Goal: Task Accomplishment & Management: Manage account settings

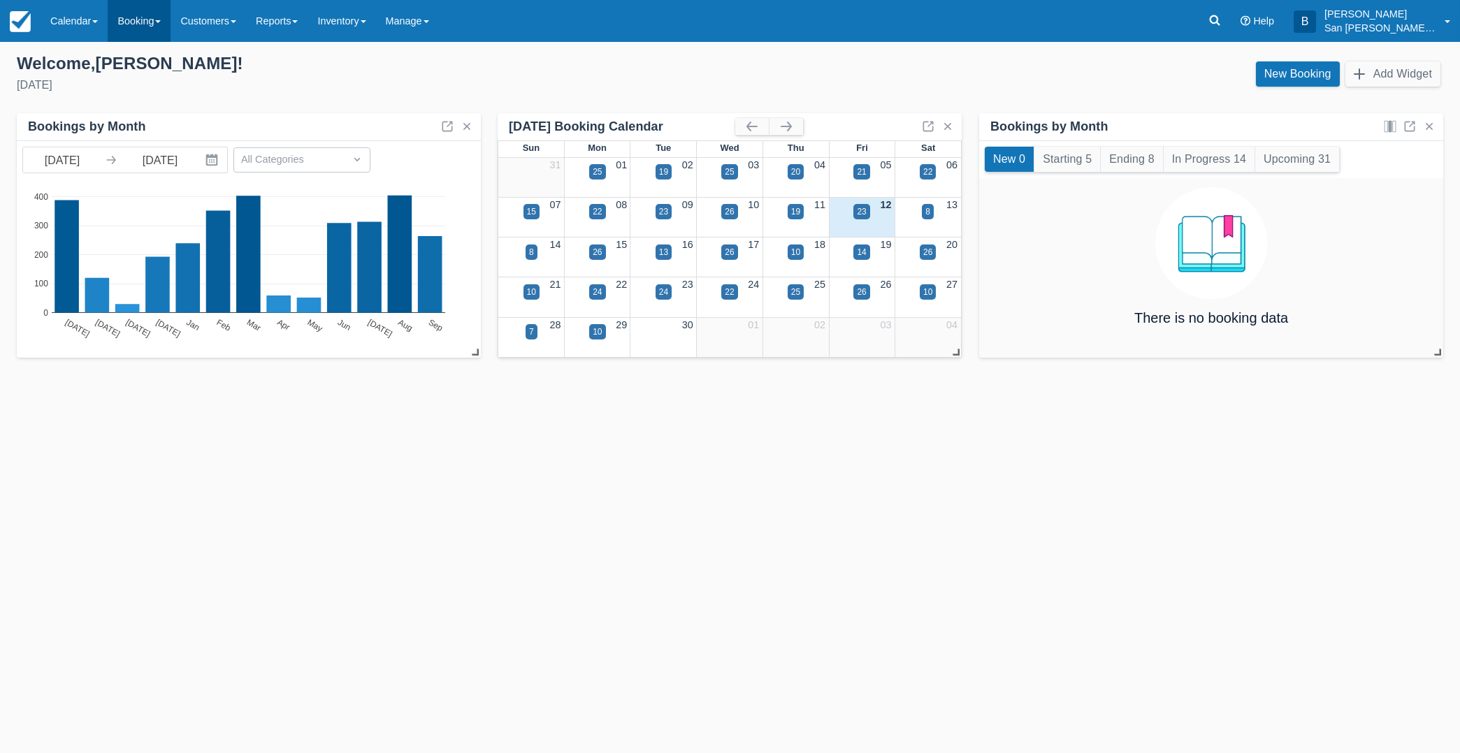
click at [141, 37] on link "Booking" at bounding box center [139, 21] width 63 height 42
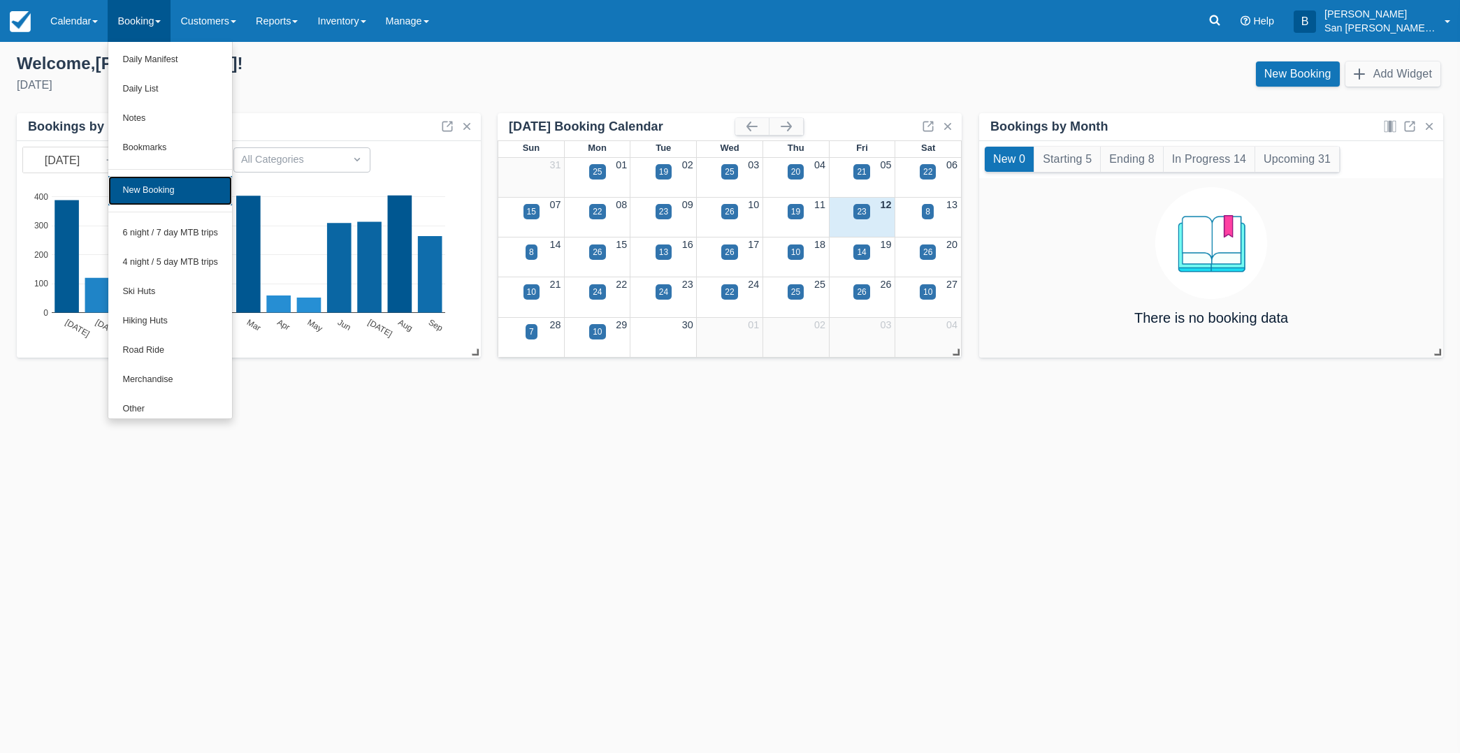
click at [159, 194] on link "New Booking" at bounding box center [170, 190] width 124 height 29
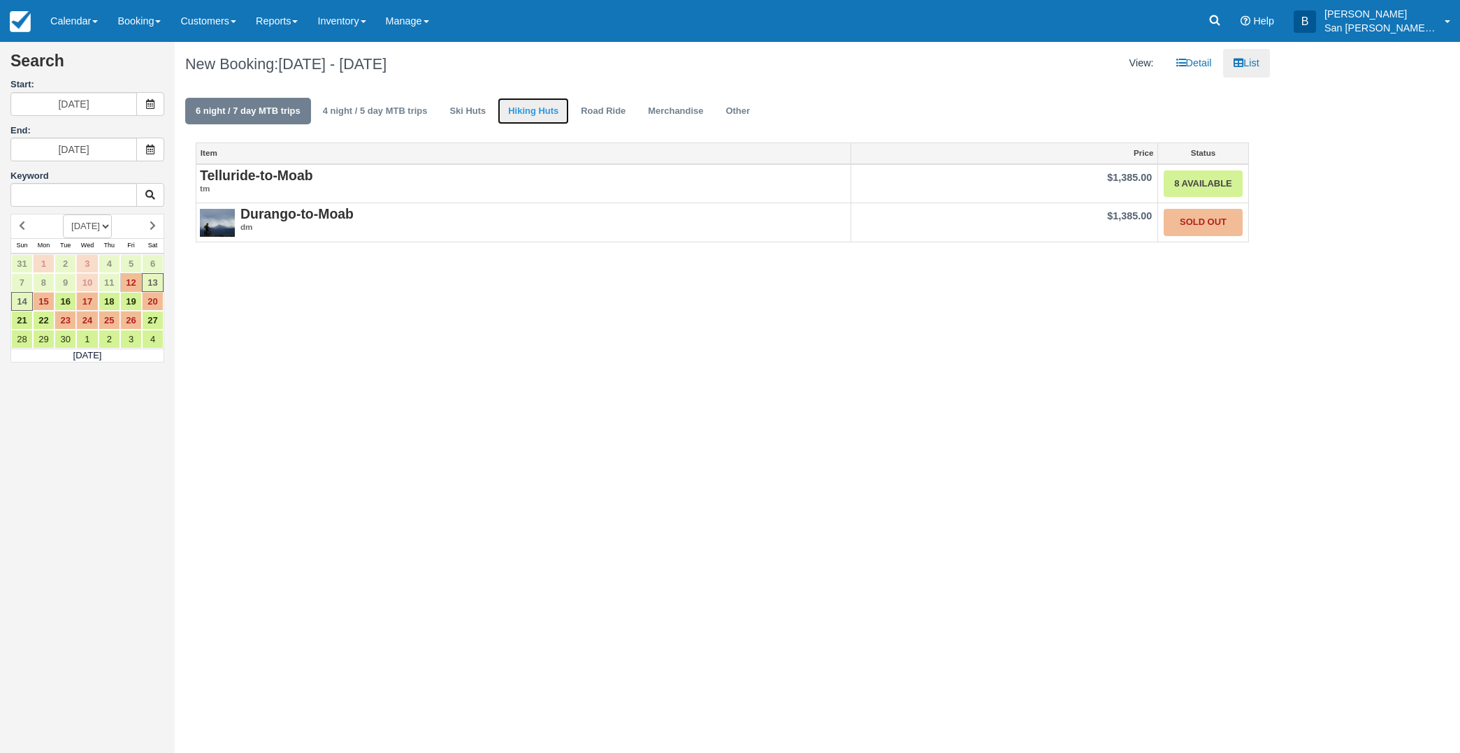
click at [537, 120] on link "Hiking Huts" at bounding box center [533, 111] width 71 height 27
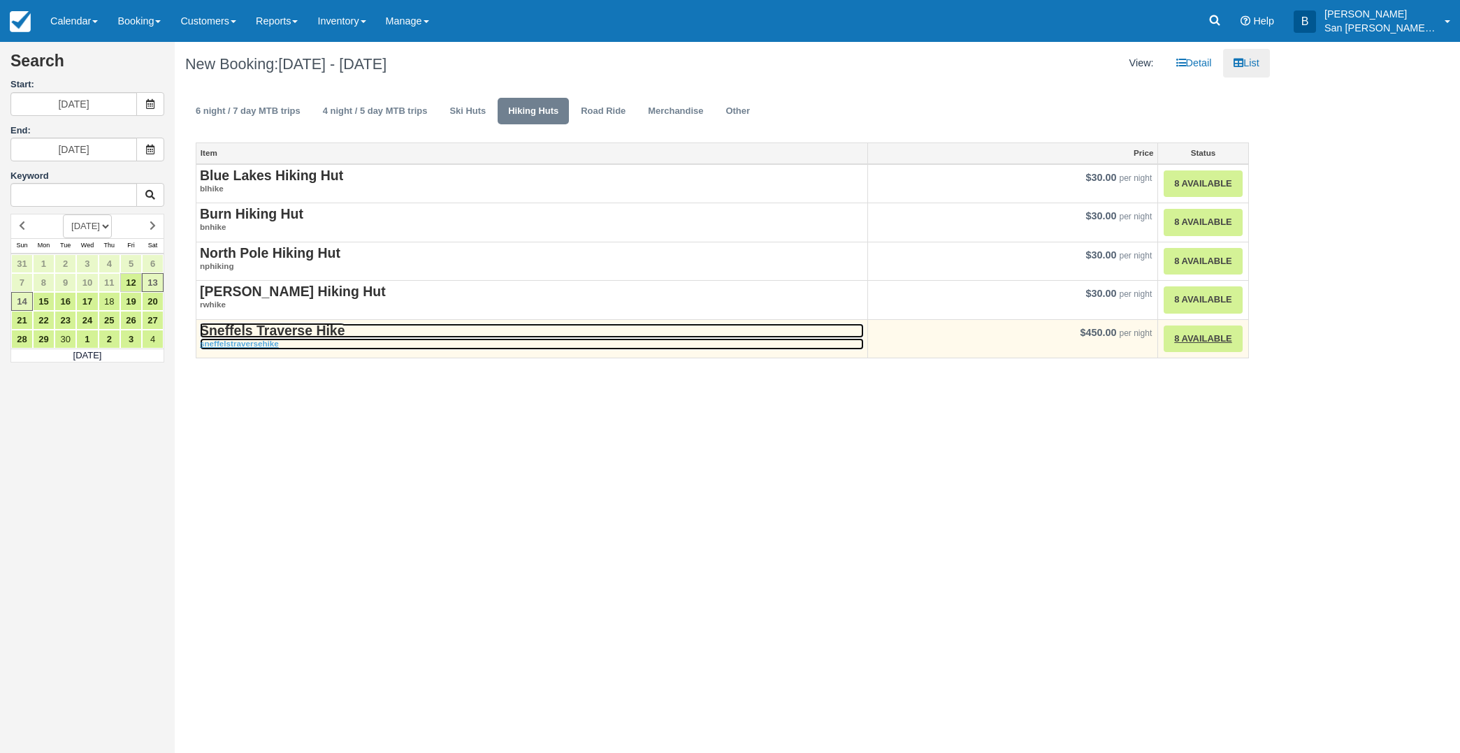
click at [296, 331] on strong "Sneffels Traverse Hike" at bounding box center [272, 330] width 145 height 15
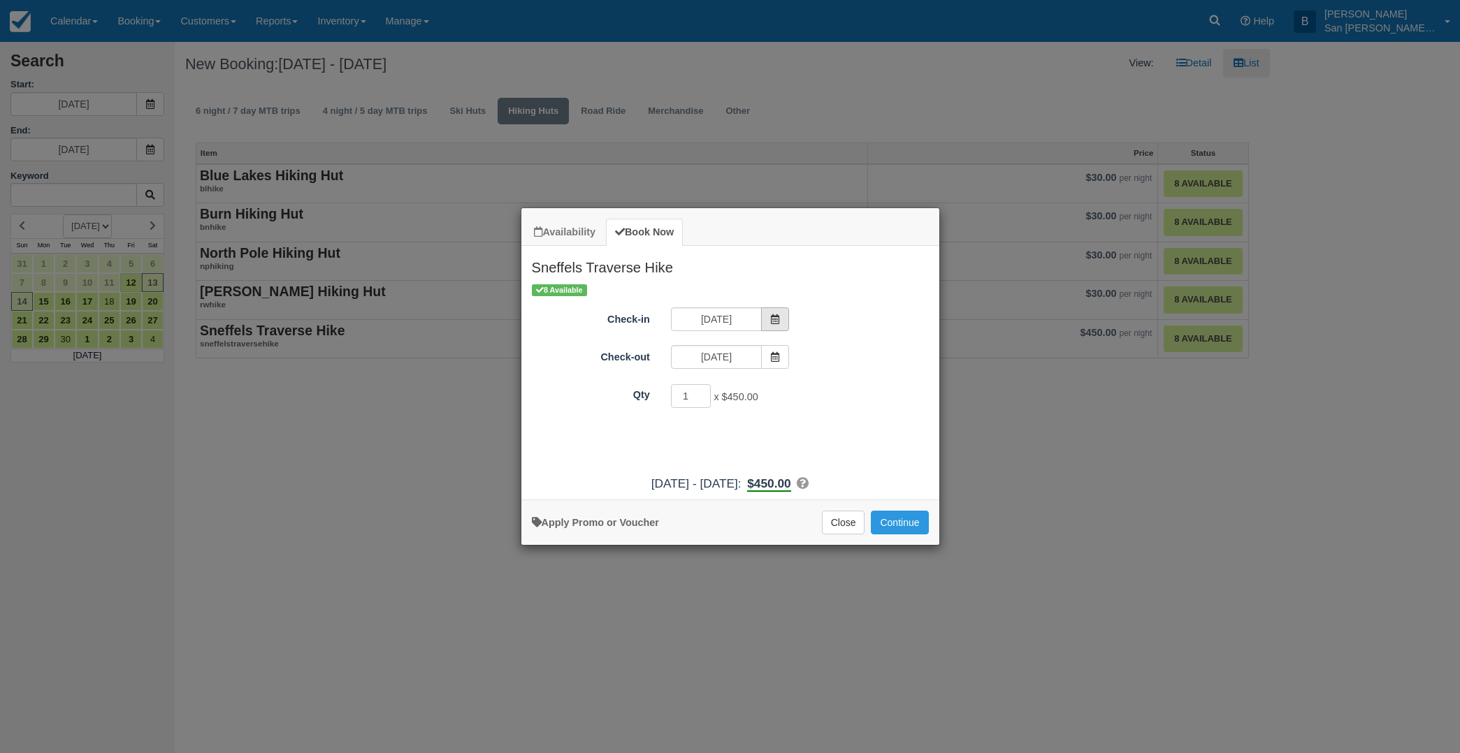
click at [780, 324] on span "Item Modal" at bounding box center [775, 319] width 28 height 24
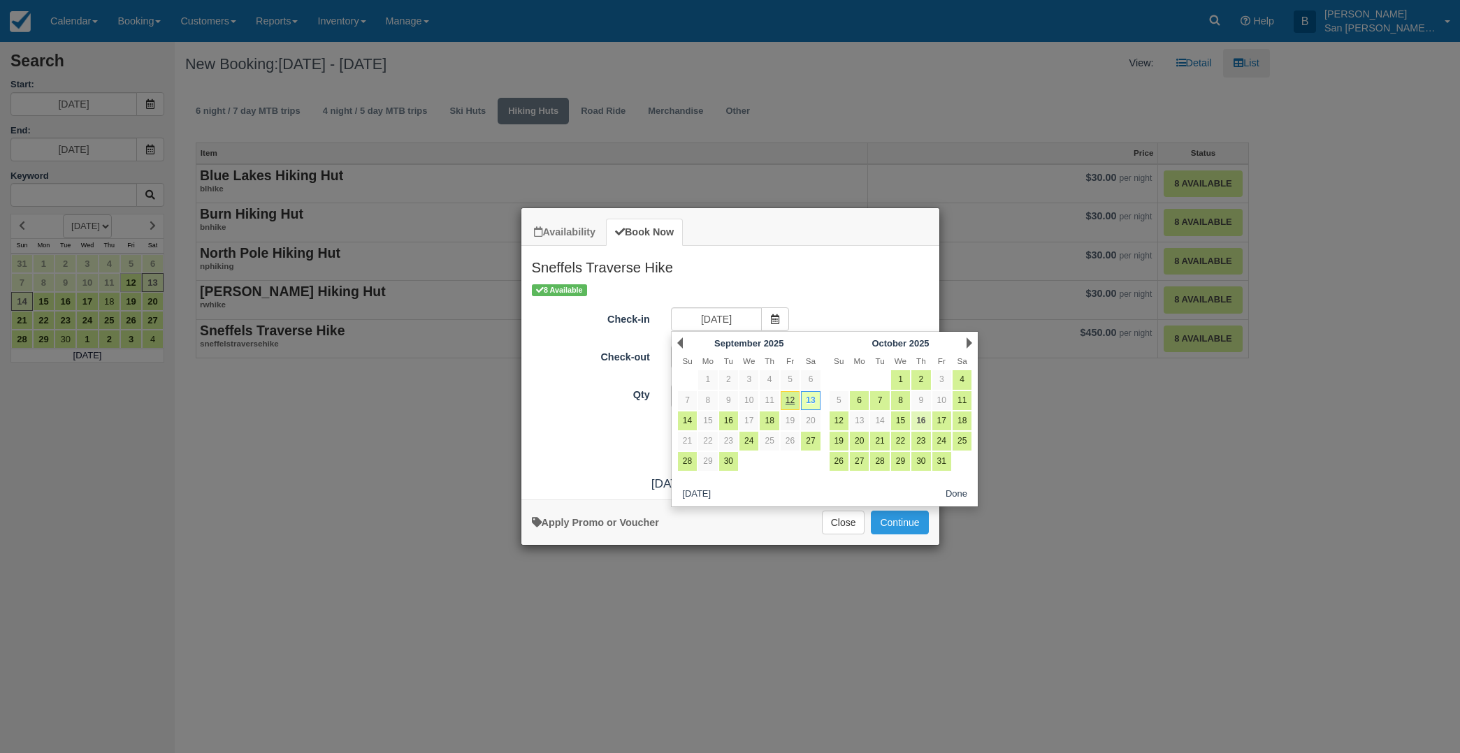
click at [922, 422] on link "16" at bounding box center [920, 421] width 19 height 19
type input "[DATE]"
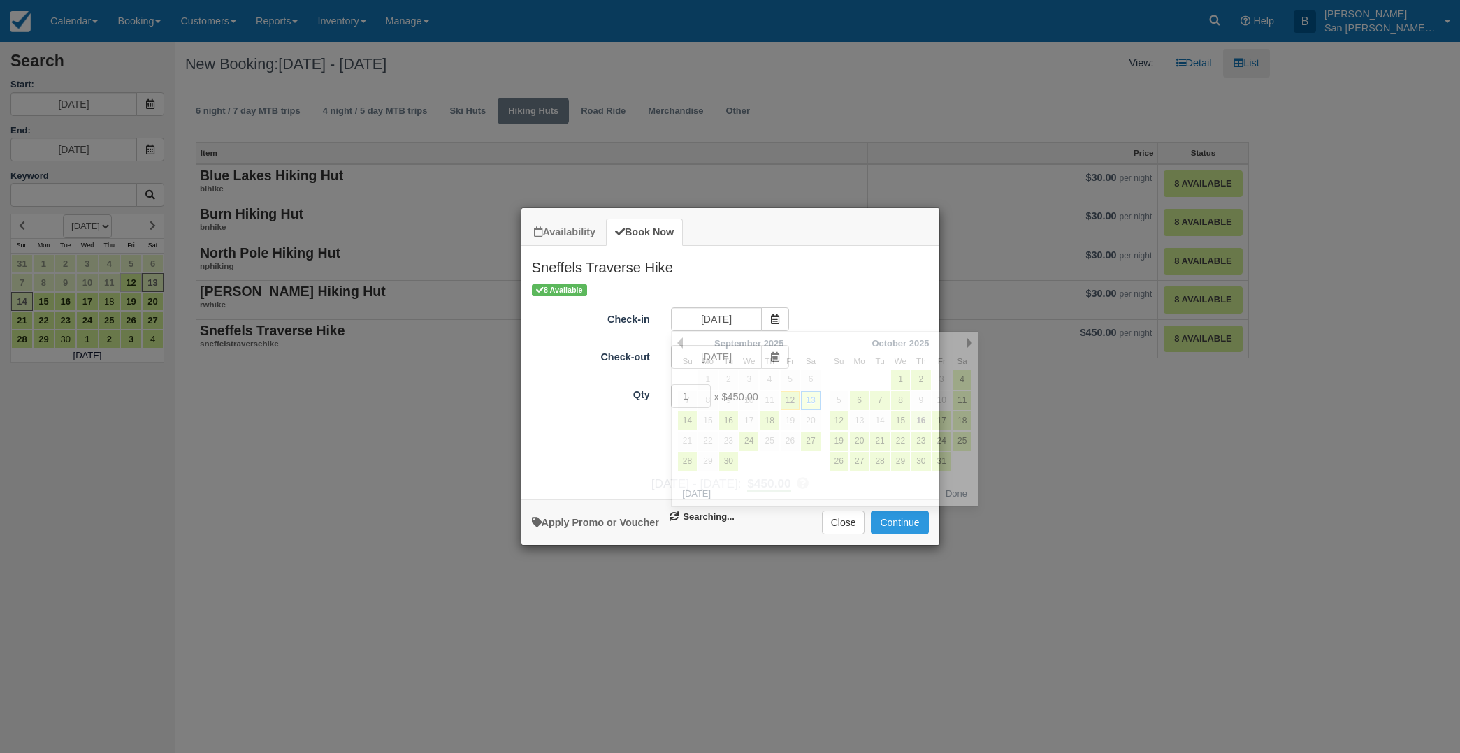
type input "[DATE]"
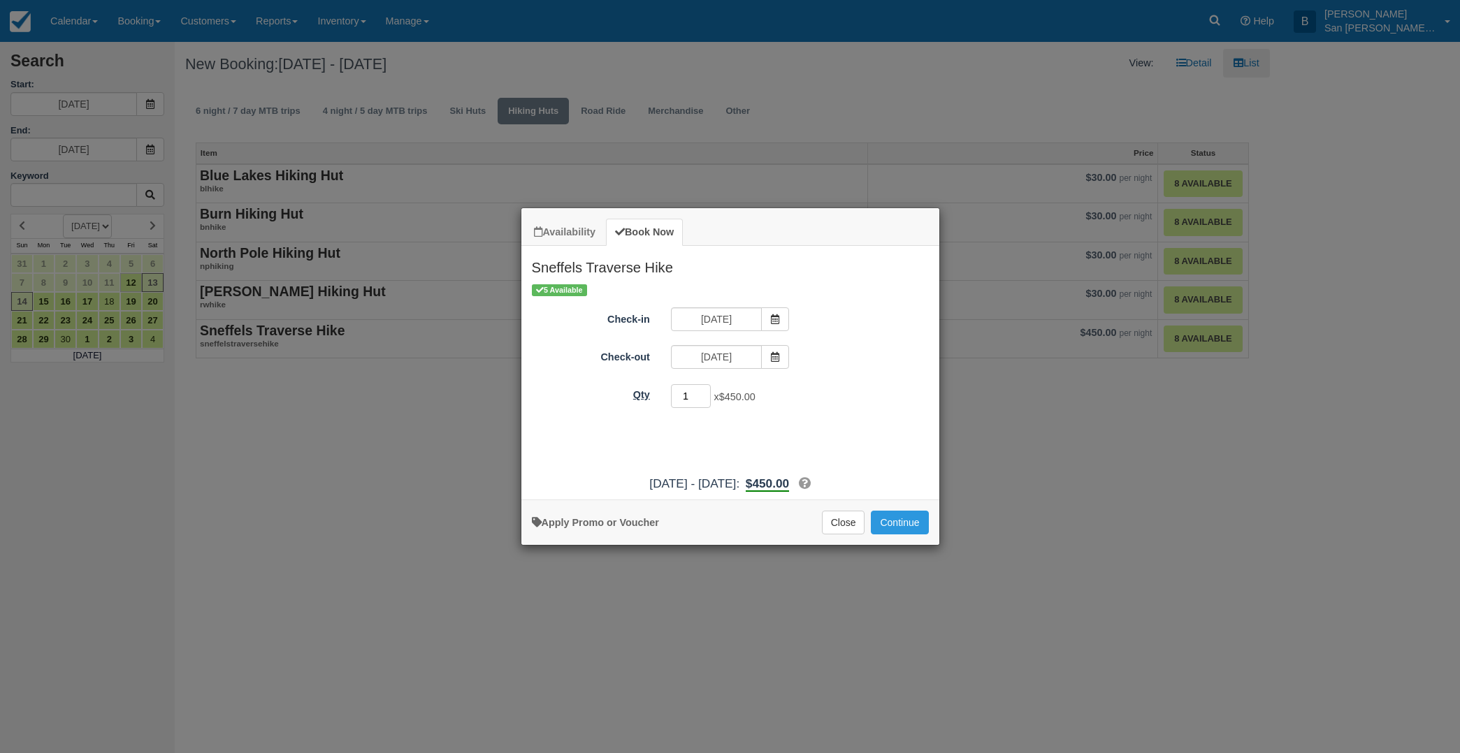
drag, startPoint x: 693, startPoint y: 394, endPoint x: 637, endPoint y: 391, distance: 55.3
click at [637, 391] on div "Qty 1 x $450.00 Required." at bounding box center [730, 396] width 418 height 27
type input "2"
click at [886, 522] on button "Continue" at bounding box center [899, 523] width 57 height 24
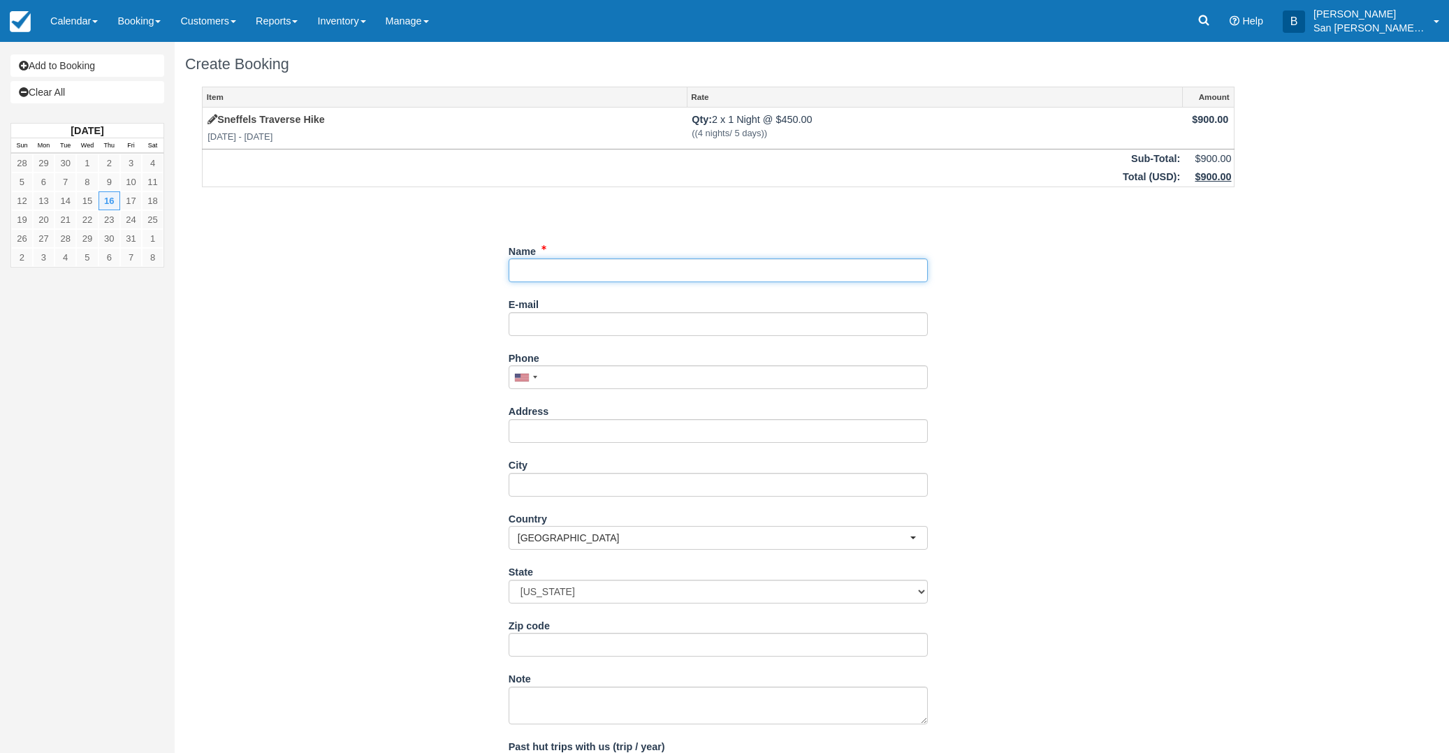
drag, startPoint x: 566, startPoint y: 266, endPoint x: 919, endPoint y: 310, distance: 355.5
click at [568, 266] on input "Name" at bounding box center [718, 271] width 419 height 24
type input "[PERSON_NAME]"
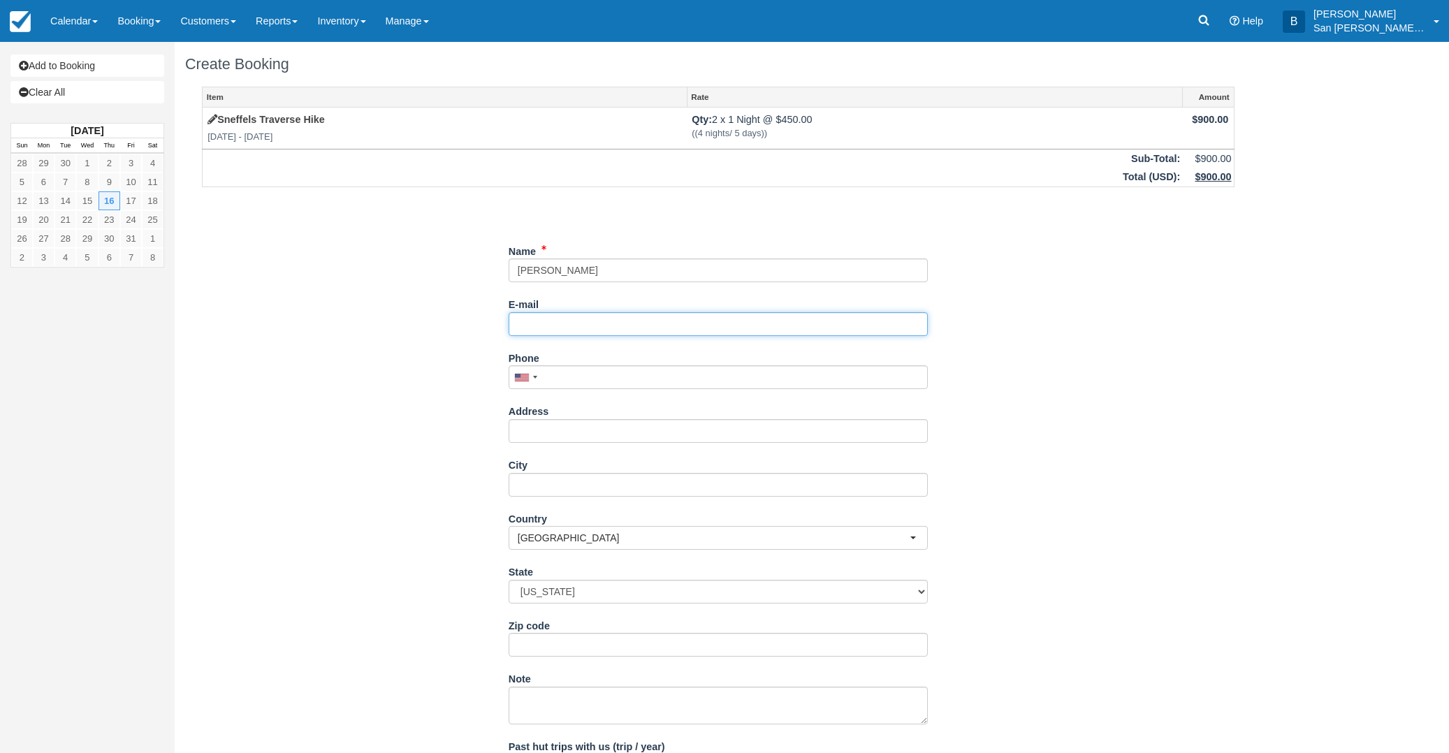
click at [595, 321] on input "E-mail" at bounding box center [718, 324] width 419 height 24
type input "[EMAIL_ADDRESS][DOMAIN_NAME]"
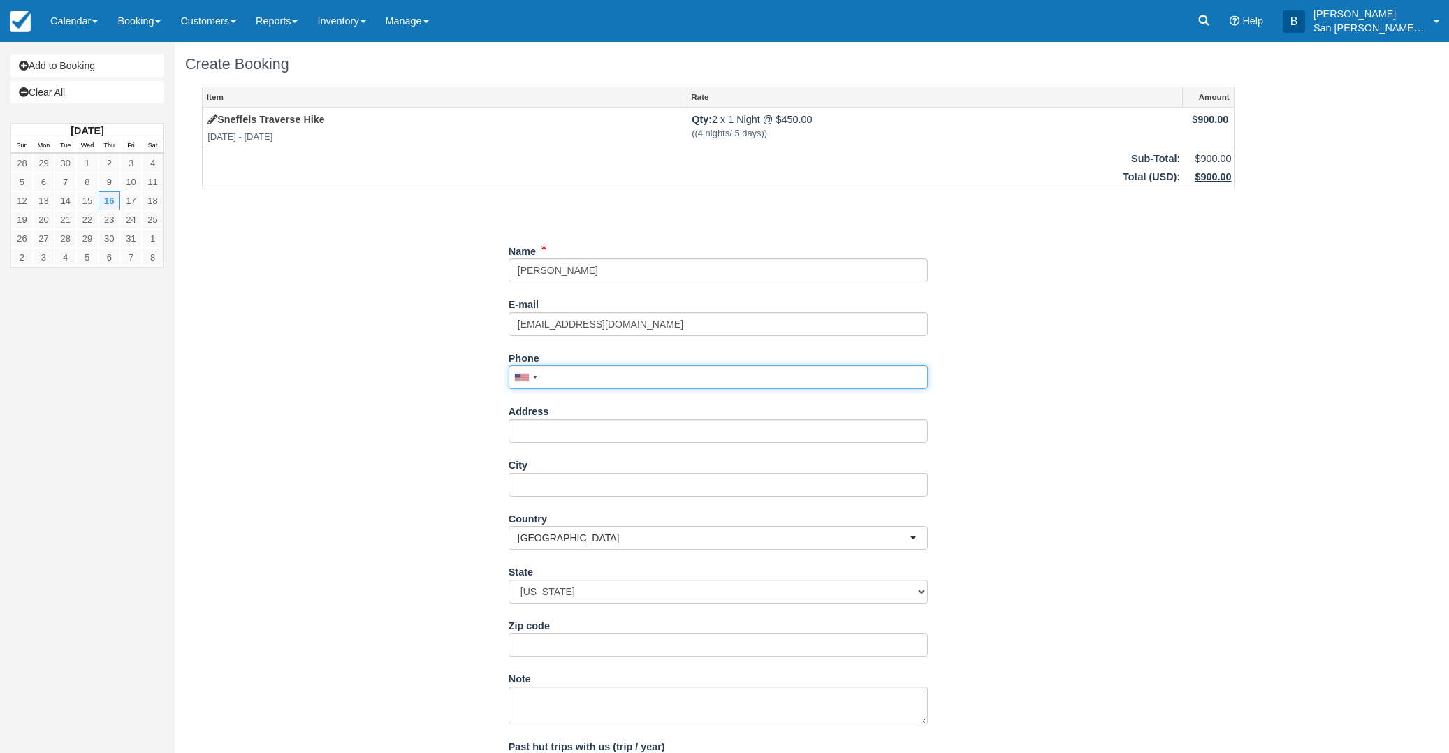
drag, startPoint x: 597, startPoint y: 378, endPoint x: 704, endPoint y: 362, distance: 107.4
click at [597, 379] on input "Phone" at bounding box center [718, 377] width 419 height 24
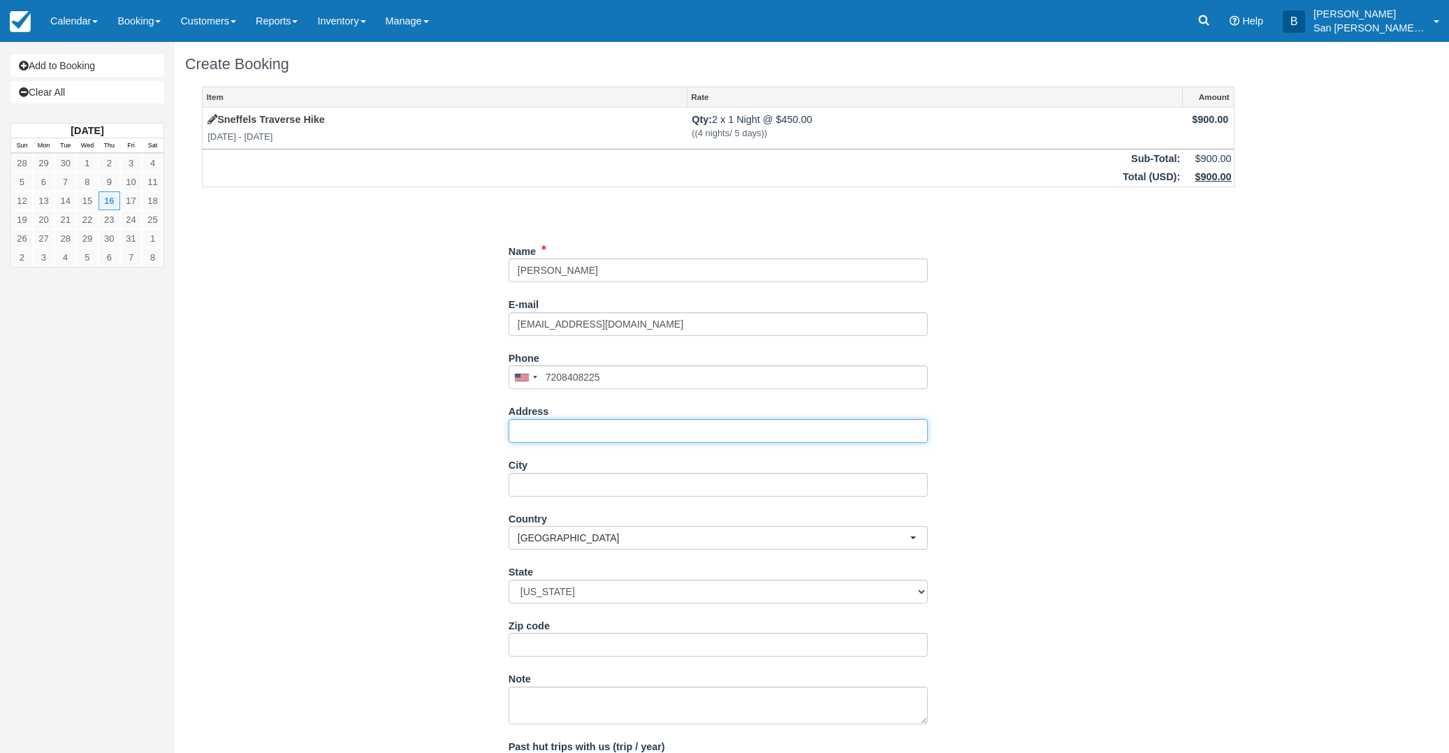
type input "[PHONE_NUMBER]"
click at [560, 428] on input "Address" at bounding box center [718, 431] width 419 height 24
click at [521, 433] on input "Address" at bounding box center [718, 431] width 419 height 24
type input "[STREET_ADDRESS]"
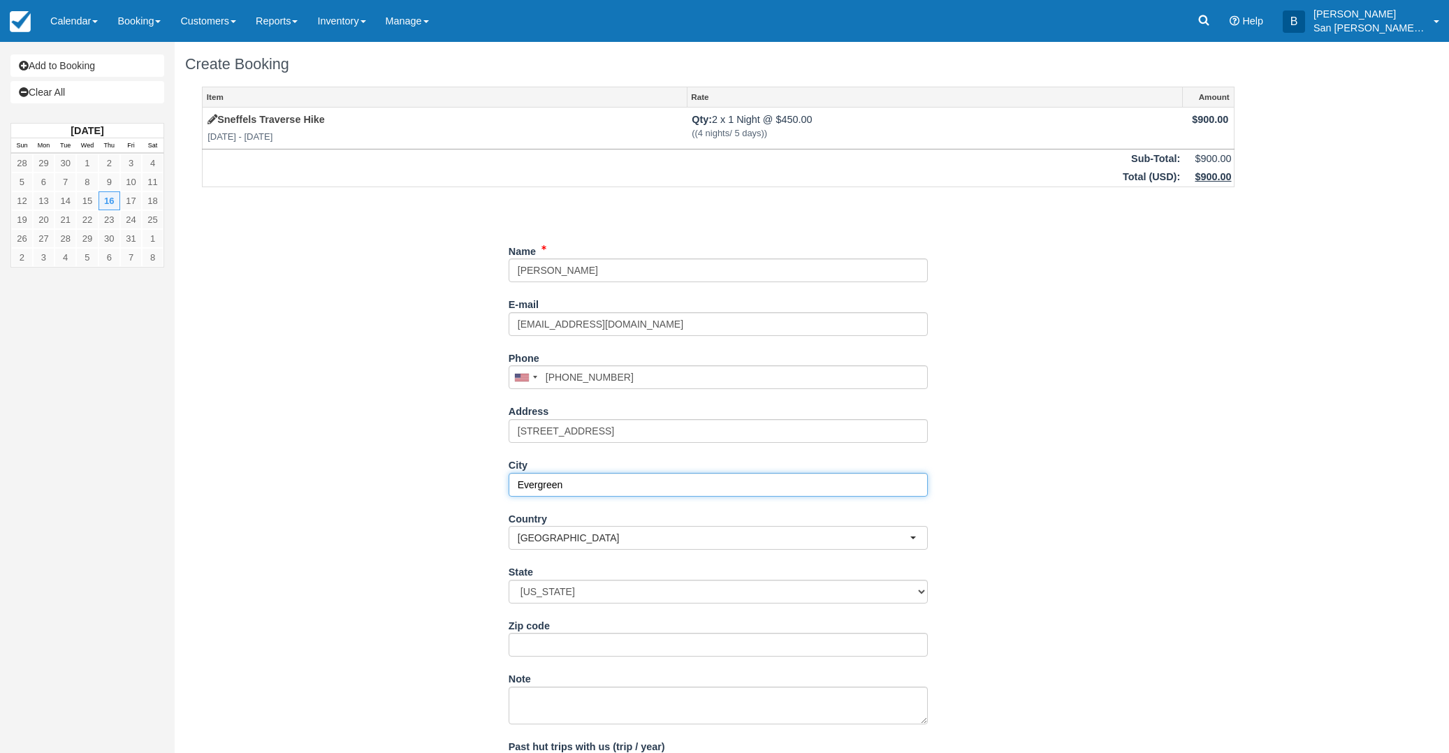
type input "Evergreen"
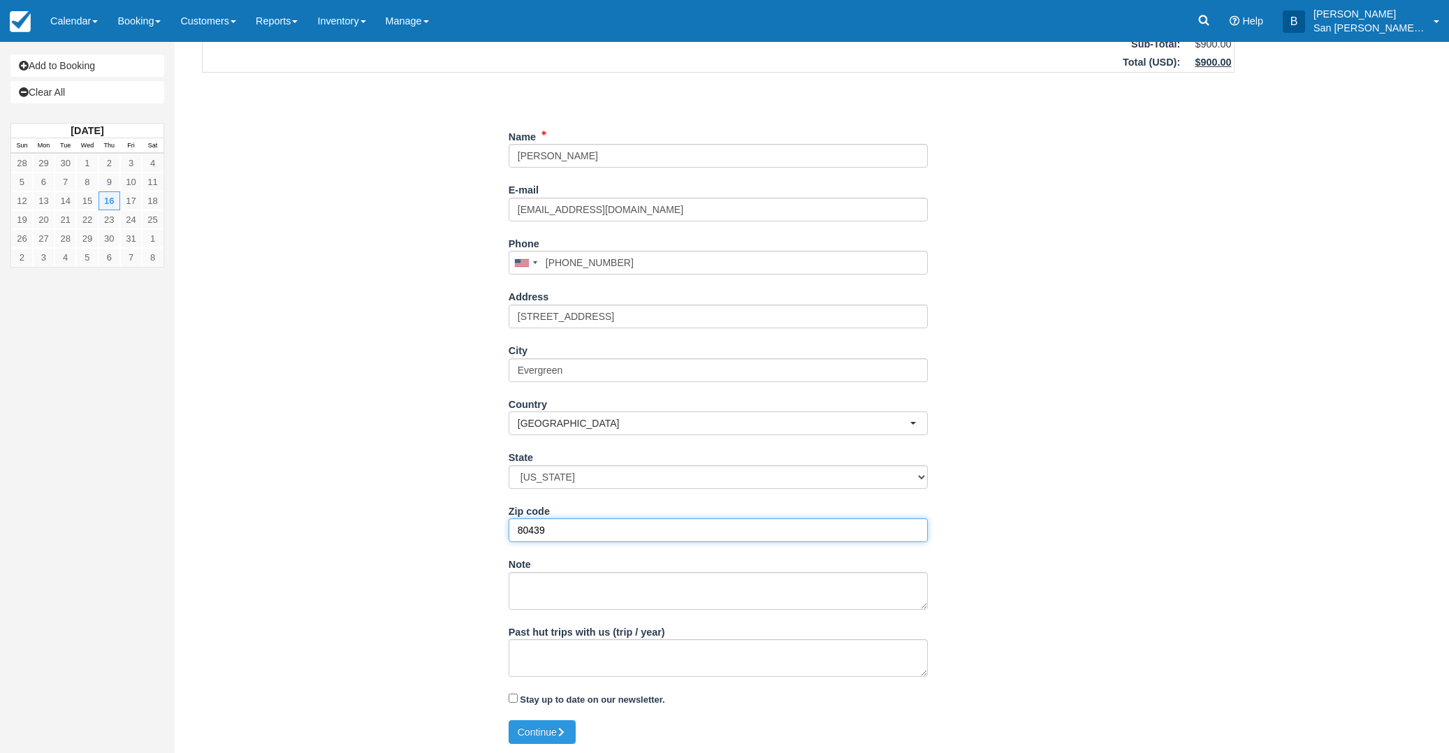
scroll to position [116, 0]
type input "80439"
click at [561, 726] on icon "submit" at bounding box center [562, 731] width 10 height 10
type input "+17208408225"
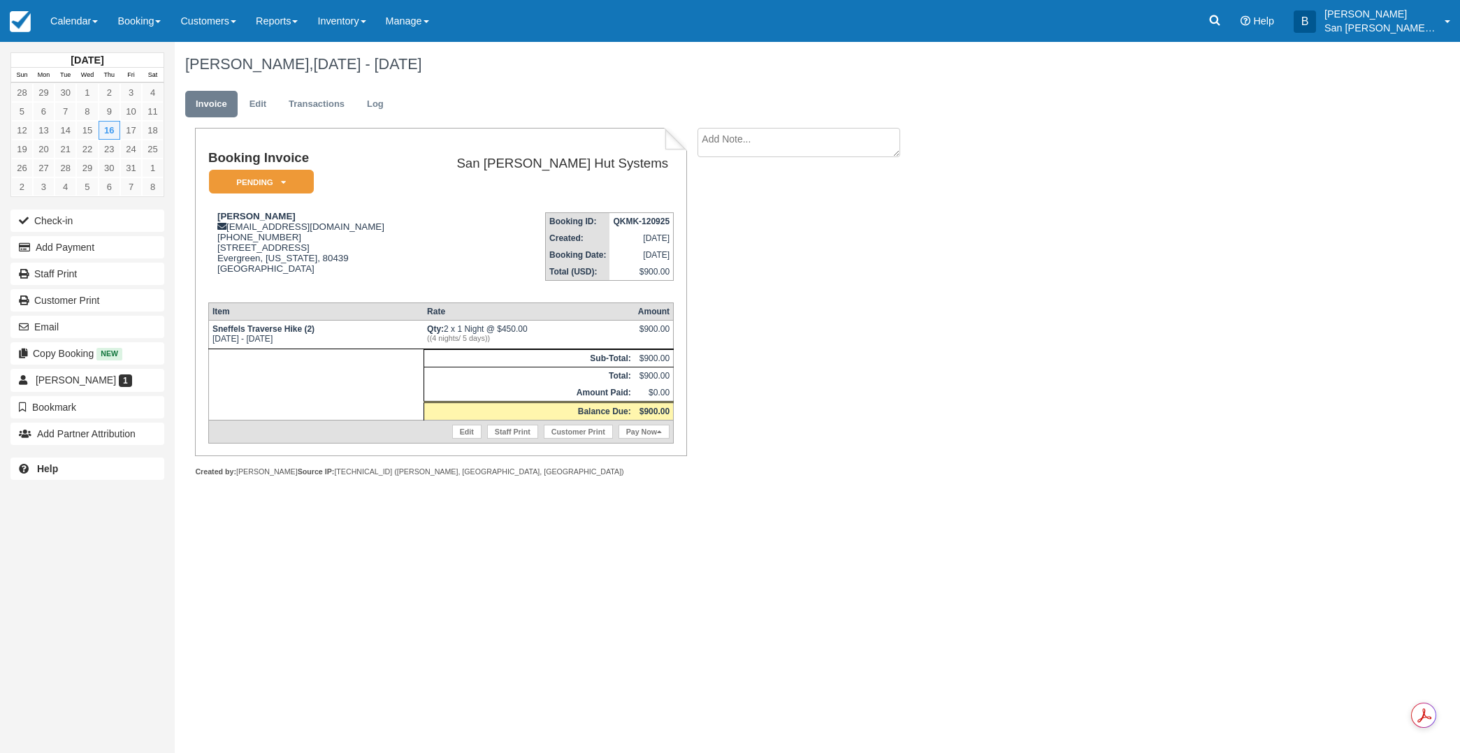
click at [753, 132] on textarea at bounding box center [798, 142] width 203 height 29
type textarea "Joining [PERSON_NAME] Group"
click at [767, 222] on div "Create Show on invoice" at bounding box center [814, 222] width 235 height 24
click at [771, 222] on input "Show on invoice" at bounding box center [774, 219] width 9 height 9
checkbox input "true"
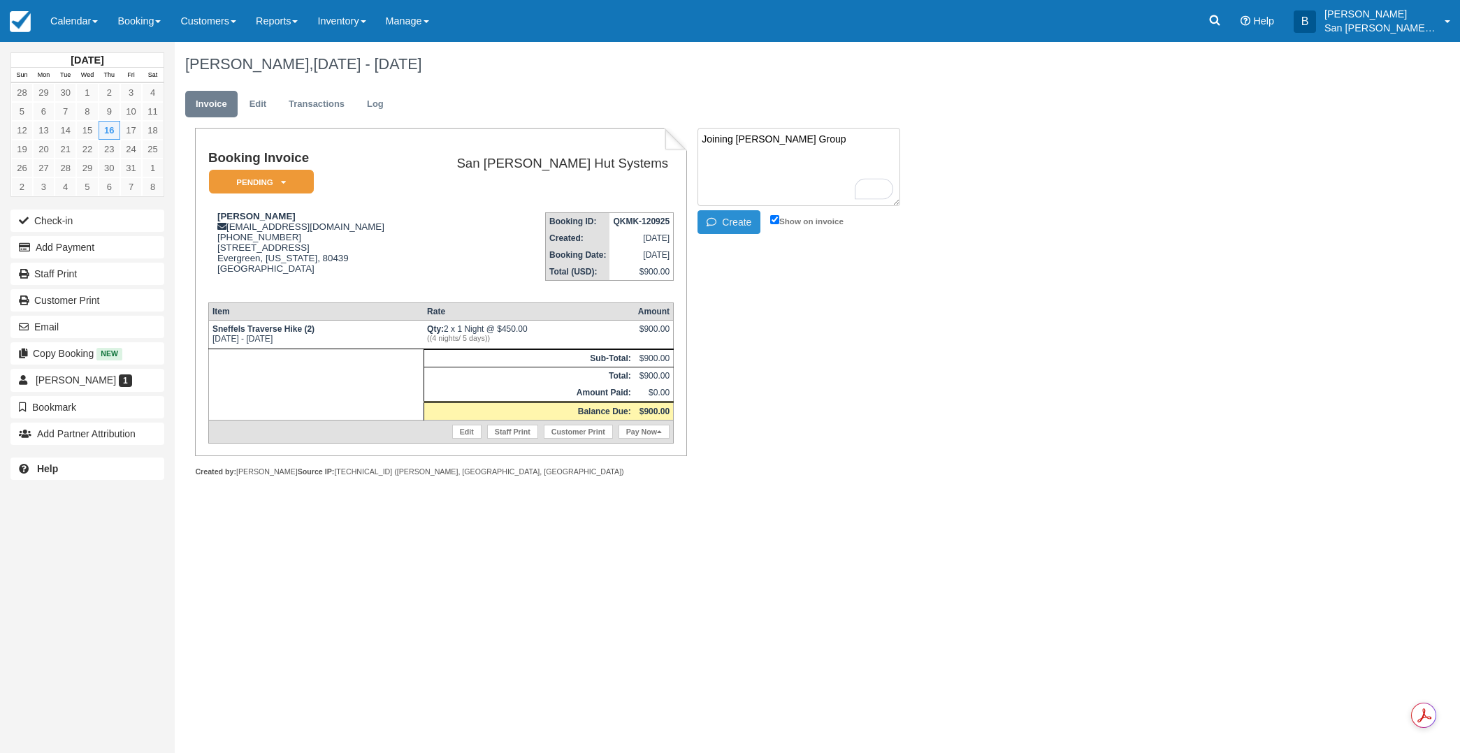
click at [739, 229] on button "Create" at bounding box center [728, 222] width 63 height 24
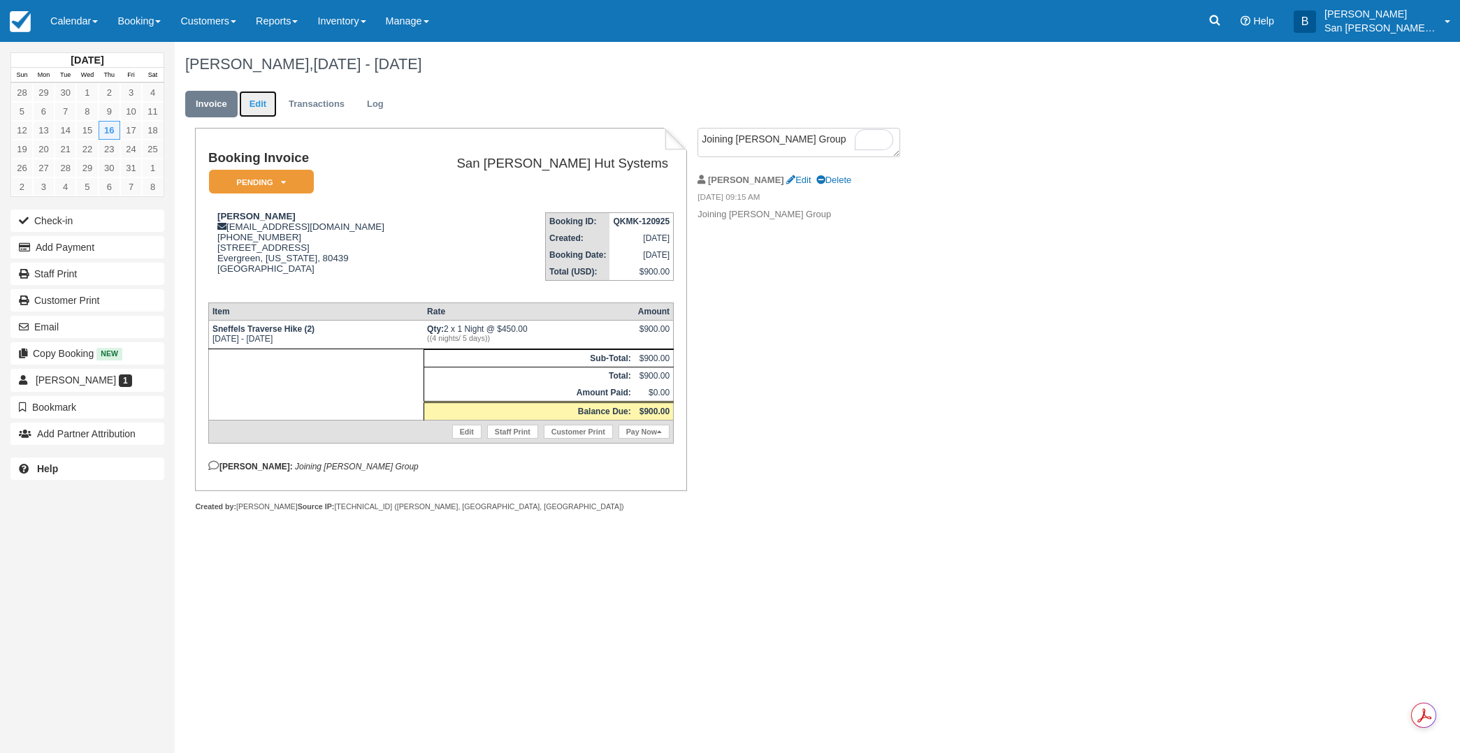
click at [247, 94] on link "Edit" at bounding box center [258, 104] width 38 height 27
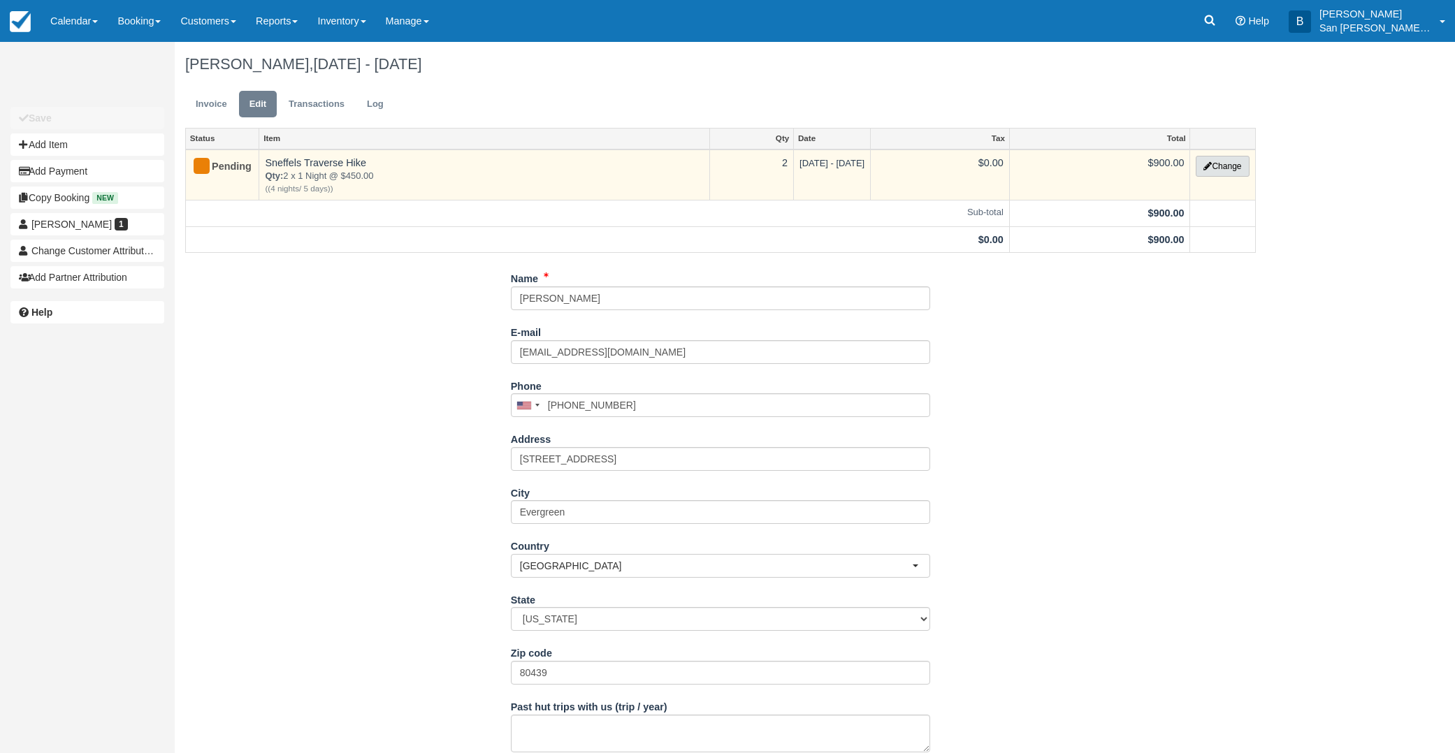
click at [1226, 165] on button "Change" at bounding box center [1222, 166] width 53 height 21
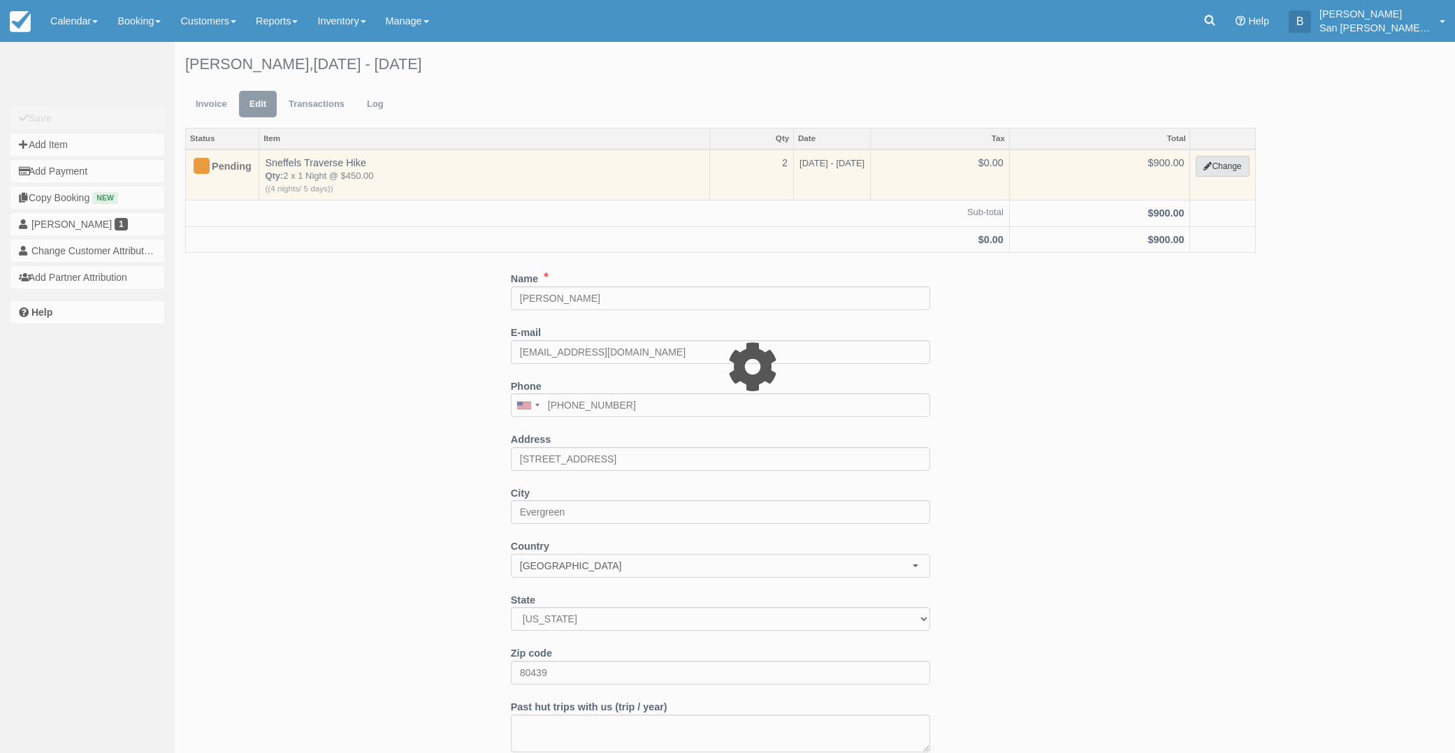
select select "12"
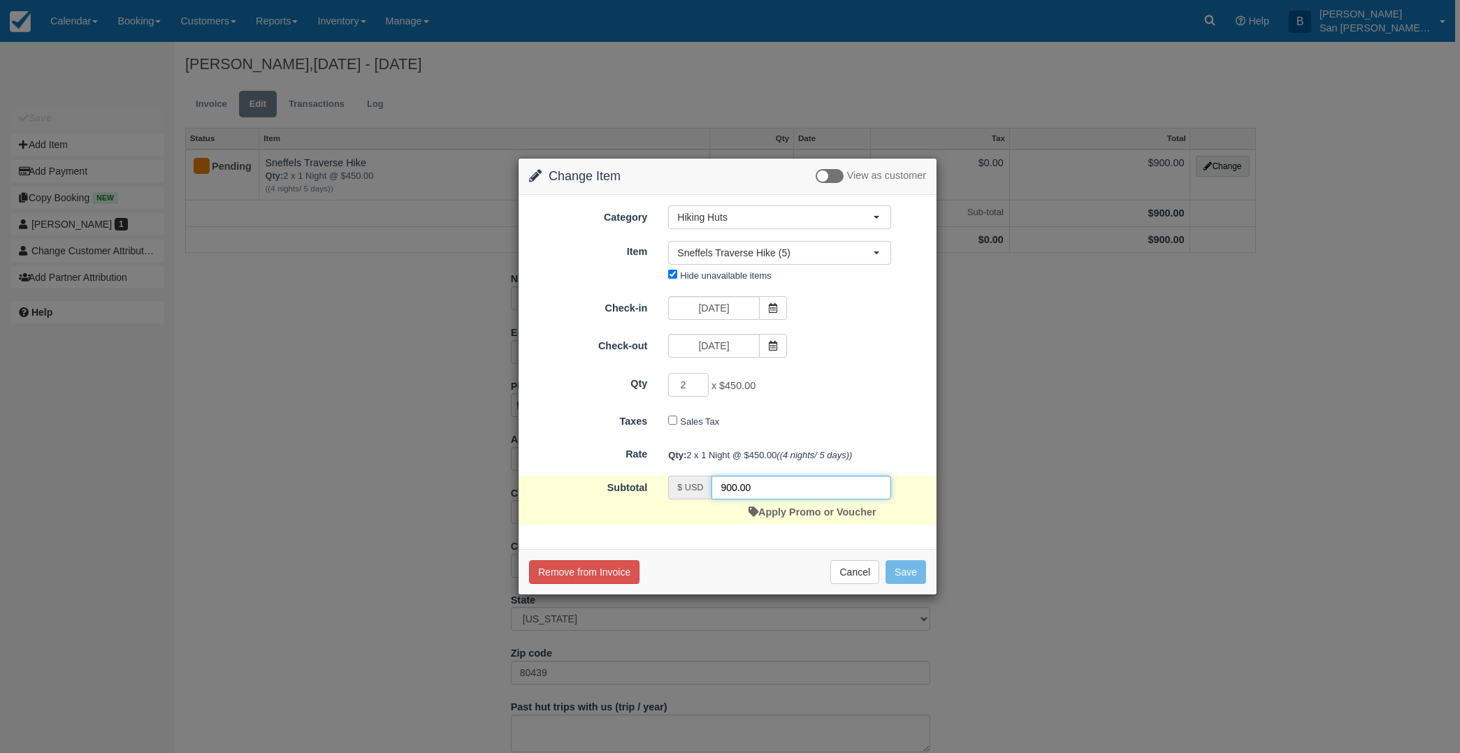
drag, startPoint x: 797, startPoint y: 490, endPoint x: 665, endPoint y: 492, distance: 132.1
click at [665, 492] on div "$ USD 900.00 Apply Promo or Voucher" at bounding box center [780, 500] width 244 height 49
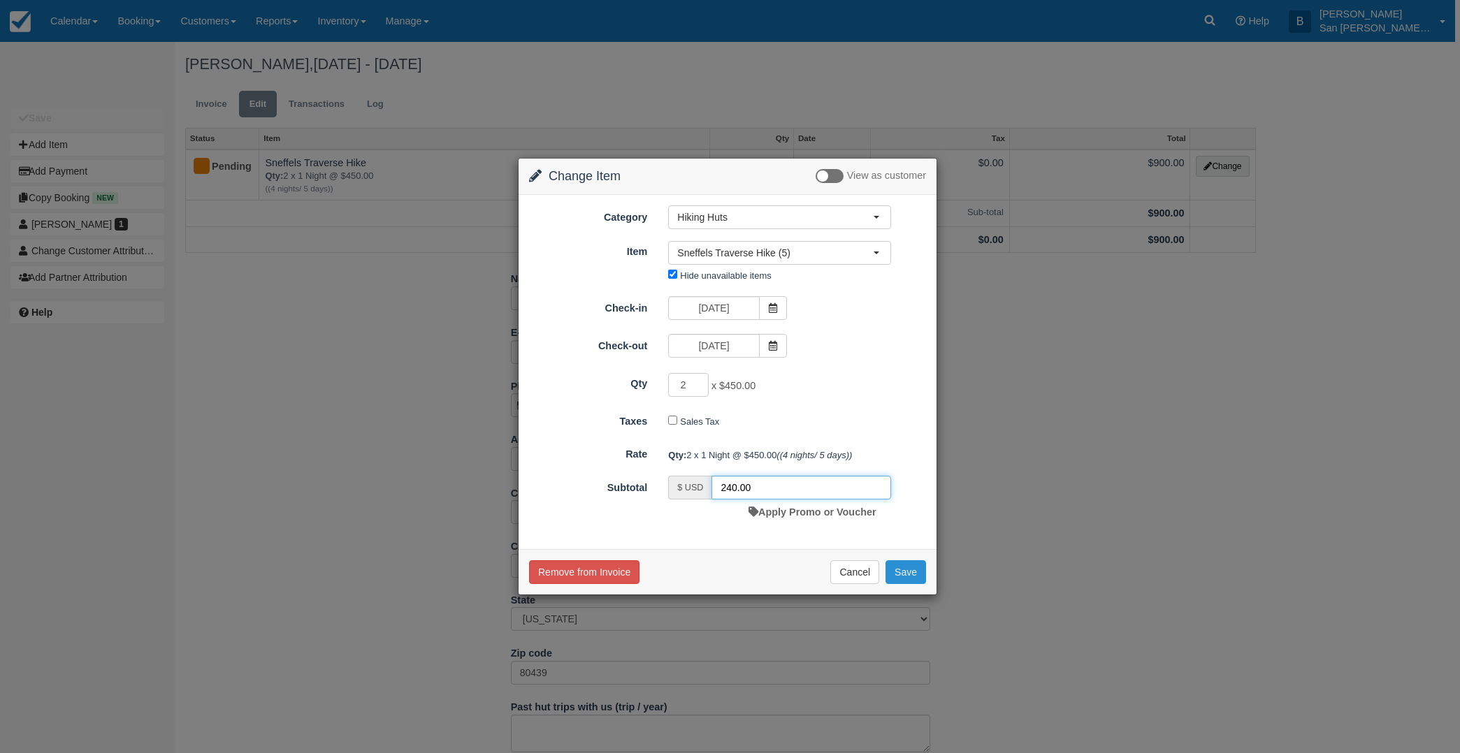
type input "240.00"
click at [918, 579] on button "Save" at bounding box center [905, 572] width 41 height 24
checkbox input "false"
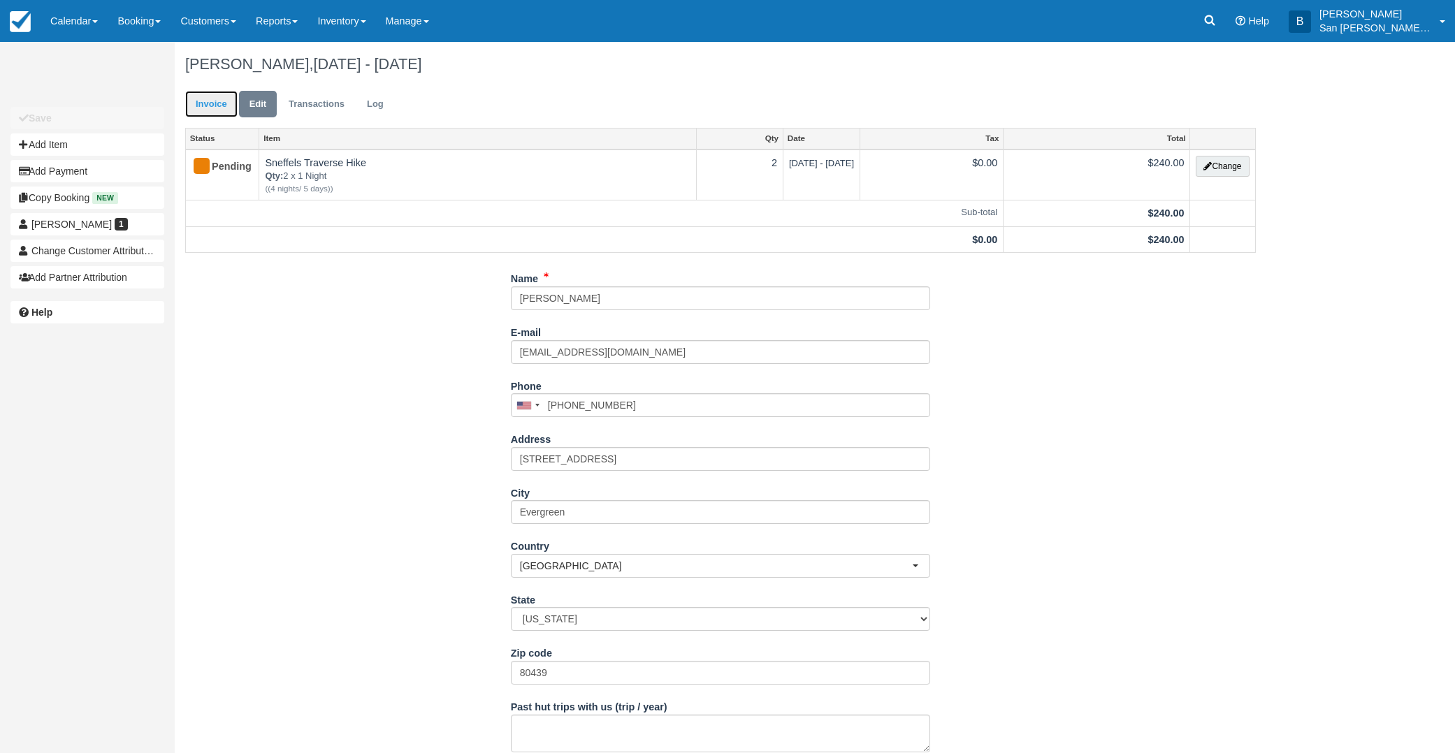
click at [201, 103] on link "Invoice" at bounding box center [211, 104] width 52 height 27
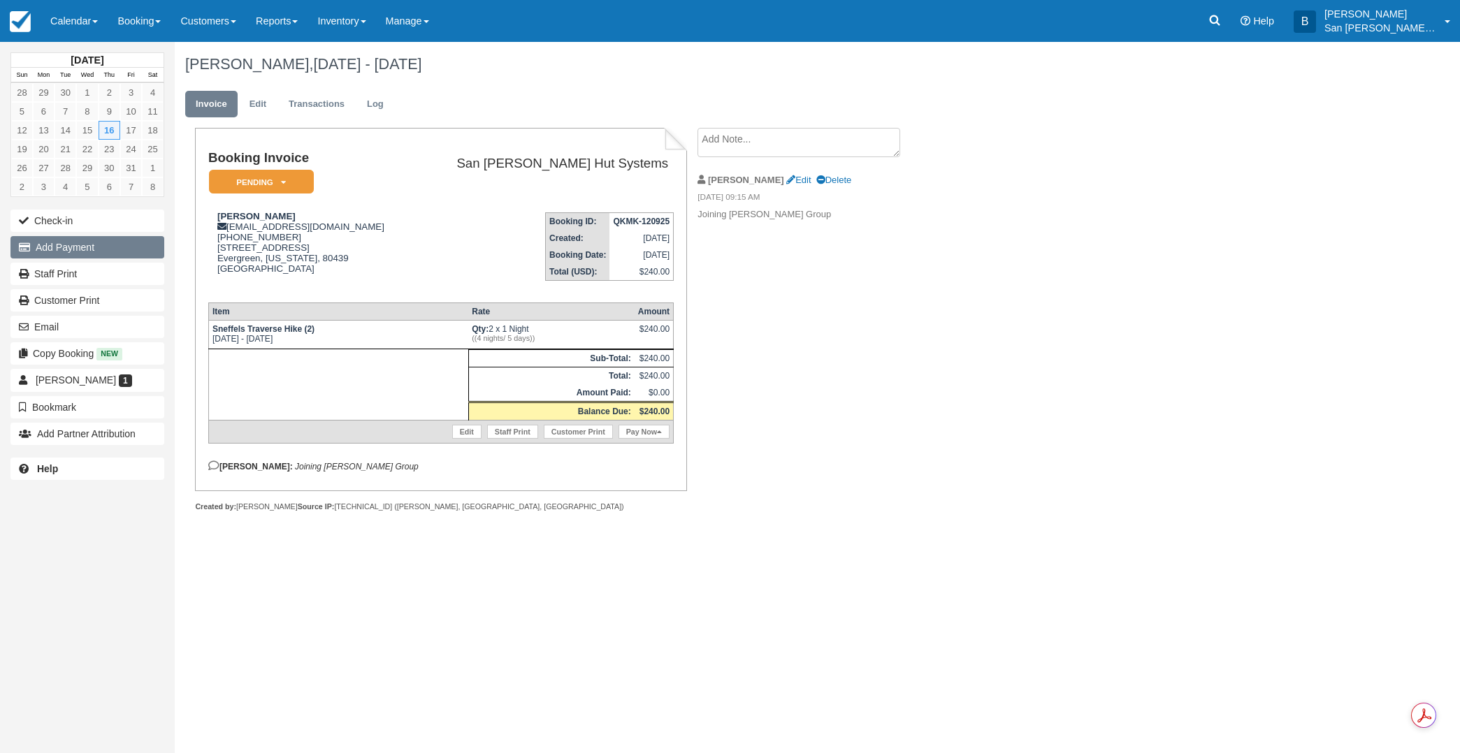
click at [101, 247] on button "Add Payment" at bounding box center [87, 247] width 154 height 22
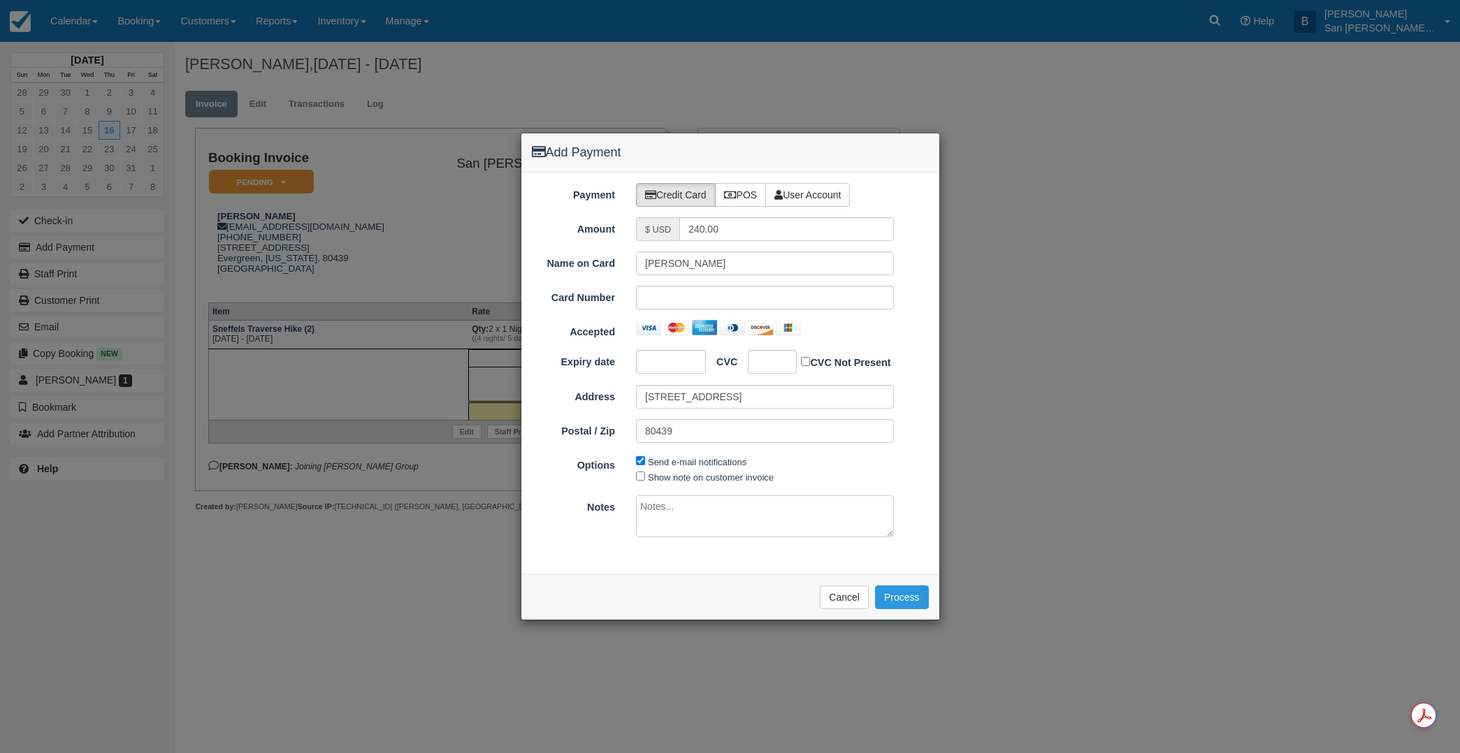
drag, startPoint x: 779, startPoint y: 363, endPoint x: 822, endPoint y: 343, distance: 47.8
click at [784, 363] on div at bounding box center [772, 362] width 49 height 24
click at [900, 592] on button "Process" at bounding box center [902, 598] width 54 height 24
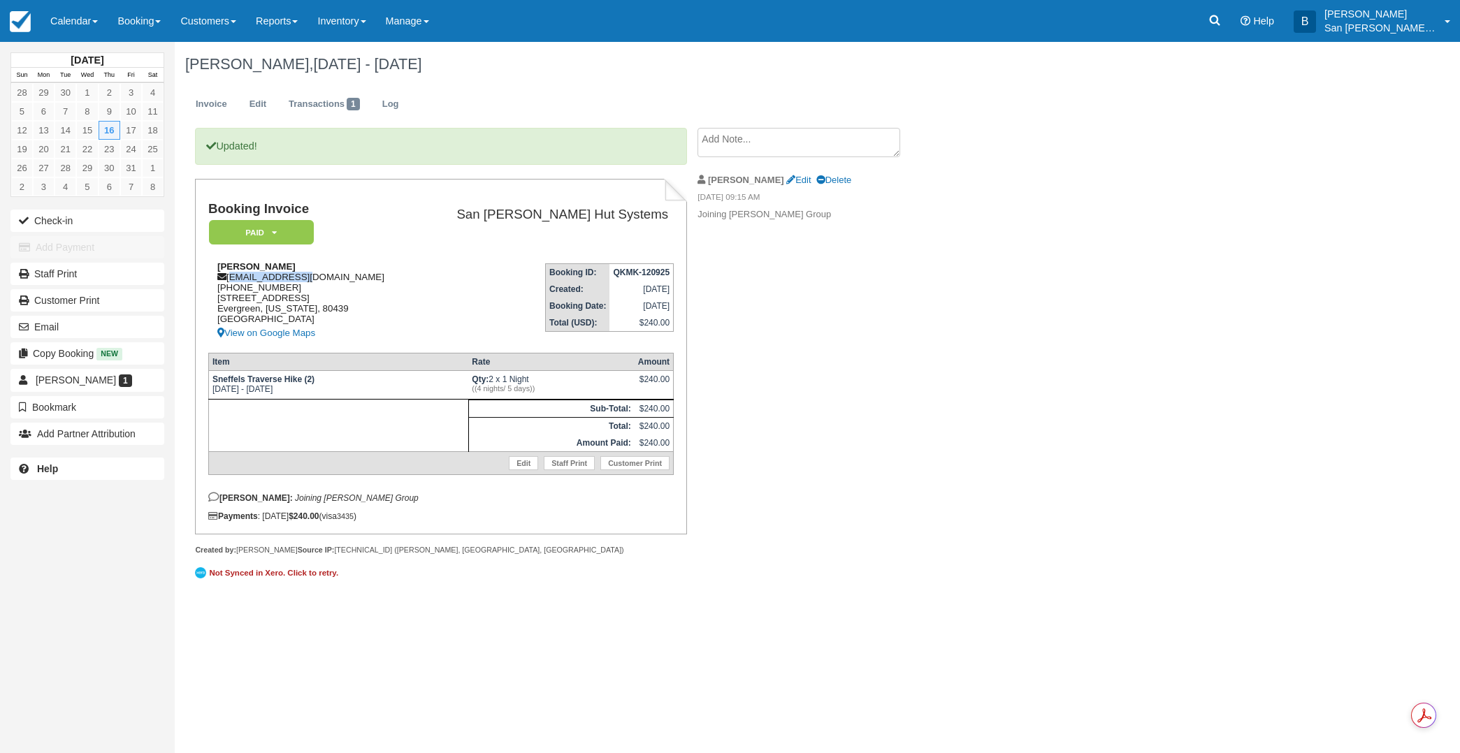
drag, startPoint x: 231, startPoint y: 279, endPoint x: 313, endPoint y: 281, distance: 82.5
click at [321, 280] on div "[PERSON_NAME] [EMAIL_ADDRESS][DOMAIN_NAME] [PHONE_NUMBER] [STREET_ADDRESS][US_S…" at bounding box center [310, 301] width 205 height 80
copy div "andi834@aol.com"
click at [52, 274] on link "Staff Print" at bounding box center [87, 274] width 154 height 22
click at [1224, 29] on link at bounding box center [1214, 21] width 32 height 42
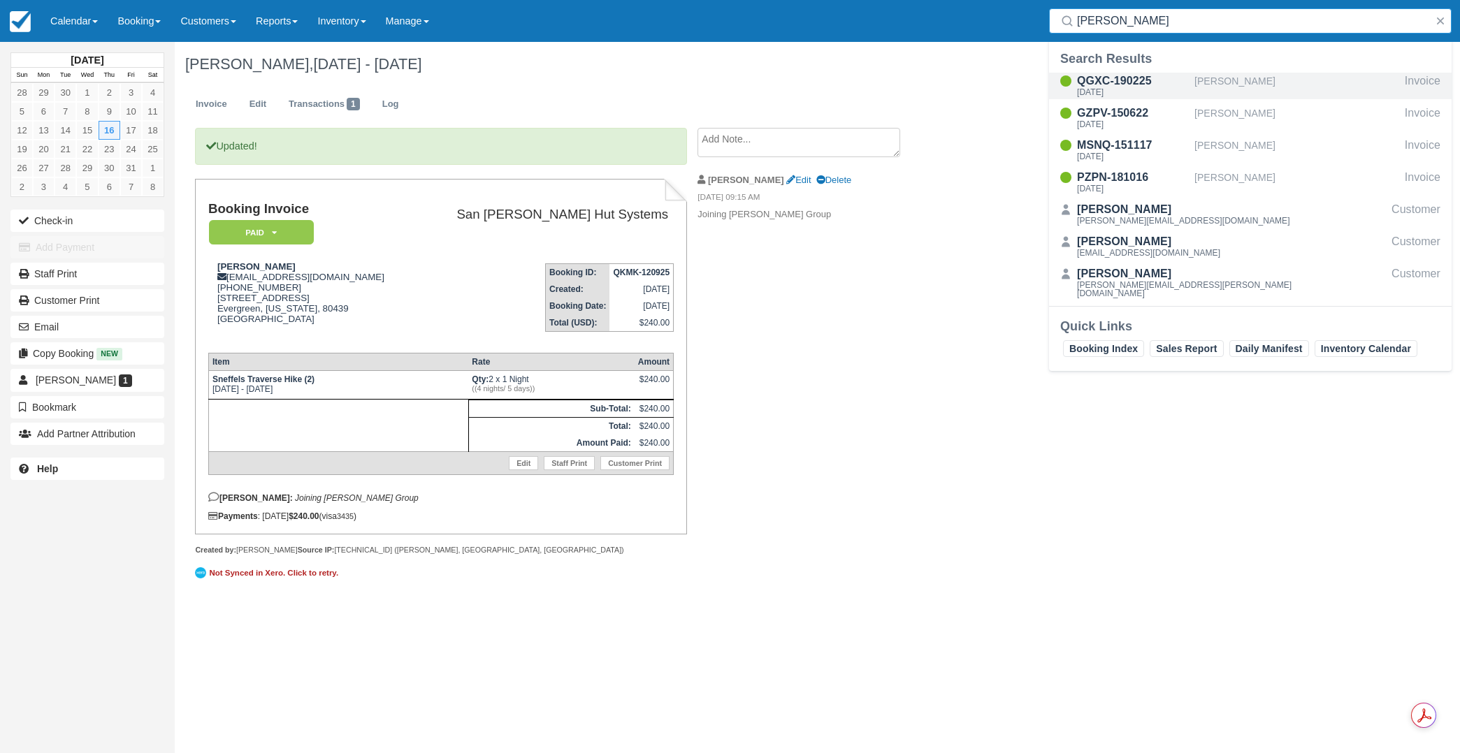
type input "dyer"
click at [1130, 85] on div "QGXC-190225" at bounding box center [1133, 81] width 112 height 17
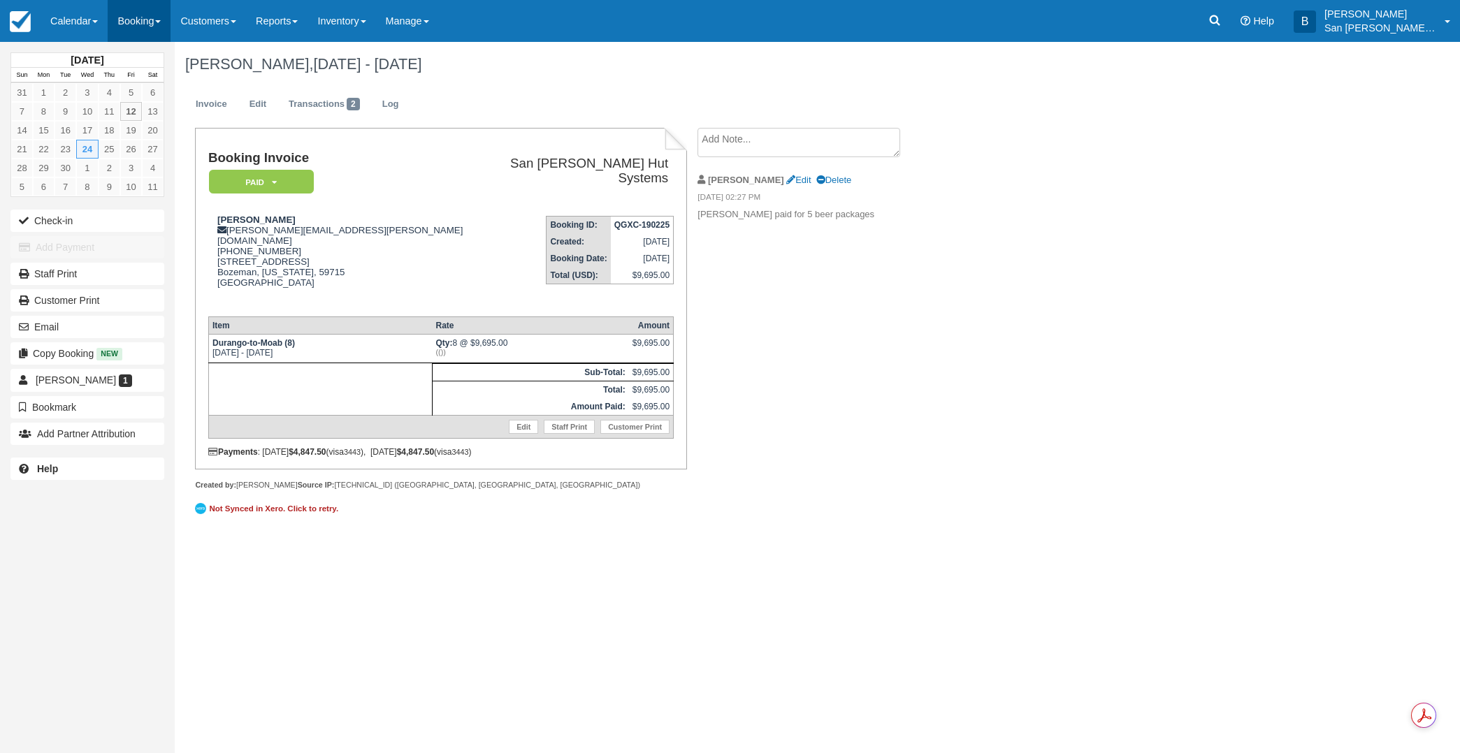
click at [138, 27] on link "Booking" at bounding box center [139, 21] width 63 height 42
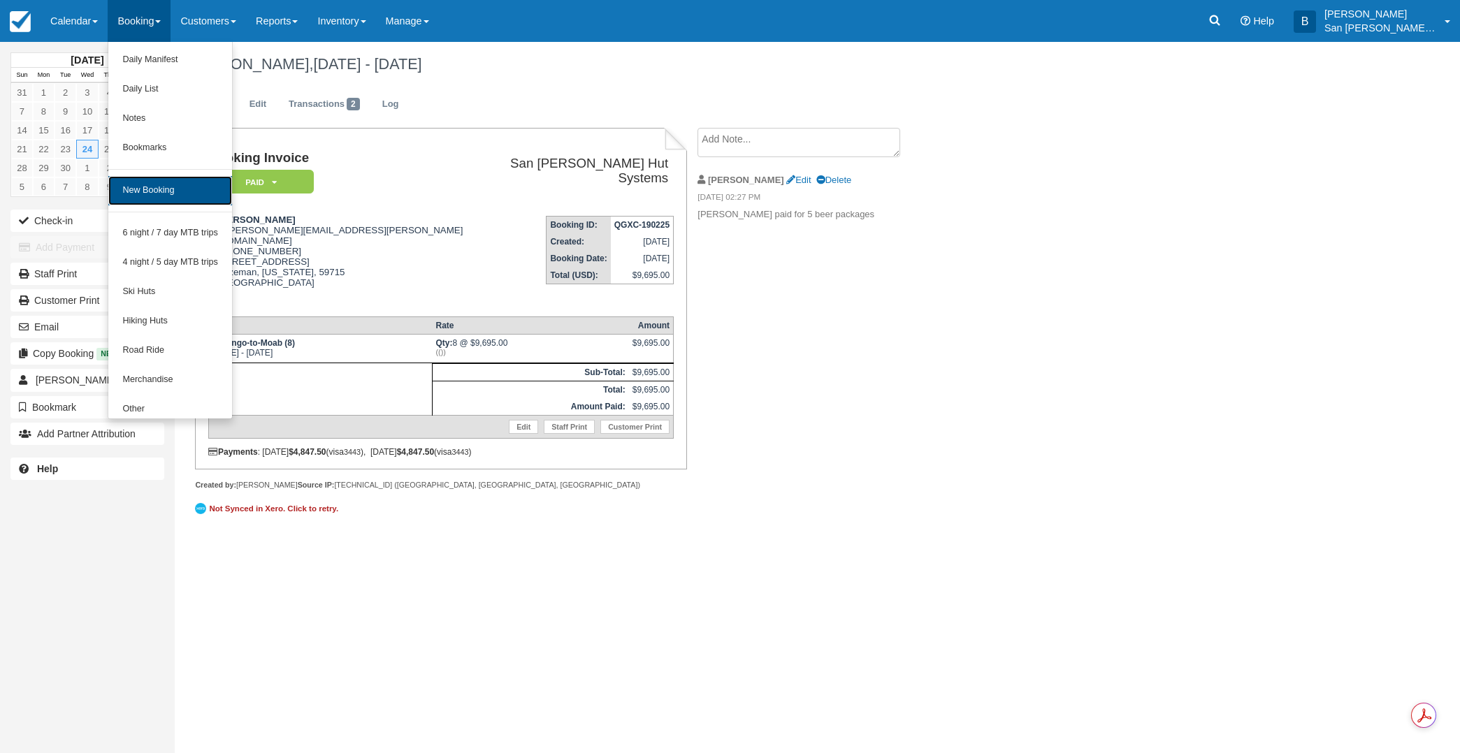
click at [154, 191] on link "New Booking" at bounding box center [170, 190] width 124 height 29
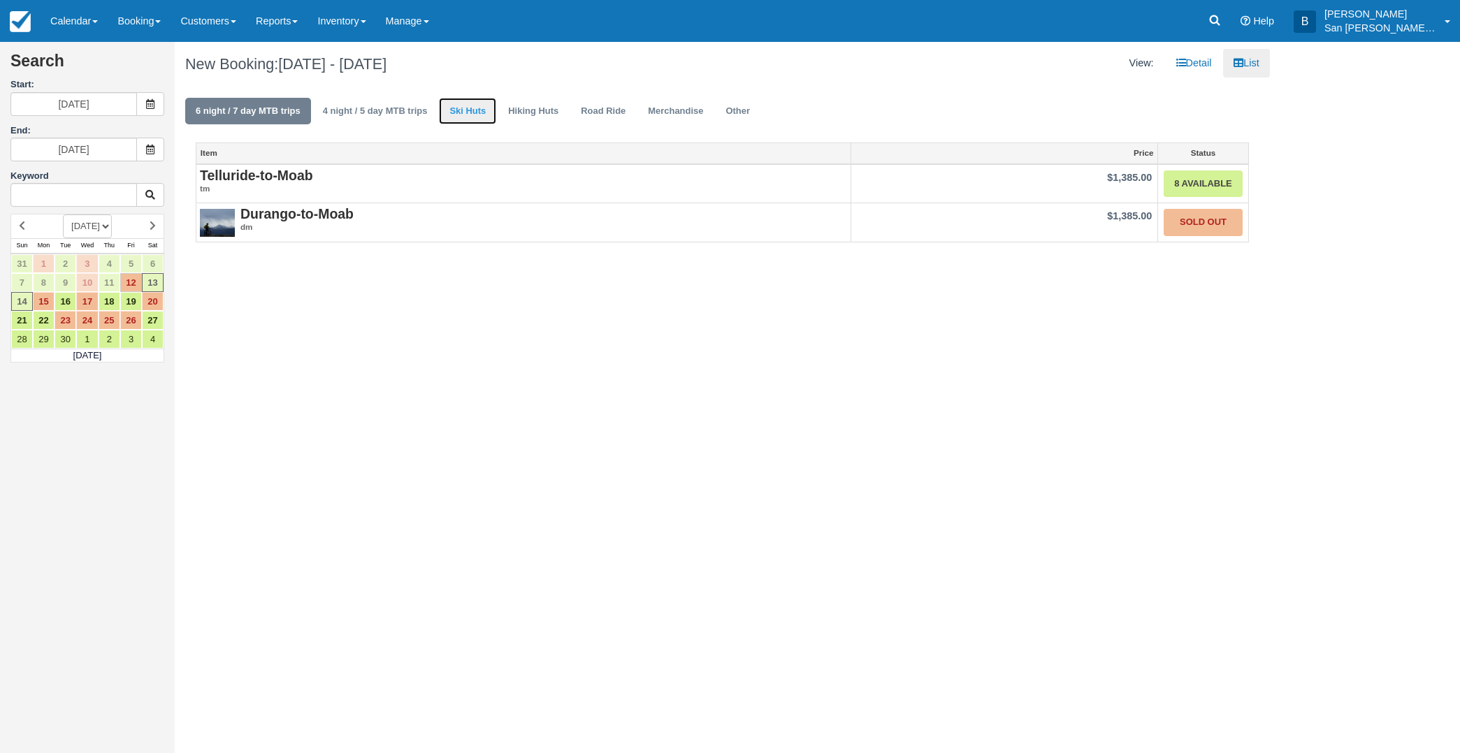
click at [455, 109] on link "Ski Huts" at bounding box center [467, 111] width 57 height 27
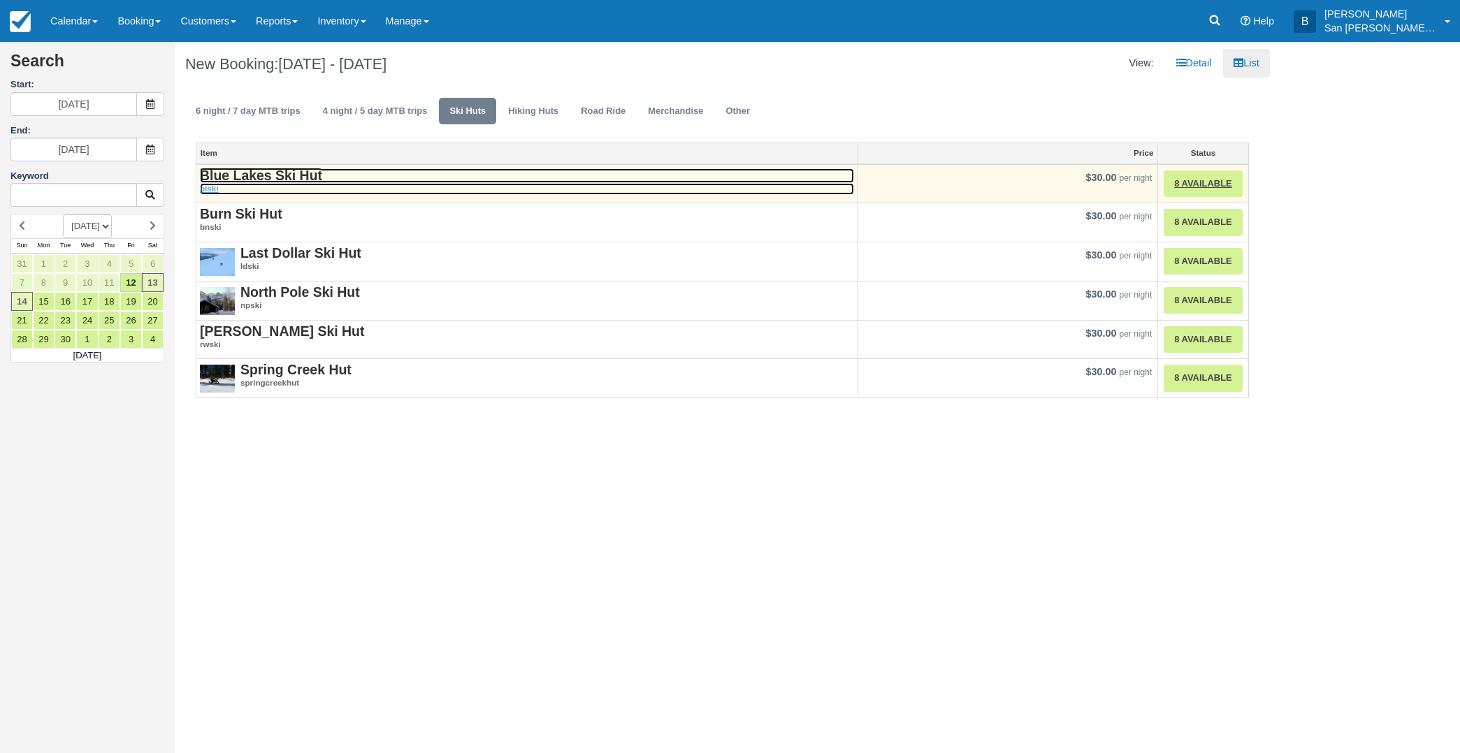
click at [249, 183] on em "blski" at bounding box center [527, 189] width 654 height 12
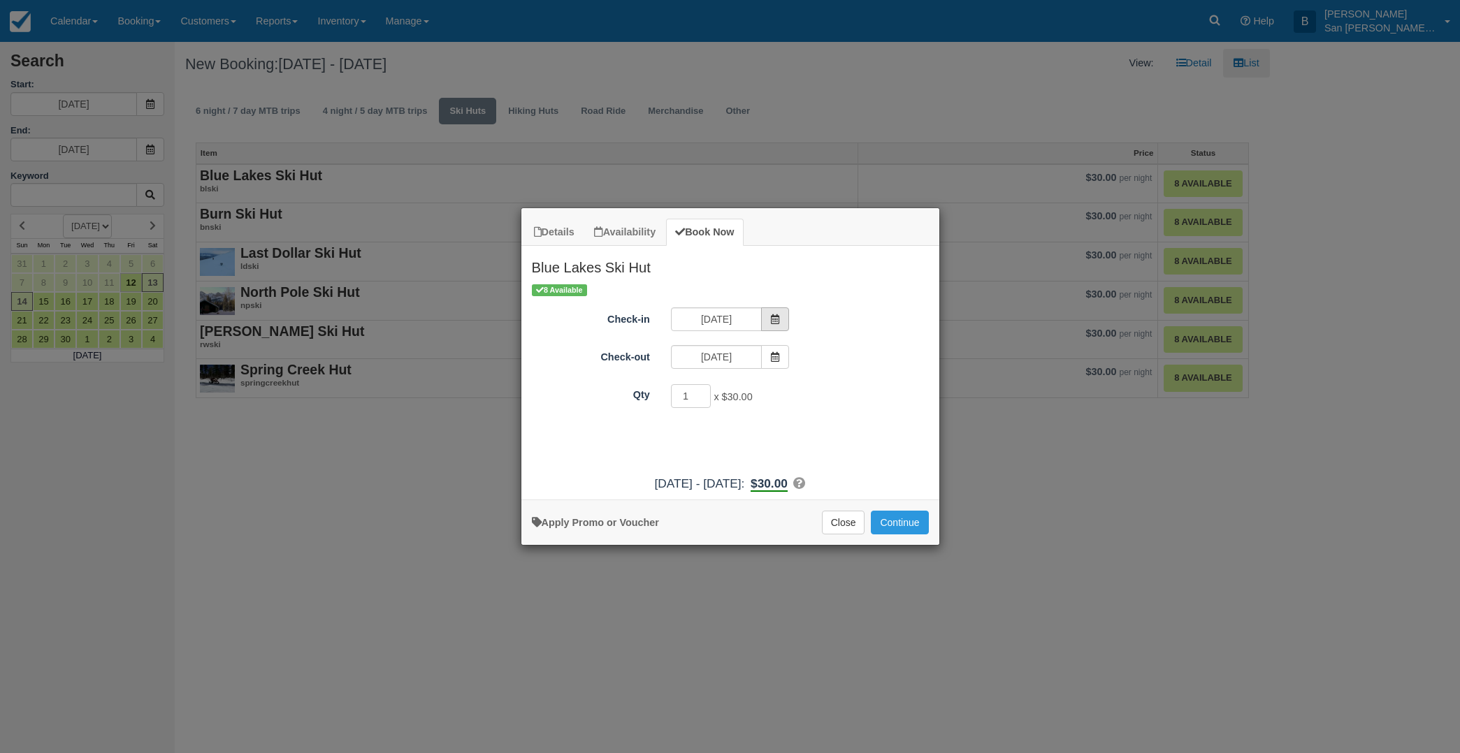
click at [773, 312] on span "Item Modal" at bounding box center [775, 319] width 28 height 24
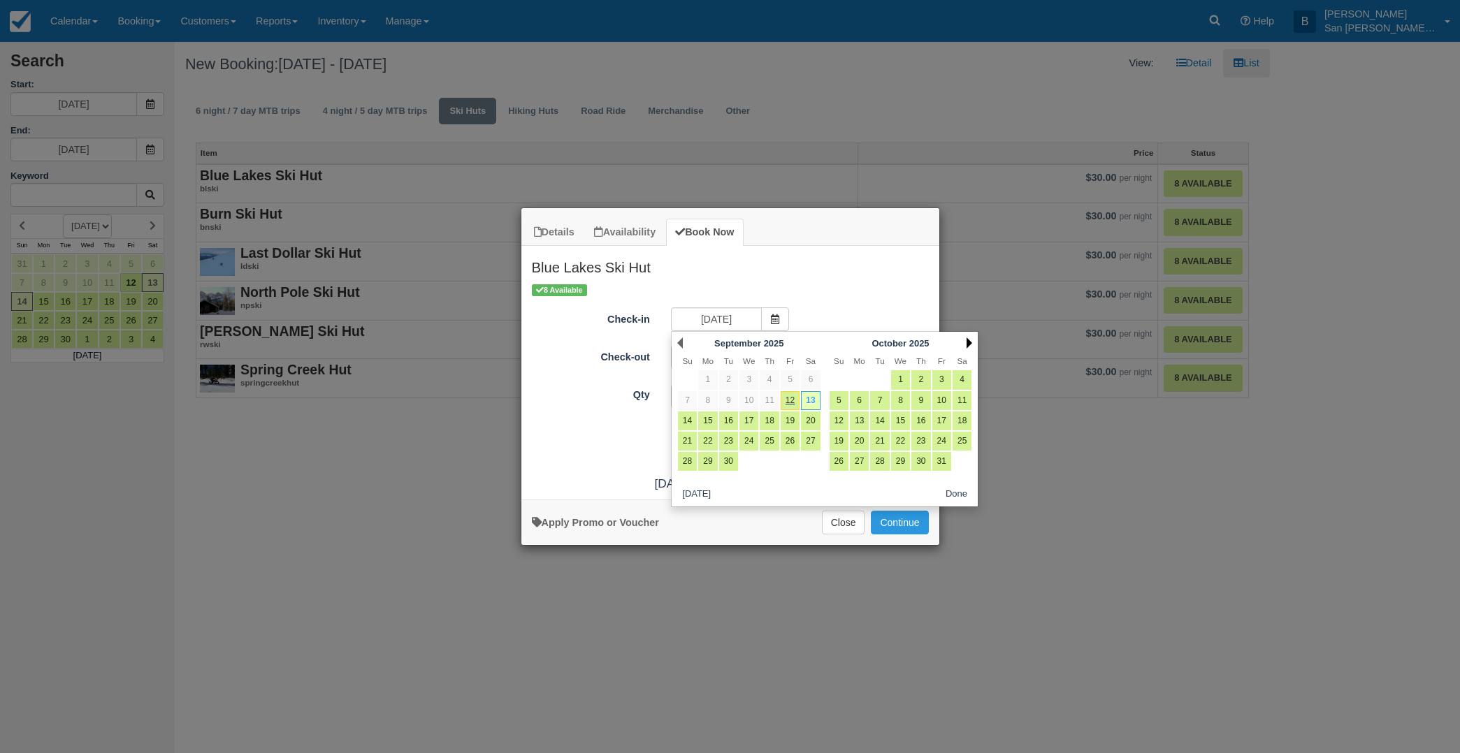
click at [968, 341] on link "Next" at bounding box center [969, 343] width 6 height 11
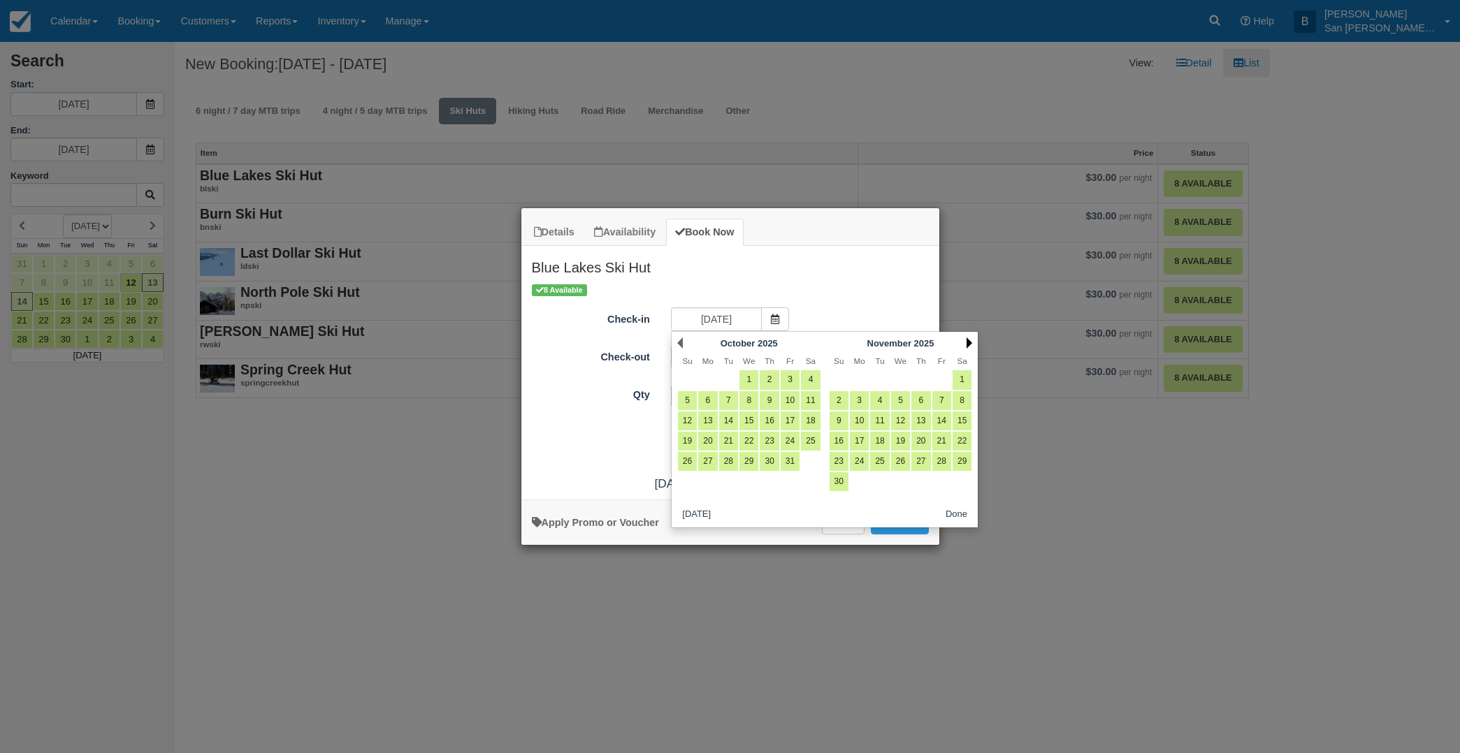
click at [968, 341] on link "Next" at bounding box center [969, 343] width 6 height 11
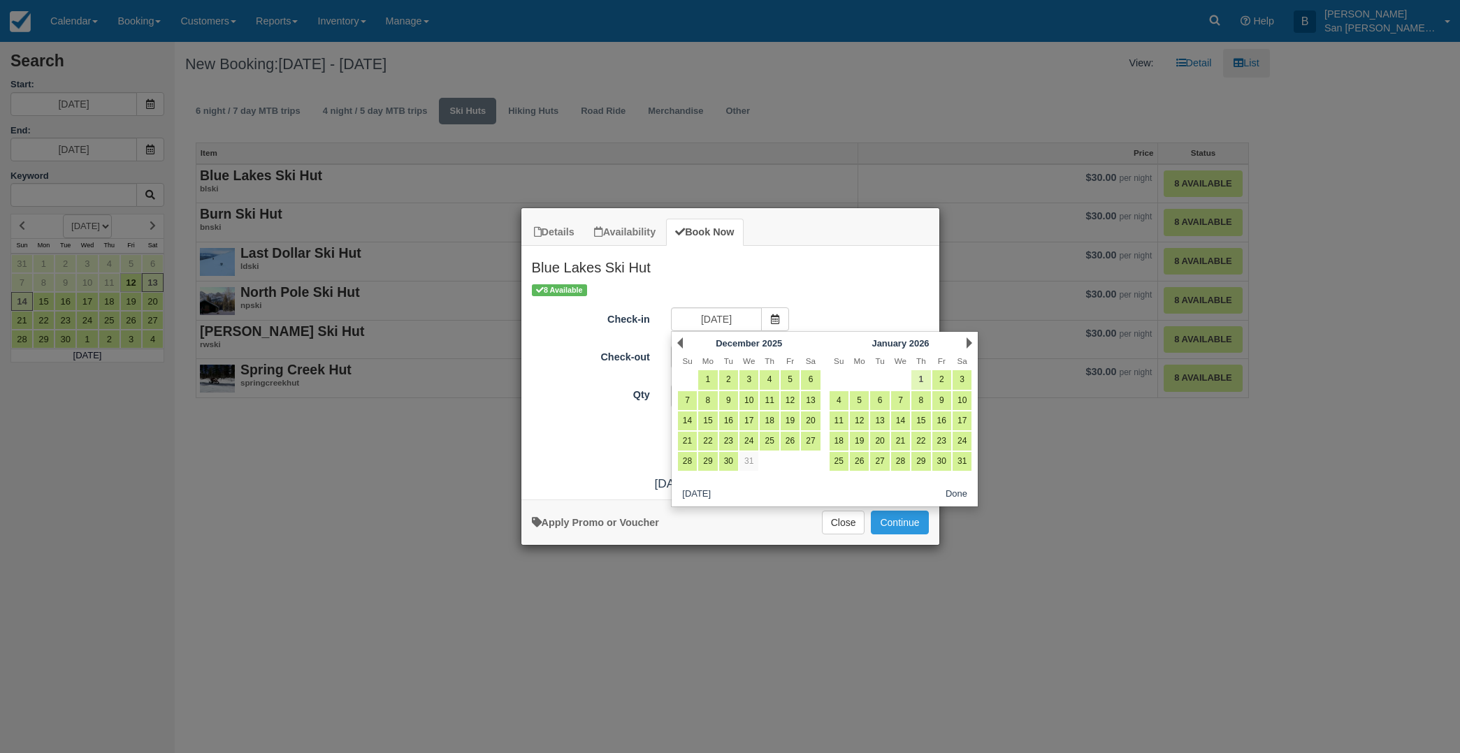
click at [923, 377] on link "1" at bounding box center [920, 379] width 19 height 19
type input "[DATE]"
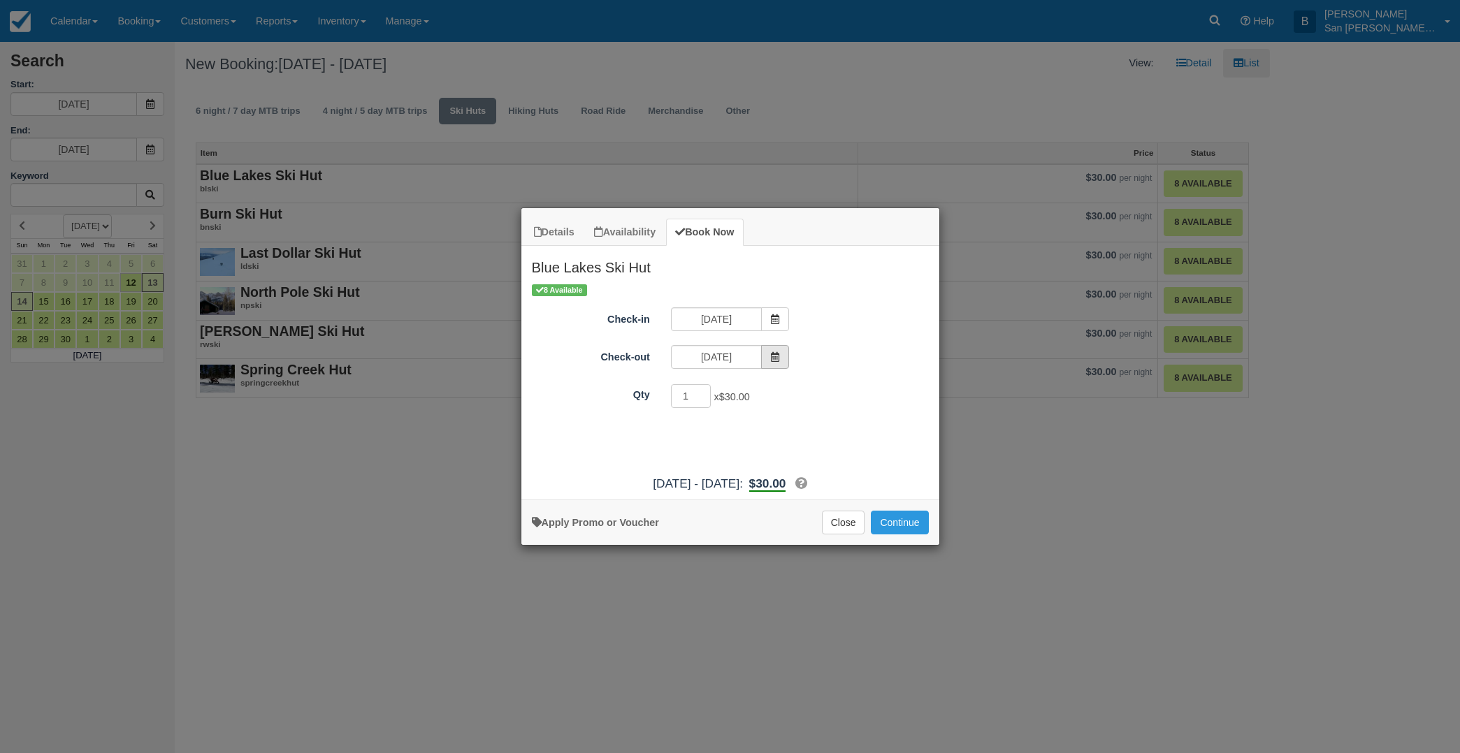
click at [775, 361] on icon "Item Modal" at bounding box center [775, 357] width 10 height 10
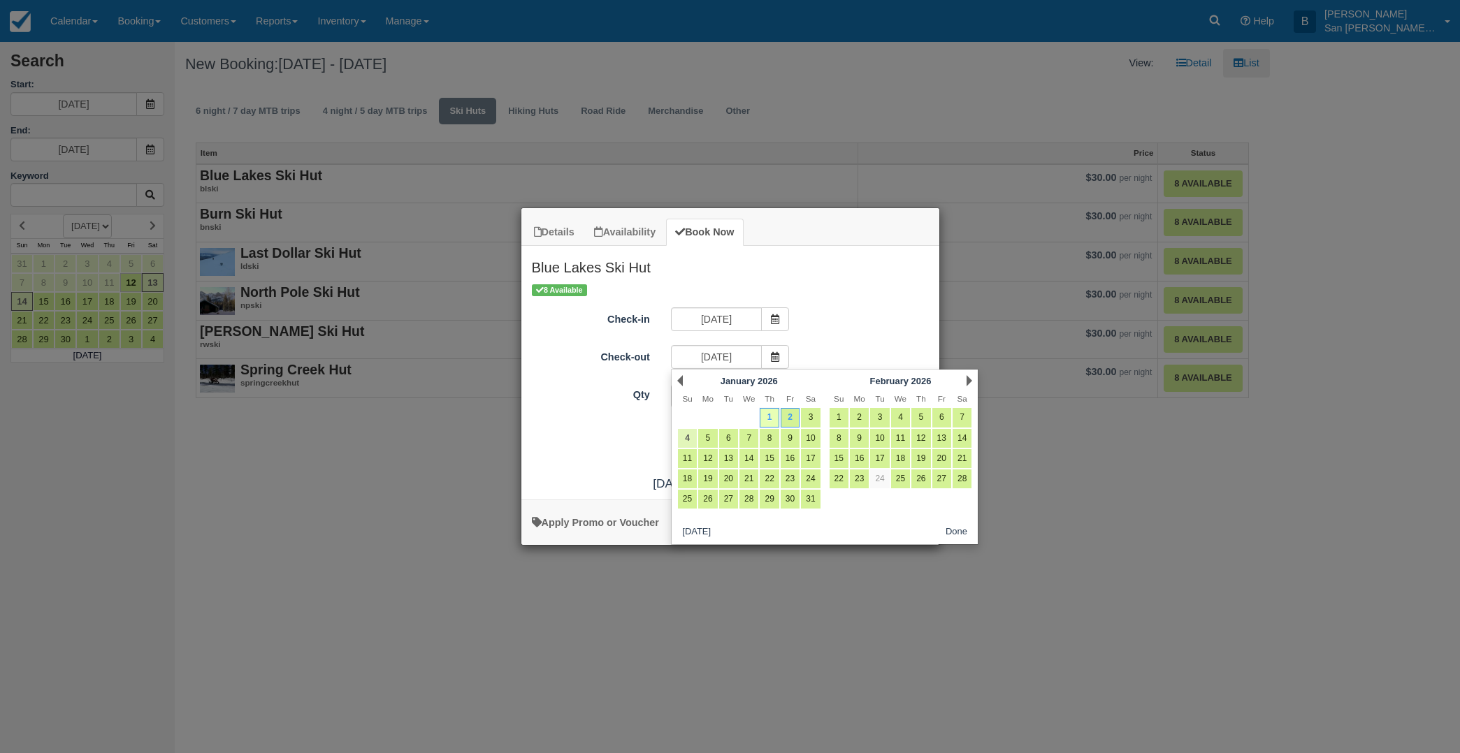
click at [683, 436] on link "4" at bounding box center [687, 438] width 19 height 19
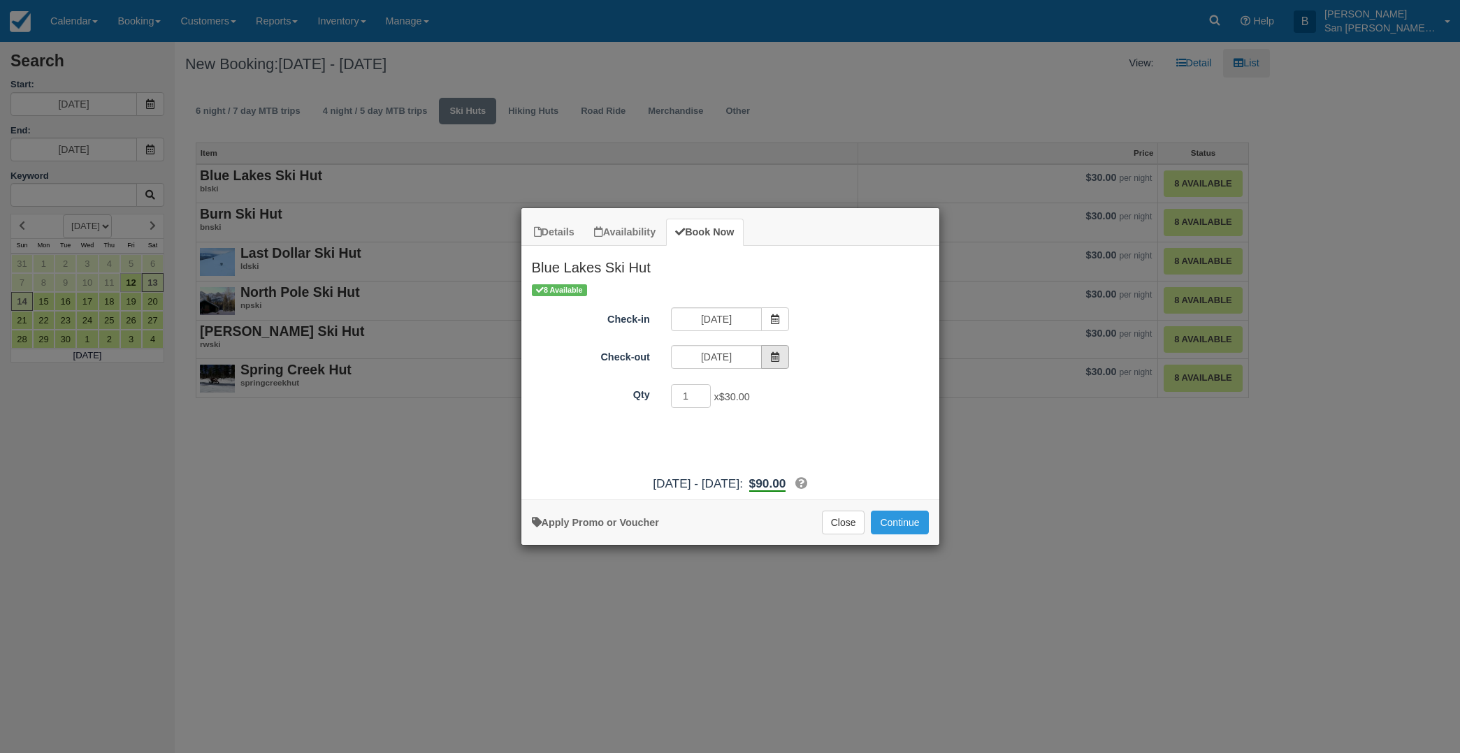
click at [771, 350] on span "Item Modal" at bounding box center [775, 357] width 28 height 24
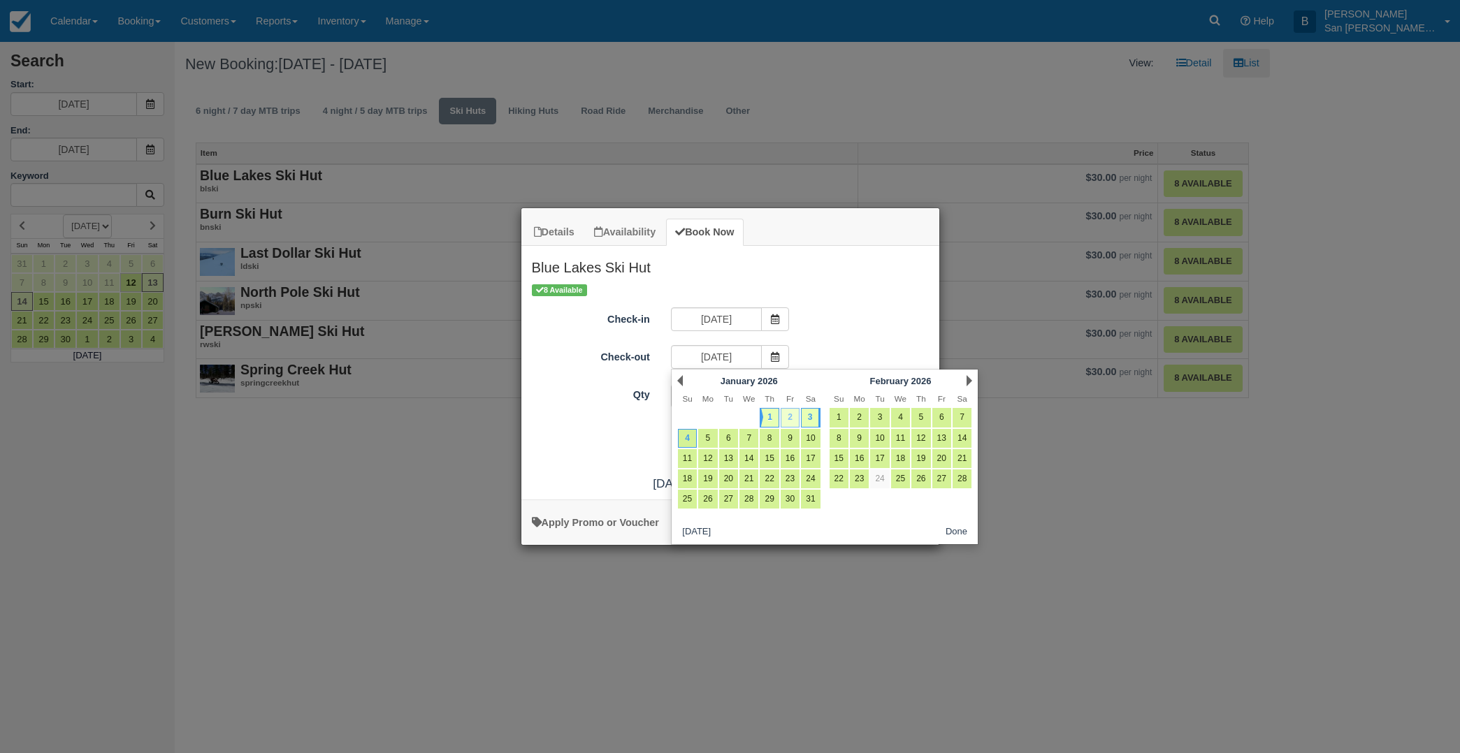
click at [783, 414] on link "2" at bounding box center [790, 417] width 19 height 19
type input "01/02/26"
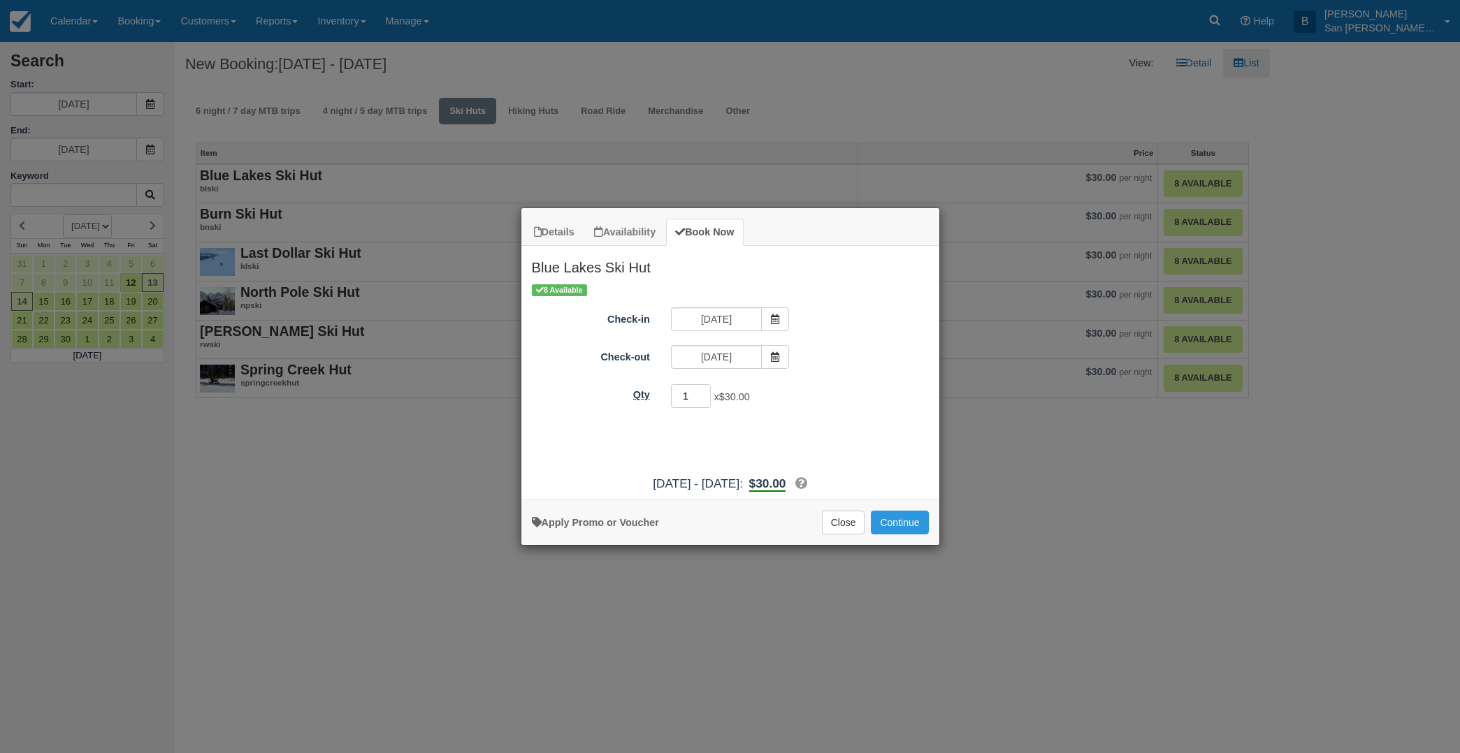
drag, startPoint x: 688, startPoint y: 394, endPoint x: 623, endPoint y: 391, distance: 65.7
click at [623, 391] on div "Qty 1 x $30.00 Required." at bounding box center [730, 396] width 418 height 27
type input "7"
click at [901, 525] on button "Continue" at bounding box center [899, 523] width 57 height 24
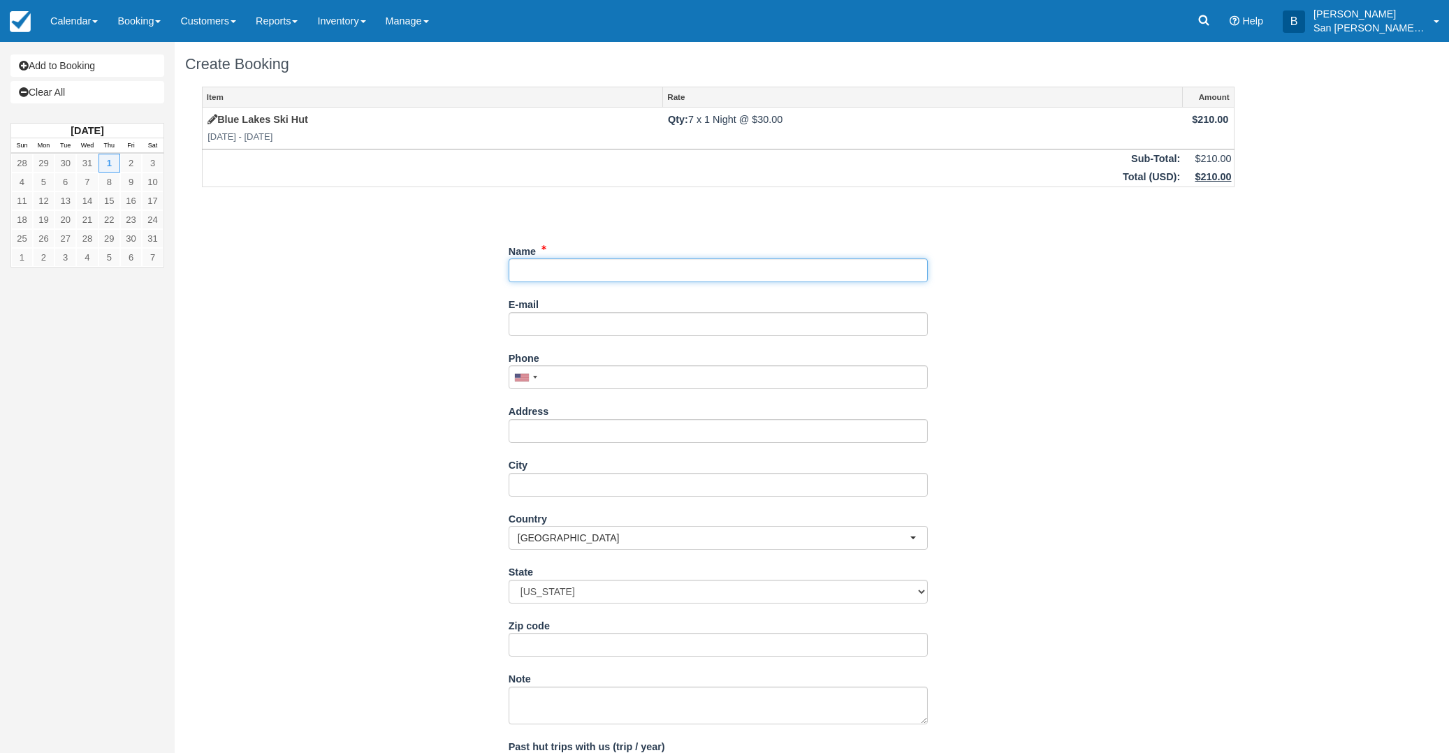
click at [559, 273] on input "Name" at bounding box center [718, 271] width 419 height 24
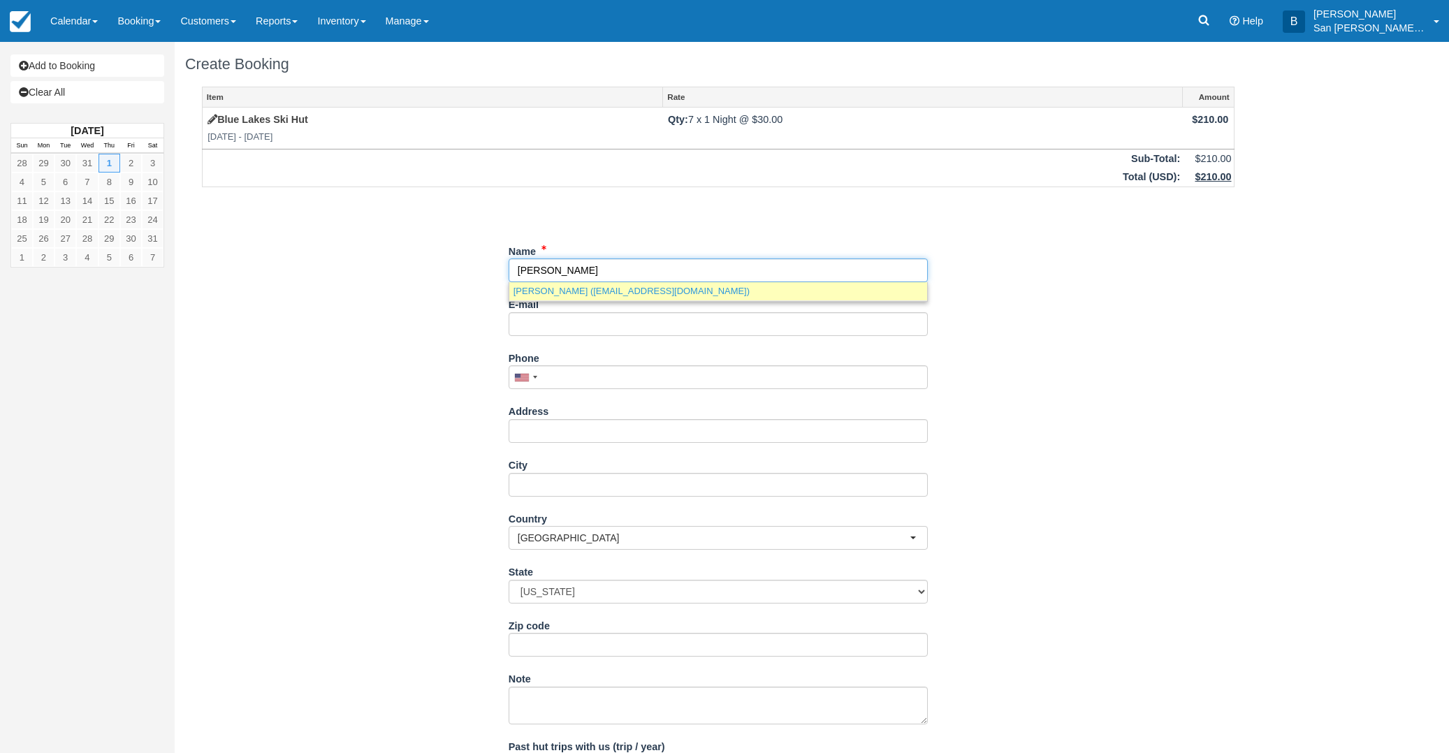
click at [620, 290] on link "Paul DeWitt (gettinbeer@yahoo.com)" at bounding box center [718, 290] width 418 height 17
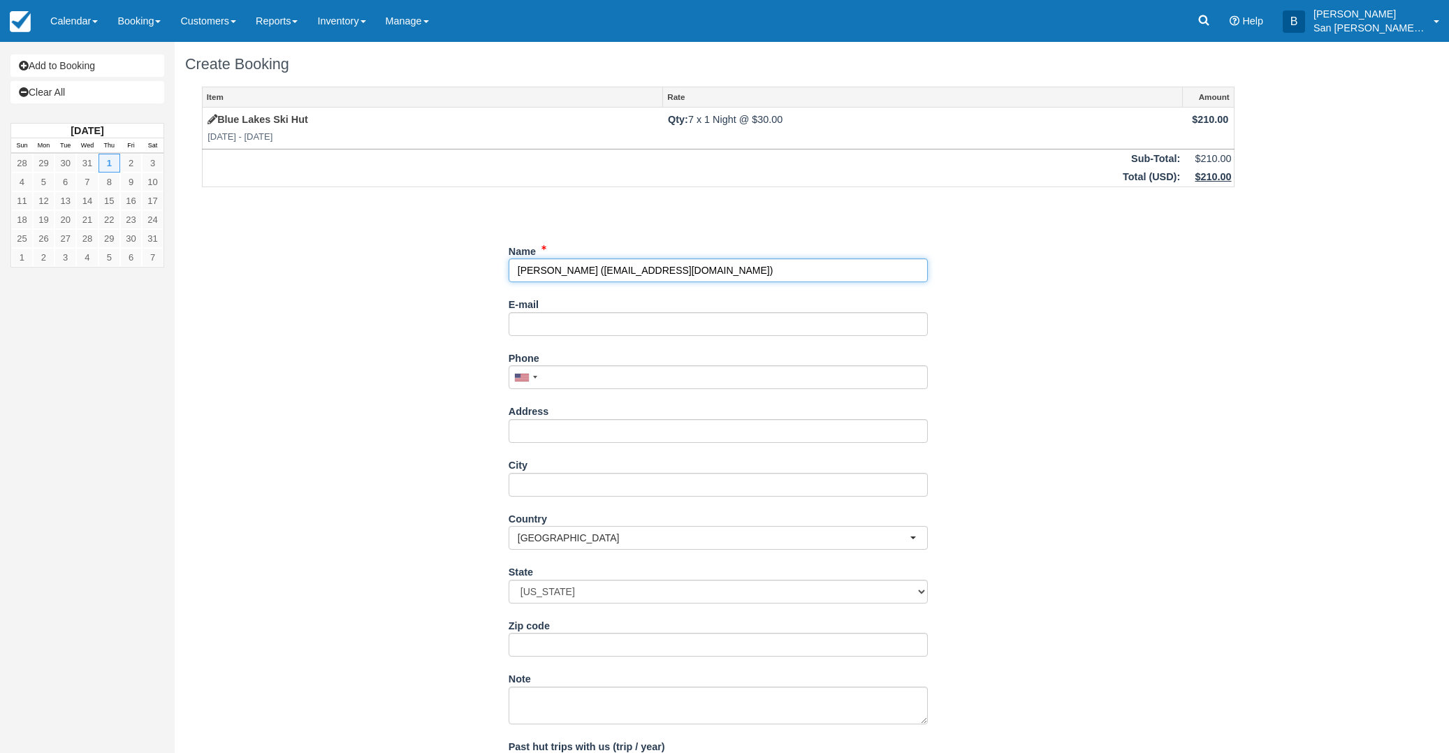
type input "[PERSON_NAME]"
type input "[EMAIL_ADDRESS][DOMAIN_NAME]"
type input "[PHONE_NUMBER]"
type input "[STREET_ADDRESS]"
type input "[PERSON_NAME]"
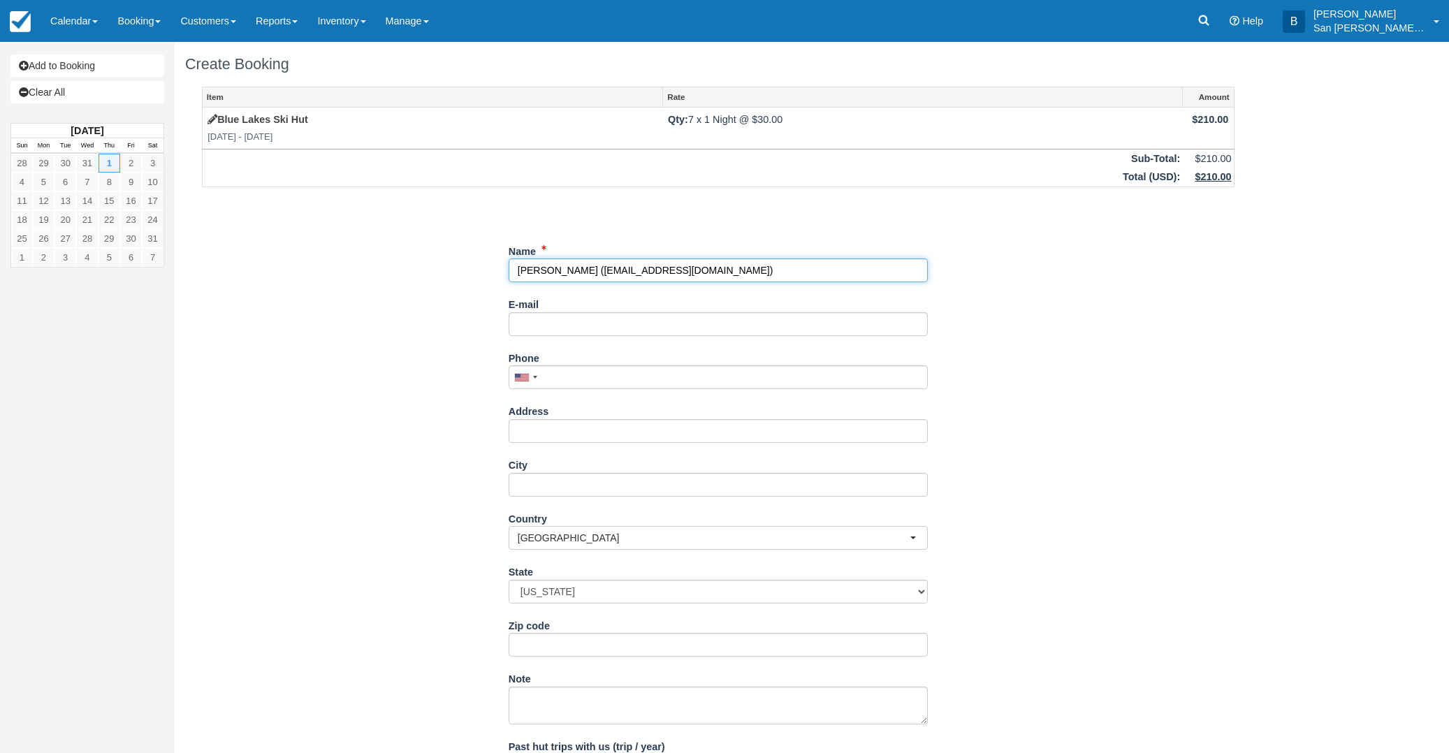
type input "81321"
select select "CO"
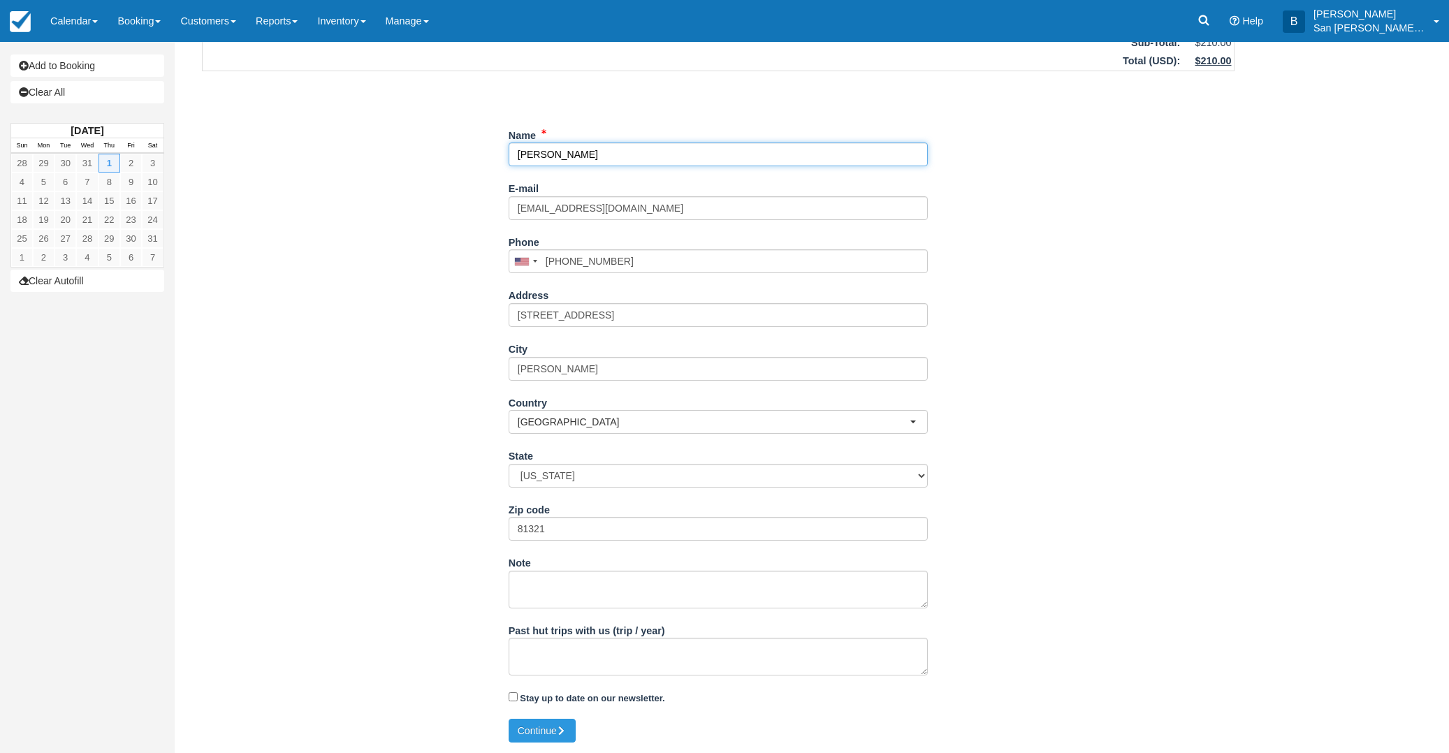
type input "[PERSON_NAME]"
click at [599, 665] on textarea "Past hut trips with us (trip / year)" at bounding box center [718, 657] width 419 height 38
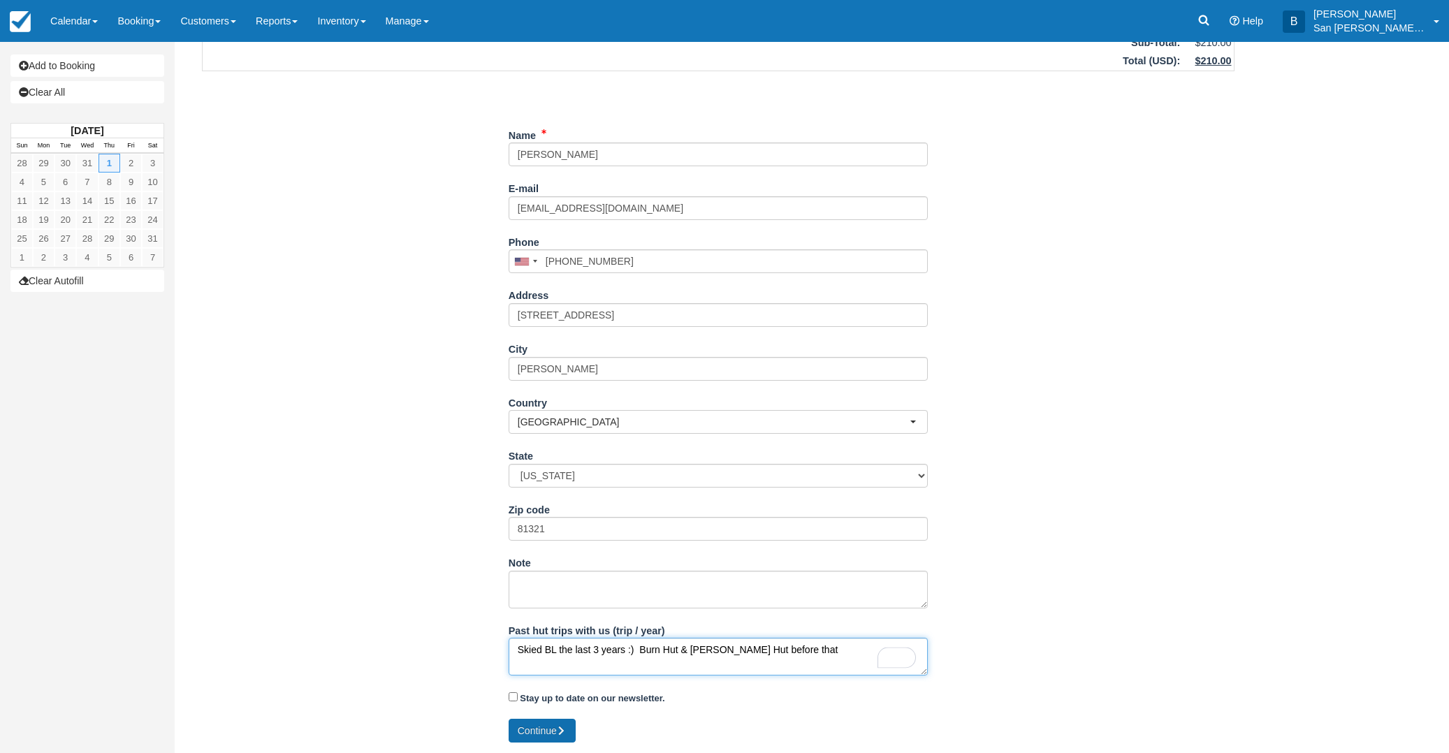
type textarea "Skied BL the last 3 years :) Burn Hut & Ridgway Hut before that"
click at [558, 734] on button "Continue" at bounding box center [542, 731] width 67 height 24
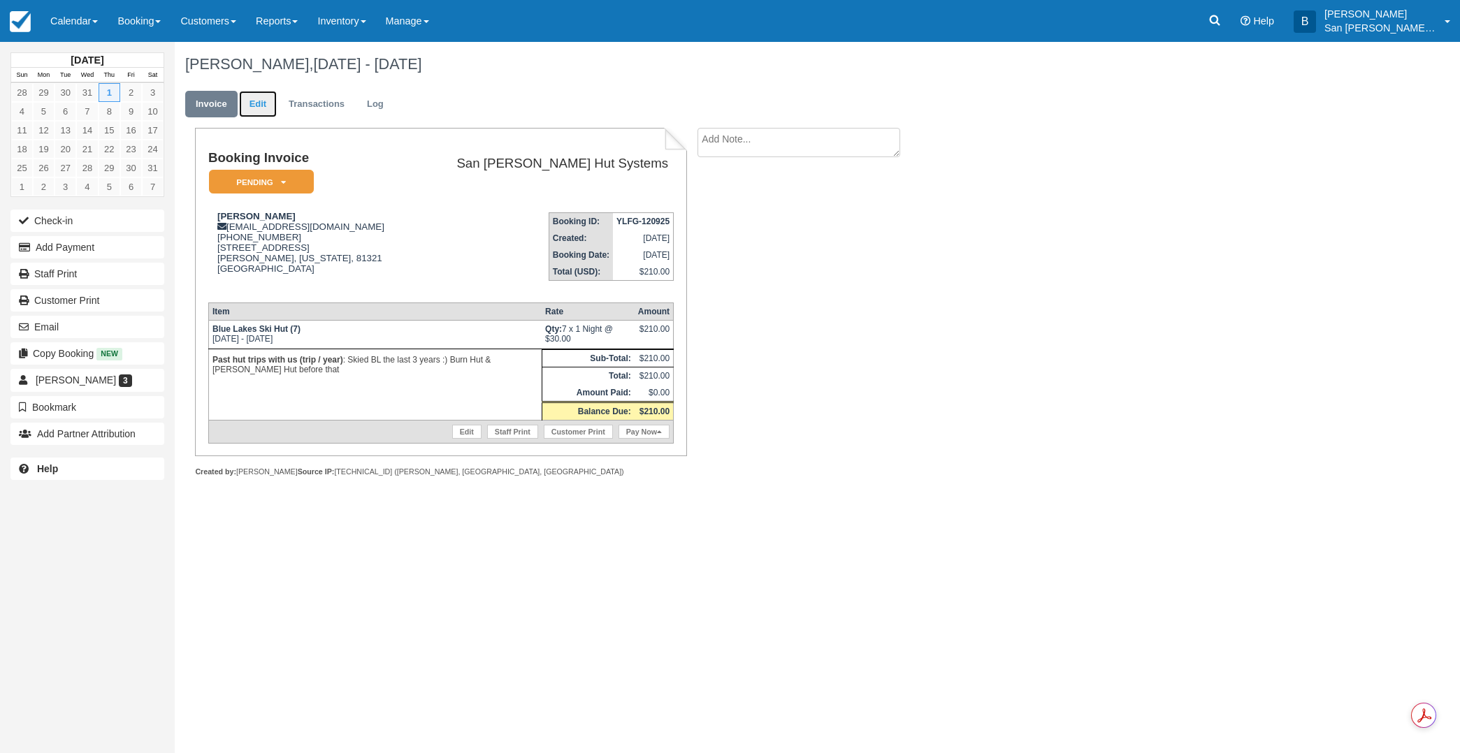
click at [259, 103] on link "Edit" at bounding box center [258, 104] width 38 height 27
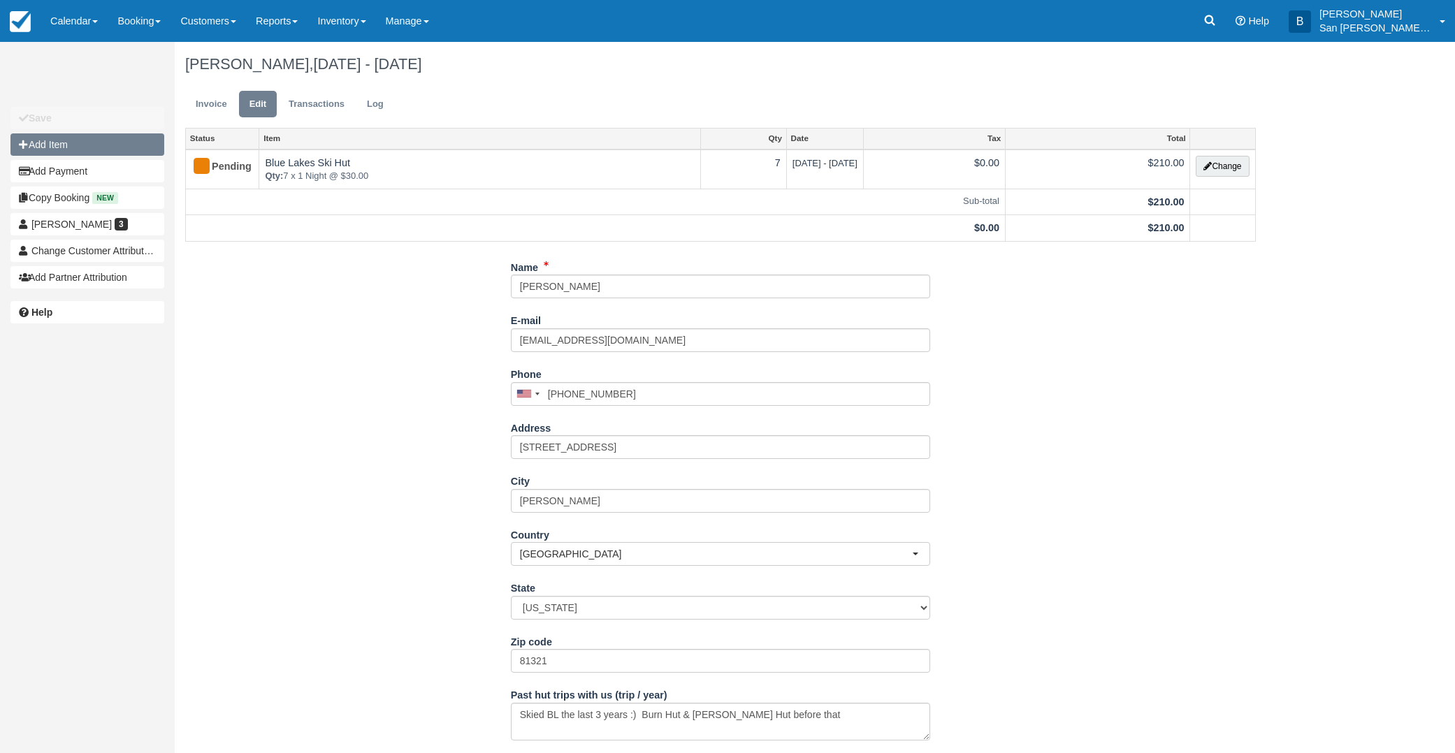
click at [51, 143] on button "Add Item" at bounding box center [87, 144] width 154 height 22
type input "0.00"
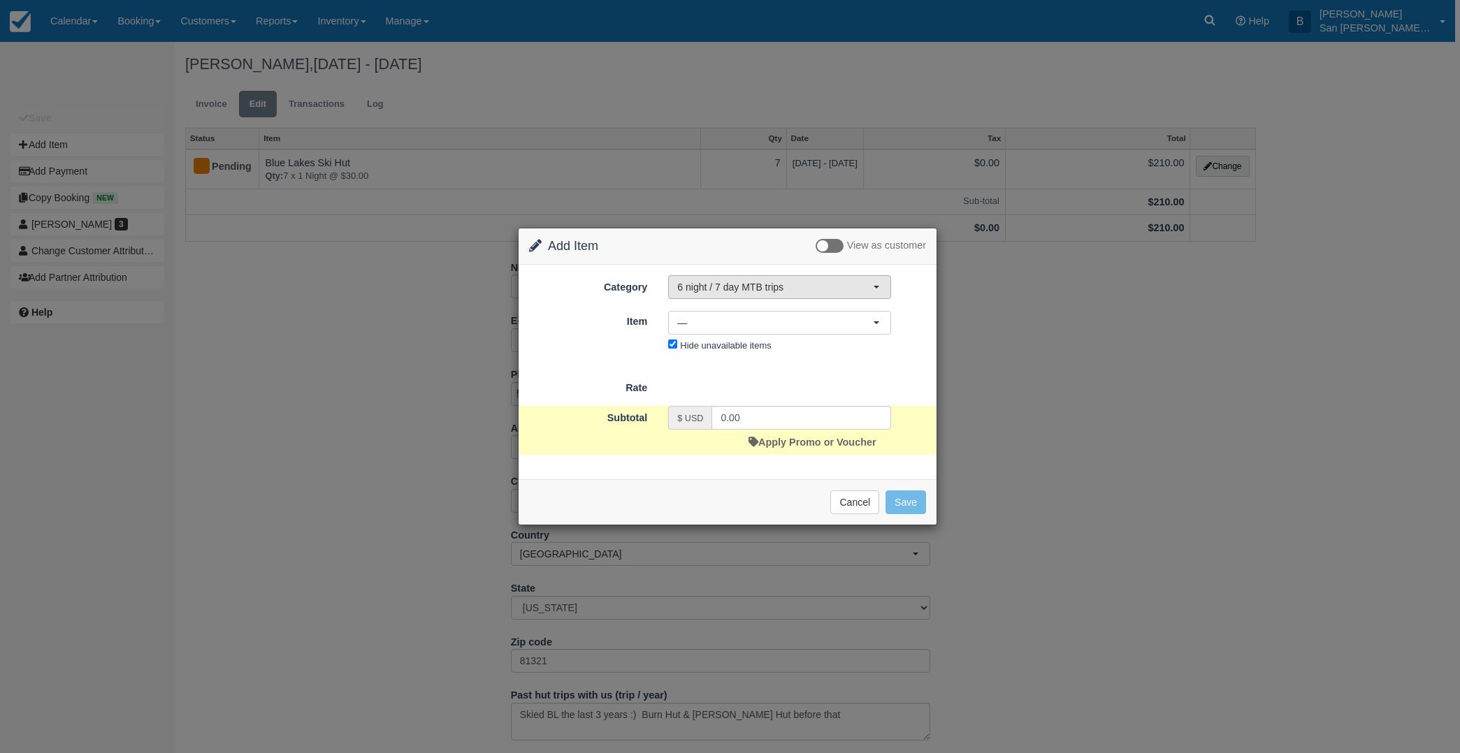
click at [686, 292] on span "6 night / 7 day MTB trips" at bounding box center [775, 287] width 196 height 14
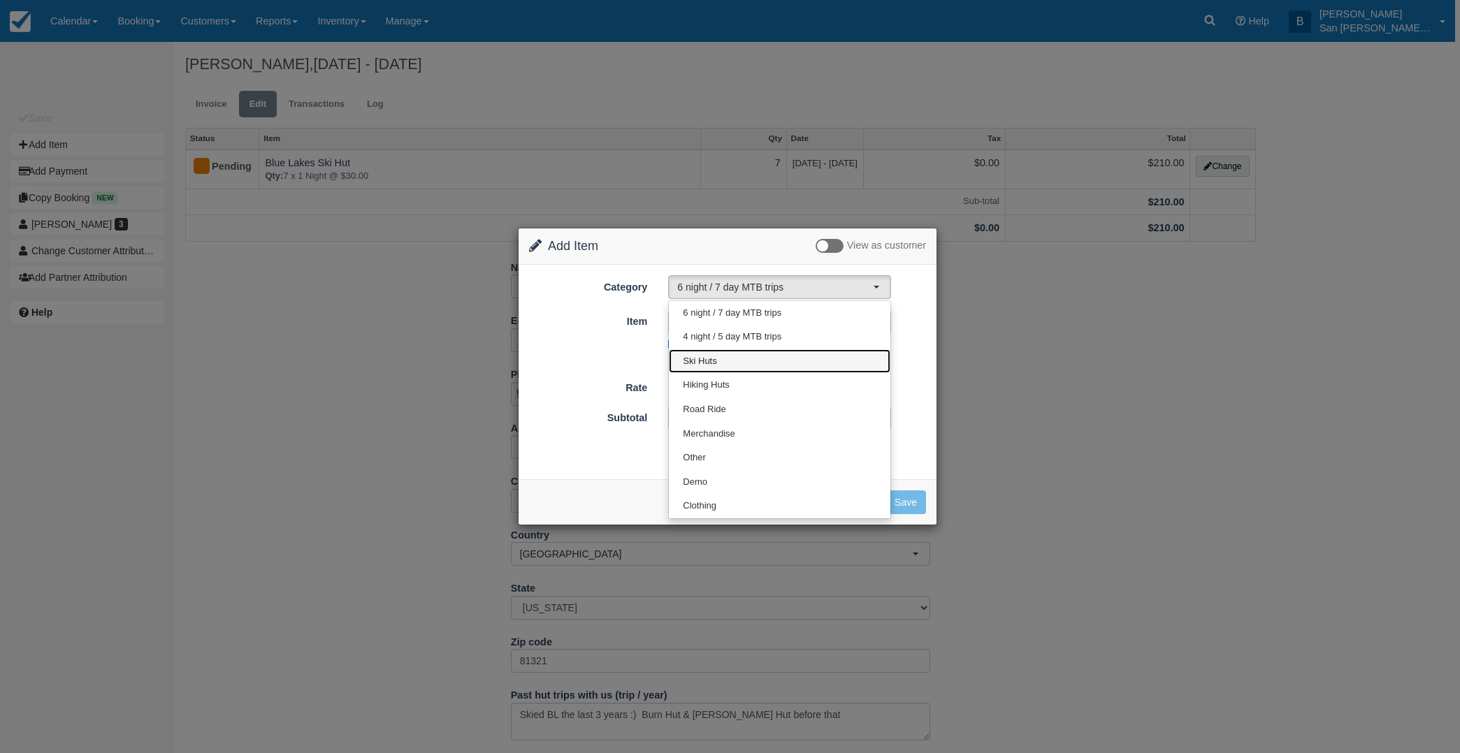
click at [704, 360] on span "Ski Huts" at bounding box center [700, 361] width 34 height 13
select select "2"
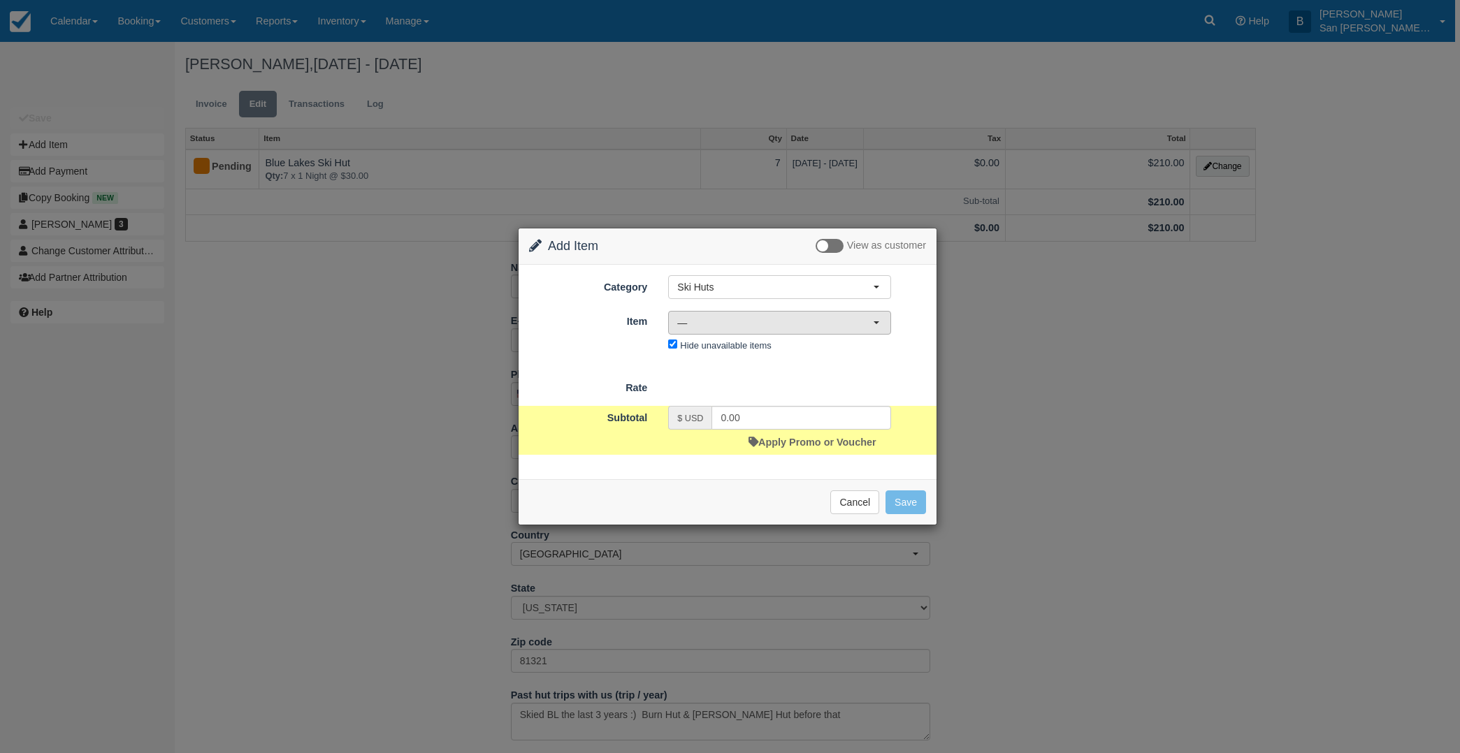
click at [691, 321] on span "—" at bounding box center [775, 323] width 196 height 14
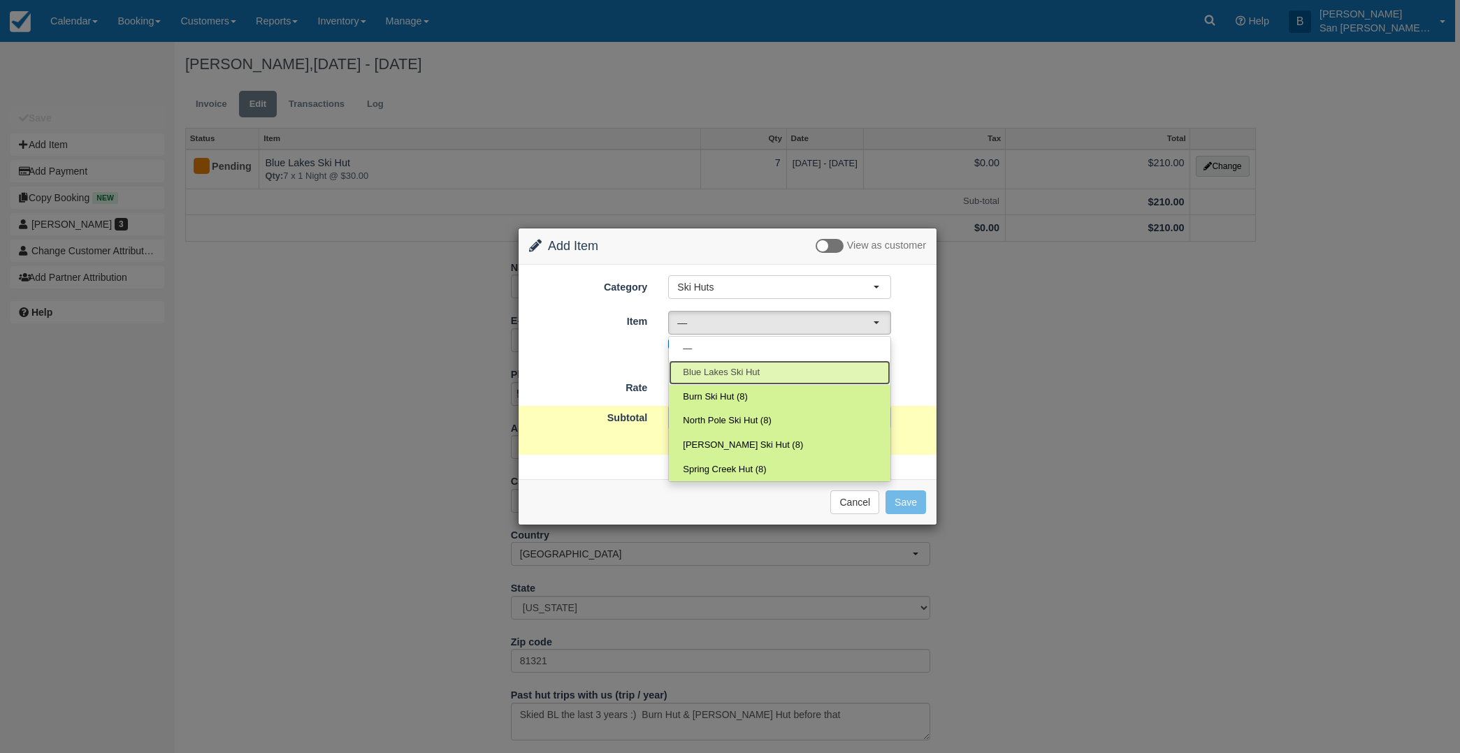
click at [746, 361] on link "Blue Lakes Ski Hut" at bounding box center [780, 373] width 222 height 24
select select "5"
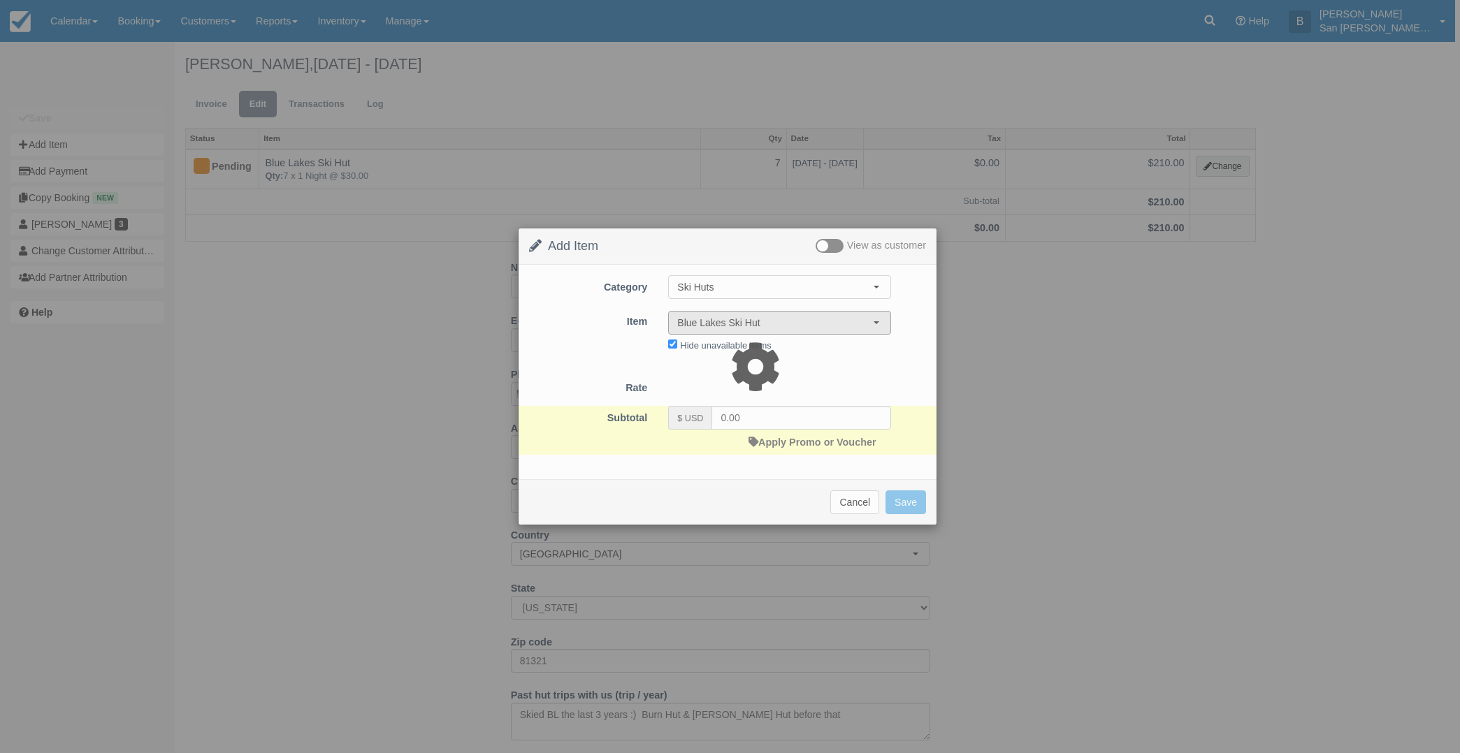
type input "30.00"
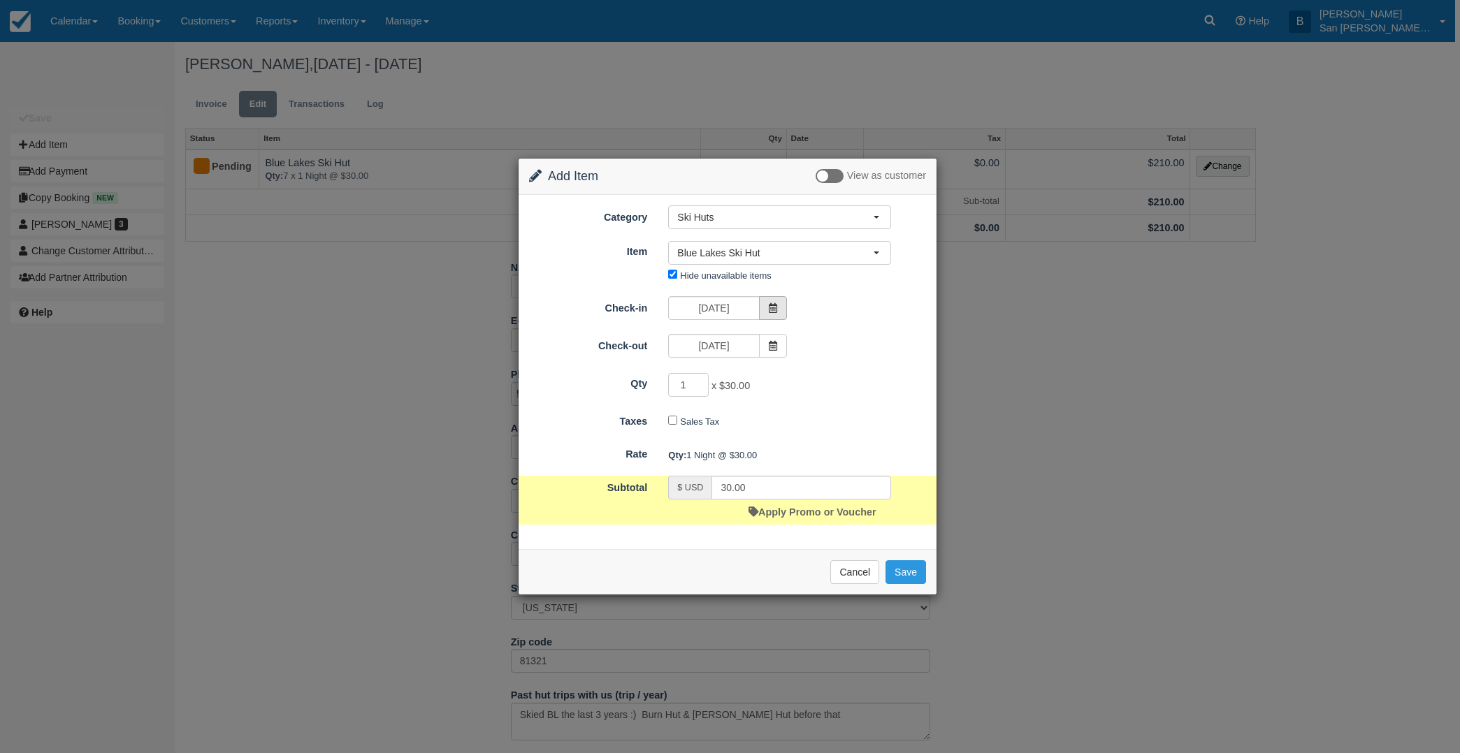
click at [764, 305] on span at bounding box center [773, 308] width 28 height 24
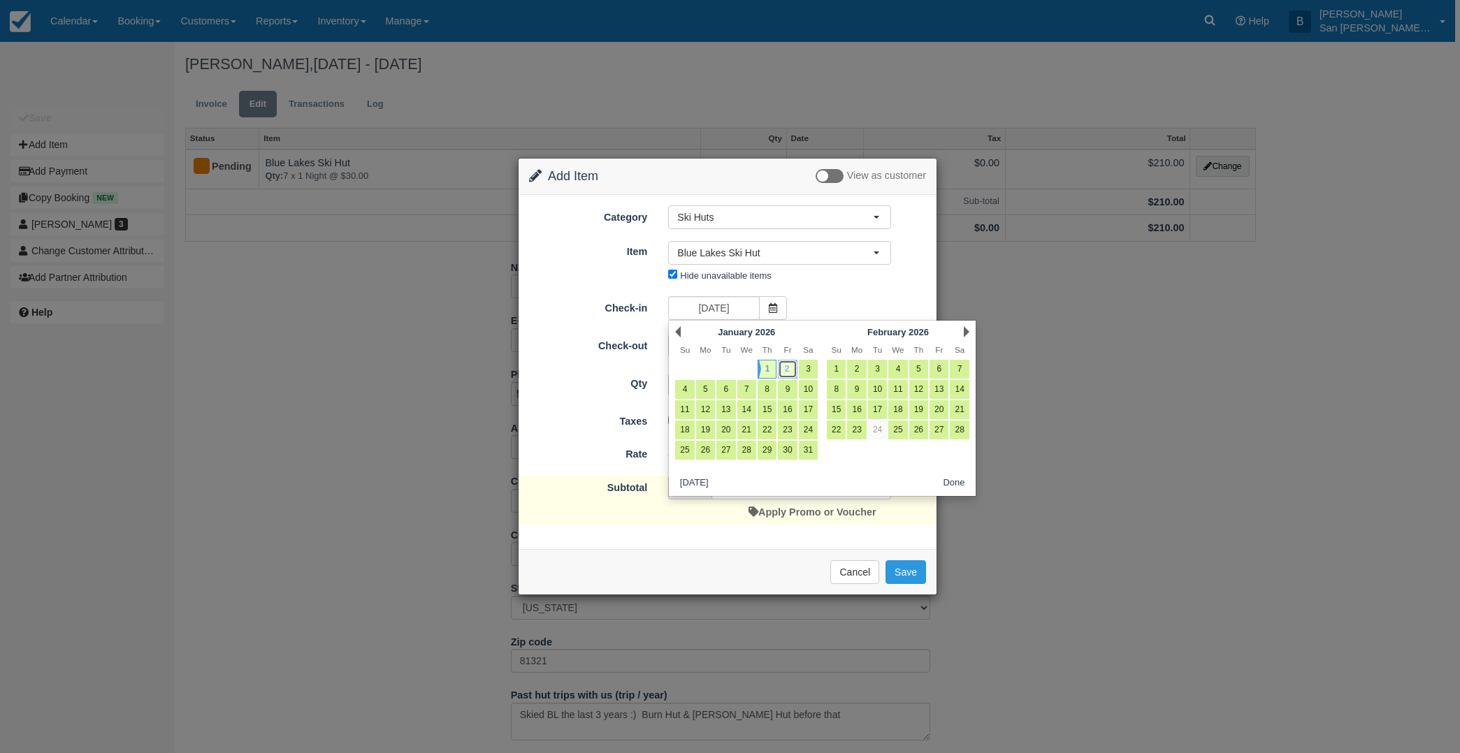
click at [785, 368] on link "2" at bounding box center [787, 369] width 19 height 19
type input "01/02/26"
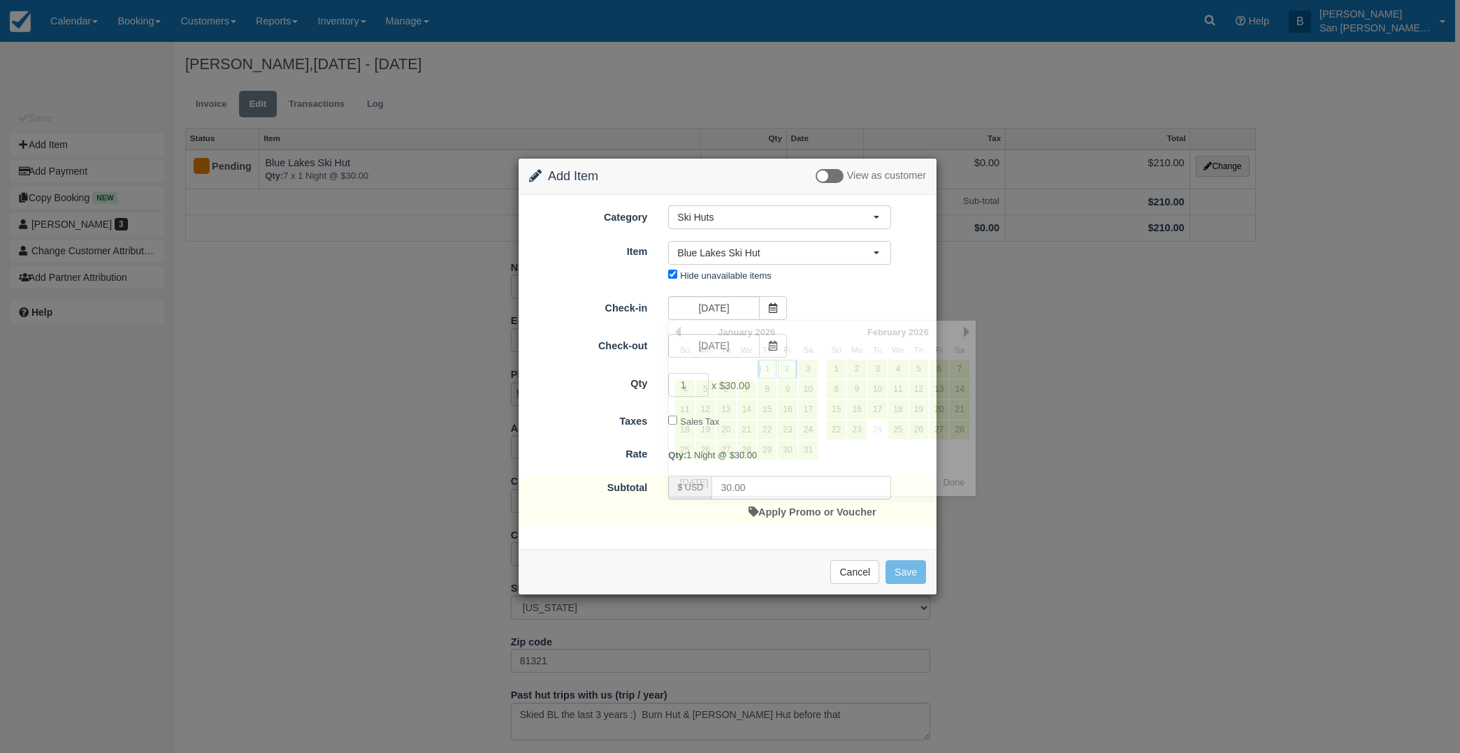
type input "0.00"
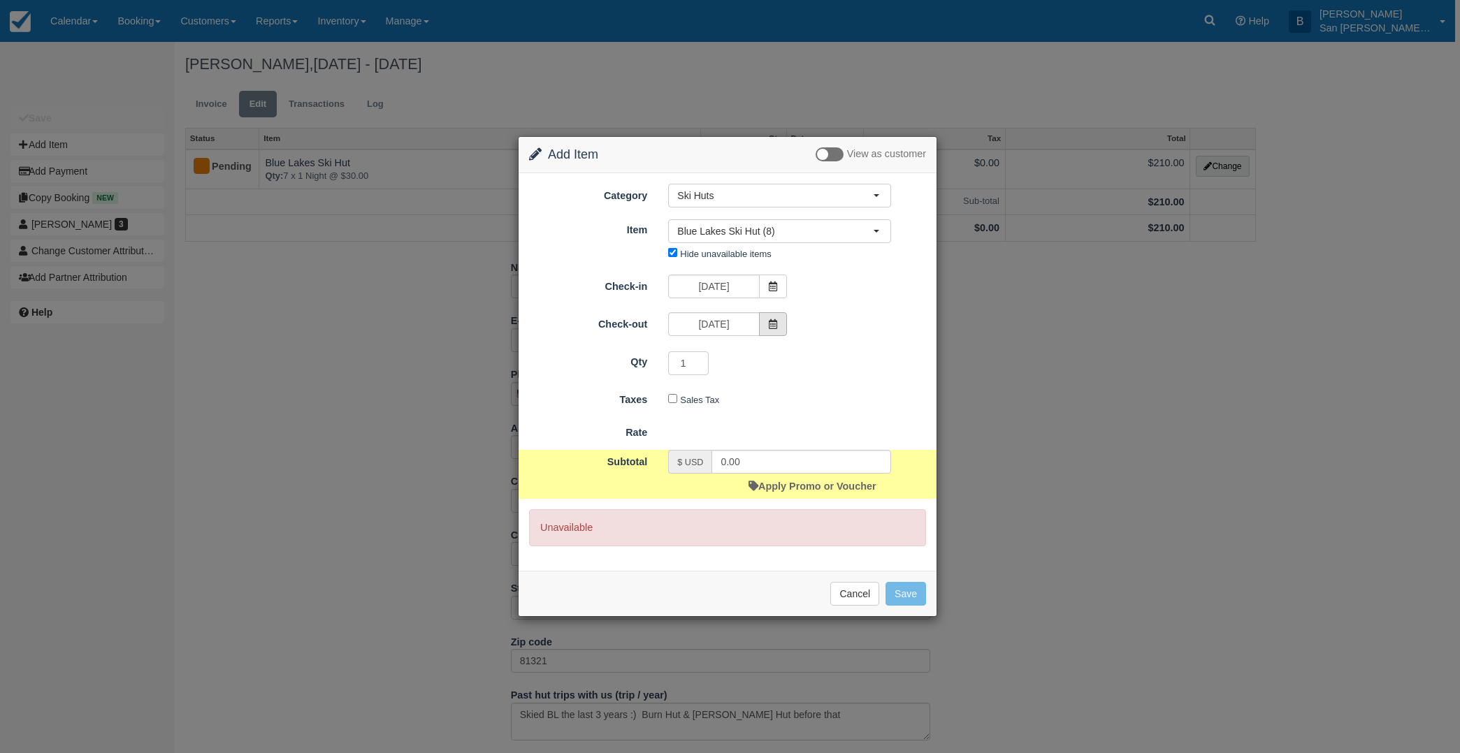
click at [769, 326] on icon at bounding box center [773, 324] width 10 height 10
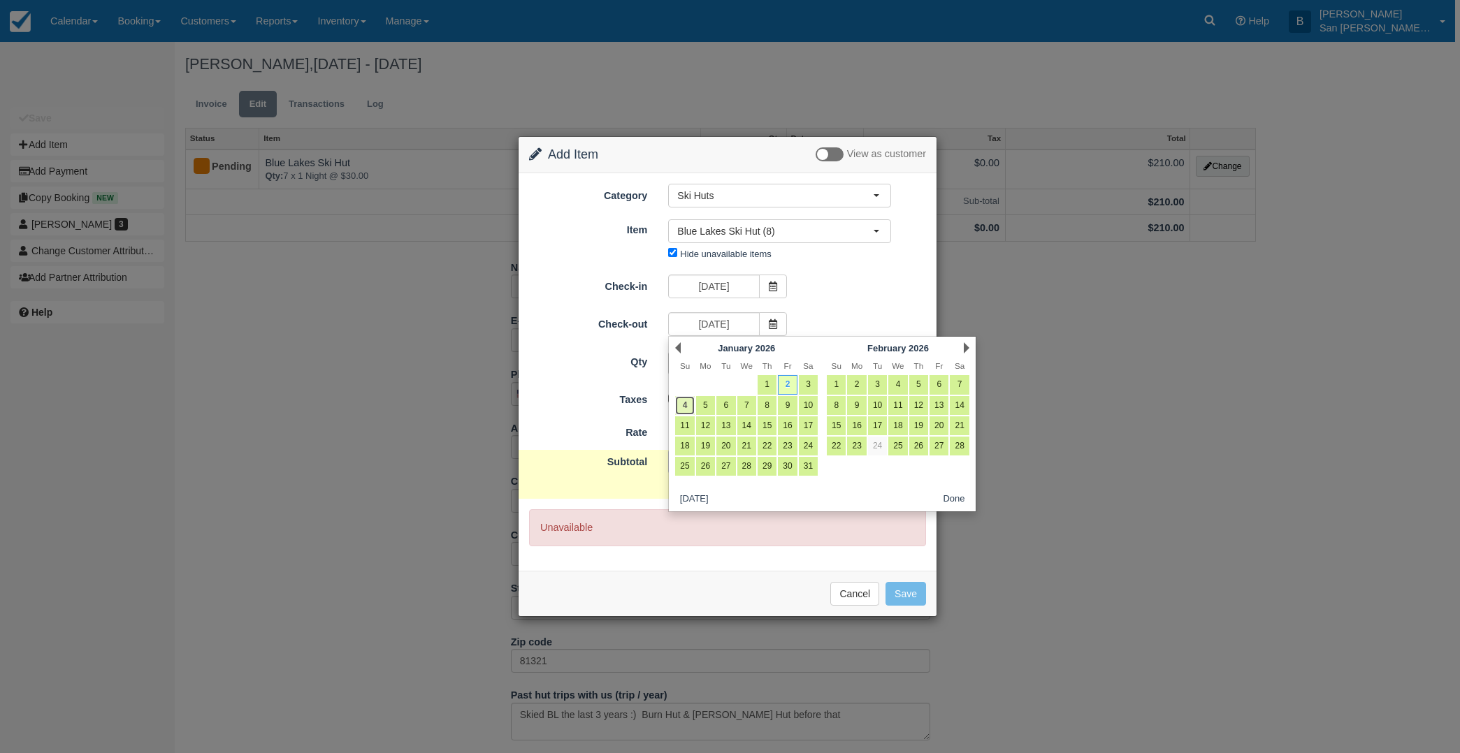
click at [688, 405] on link "4" at bounding box center [684, 405] width 19 height 19
type input "01/04/26"
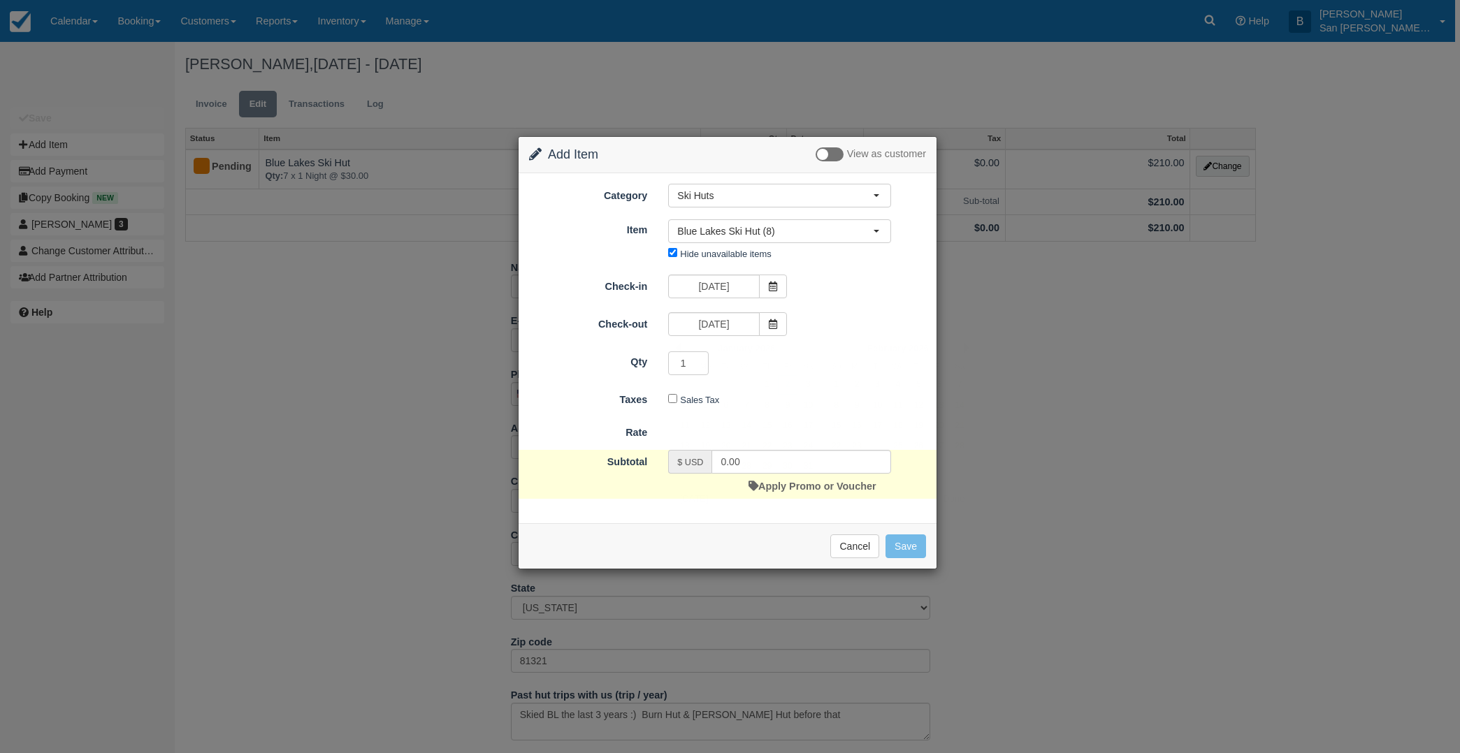
type input "60.00"
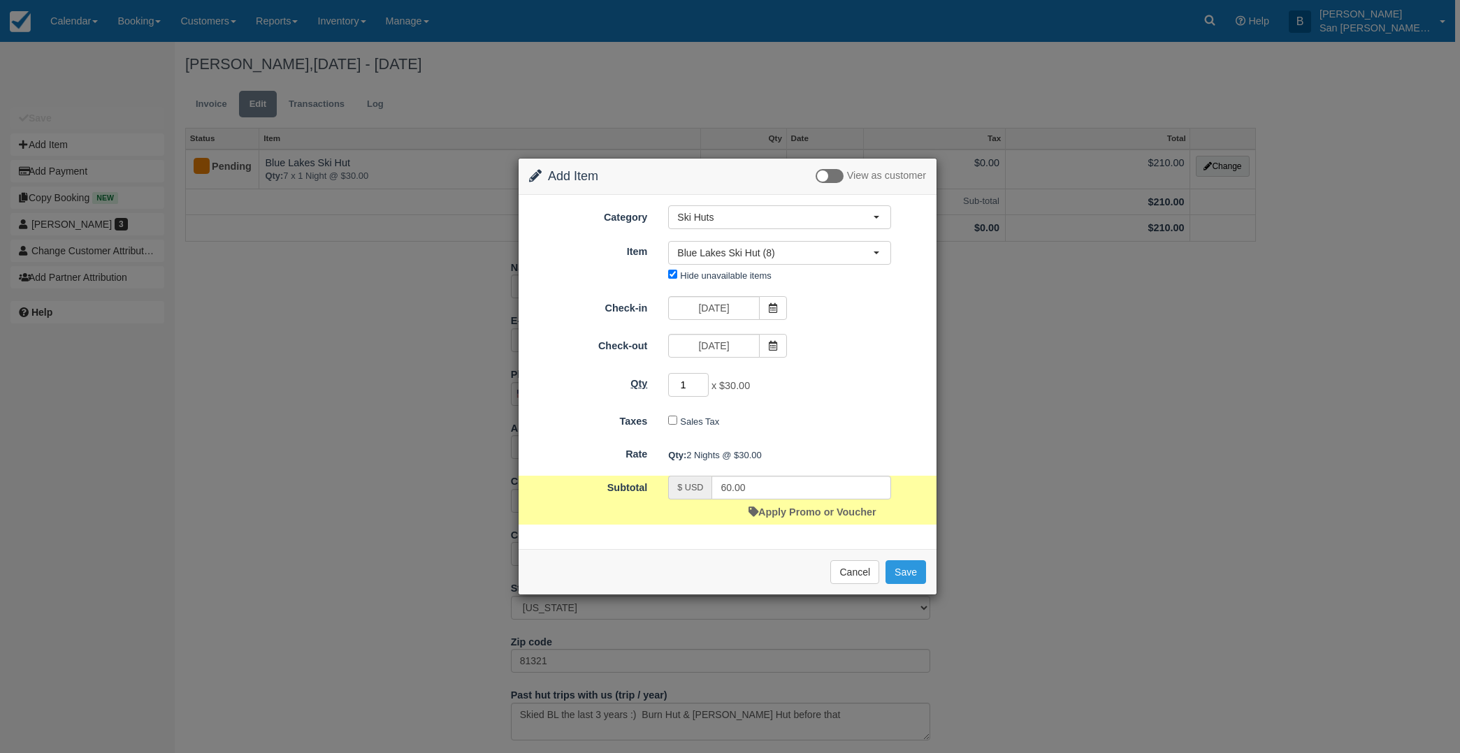
drag, startPoint x: 688, startPoint y: 379, endPoint x: 641, endPoint y: 381, distance: 47.5
click at [641, 381] on div "Qty 1 x $30.00 Required." at bounding box center [728, 385] width 418 height 27
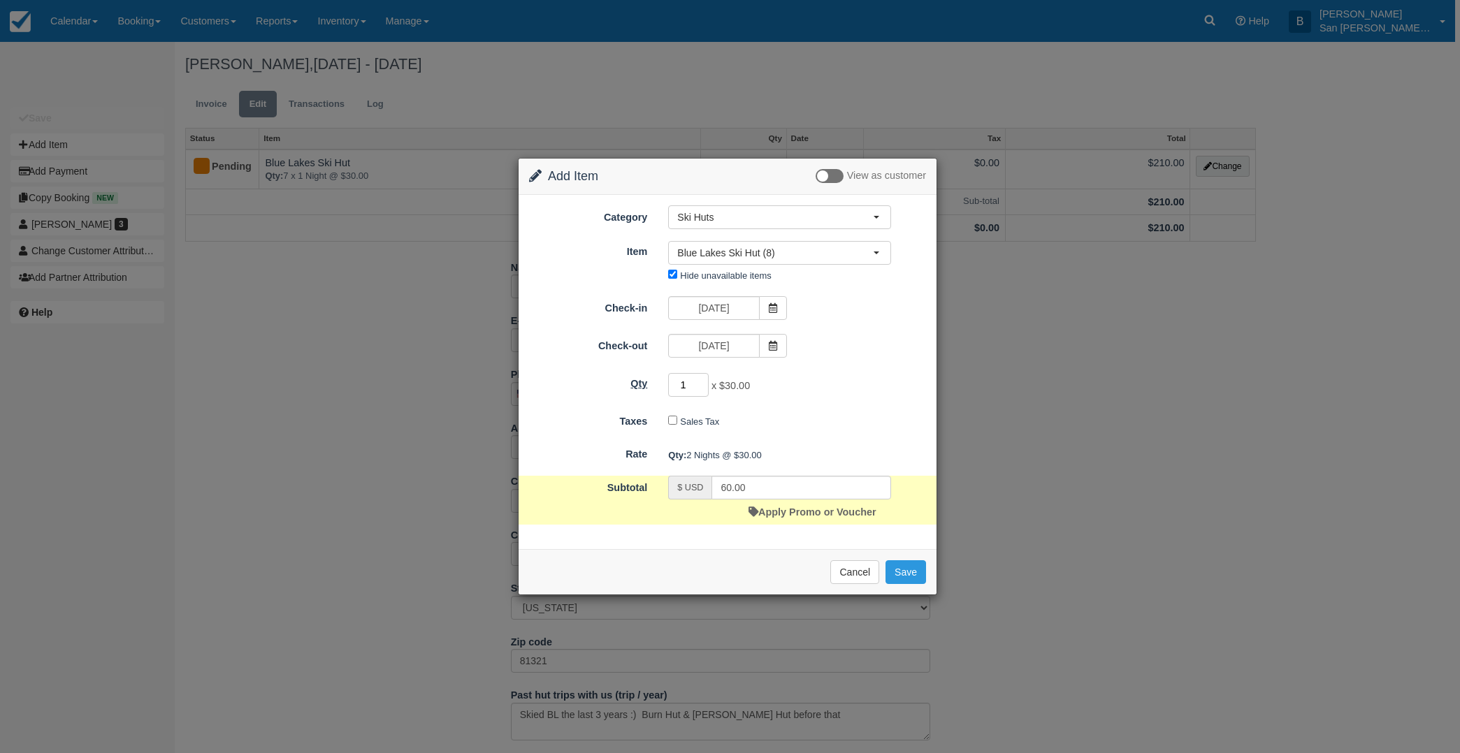
type input "8"
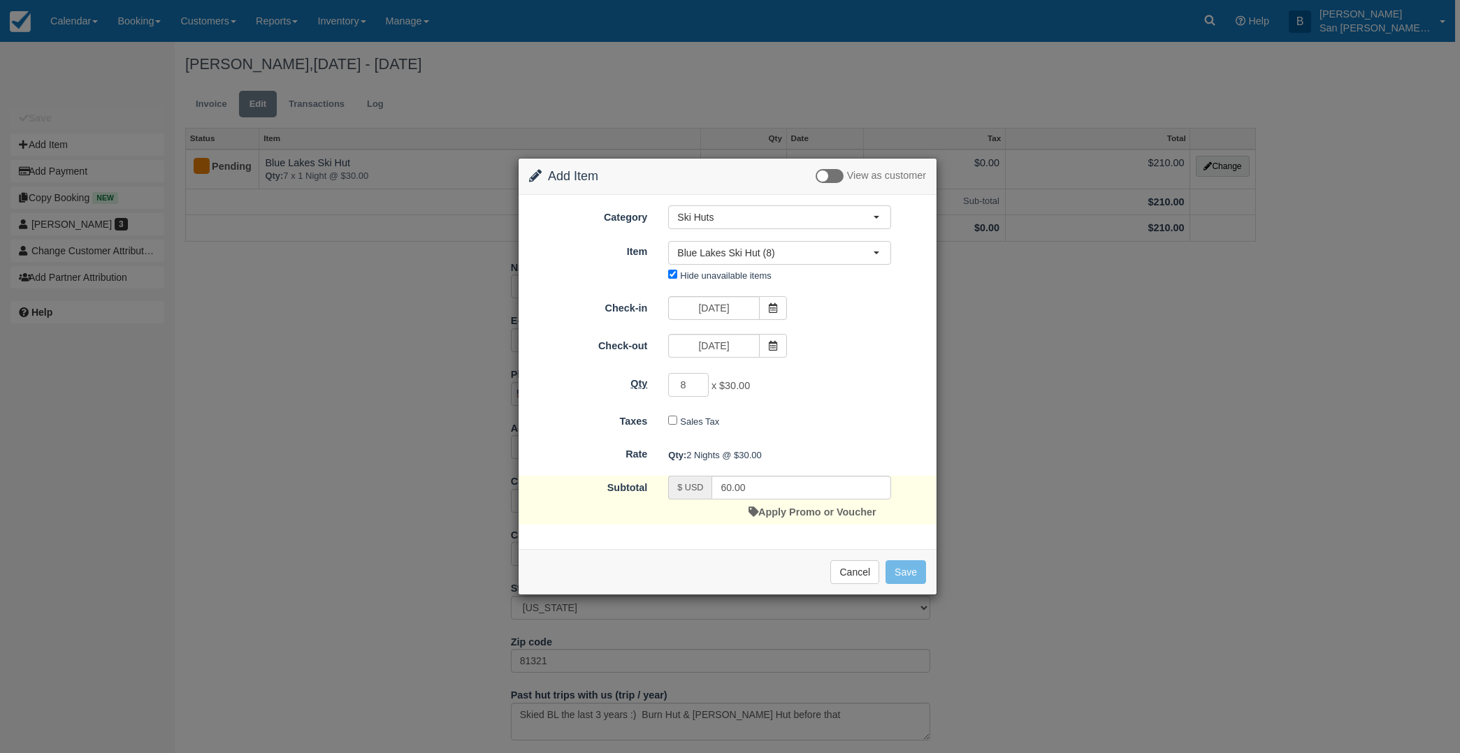
type input "480.00"
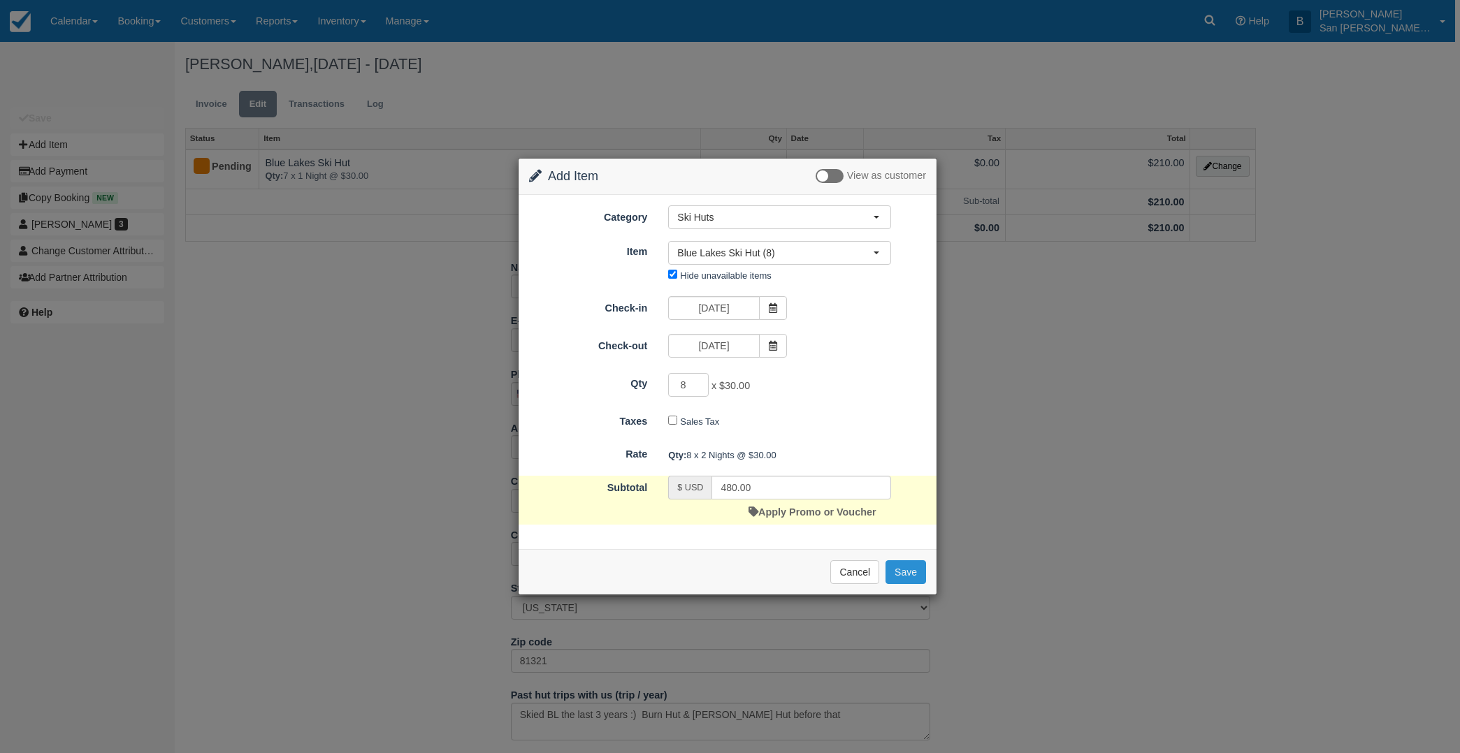
click at [904, 570] on button "Save" at bounding box center [905, 572] width 41 height 24
checkbox input "false"
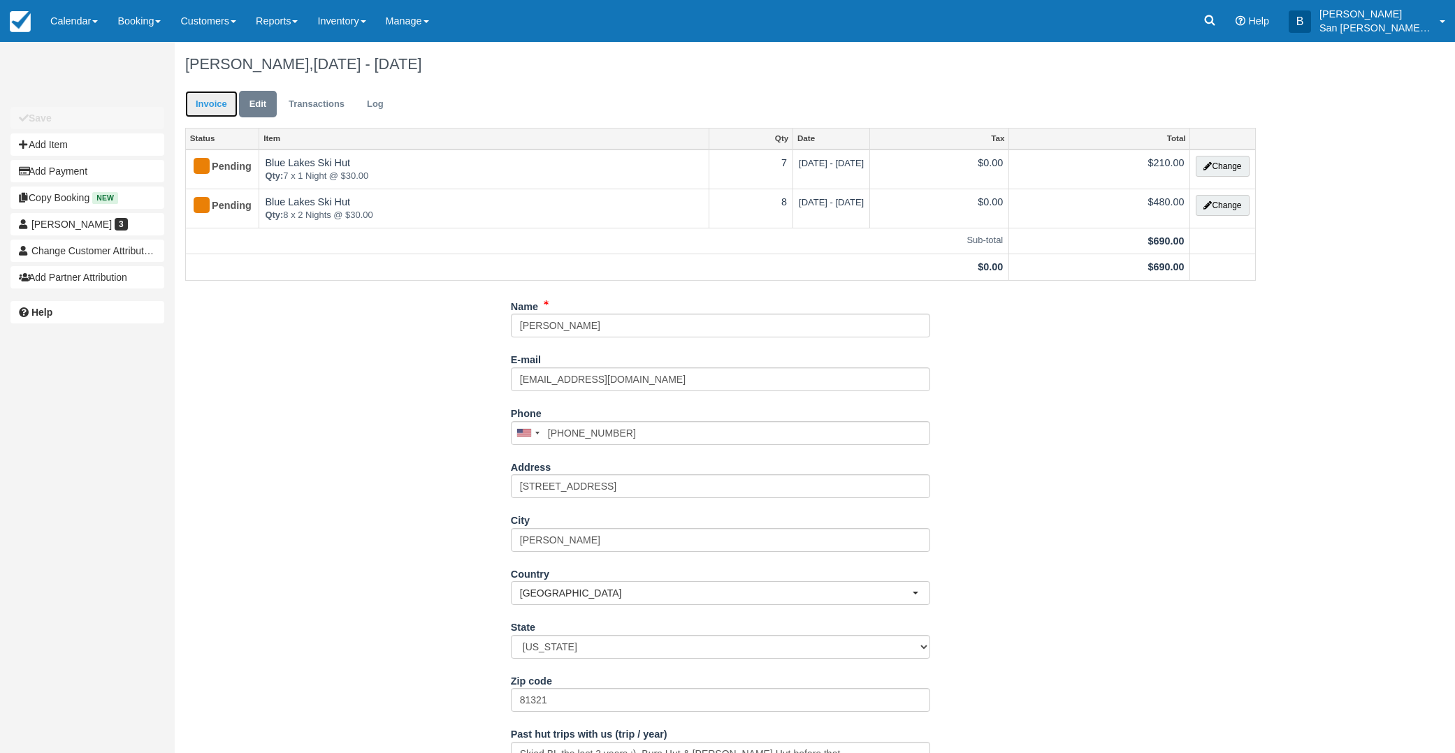
click at [208, 99] on link "Invoice" at bounding box center [211, 104] width 52 height 27
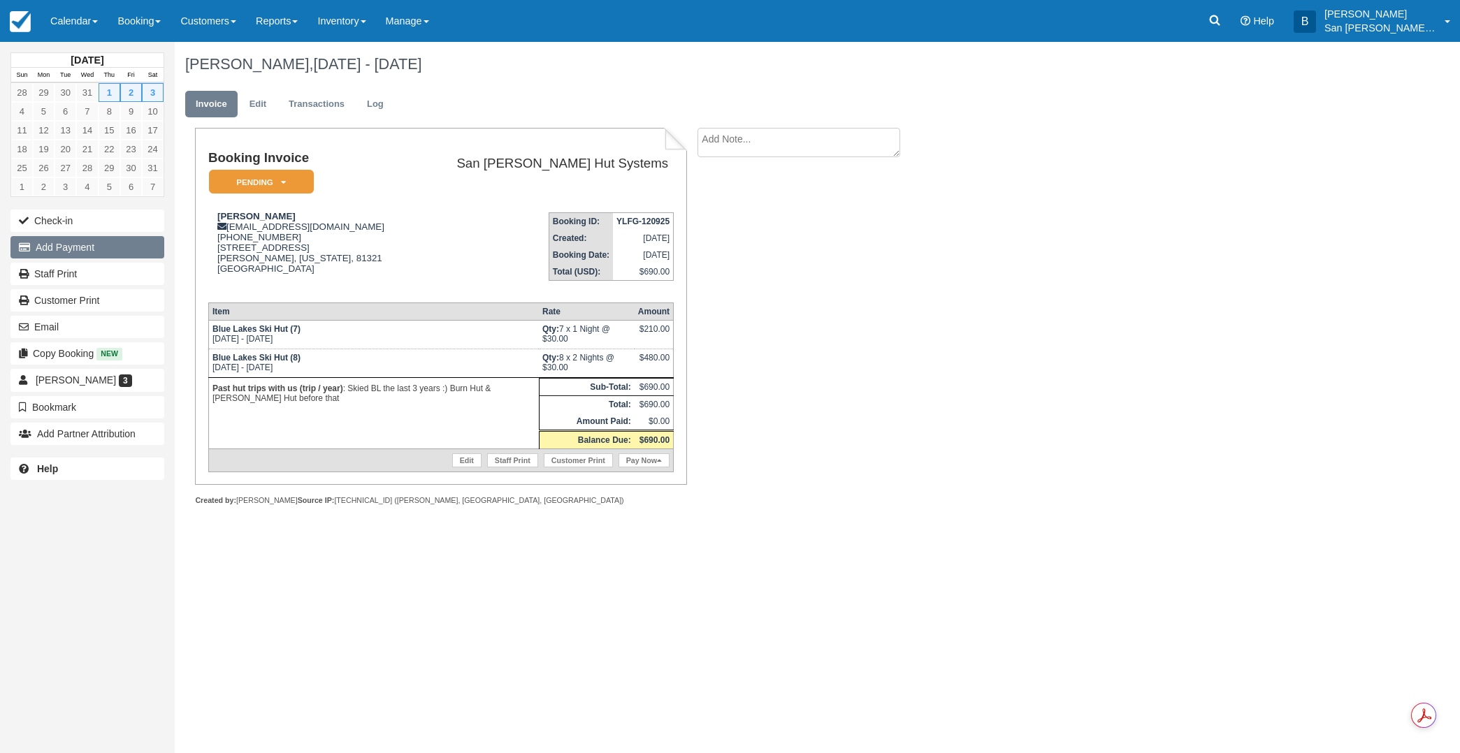
click at [63, 253] on button "Add Payment" at bounding box center [87, 247] width 154 height 22
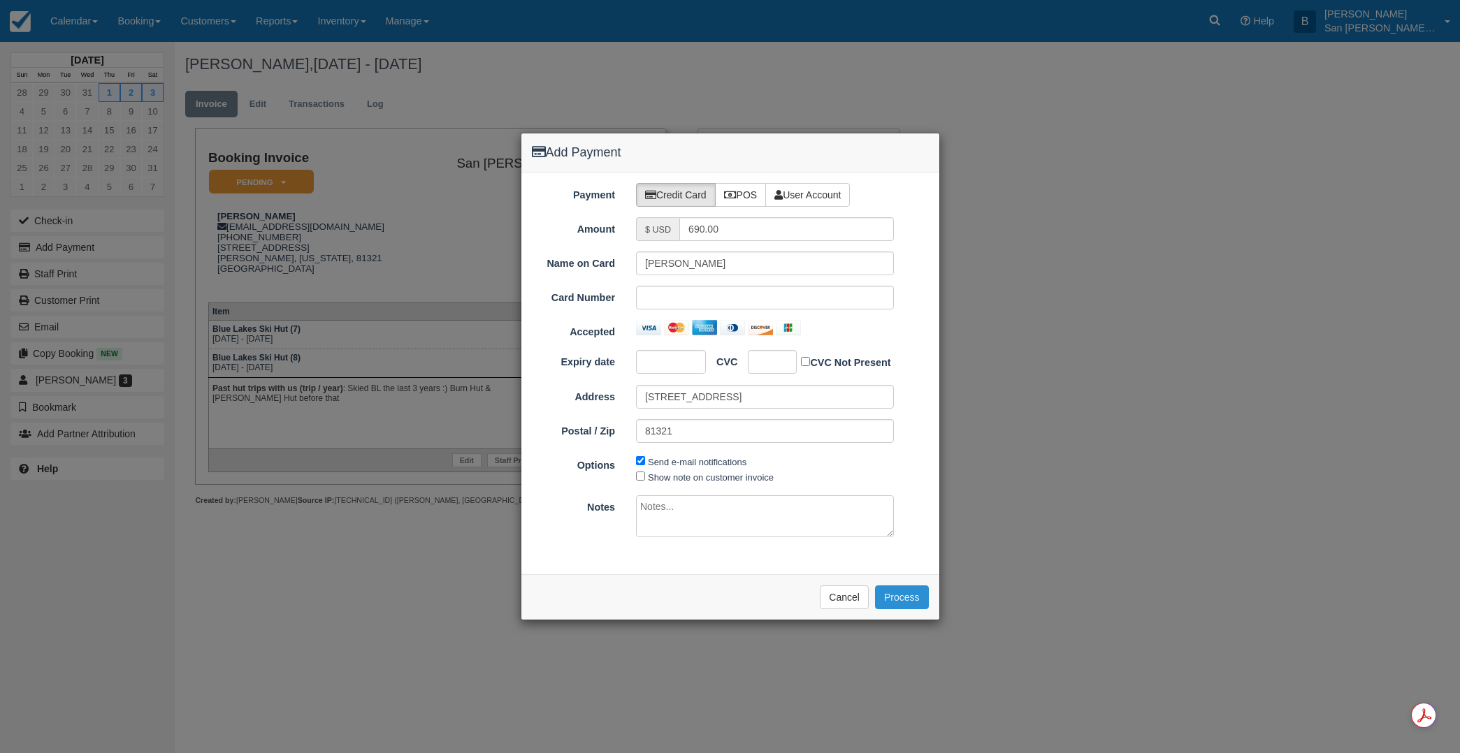
click at [920, 596] on button "Process" at bounding box center [902, 598] width 54 height 24
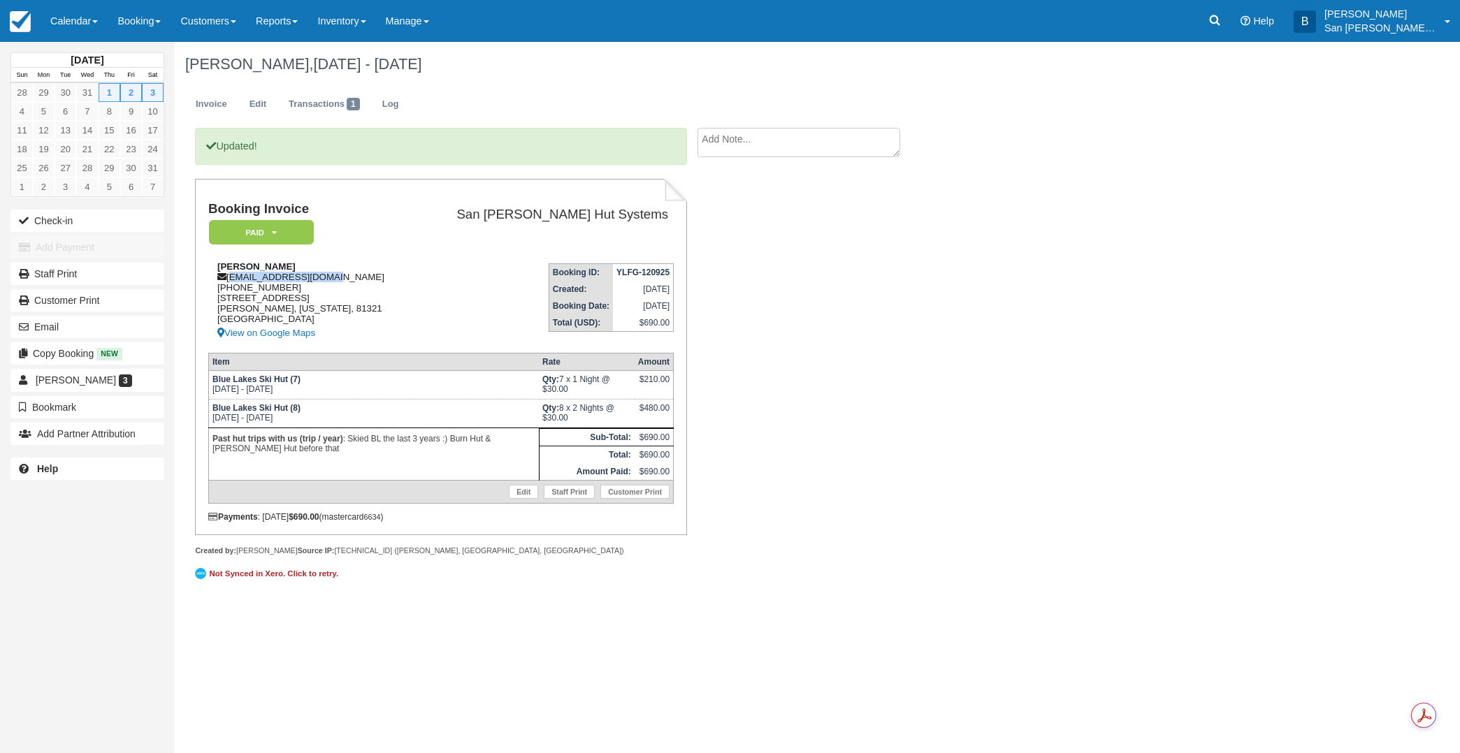
drag, startPoint x: 229, startPoint y: 279, endPoint x: 327, endPoint y: 277, distance: 97.9
click at [327, 277] on div "Paul DeWitt gettinbeer@yahoo.com 1 (505) 879-3476 901 Ridge Drive Cortez, Color…" at bounding box center [310, 301] width 205 height 80
copy div "gettinbeer@yahoo.com"
click at [71, 275] on link "Staff Print" at bounding box center [87, 274] width 154 height 22
click at [403, 107] on link "Log" at bounding box center [391, 104] width 38 height 27
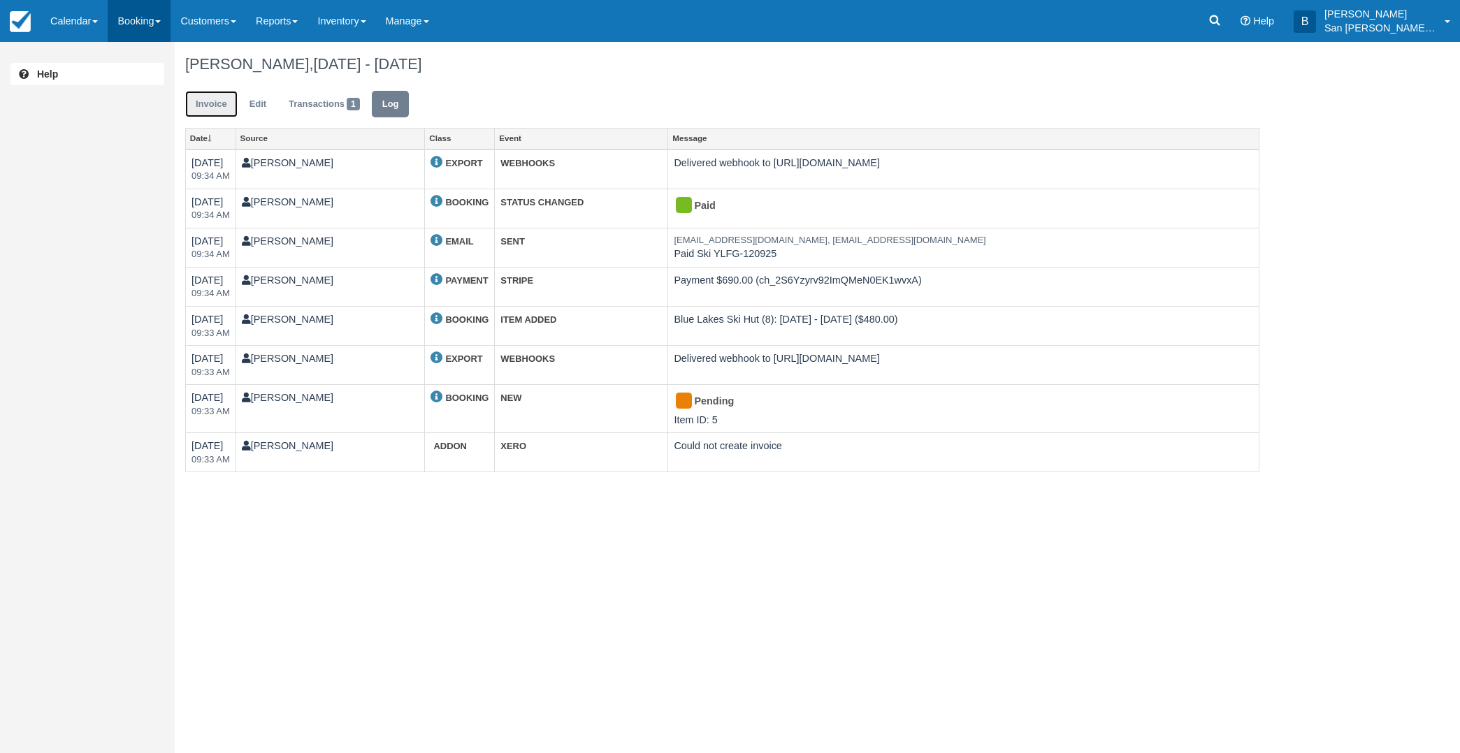
drag, startPoint x: 221, startPoint y: 103, endPoint x: 165, endPoint y: 34, distance: 88.4
click at [221, 103] on link "Invoice" at bounding box center [211, 104] width 52 height 27
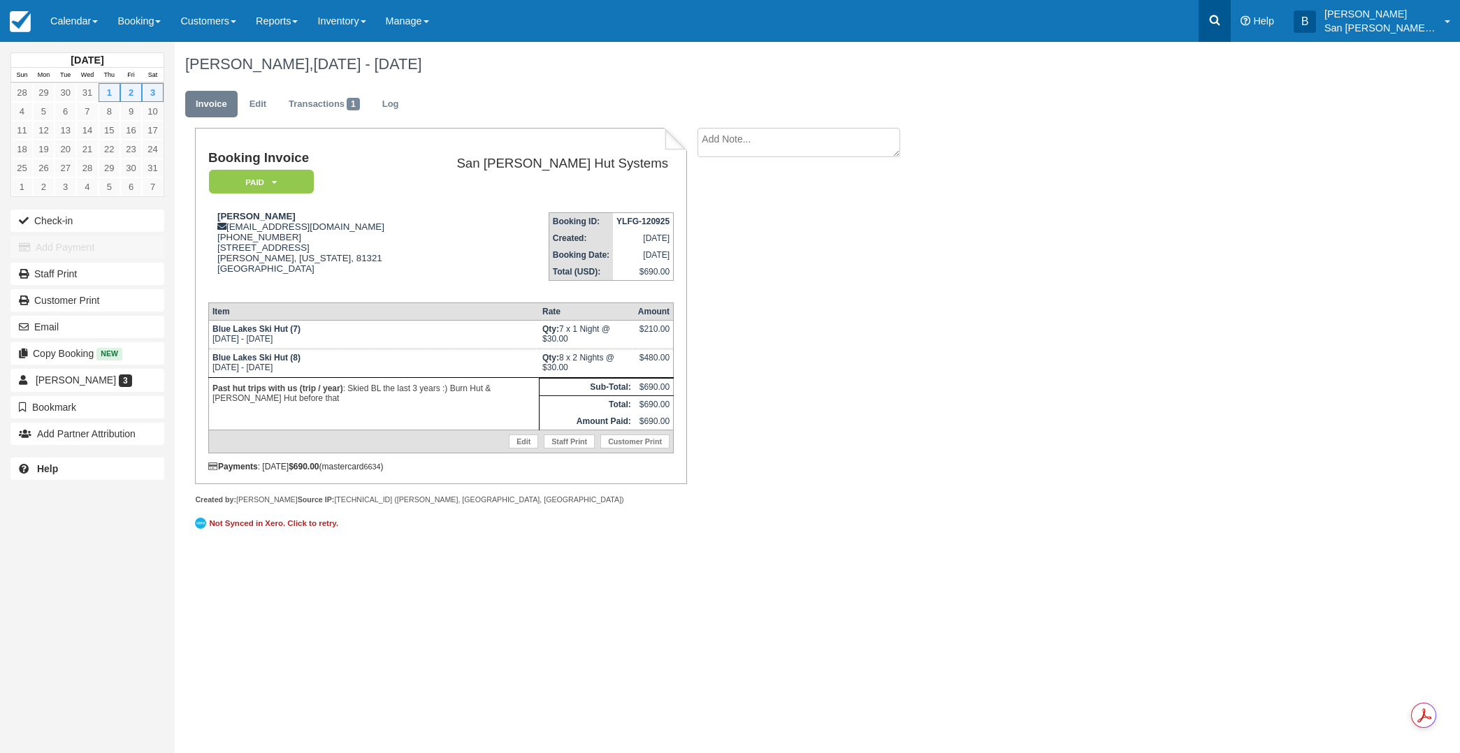
click at [1213, 15] on link at bounding box center [1214, 21] width 32 height 42
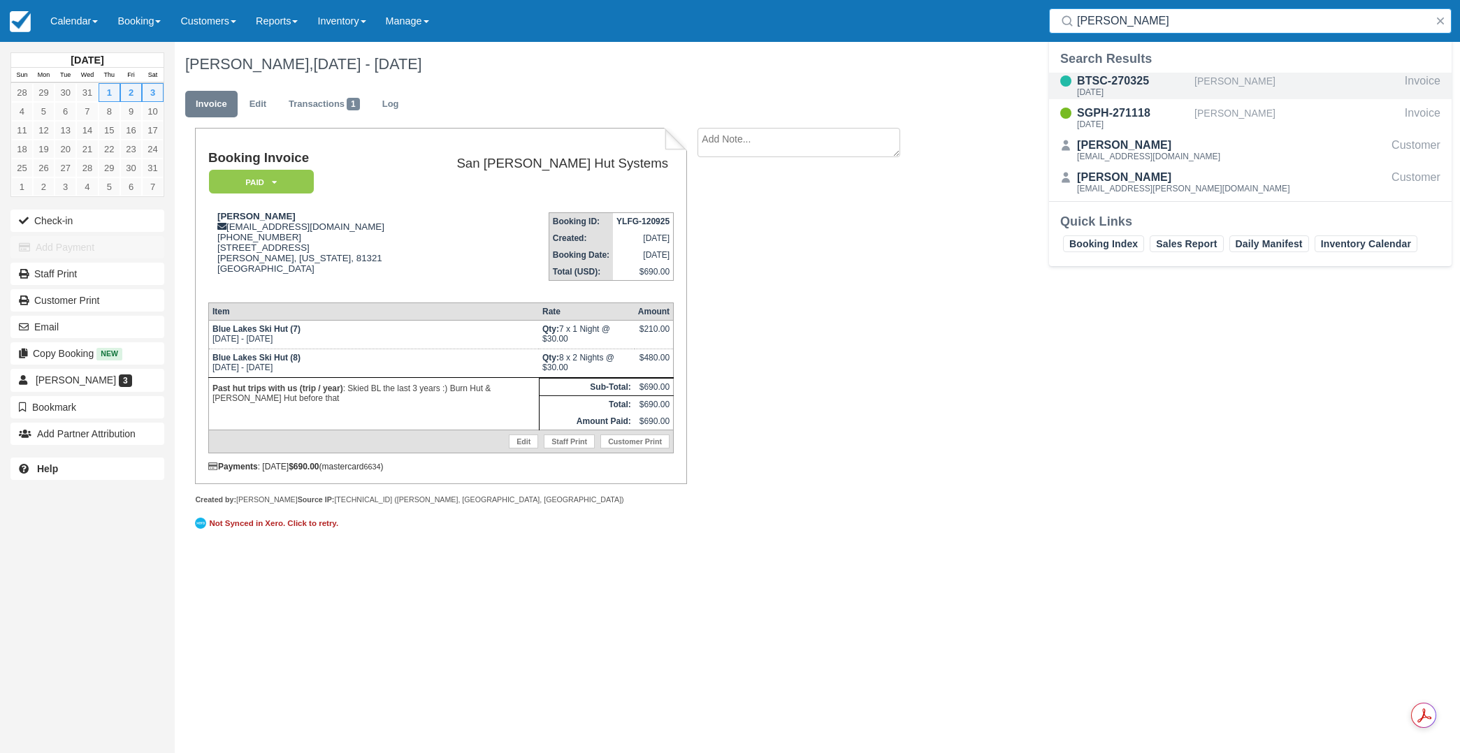
type input "[PERSON_NAME]"
click at [1101, 82] on div "BTSC-270325" at bounding box center [1133, 81] width 112 height 17
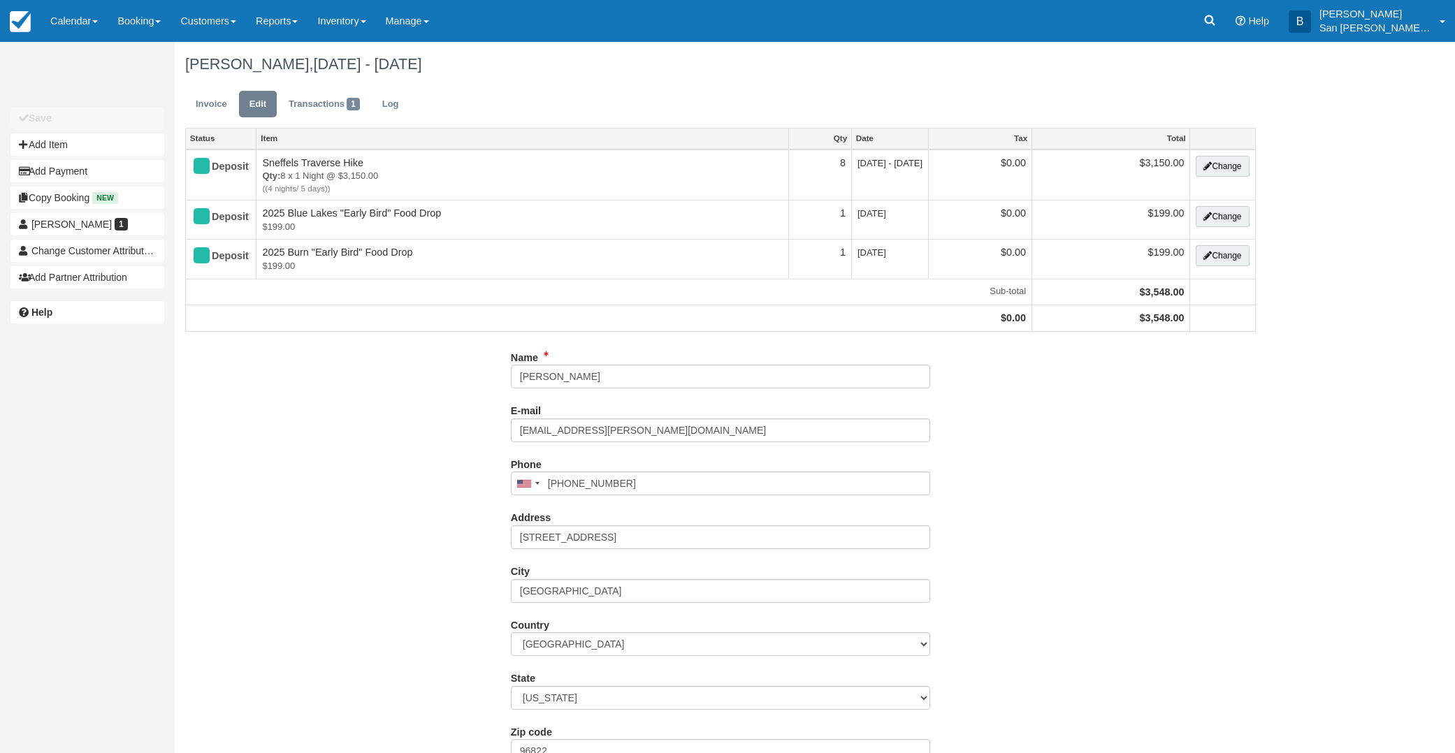
type input "[PHONE_NUMBER]"
click at [202, 94] on link "Invoice" at bounding box center [211, 104] width 52 height 27
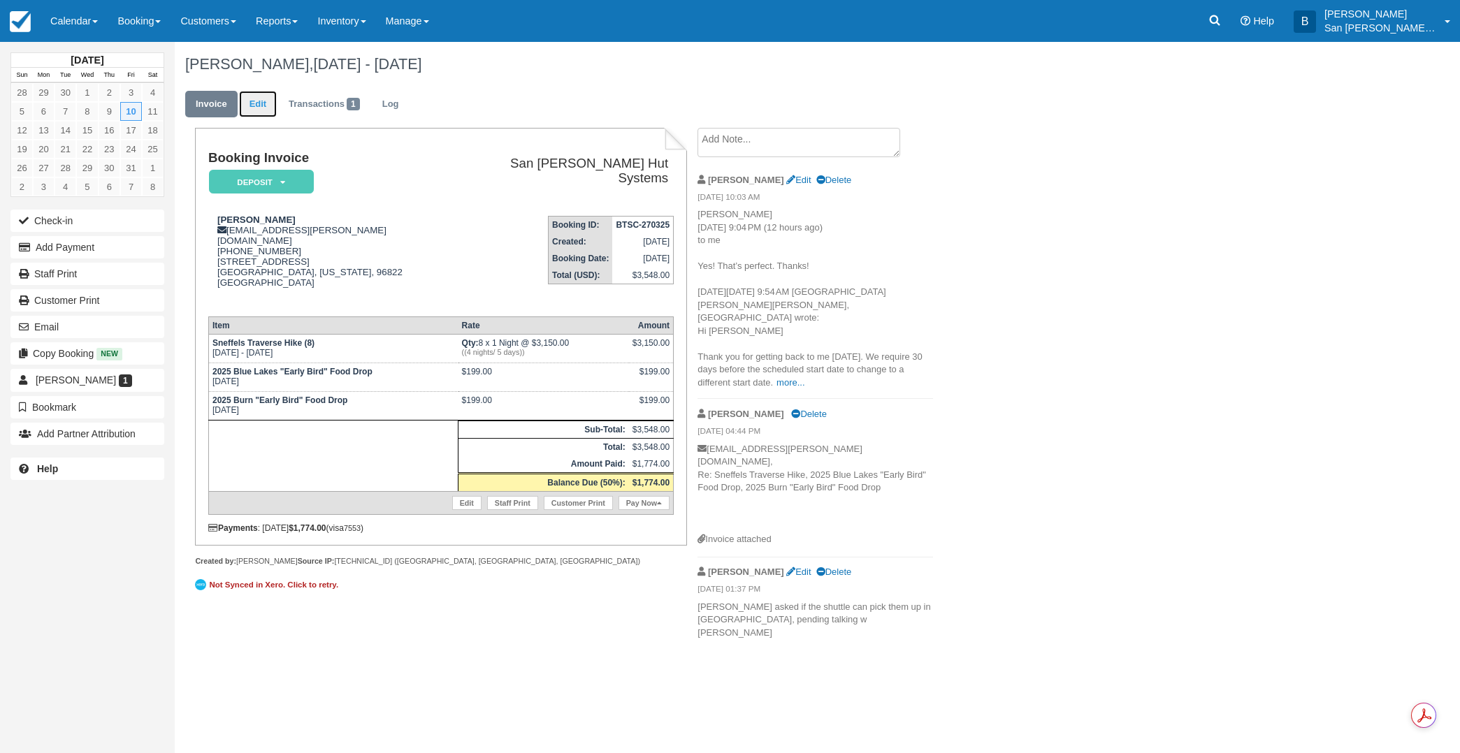
click at [263, 108] on link "Edit" at bounding box center [258, 104] width 38 height 27
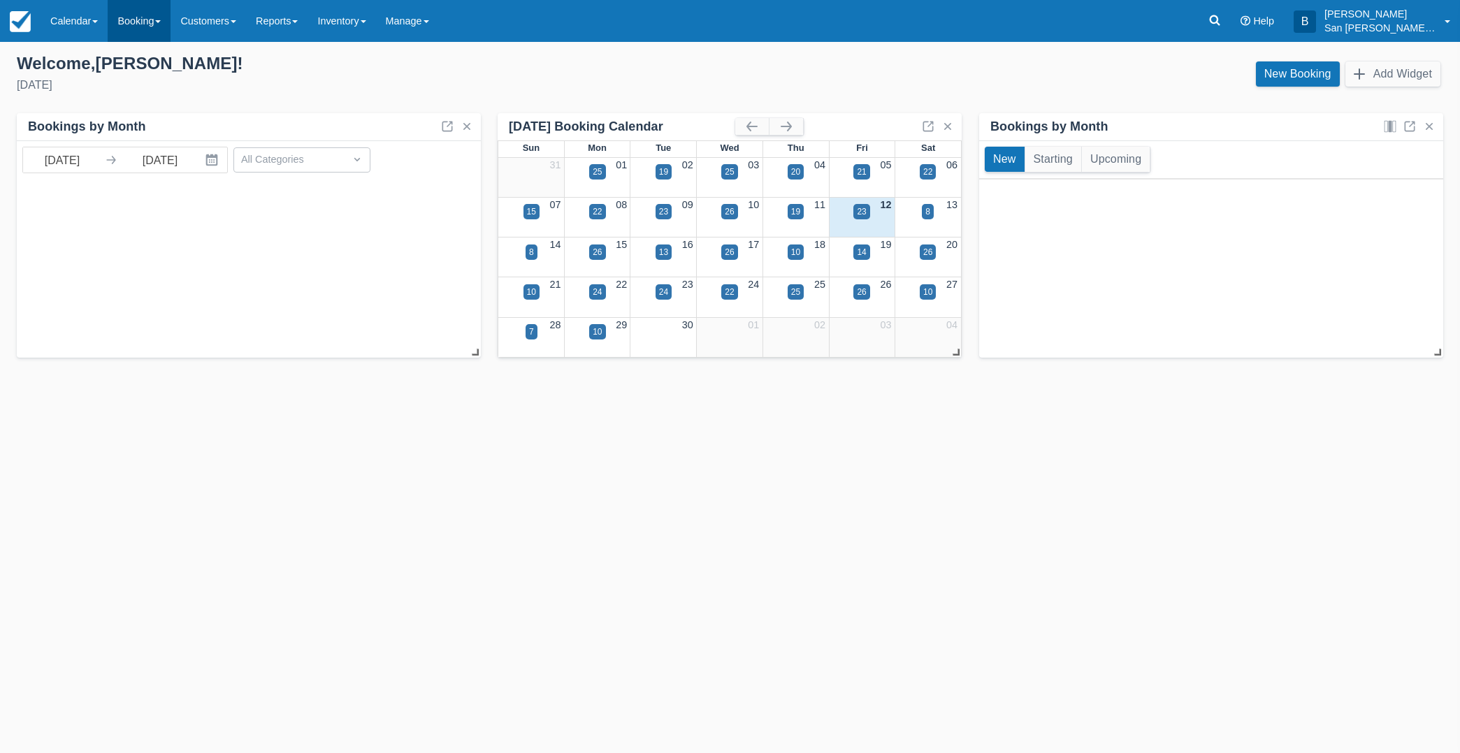
click at [140, 17] on link "Booking" at bounding box center [139, 21] width 63 height 42
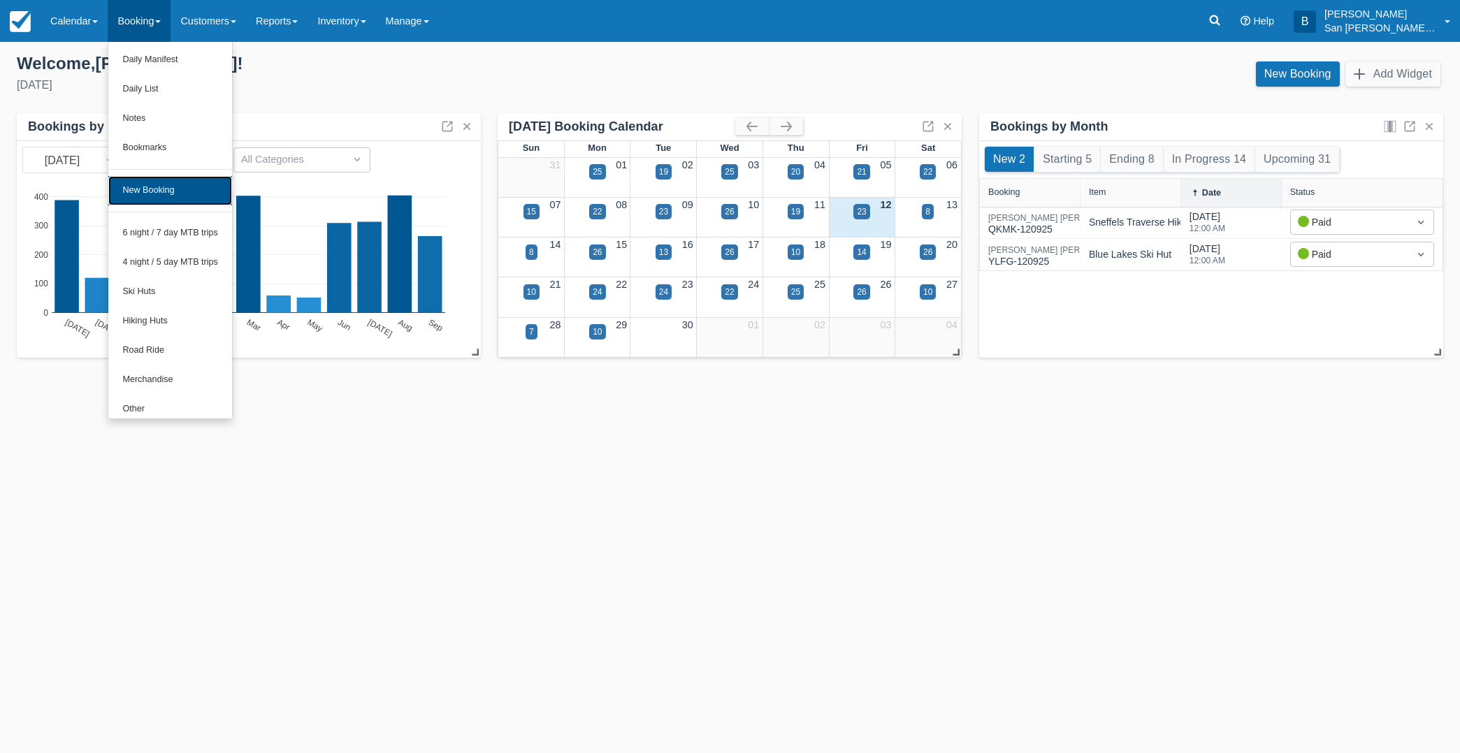
click at [177, 195] on link "New Booking" at bounding box center [170, 190] width 124 height 29
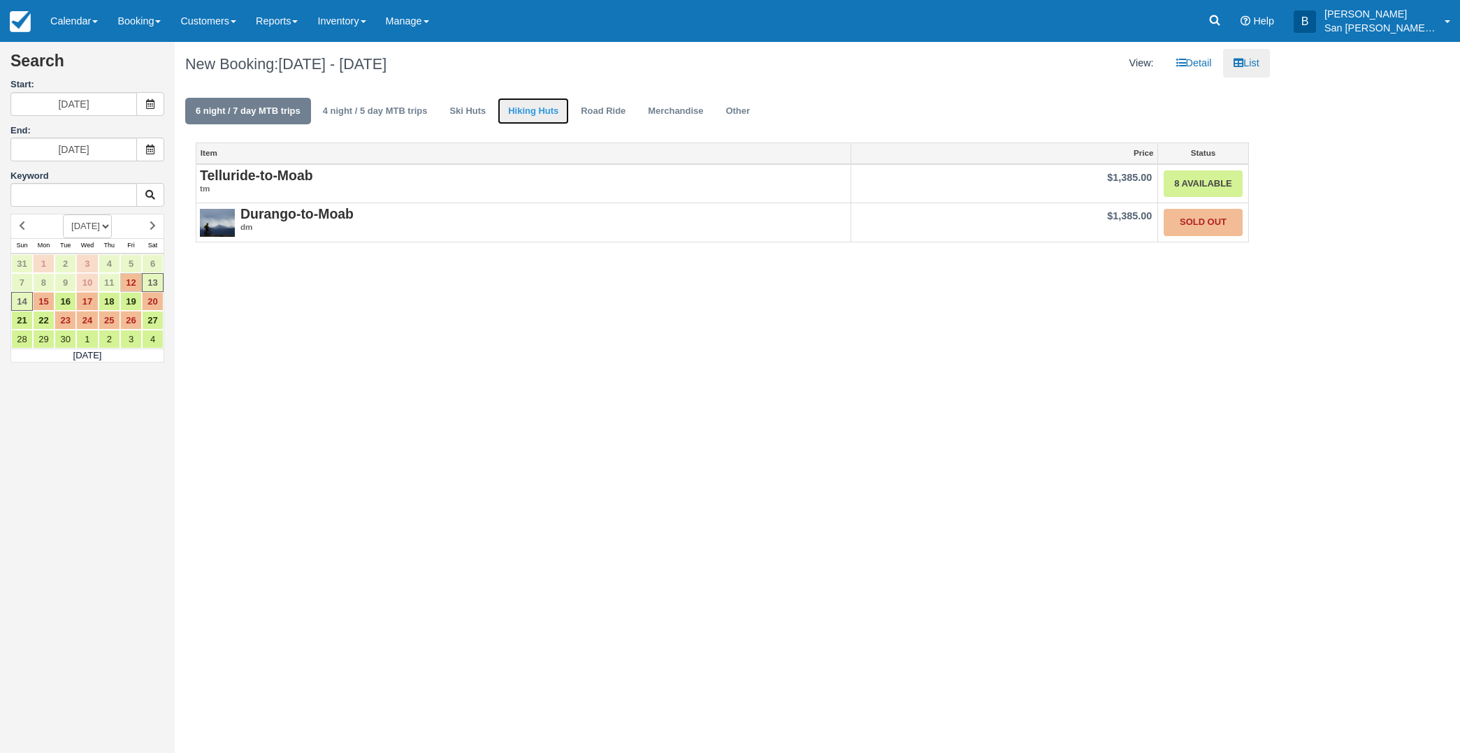
click at [543, 117] on link "Hiking Huts" at bounding box center [533, 111] width 71 height 27
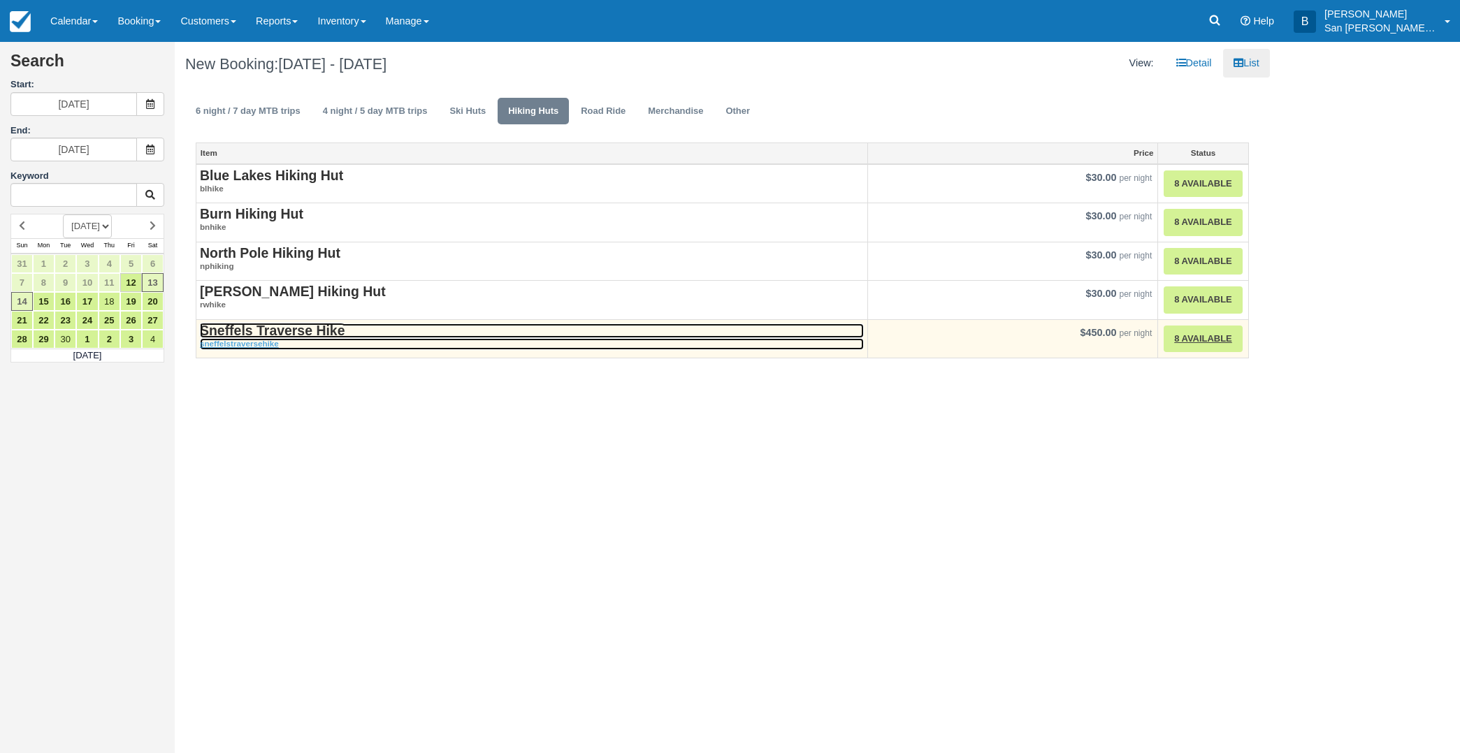
click at [310, 336] on strong "Sneffels Traverse Hike" at bounding box center [272, 330] width 145 height 15
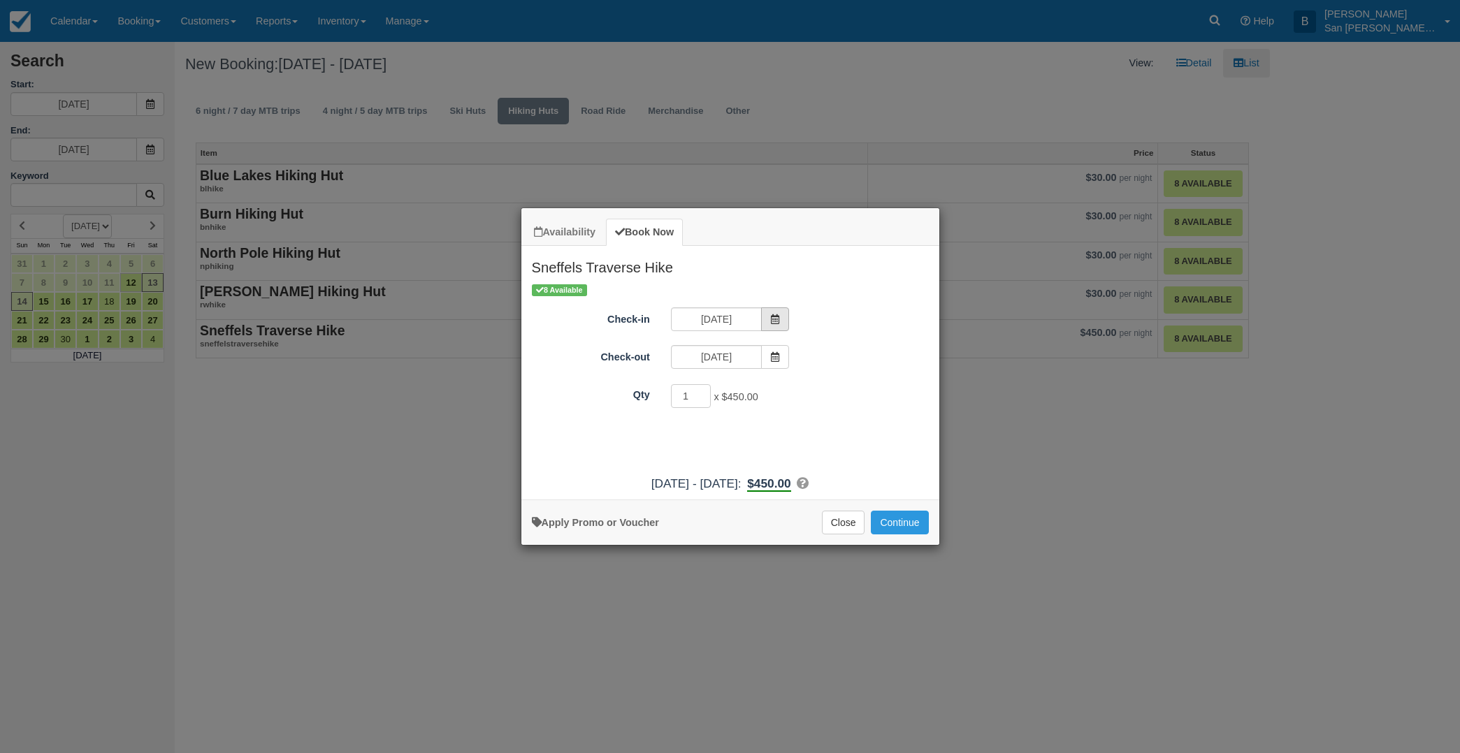
click at [770, 319] on icon "Item Modal" at bounding box center [775, 319] width 10 height 10
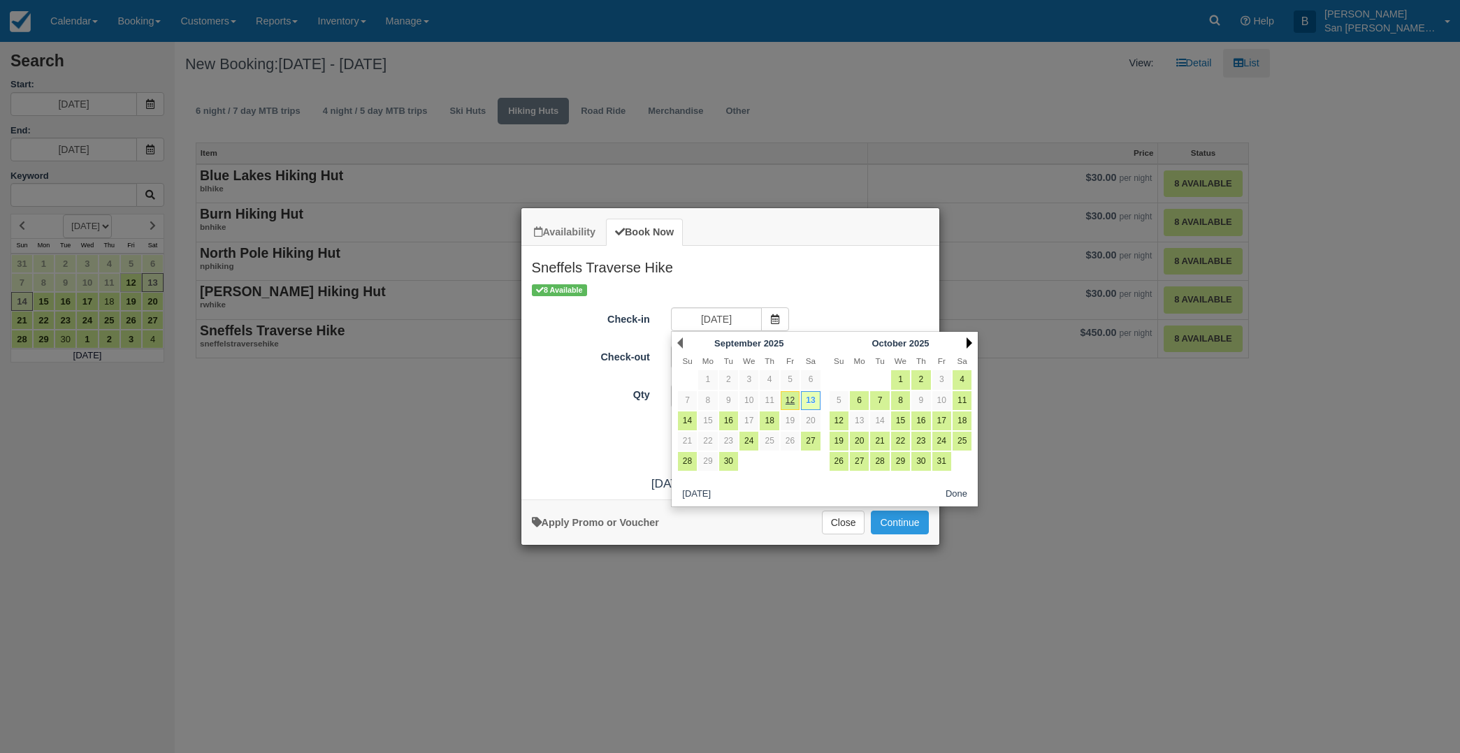
click at [968, 342] on link "Next" at bounding box center [969, 343] width 6 height 11
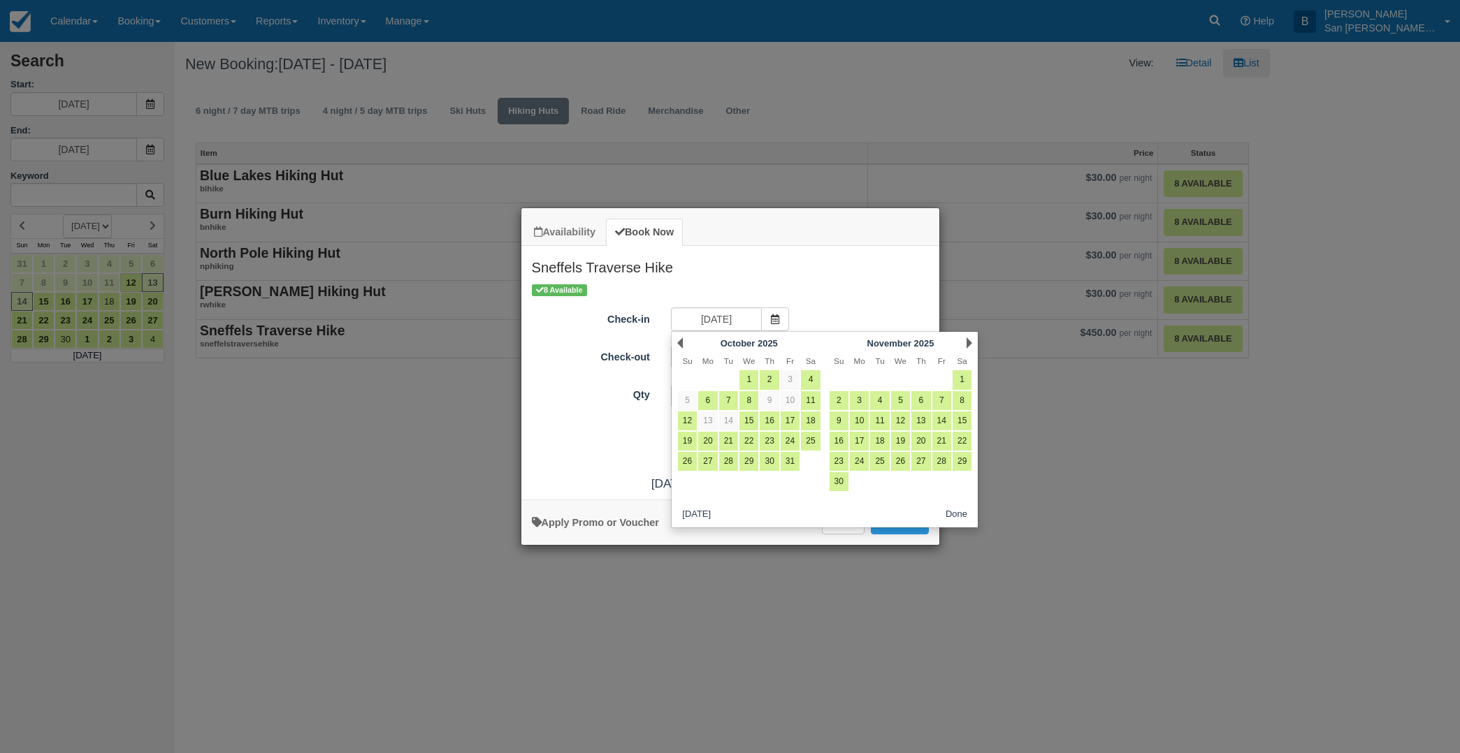
click at [968, 342] on link "Next" at bounding box center [969, 343] width 6 height 11
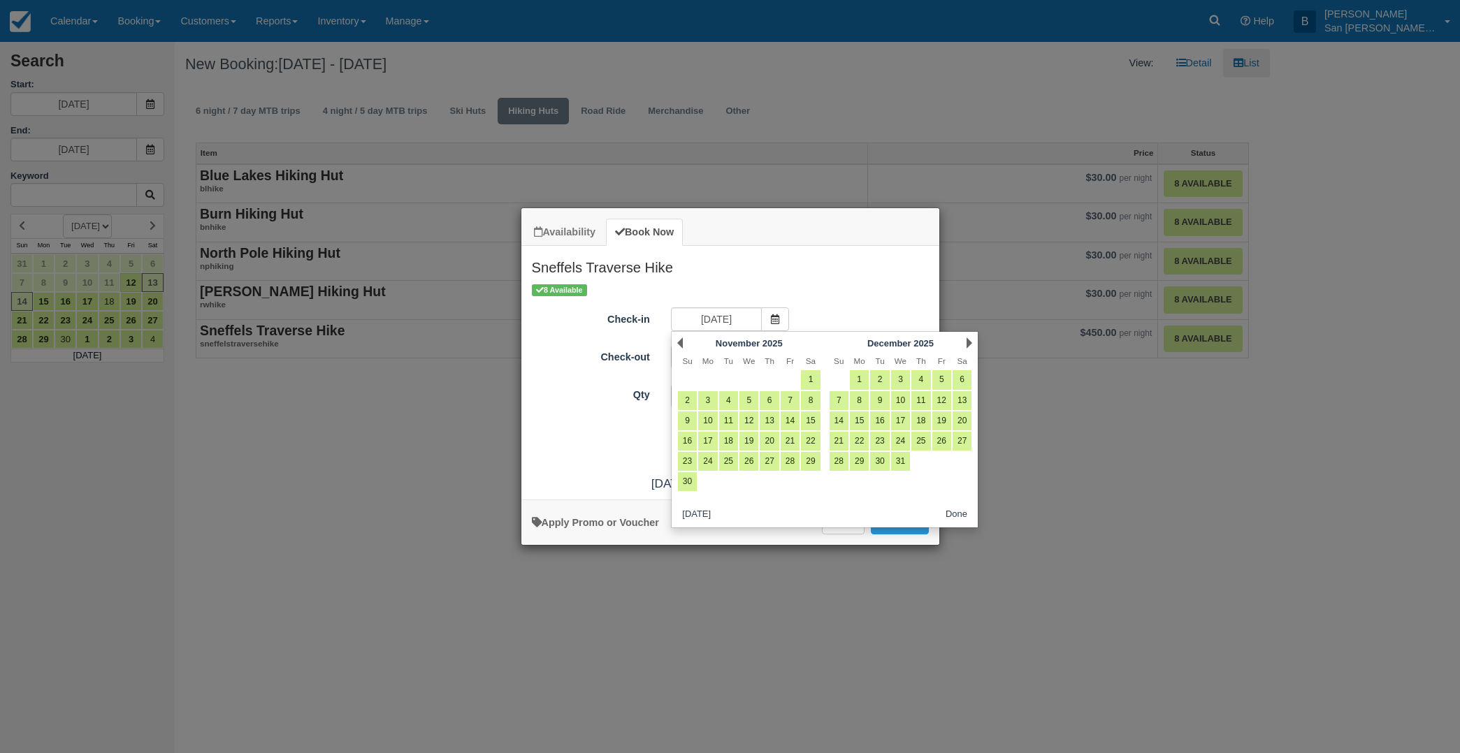
click at [968, 342] on link "Next" at bounding box center [969, 343] width 6 height 11
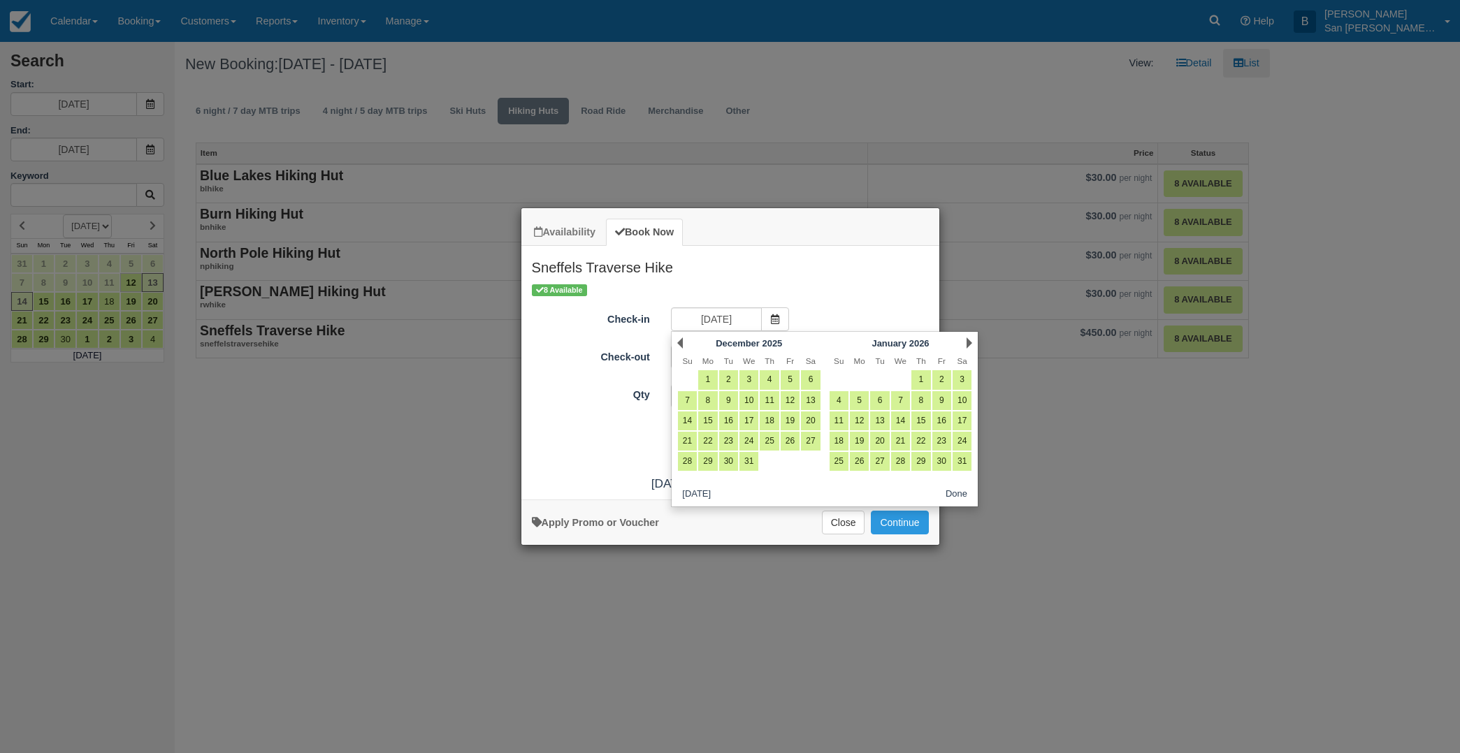
click at [968, 342] on link "Next" at bounding box center [969, 343] width 6 height 11
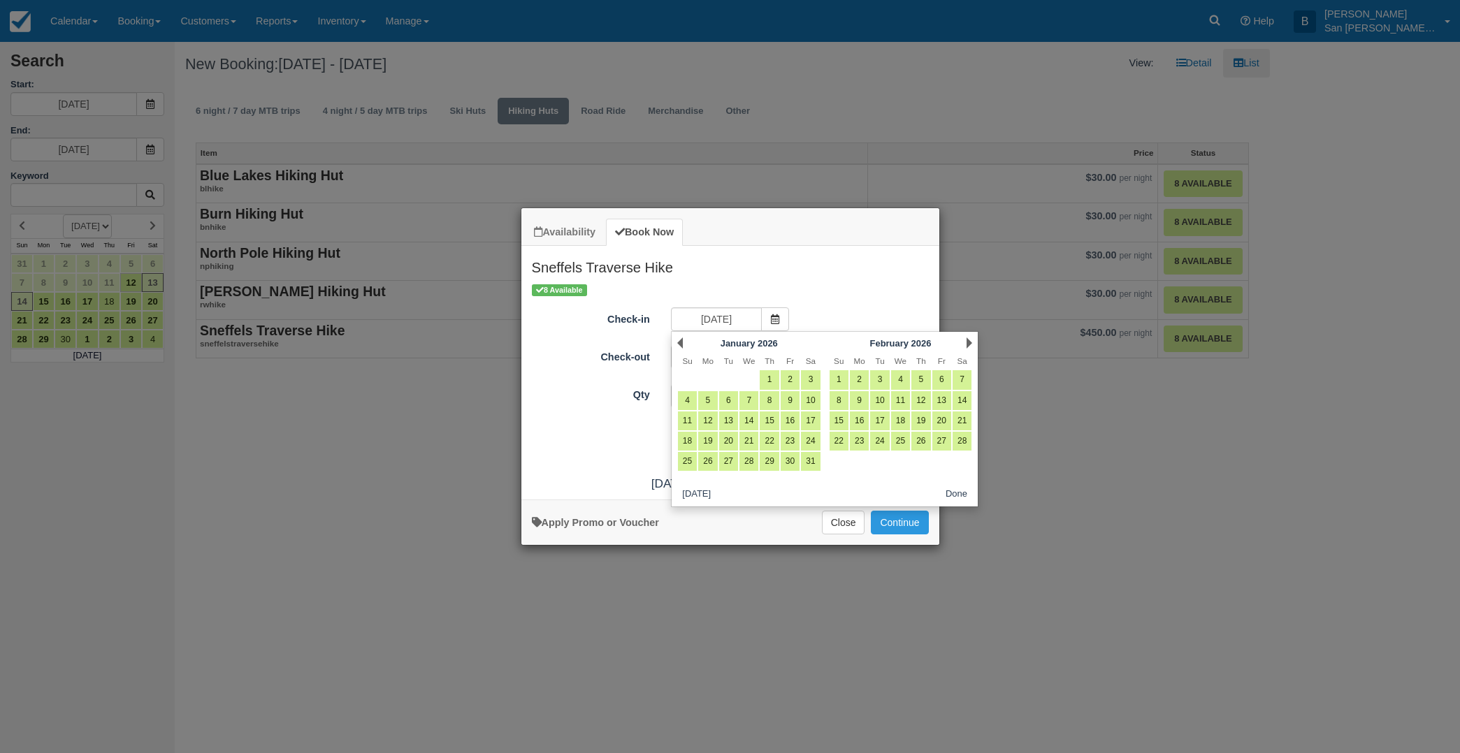
click at [968, 342] on link "Next" at bounding box center [969, 343] width 6 height 11
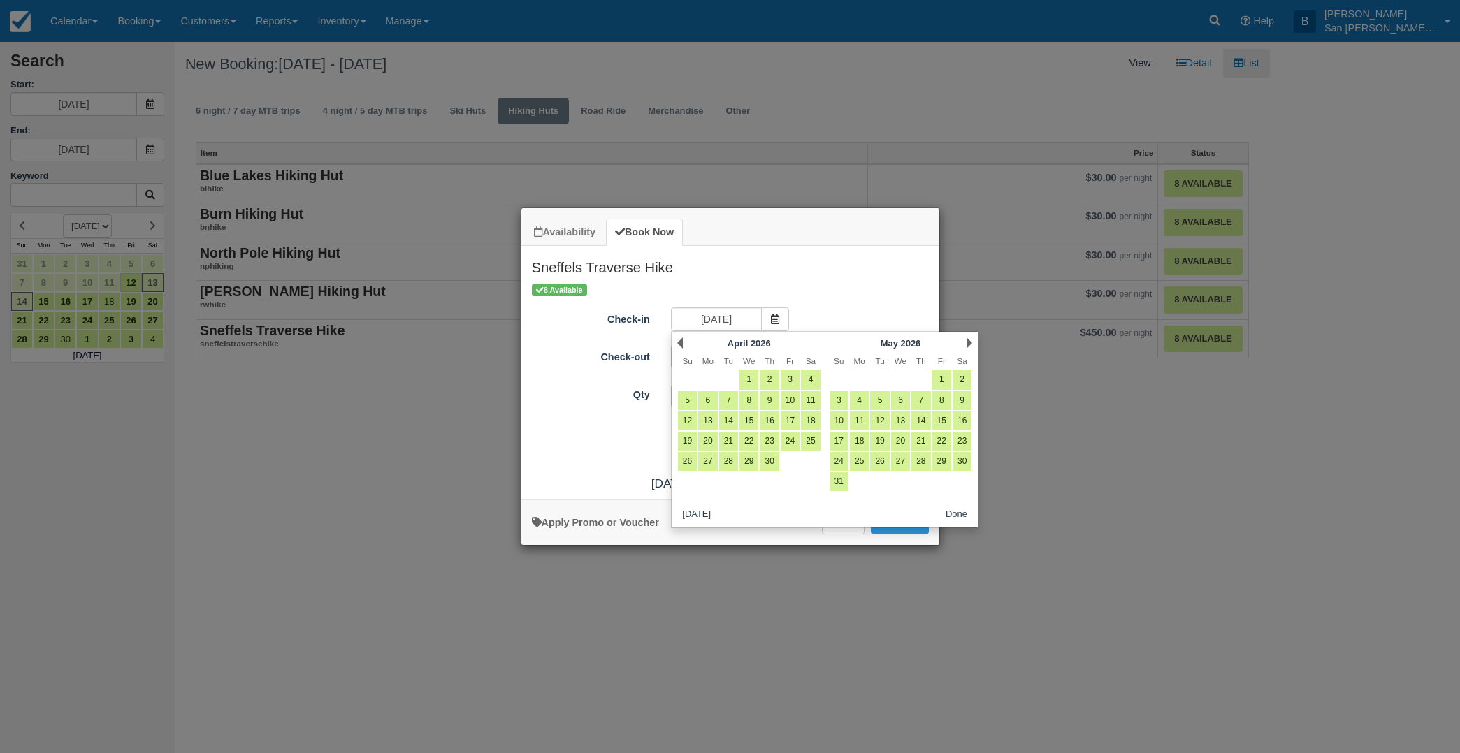
click at [967, 342] on link "Next" at bounding box center [969, 343] width 6 height 11
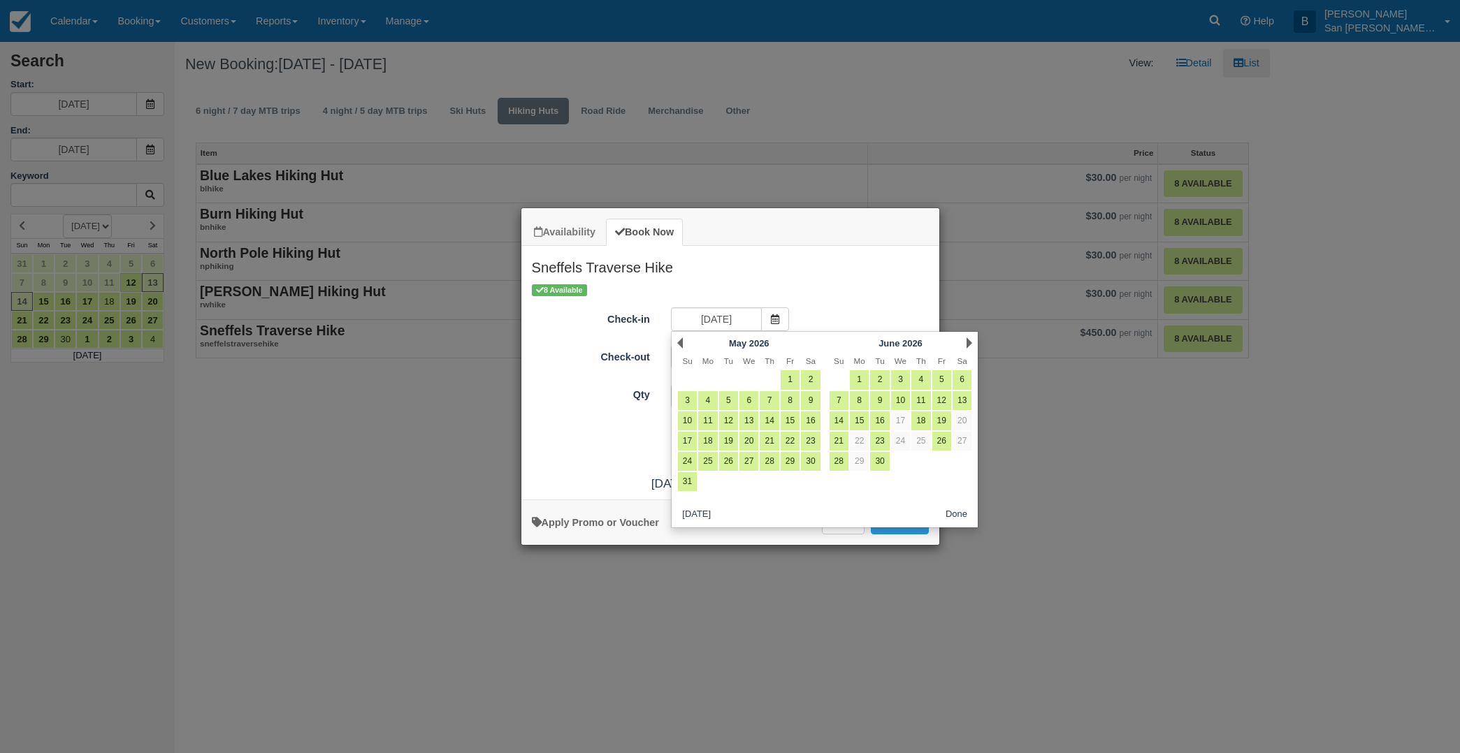
click at [967, 342] on link "Next" at bounding box center [969, 343] width 6 height 11
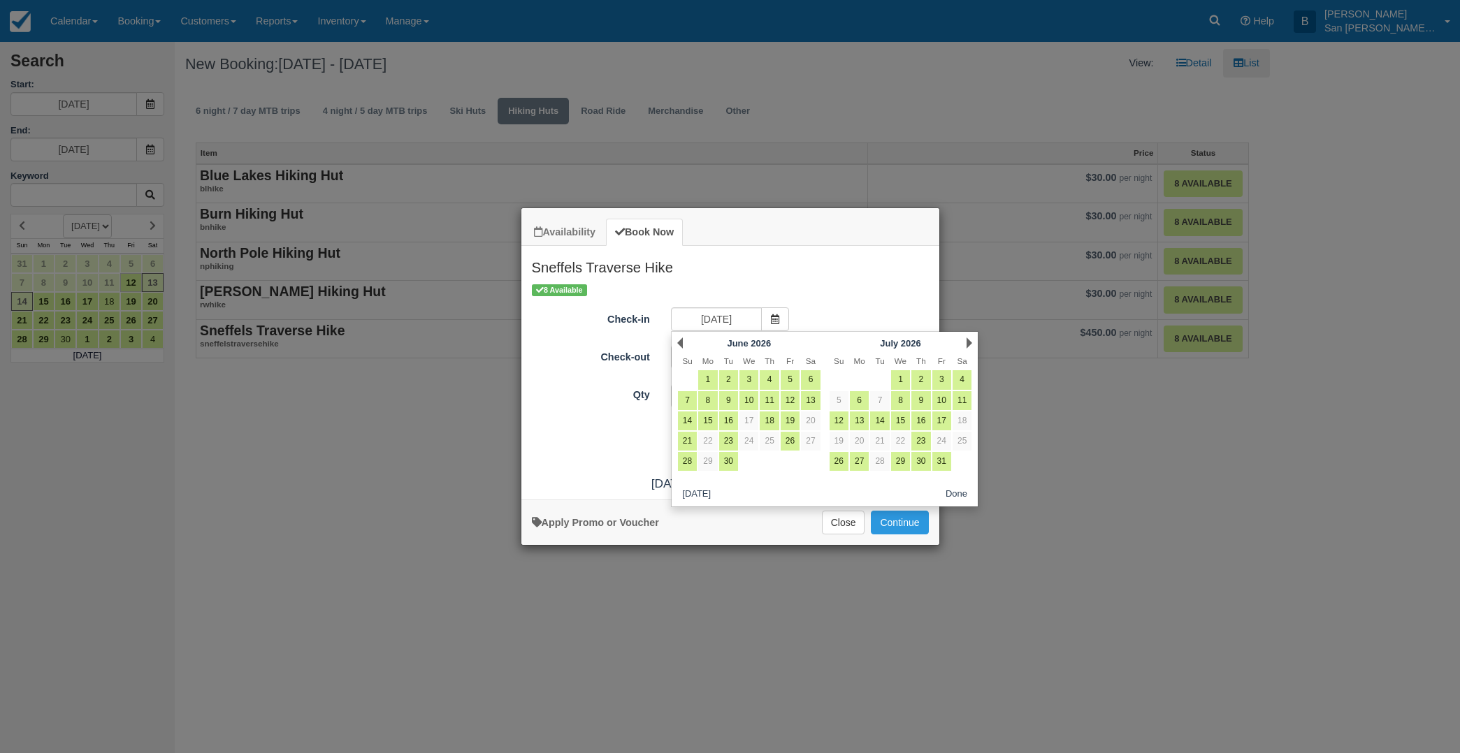
click at [967, 342] on link "Next" at bounding box center [969, 343] width 6 height 11
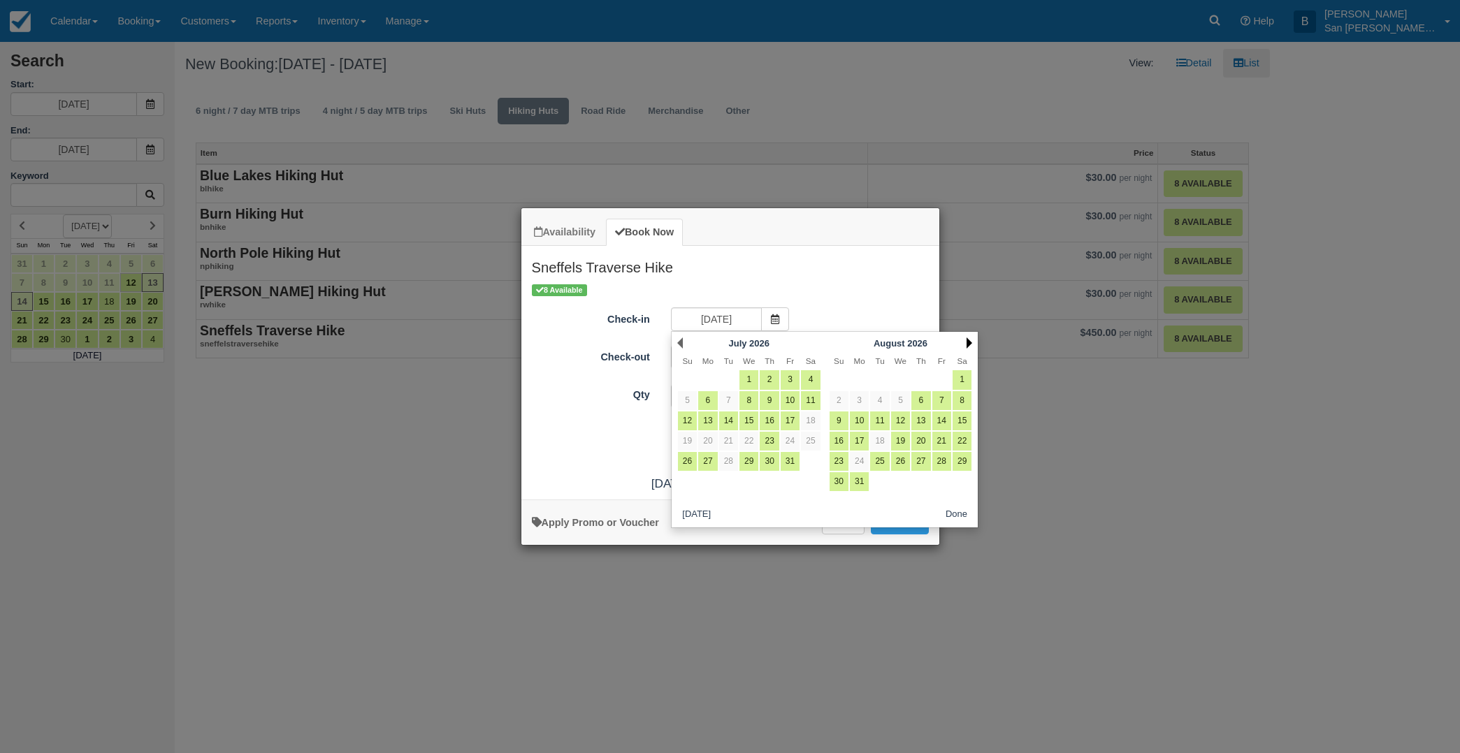
click at [967, 342] on link "Next" at bounding box center [969, 343] width 6 height 11
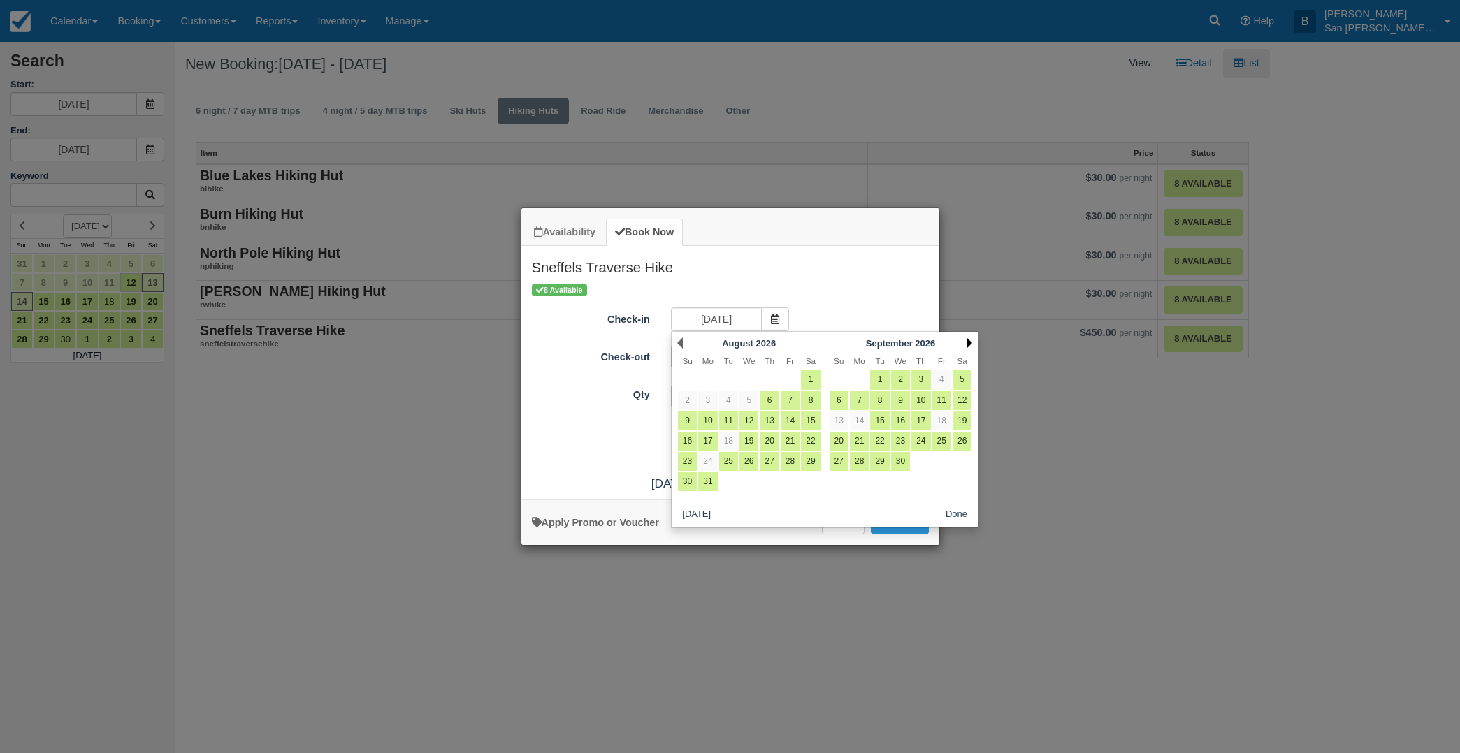
click at [967, 342] on link "Next" at bounding box center [969, 343] width 6 height 11
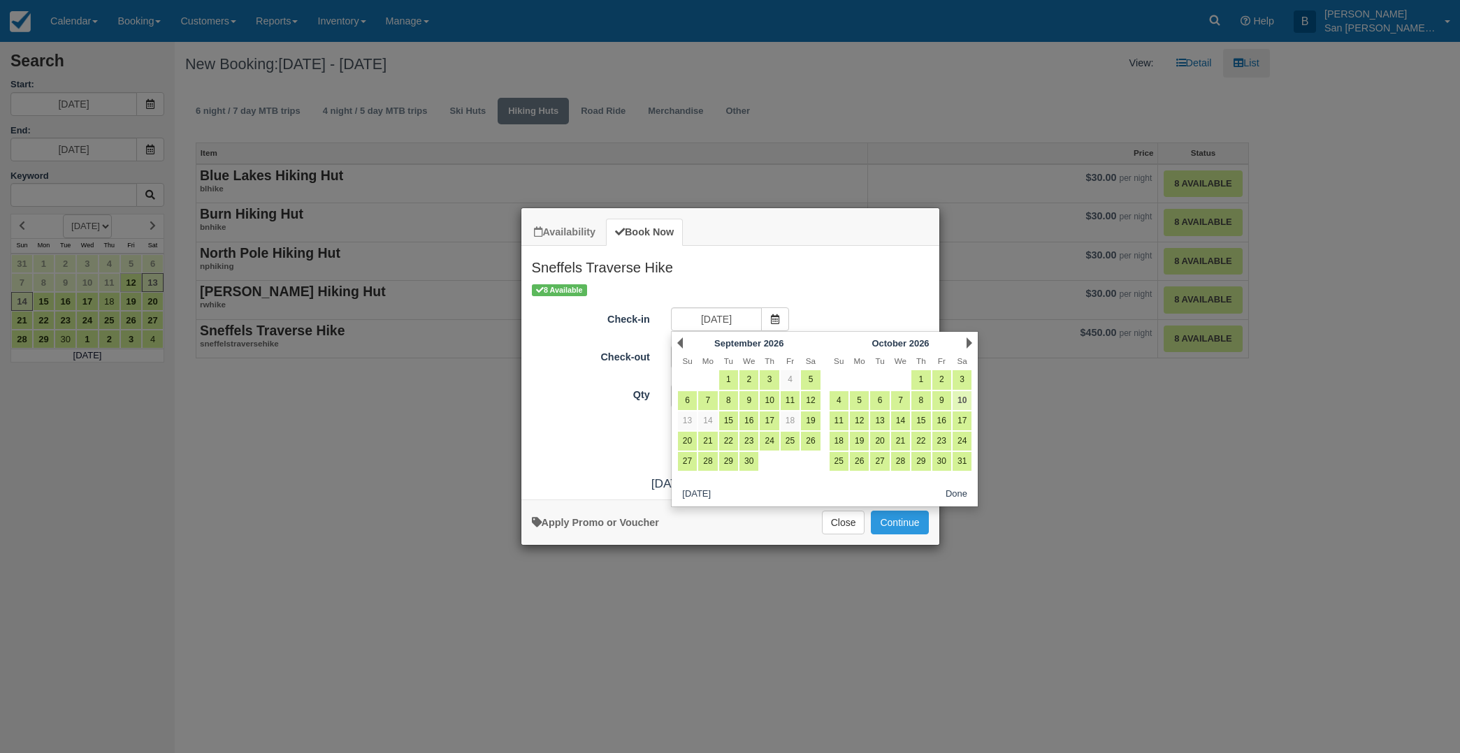
click at [964, 397] on link "10" at bounding box center [961, 400] width 19 height 19
type input "10/10/26"
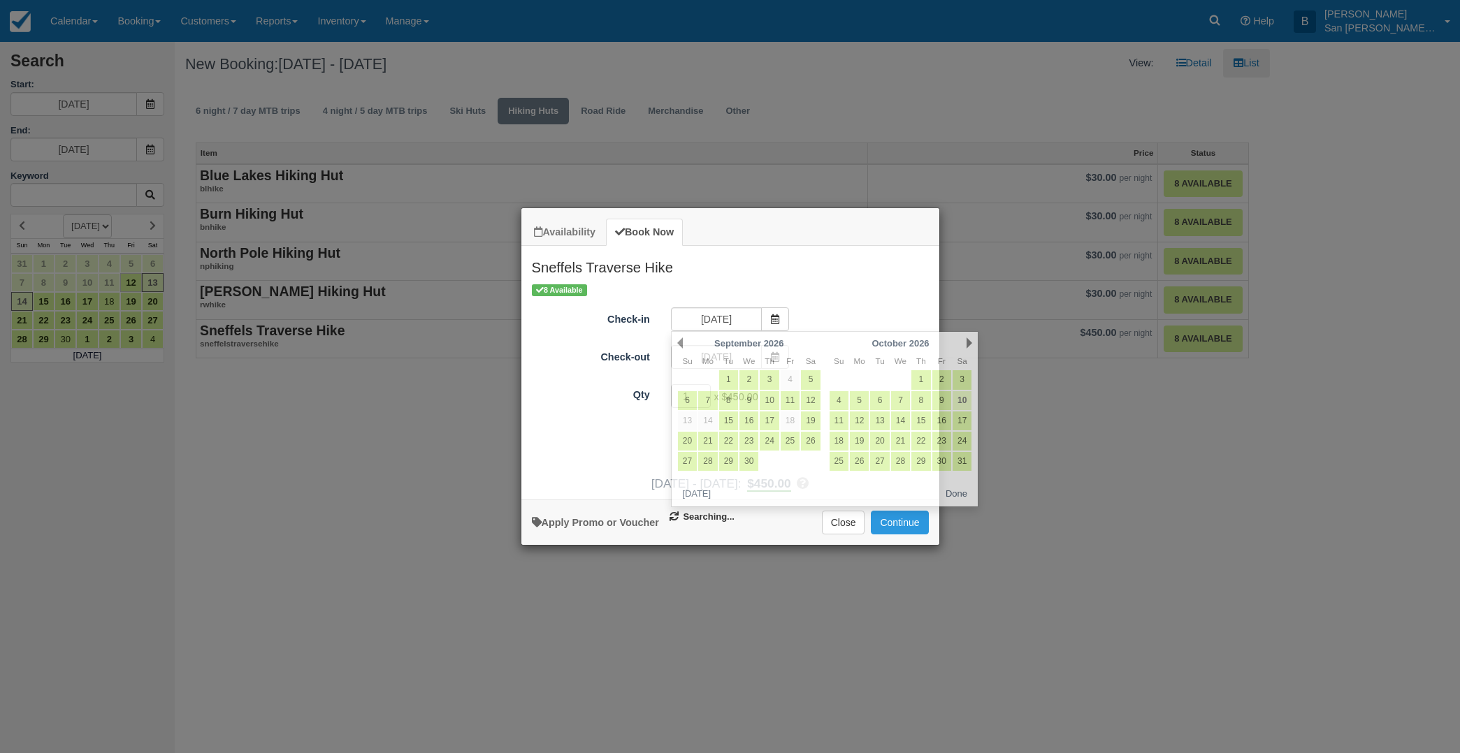
type input "10/11/26"
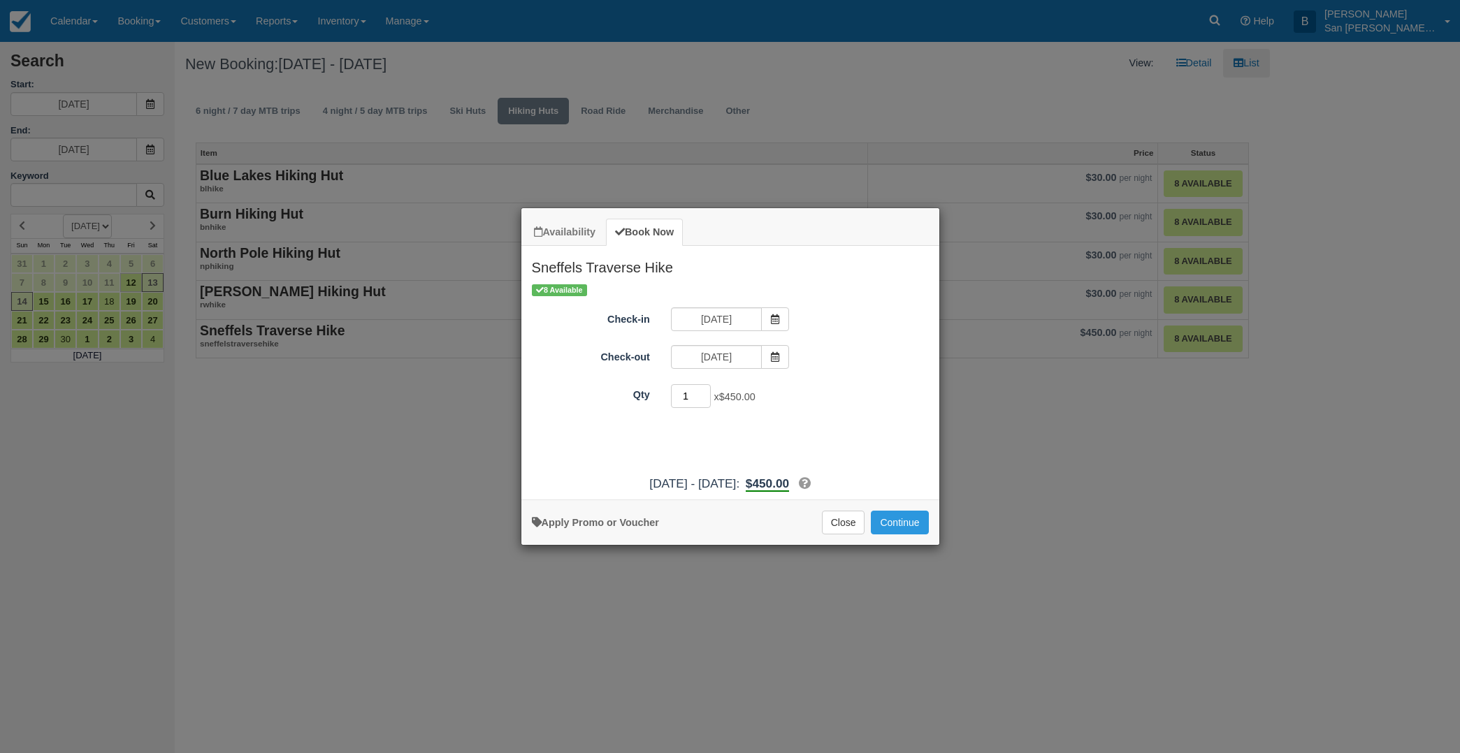
drag, startPoint x: 692, startPoint y: 398, endPoint x: 676, endPoint y: 396, distance: 15.5
click at [676, 396] on input "1" at bounding box center [691, 396] width 41 height 24
type input "2"
click at [907, 527] on button "Continue" at bounding box center [899, 523] width 57 height 24
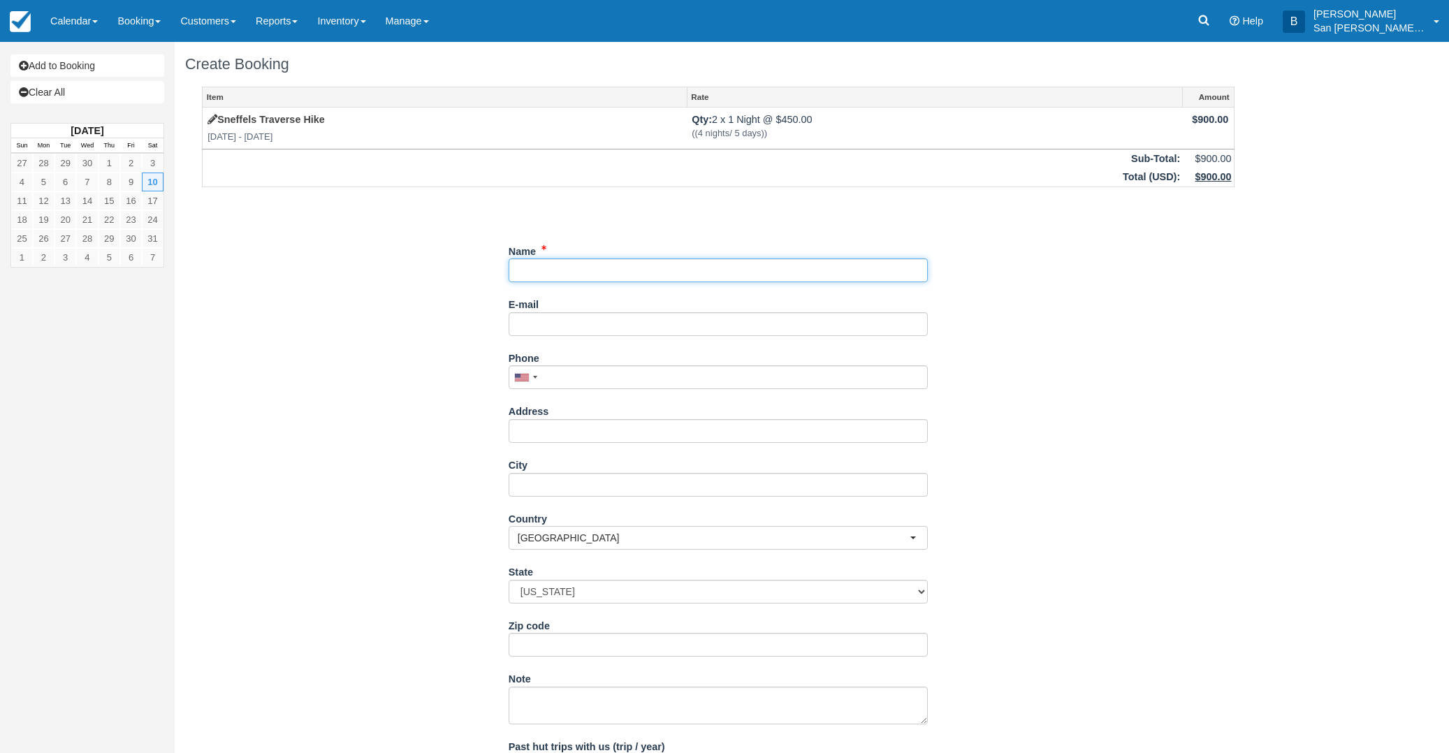
click at [525, 272] on input "Name" at bounding box center [718, 271] width 419 height 24
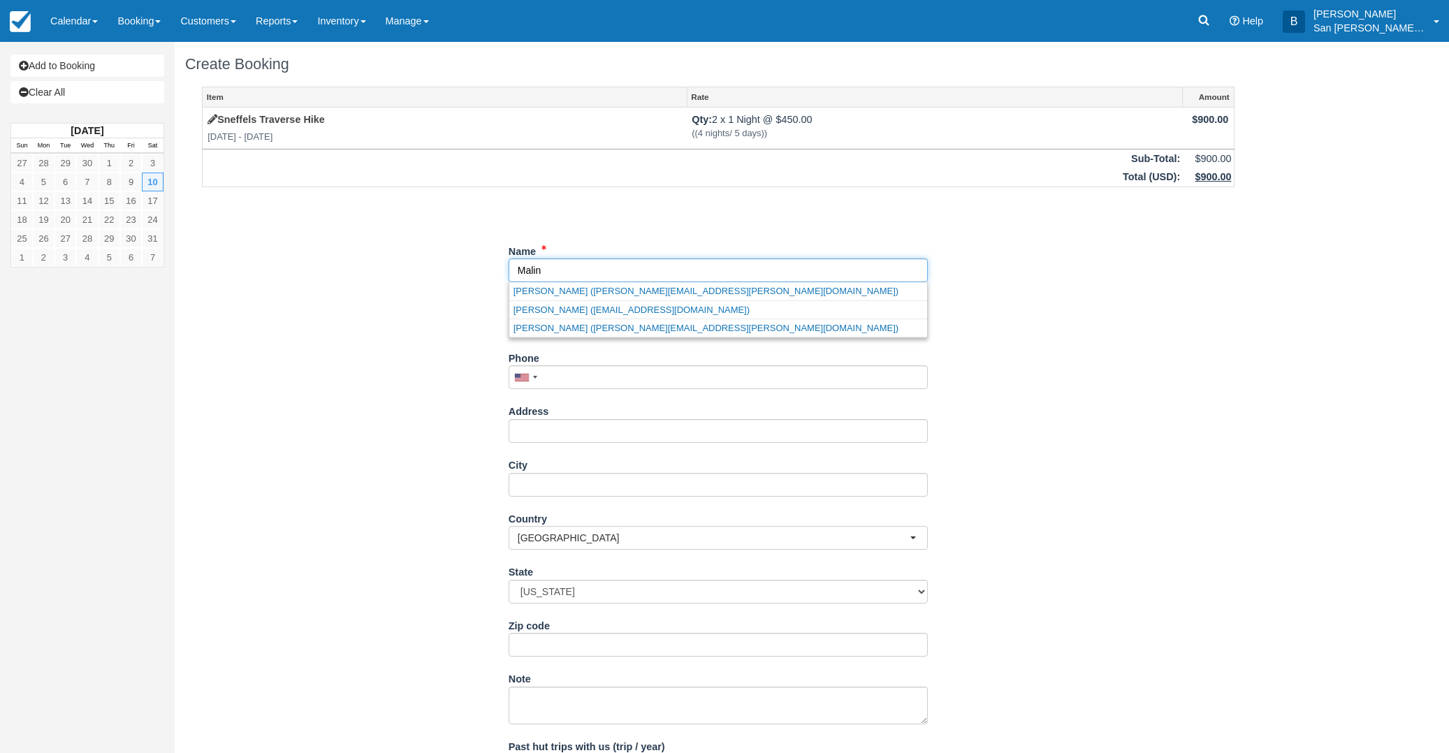
click at [603, 295] on link "[PERSON_NAME] ([PERSON_NAME][EMAIL_ADDRESS][PERSON_NAME][DOMAIN_NAME])" at bounding box center [718, 290] width 418 height 17
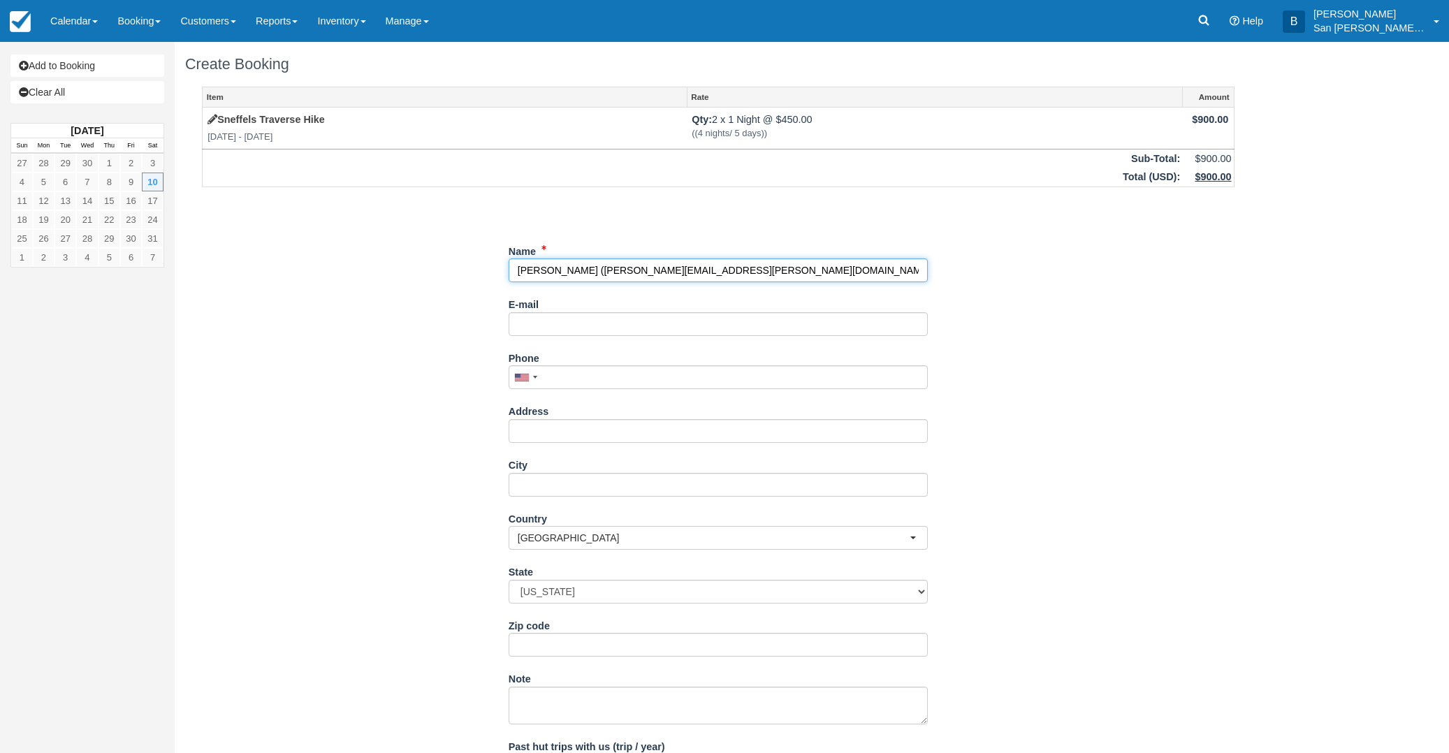
type input "[PERSON_NAME]"
type input "[EMAIL_ADDRESS][PERSON_NAME][DOMAIN_NAME]"
type input "[PHONE_NUMBER]"
type input "[STREET_ADDRESS]"
type input "[GEOGRAPHIC_DATA]"
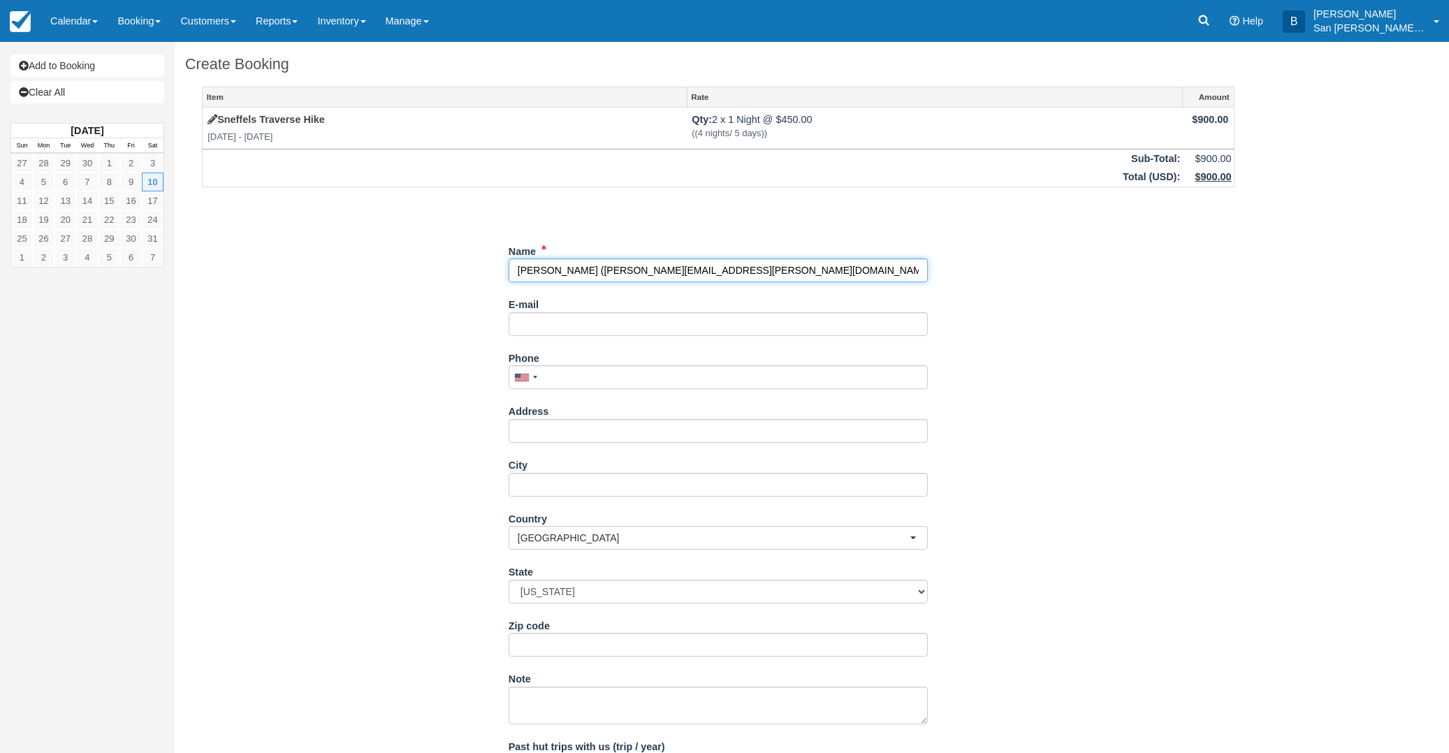
select select "HI"
type input "96822"
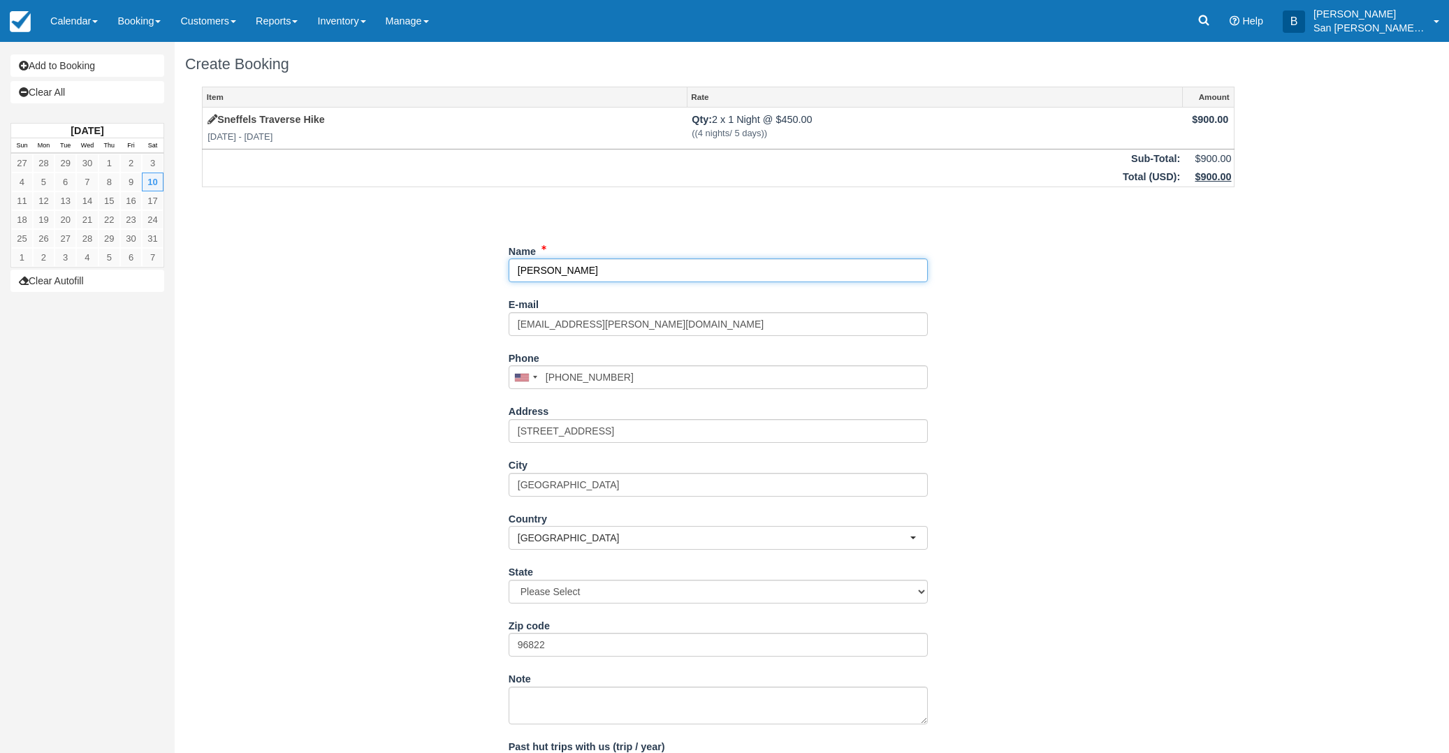
select select "HI"
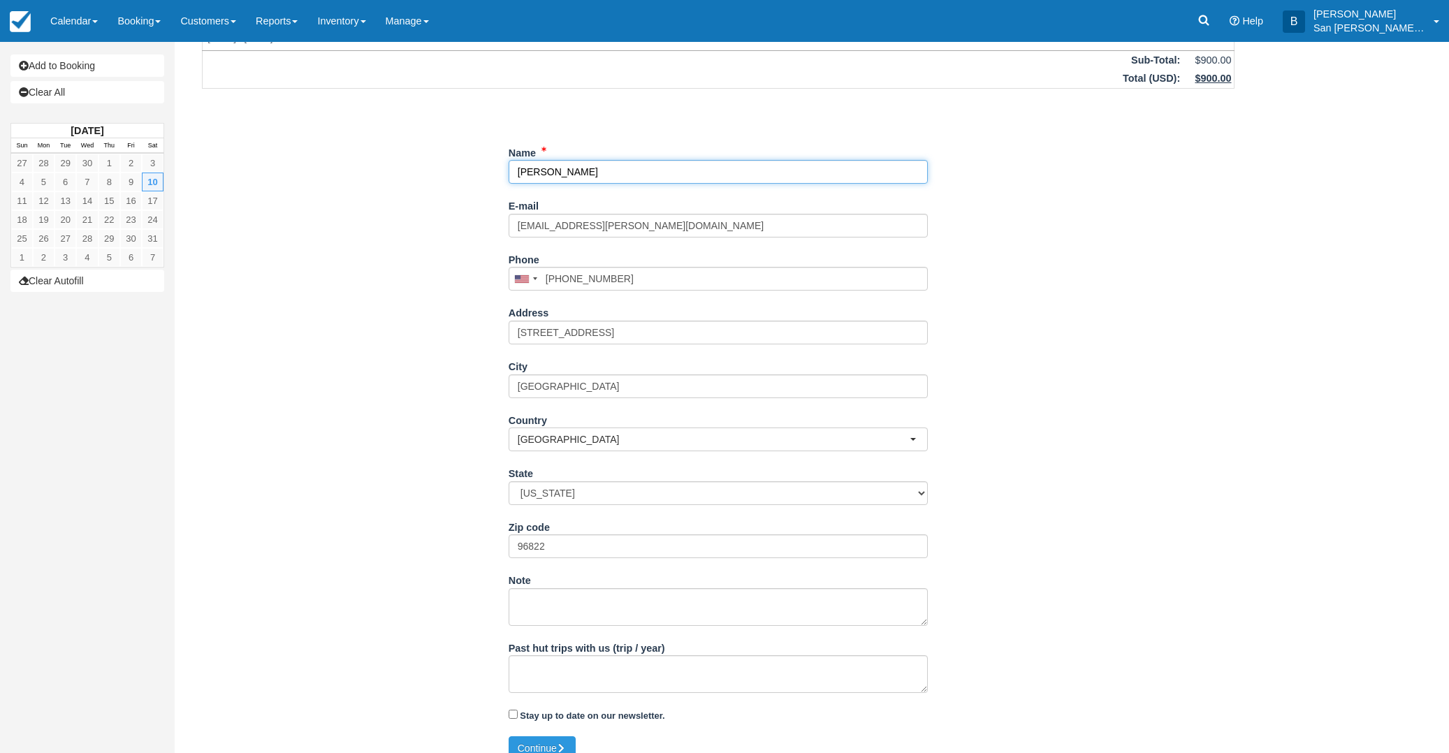
scroll to position [116, 0]
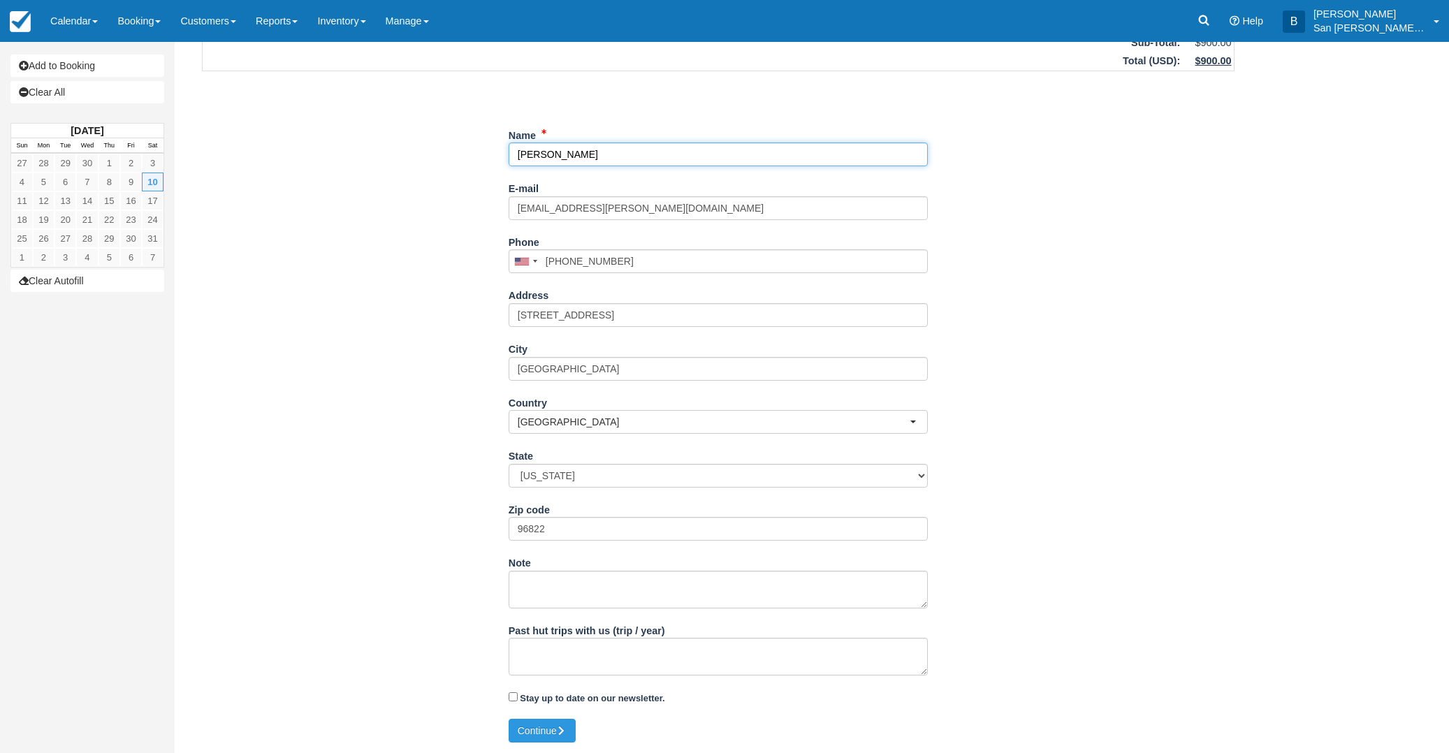
type input "[PERSON_NAME]"
click at [568, 669] on textarea "Past hut trips with us (trip / year)" at bounding box center [718, 657] width 419 height 38
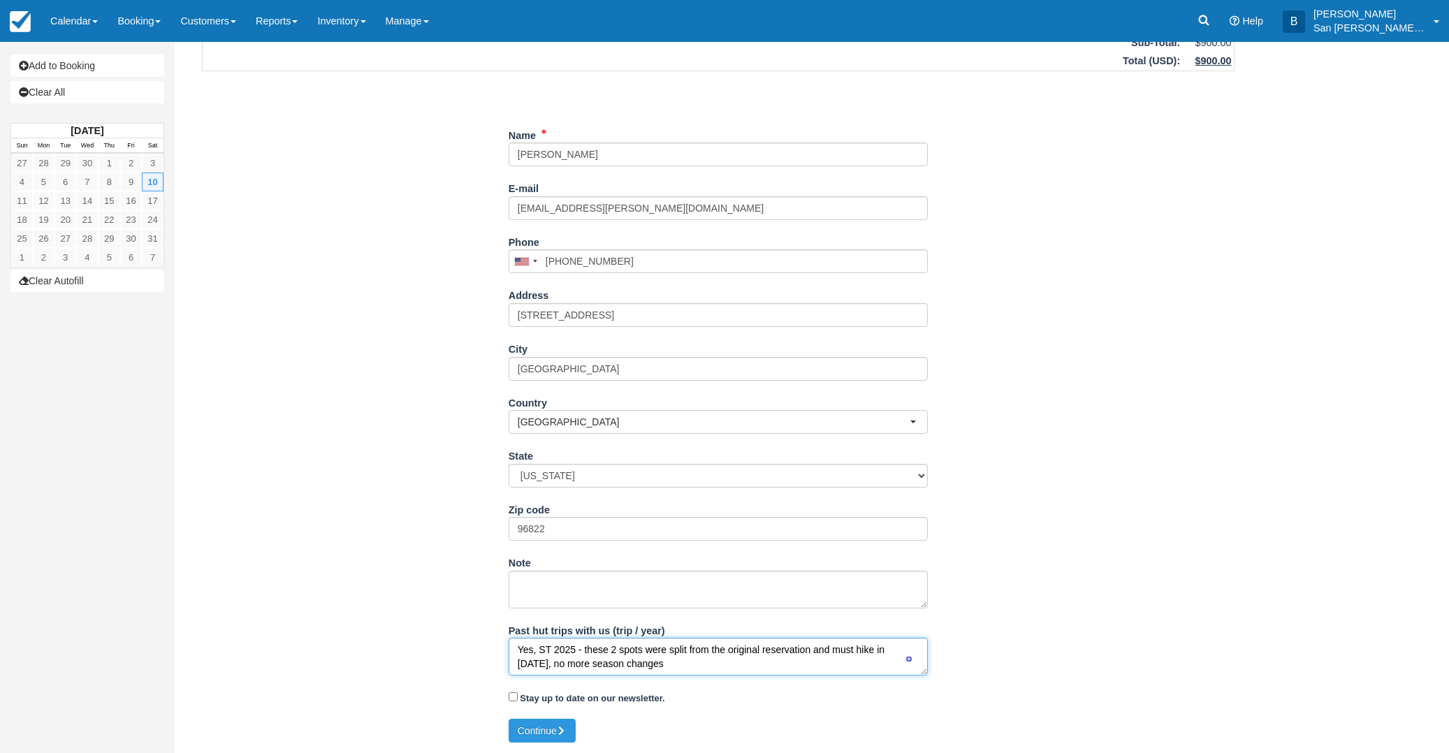
click at [762, 648] on textarea "Yes, ST 2025 - these 2 spots were split from the original reservation and must …" at bounding box center [718, 657] width 419 height 38
click at [866, 655] on textarea "Yes, ST 2025 - these 2 spots were split from the original [PERSON_NAME] Group r…" at bounding box center [718, 657] width 419 height 38
type textarea "Yes, ST 2025 - these 2 spots were split from the original [PERSON_NAME] Group r…"
drag, startPoint x: 771, startPoint y: 671, endPoint x: 481, endPoint y: 651, distance: 291.4
click at [481, 651] on div "Item Rate Amount Sneffels Traverse Hike [DATE] - [DATE] Qty: 2 x 1 Night @ $450…" at bounding box center [718, 345] width 1066 height 748
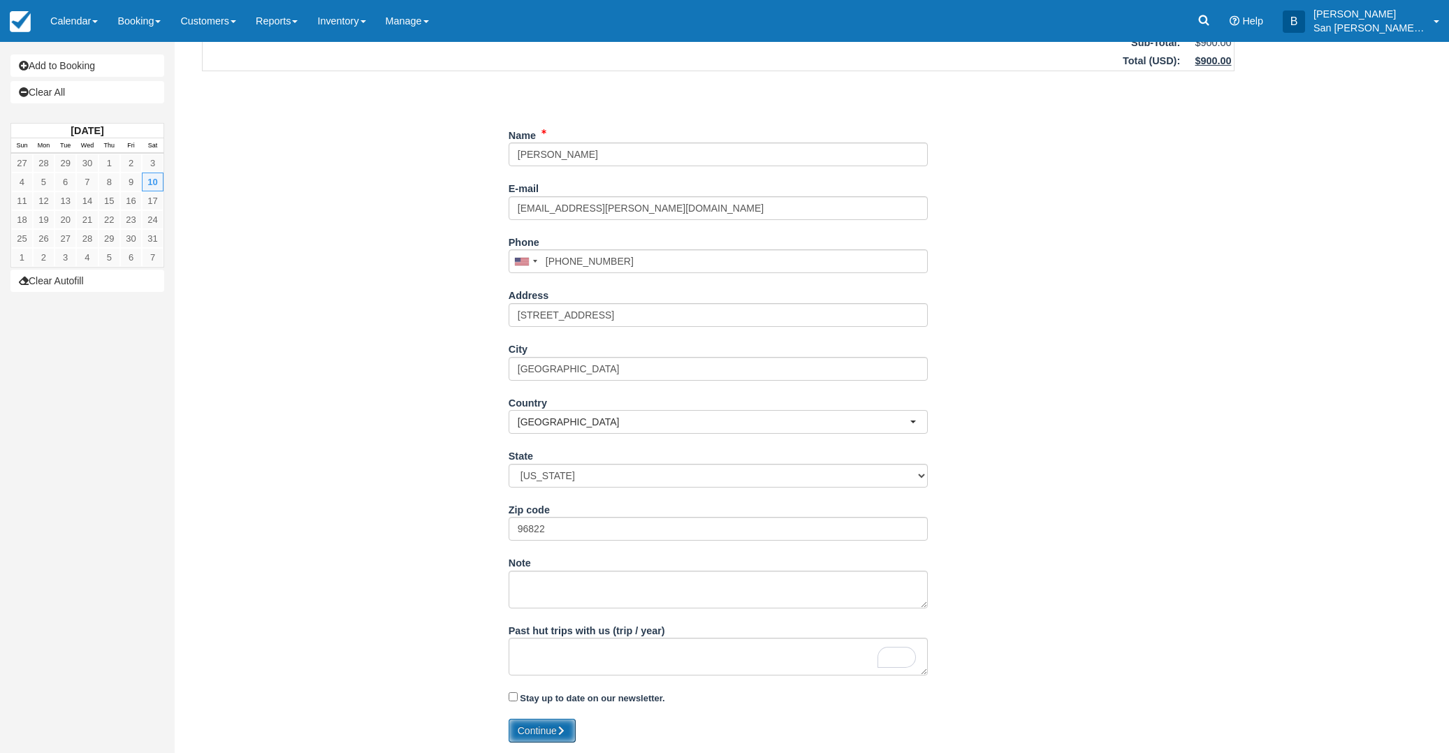
click at [556, 731] on button "Continue" at bounding box center [542, 731] width 67 height 24
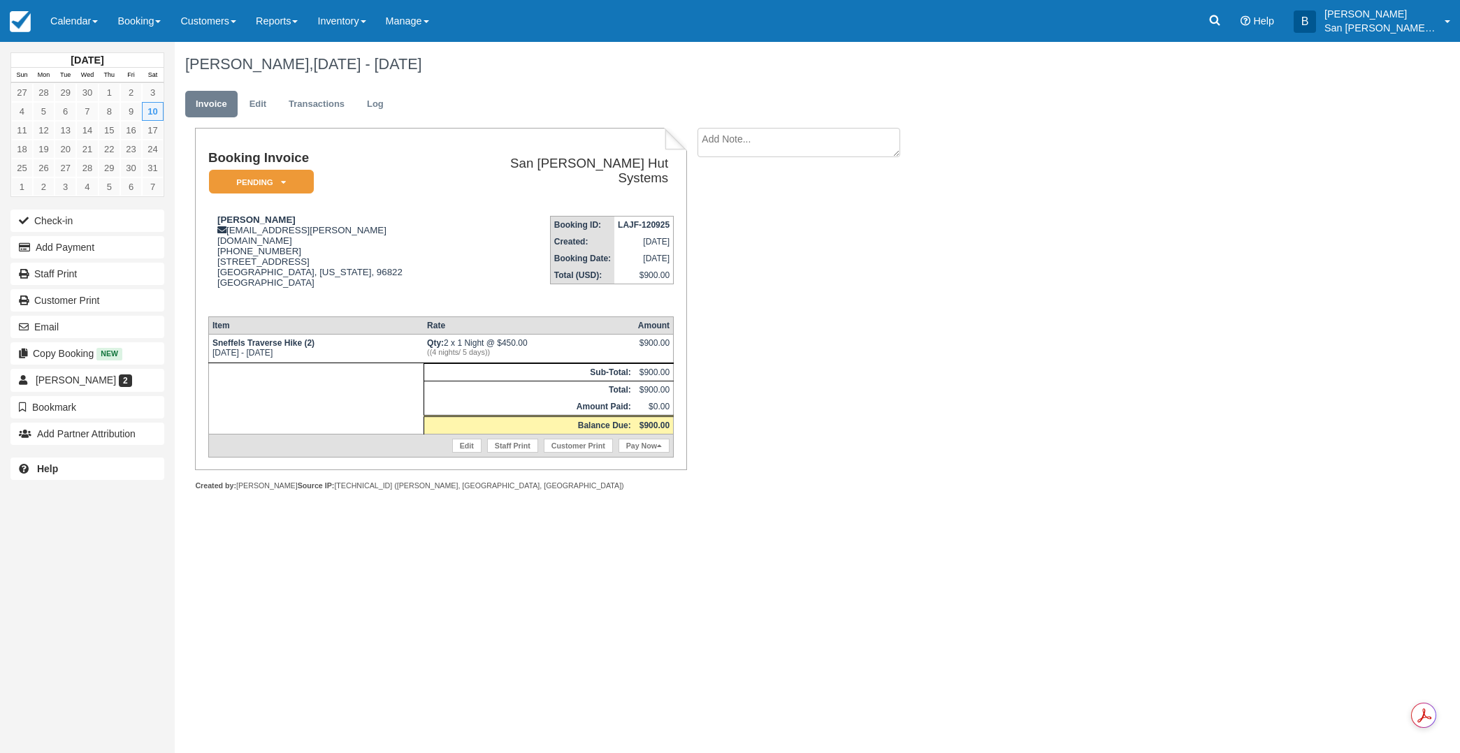
click at [737, 145] on textarea at bounding box center [798, 142] width 203 height 29
type textarea "I"
click at [813, 152] on textarea "originally booked under Korth Group 10/10/2025 start date and split off to 2026" at bounding box center [798, 167] width 203 height 78
click at [816, 154] on textarea "originally booked under Korth Group 10/10/2025 start date and split off to 2026" at bounding box center [798, 167] width 203 height 78
click at [848, 153] on textarea "originally booked under Korth Group 10/10/2025 start date and split off to 2026" at bounding box center [798, 167] width 203 height 78
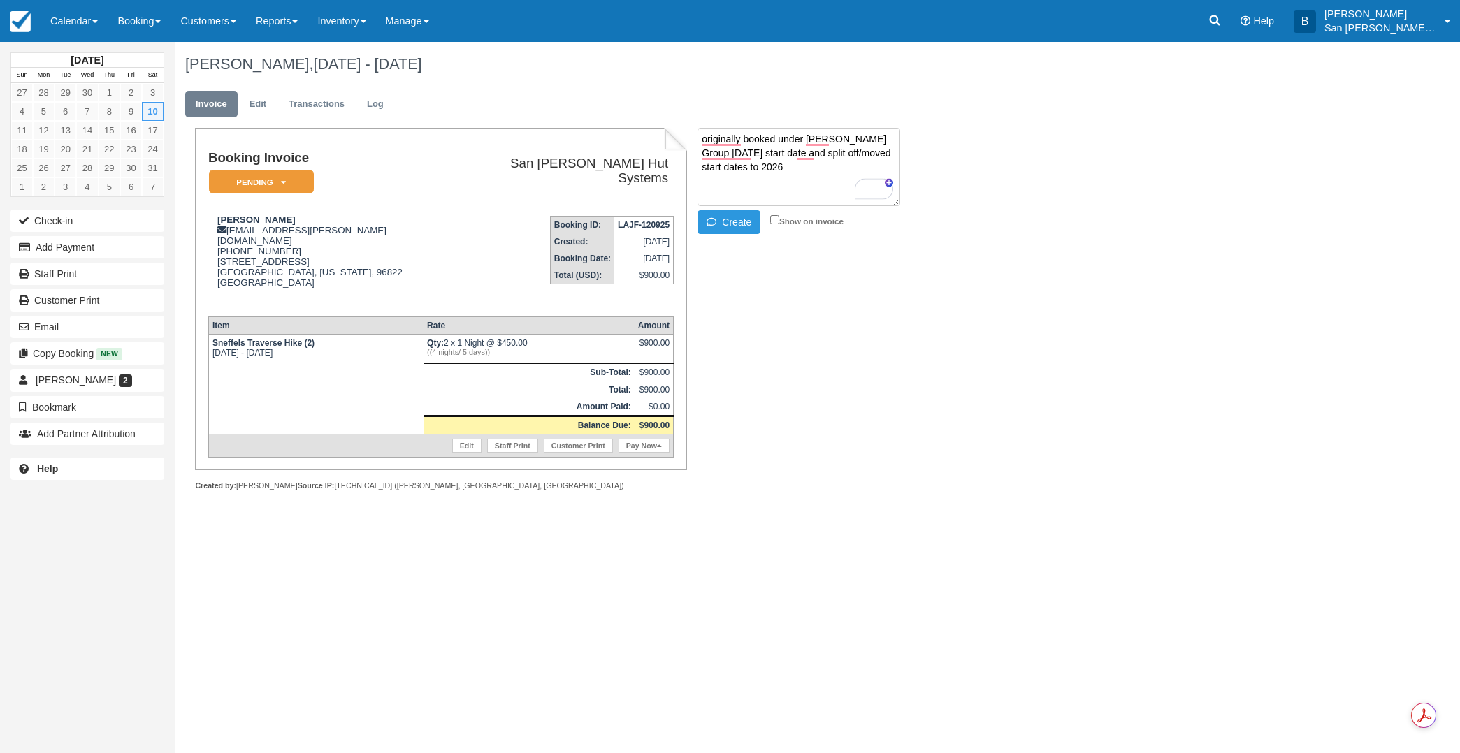
click at [813, 173] on textarea "originally booked under Korth Group 10/10/2025 start date and split off/moved s…" at bounding box center [798, 167] width 203 height 78
type textarea "originally booked under [PERSON_NAME] Group [DATE] start date and split off/mov…"
click at [740, 219] on button "Create" at bounding box center [728, 222] width 63 height 24
click at [260, 98] on link "Edit" at bounding box center [258, 104] width 38 height 27
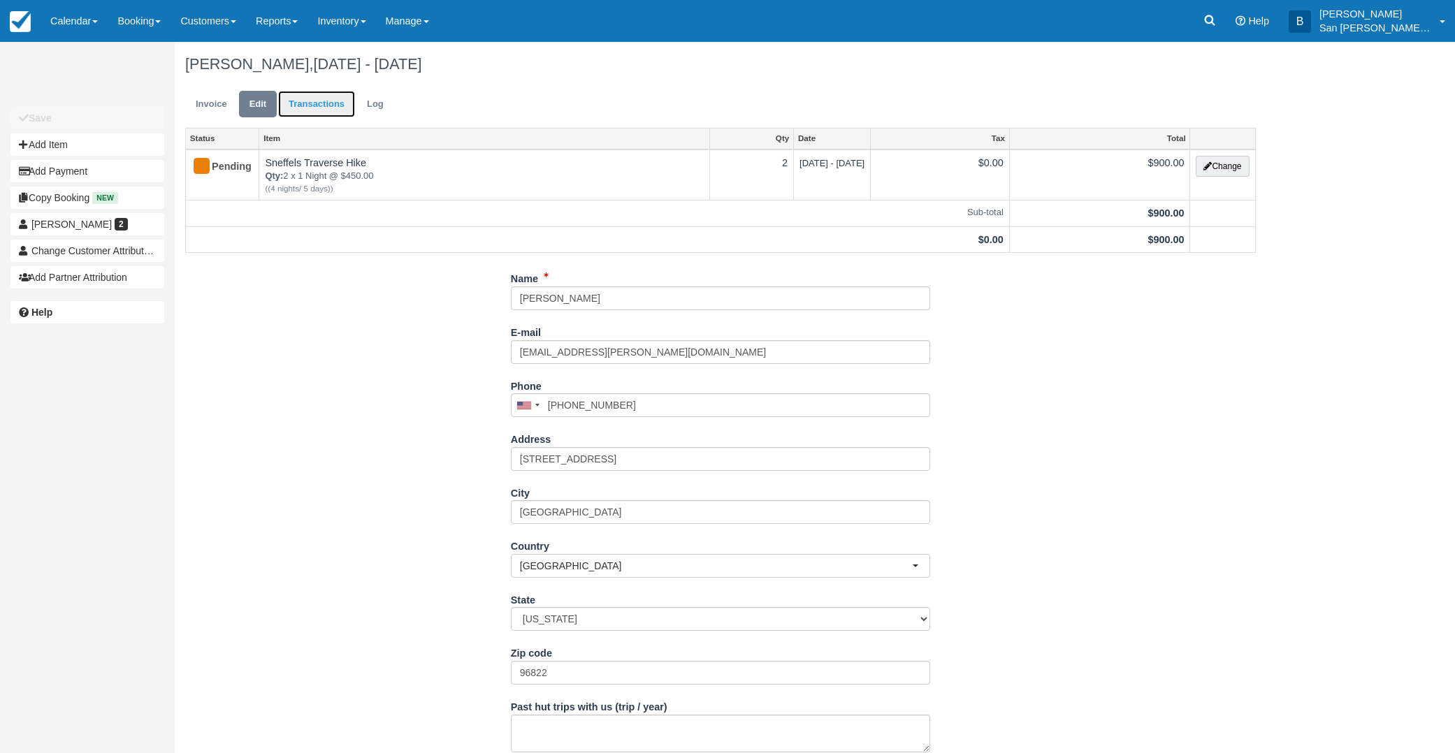
click at [334, 101] on link "Transactions" at bounding box center [316, 104] width 77 height 27
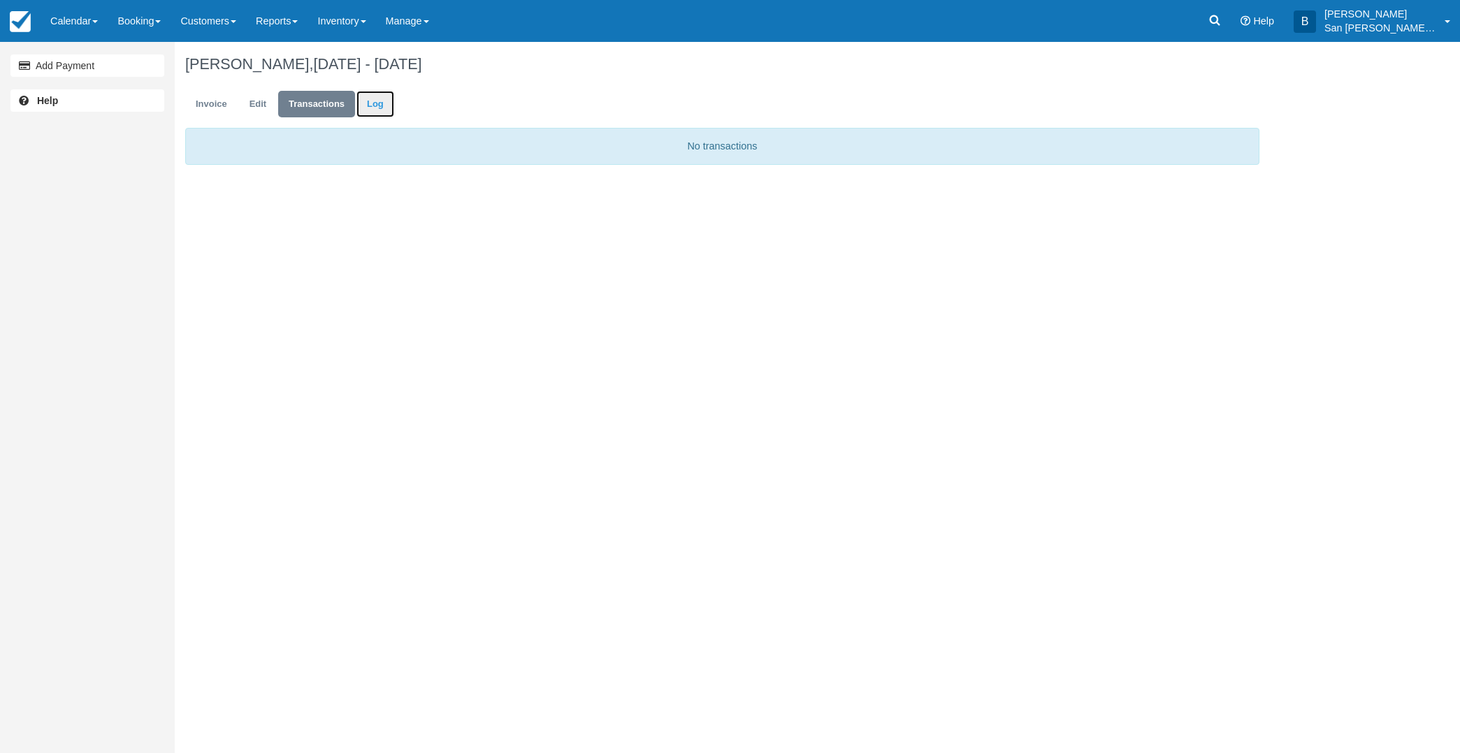
click at [369, 97] on link "Log" at bounding box center [375, 104] width 38 height 27
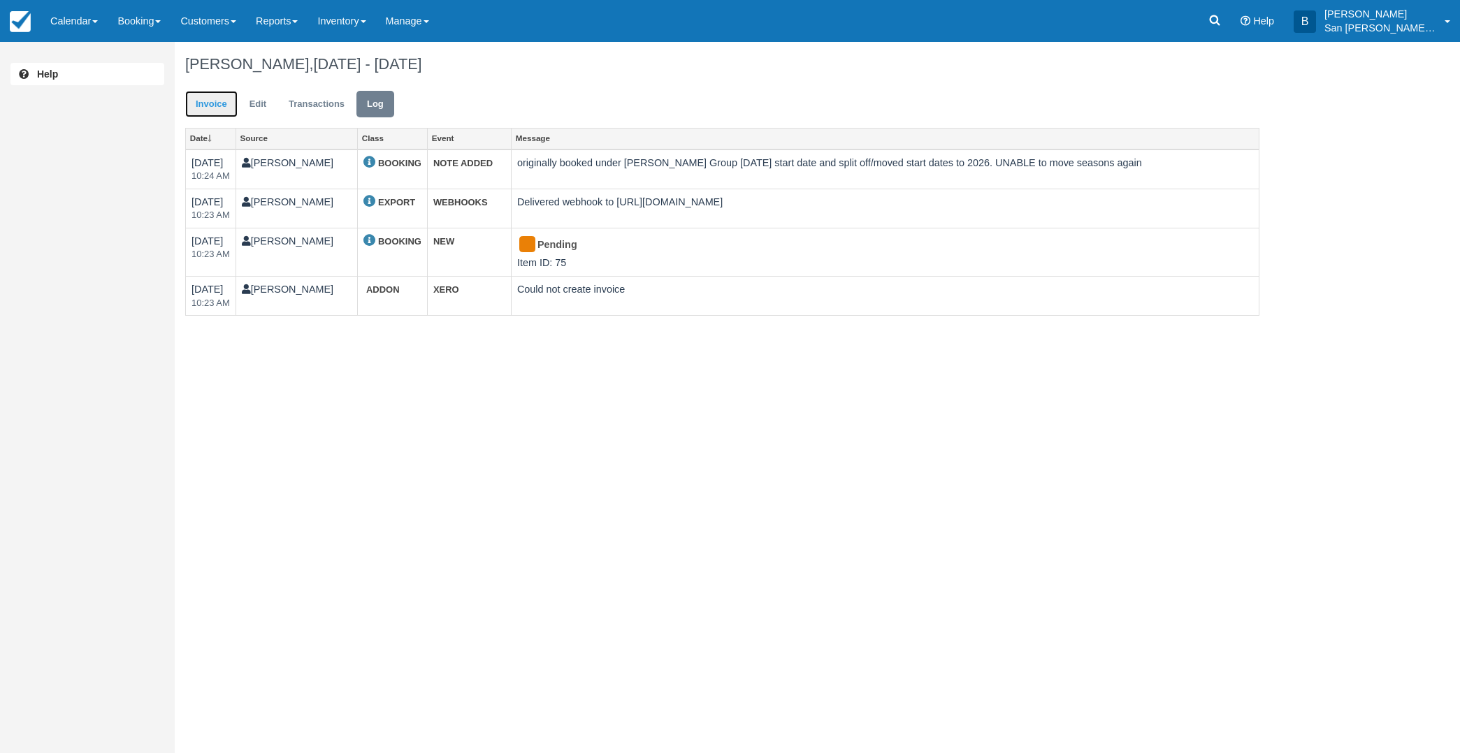
click at [197, 100] on link "Invoice" at bounding box center [211, 104] width 52 height 27
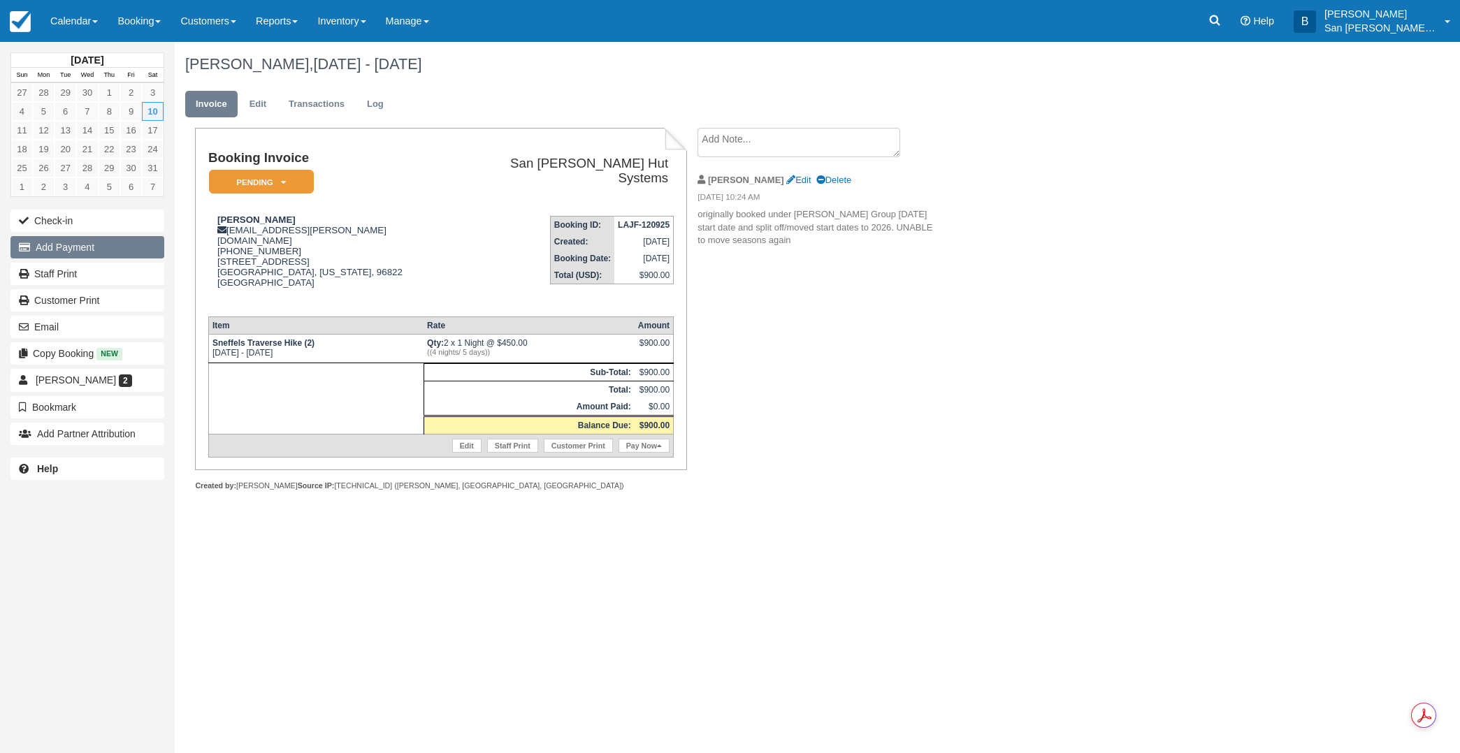
click at [68, 242] on button "Add Payment" at bounding box center [87, 247] width 154 height 22
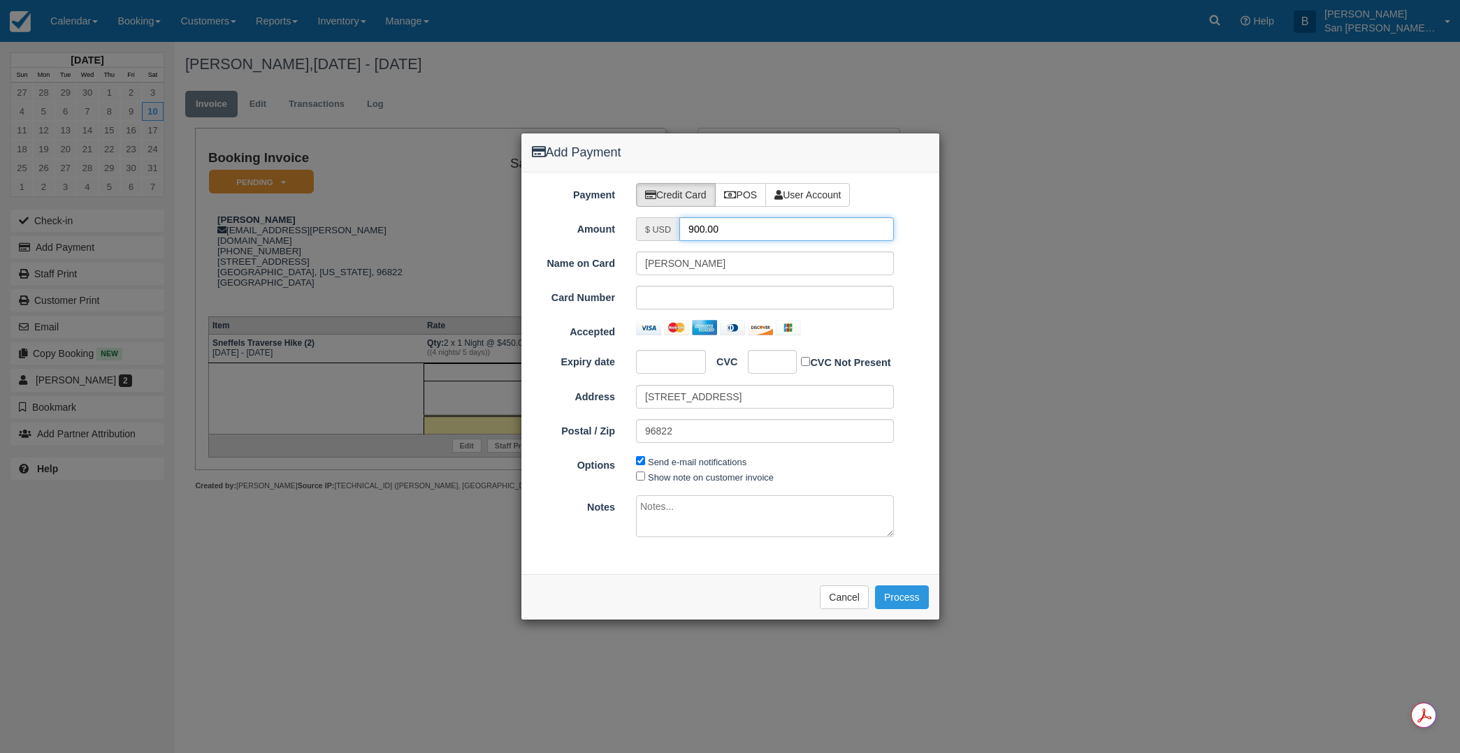
click at [737, 218] on input "900.00" at bounding box center [786, 229] width 215 height 24
click at [736, 219] on input "900.00" at bounding box center [786, 229] width 215 height 24
type input "450.00"
click at [739, 195] on label "POS" at bounding box center [741, 195] width 52 height 24
radio input "true"
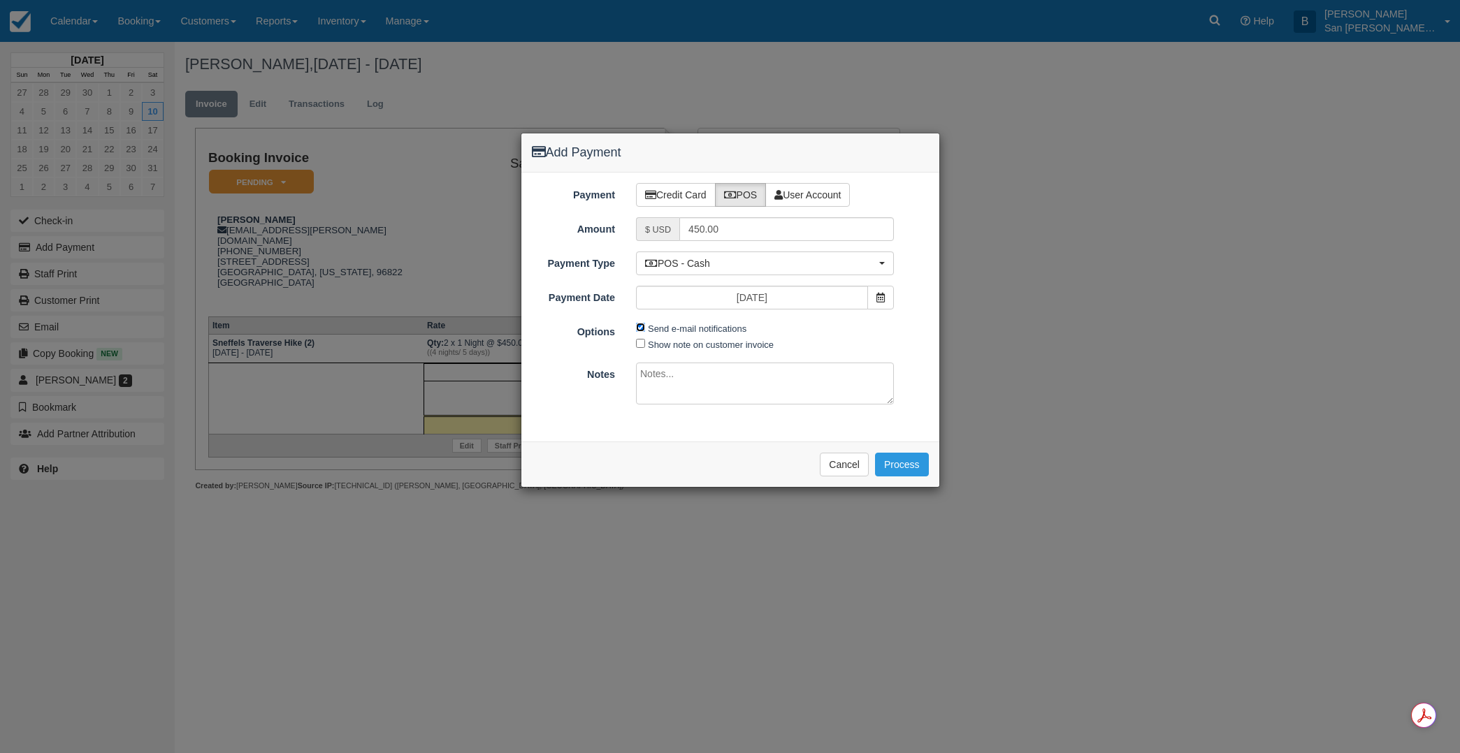
click at [638, 325] on input "Send e-mail notifications" at bounding box center [640, 327] width 9 height 9
checkbox input "false"
click at [921, 467] on button "Process" at bounding box center [902, 465] width 54 height 24
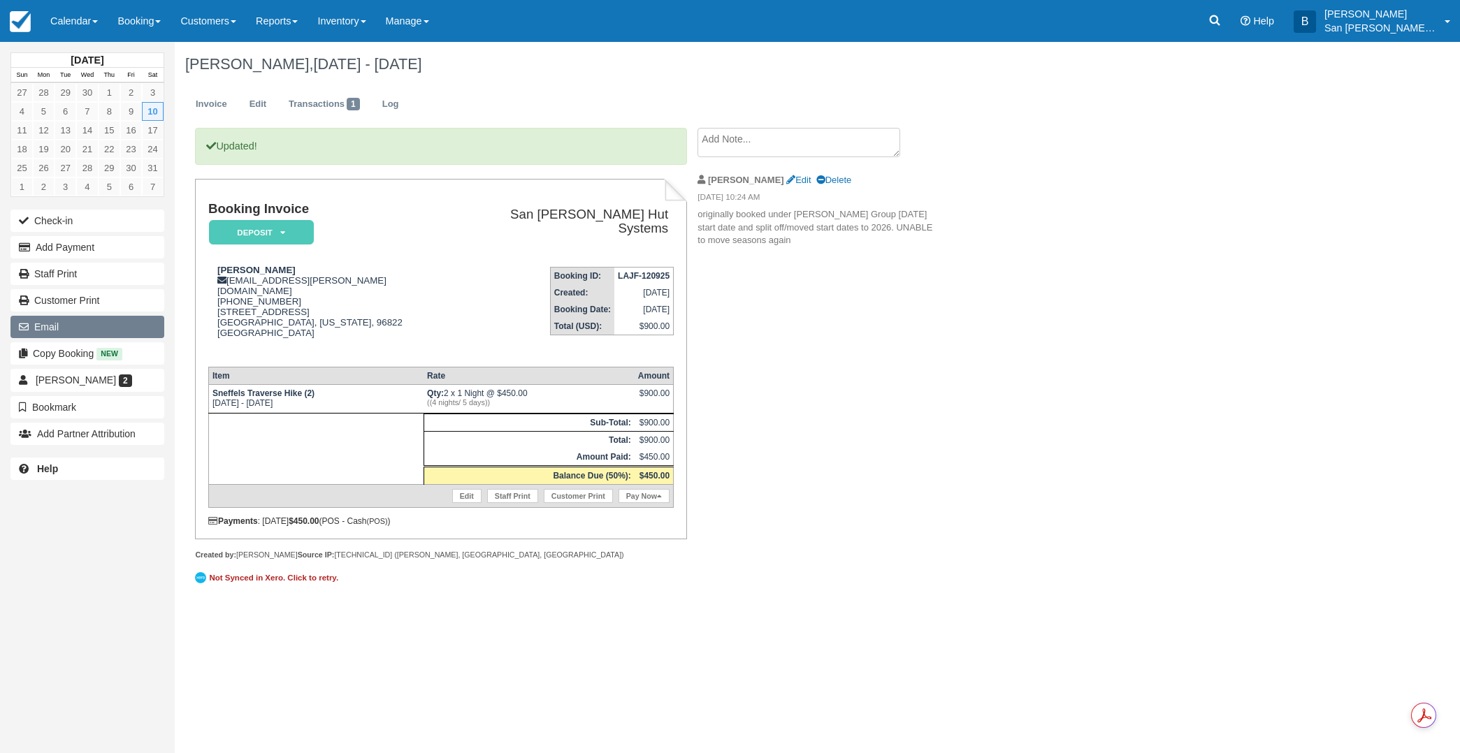
click at [48, 326] on button "Email" at bounding box center [87, 327] width 154 height 22
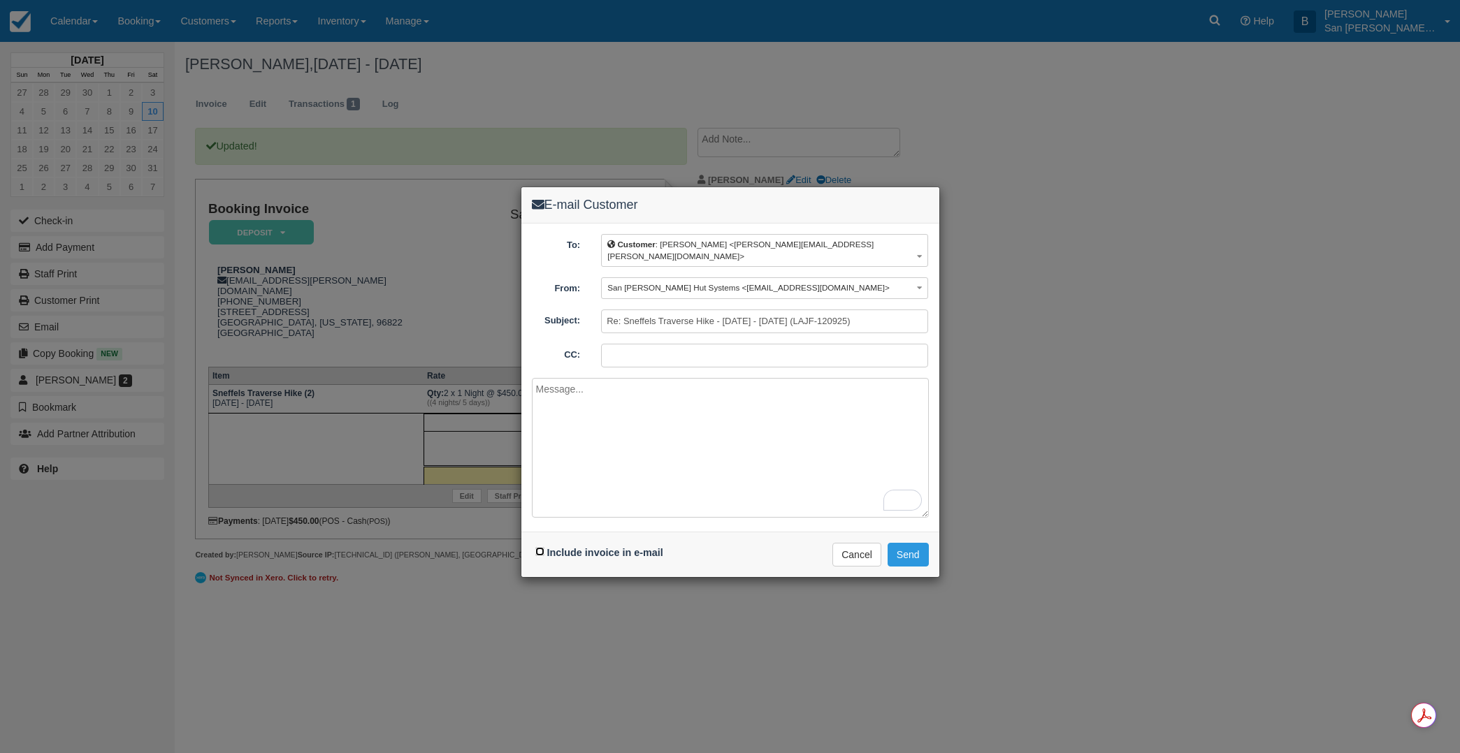
drag, startPoint x: 538, startPoint y: 539, endPoint x: 655, endPoint y: 500, distance: 123.7
click at [539, 547] on input "Include invoice in e-mail" at bounding box center [539, 551] width 9 height 9
checkbox input "true"
click at [602, 405] on textarea "To enrich screen reader interactions, please activate Accessibility in Grammarl…" at bounding box center [730, 448] width 397 height 140
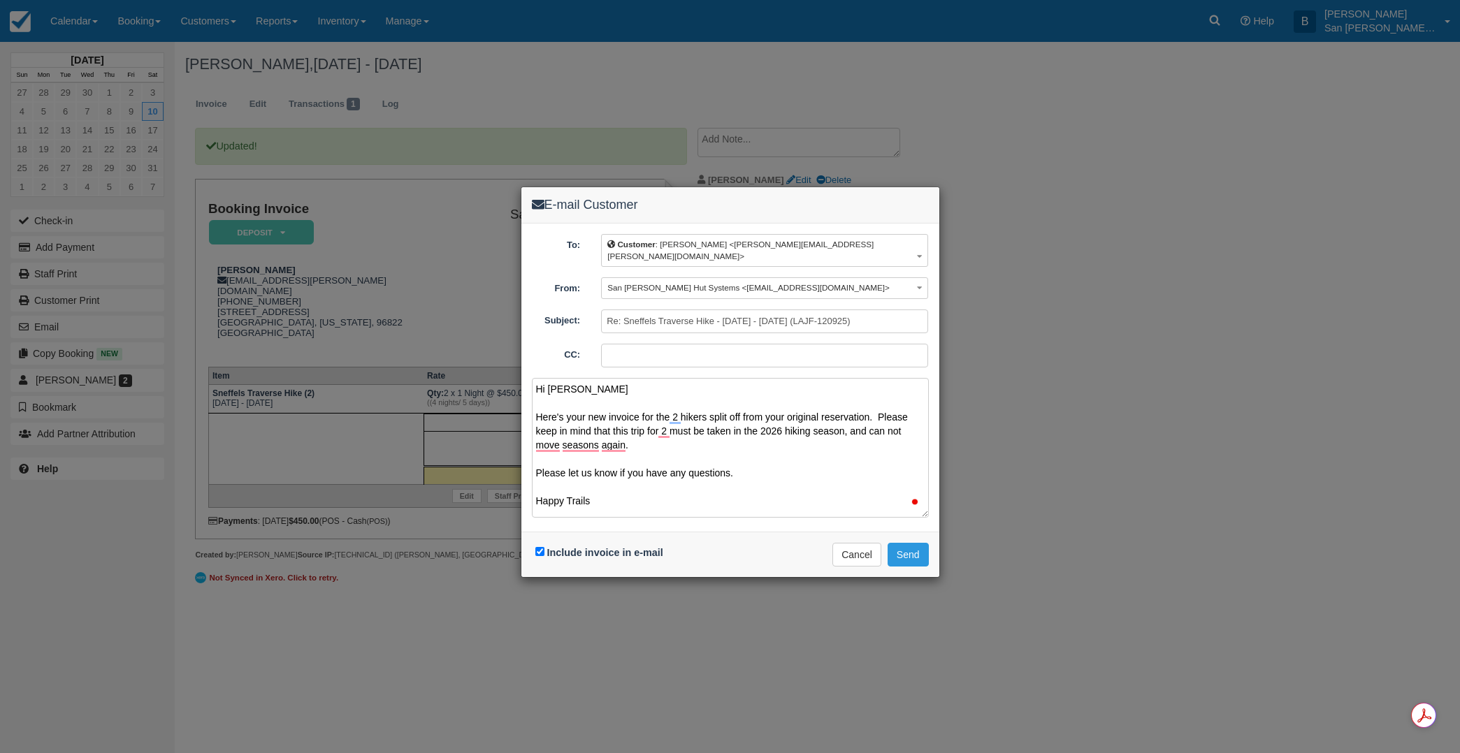
scroll to position [4, 0]
type textarea "Hi Malina Here's your new invoice for the 2 hikers split off from your original…"
click at [913, 546] on button "Send" at bounding box center [907, 555] width 41 height 24
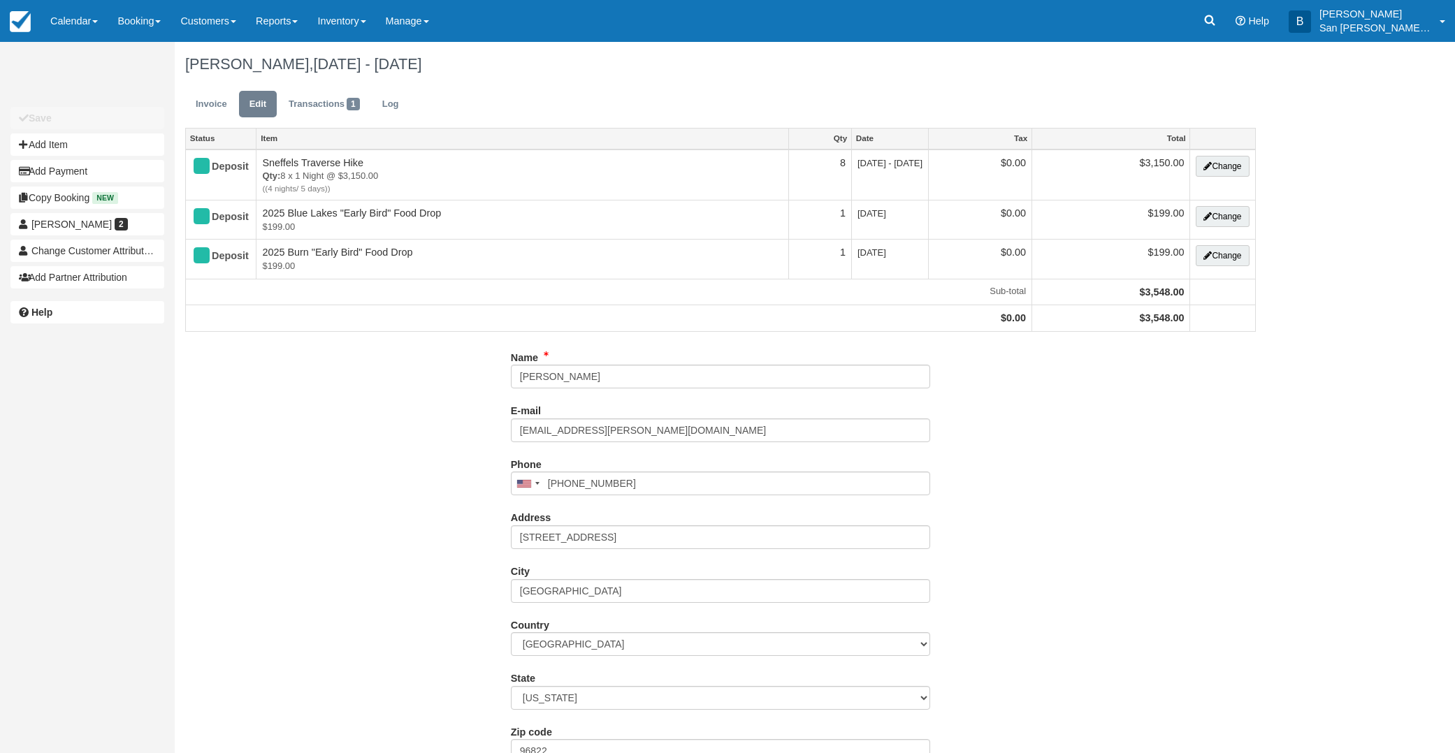
type input "[PHONE_NUMBER]"
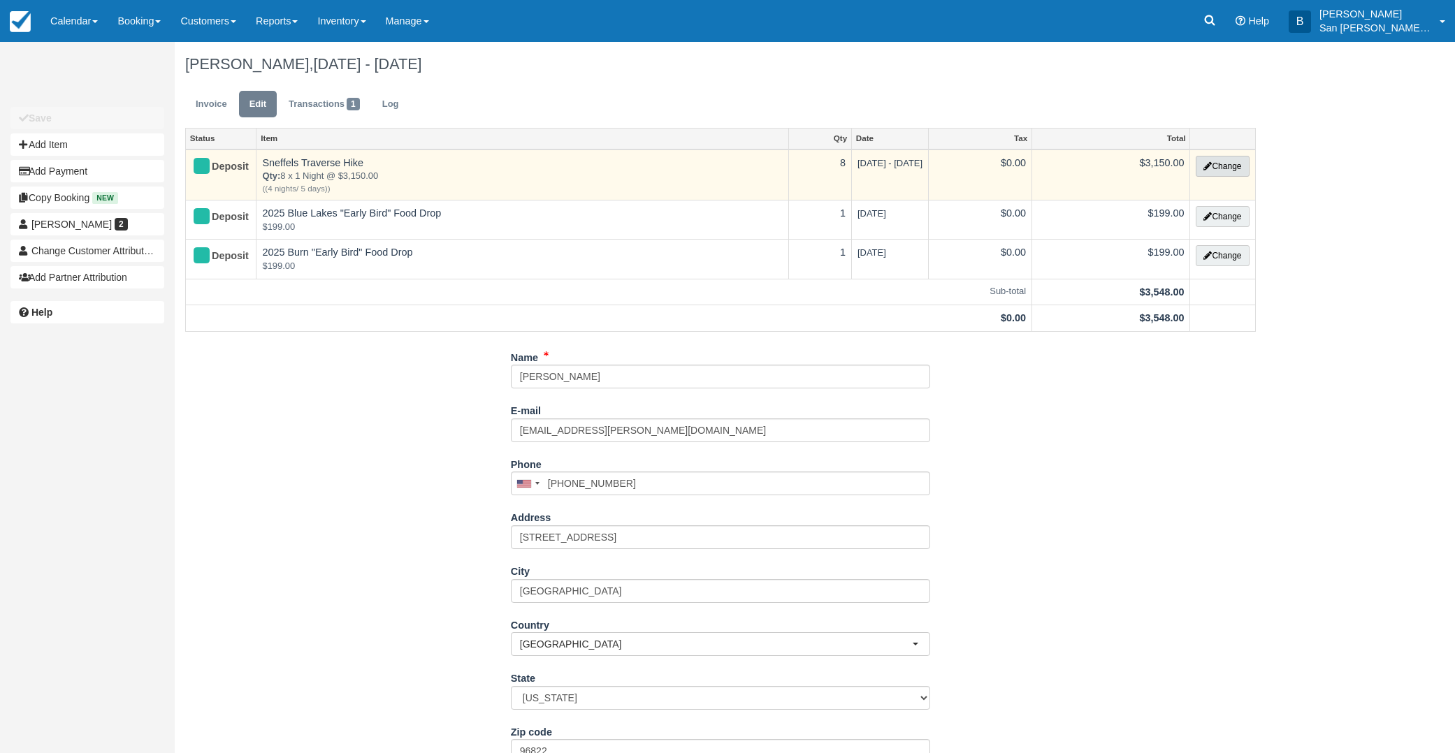
click at [1217, 168] on button "Change" at bounding box center [1222, 166] width 53 height 21
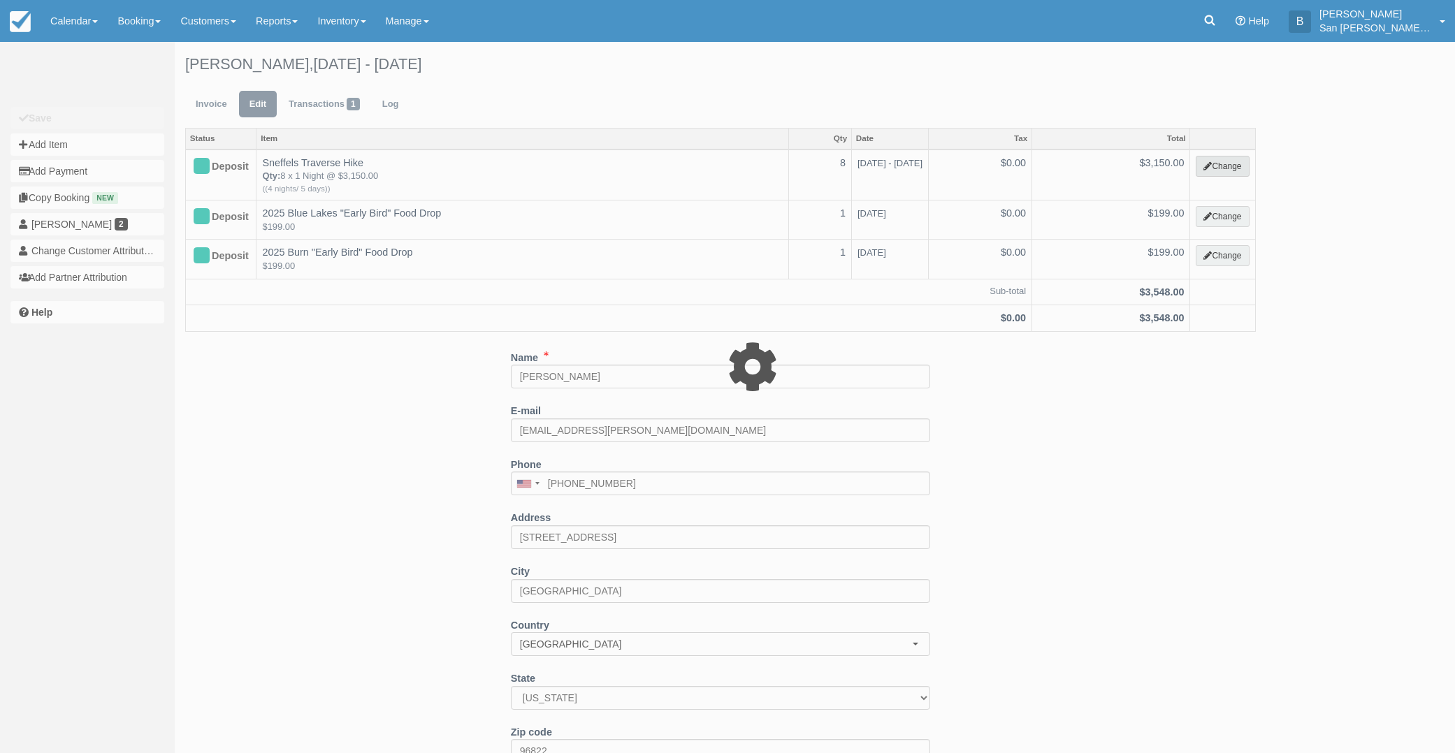
type input "3150.00"
select select "12"
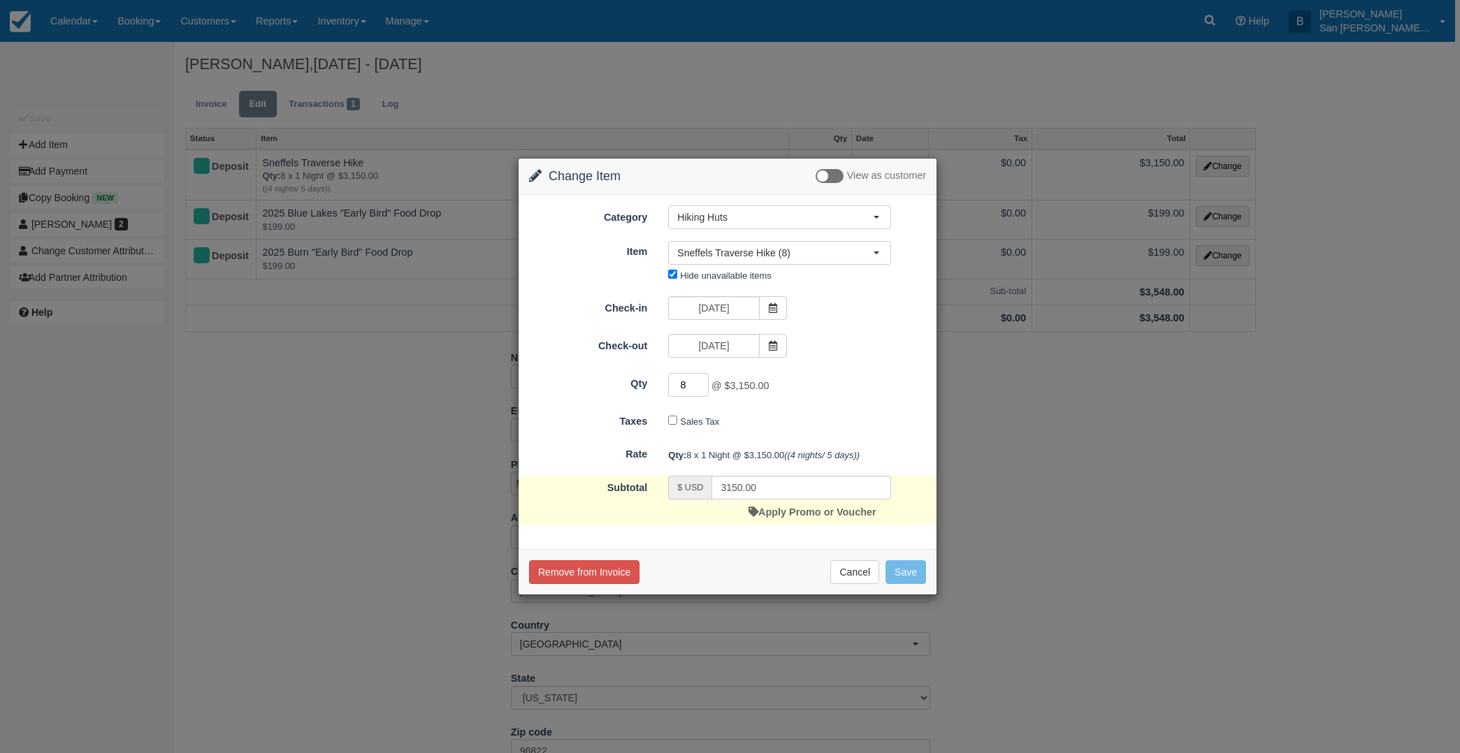
drag, startPoint x: 692, startPoint y: 386, endPoint x: 669, endPoint y: 387, distance: 22.4
click at [669, 387] on input "8" at bounding box center [688, 385] width 41 height 24
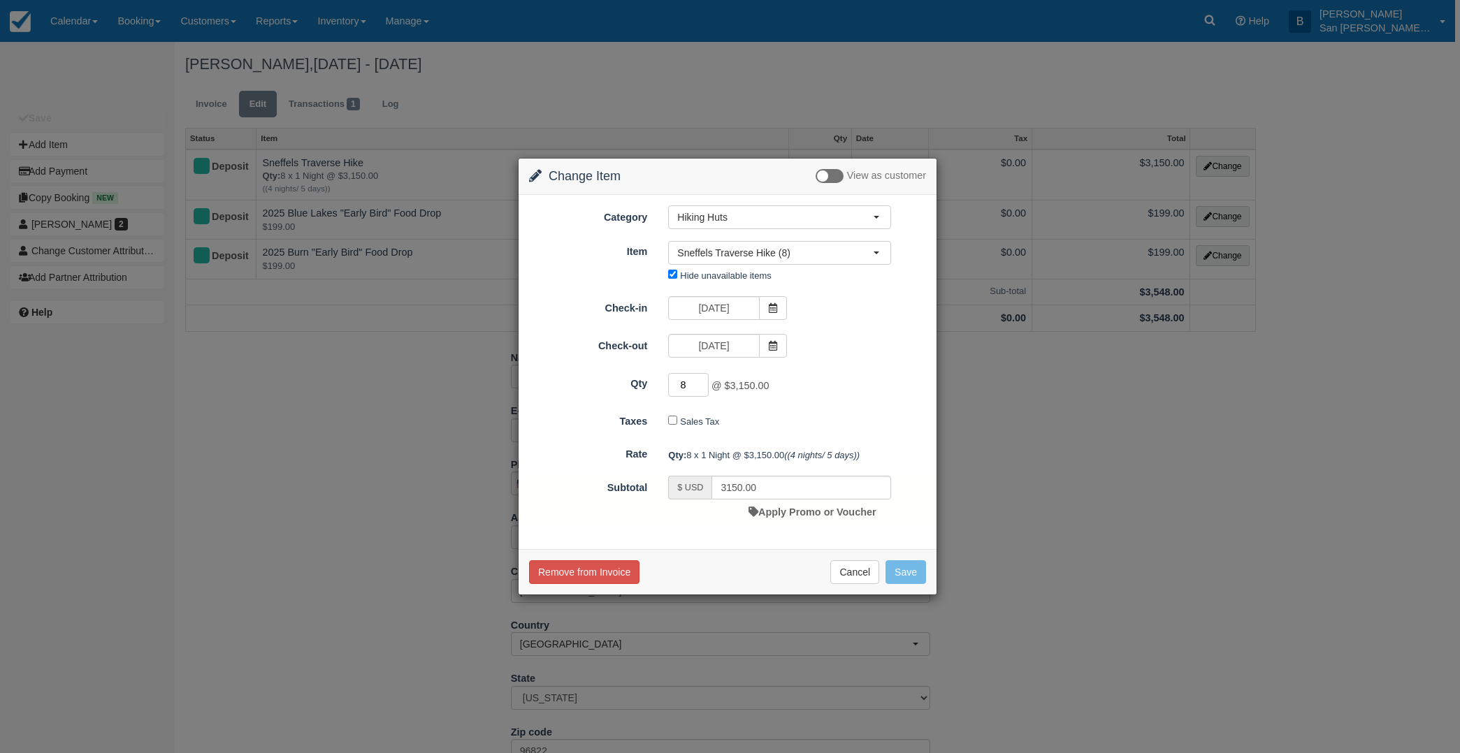
type input "5"
type input "2250.00"
click at [916, 572] on button "Save" at bounding box center [905, 572] width 41 height 24
checkbox input "false"
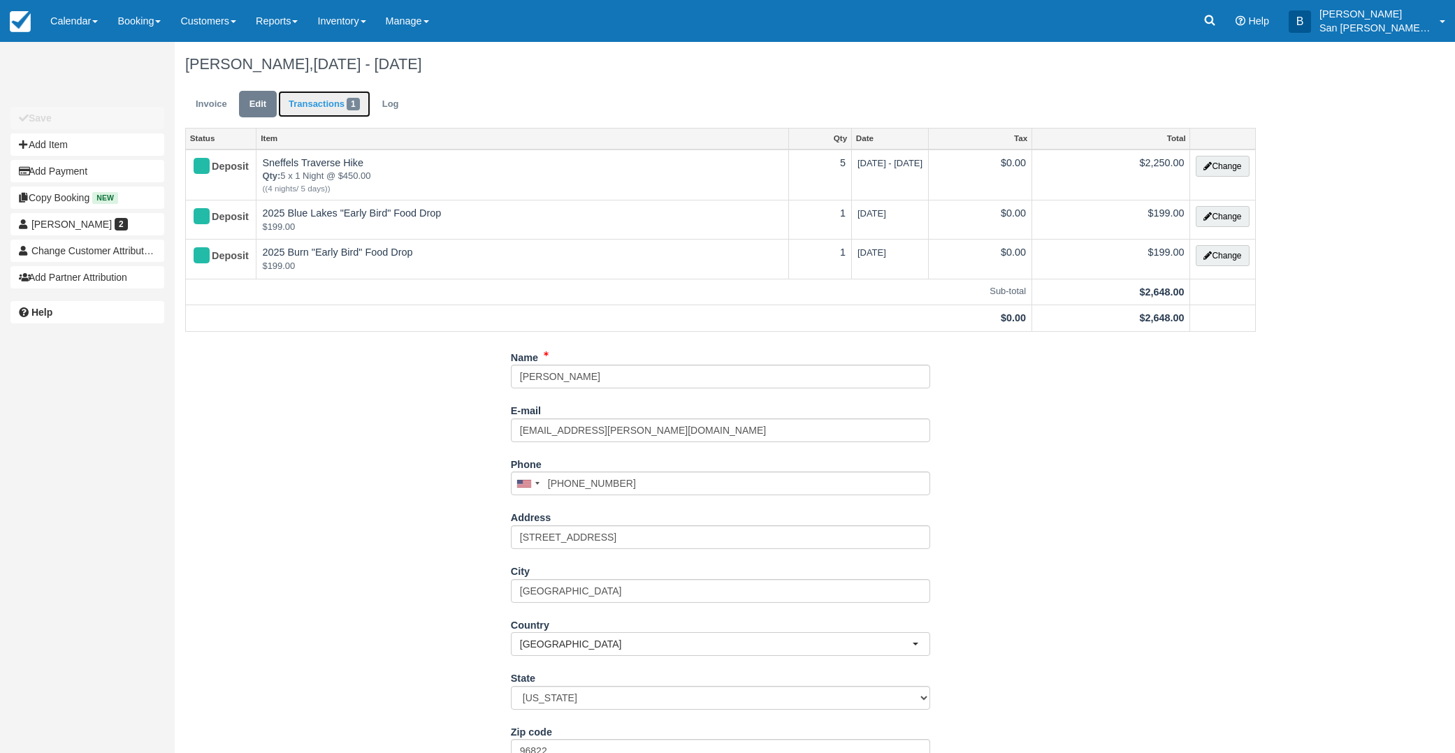
click at [309, 100] on link "Transactions 1" at bounding box center [324, 104] width 92 height 27
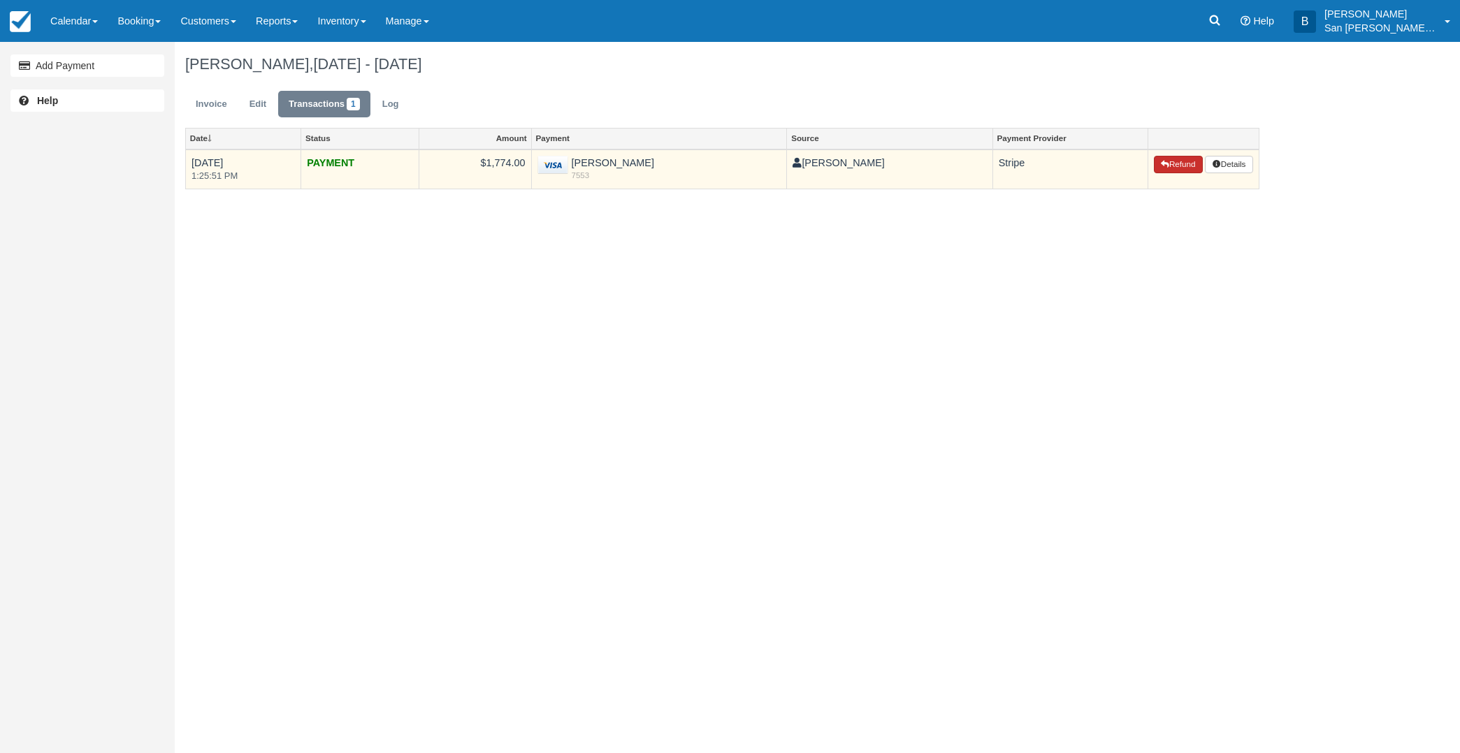
click at [1166, 163] on button "Refund" at bounding box center [1178, 165] width 49 height 18
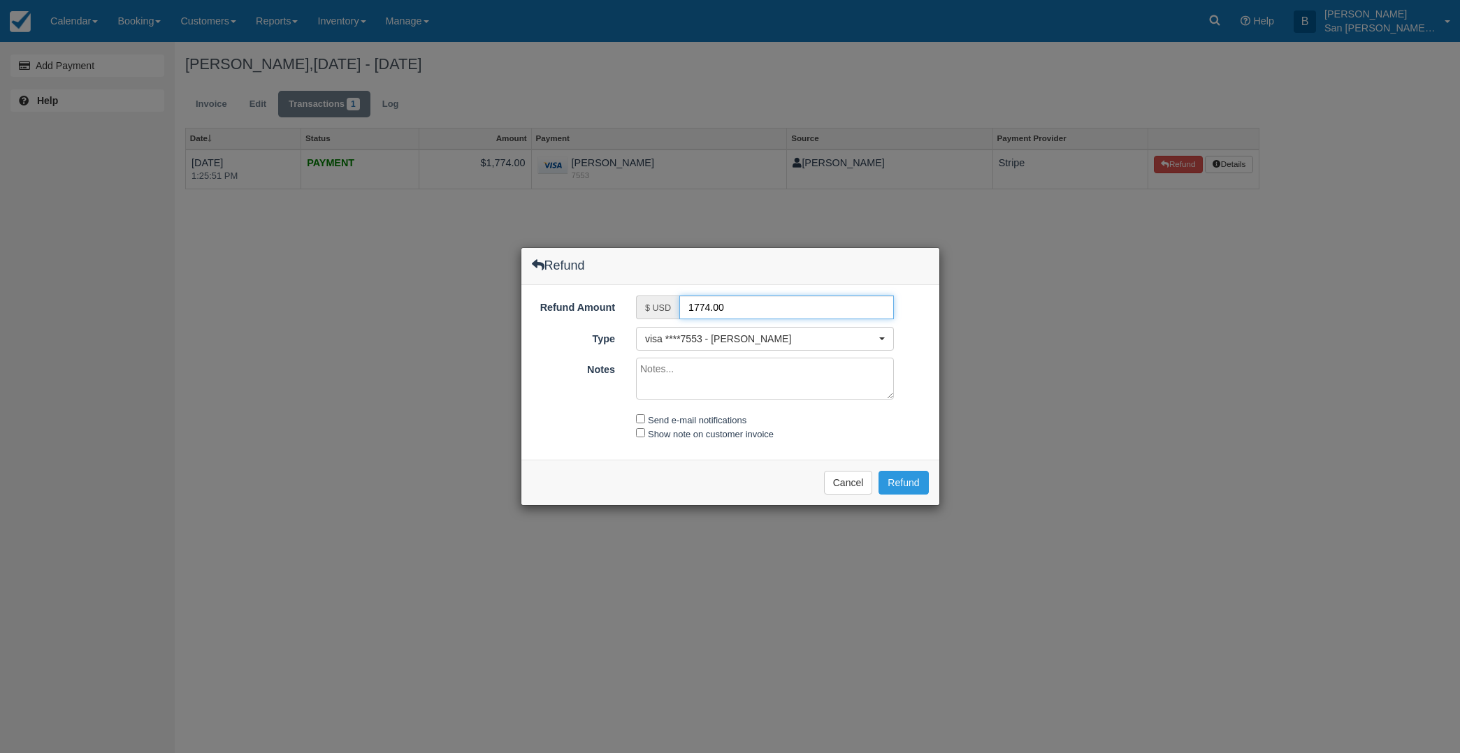
drag, startPoint x: 730, startPoint y: 310, endPoint x: 668, endPoint y: 304, distance: 62.4
click at [668, 303] on div "$ USD 1774.00" at bounding box center [765, 308] width 258 height 24
type input "450.00"
click at [692, 338] on span "visa ****7553 - Malina Korth" at bounding box center [760, 339] width 231 height 14
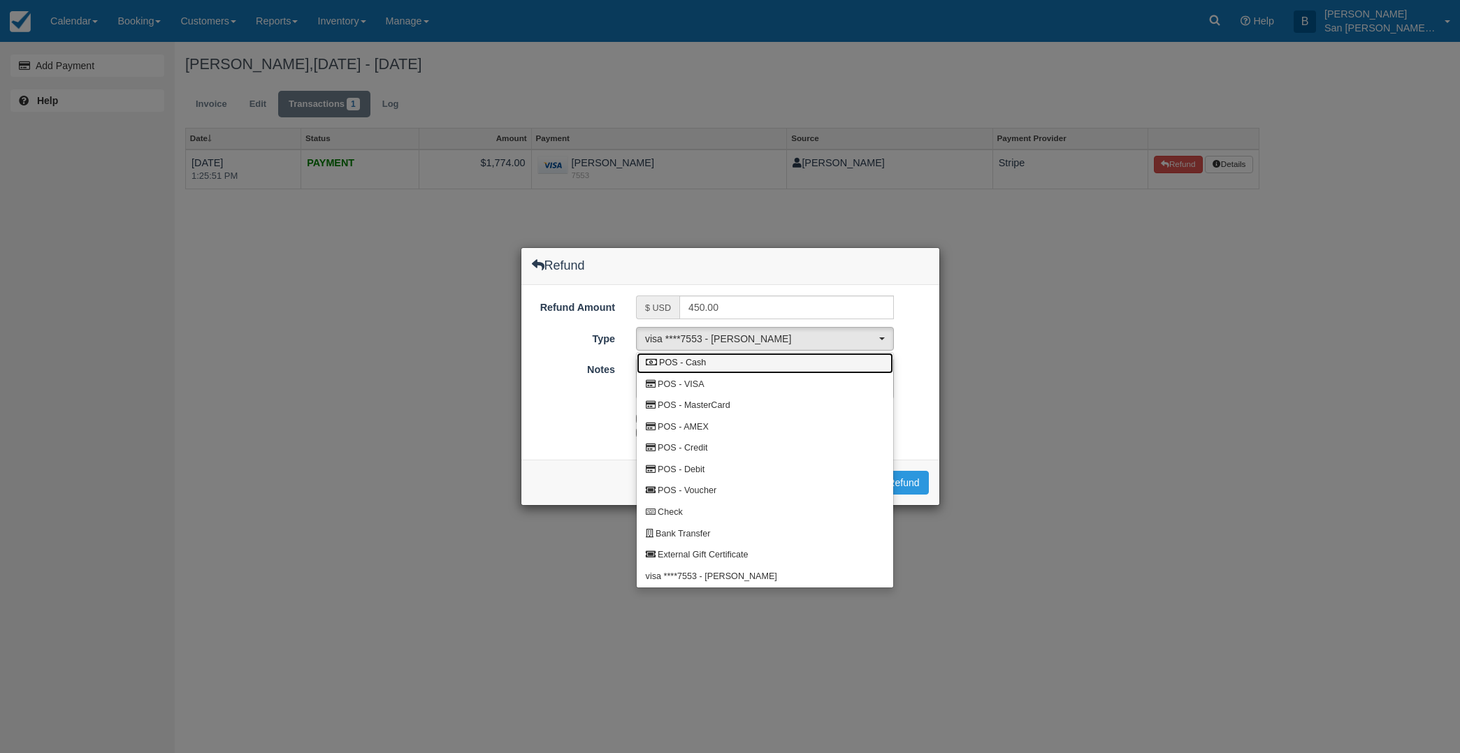
click at [699, 368] on span "POS - Cash" at bounding box center [682, 363] width 47 height 13
select select "CASH"
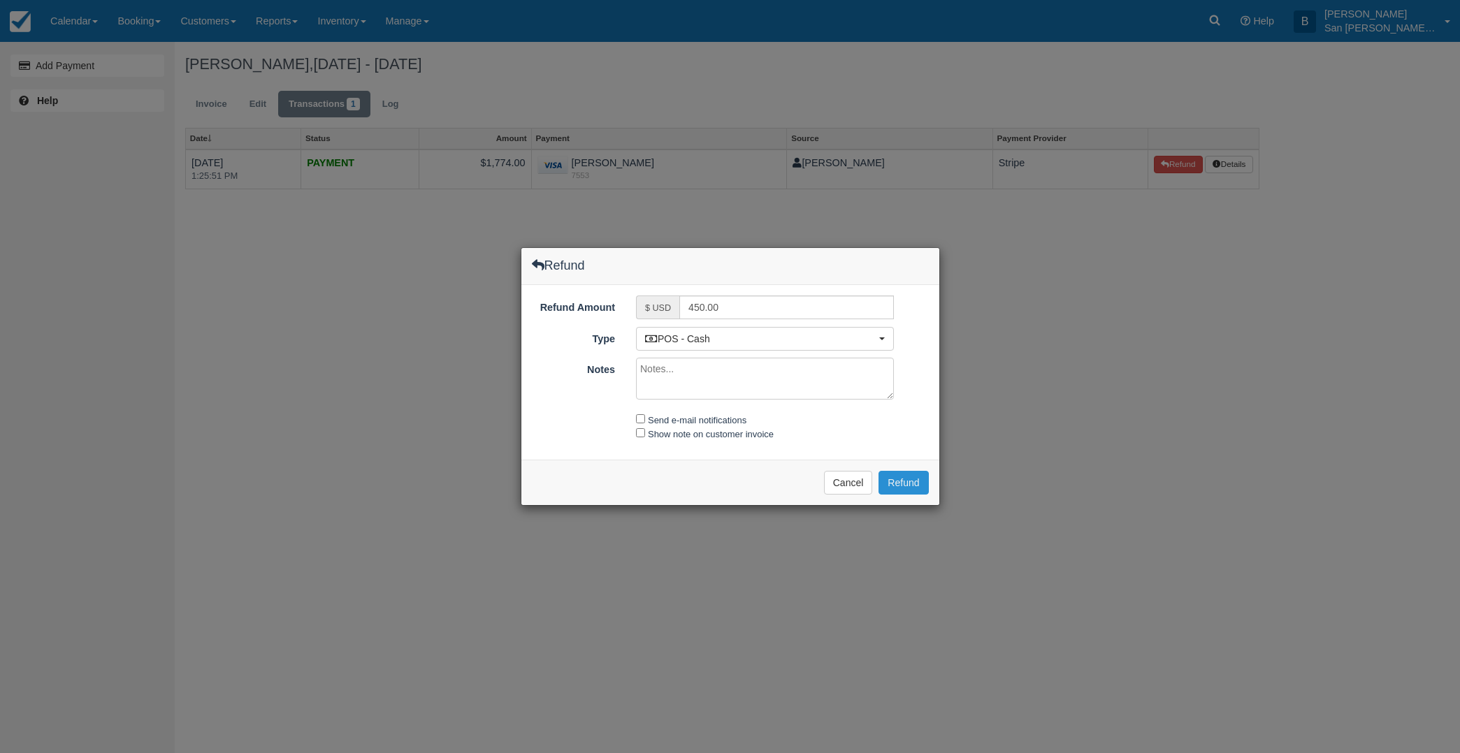
click at [915, 482] on button "Refund" at bounding box center [903, 483] width 50 height 24
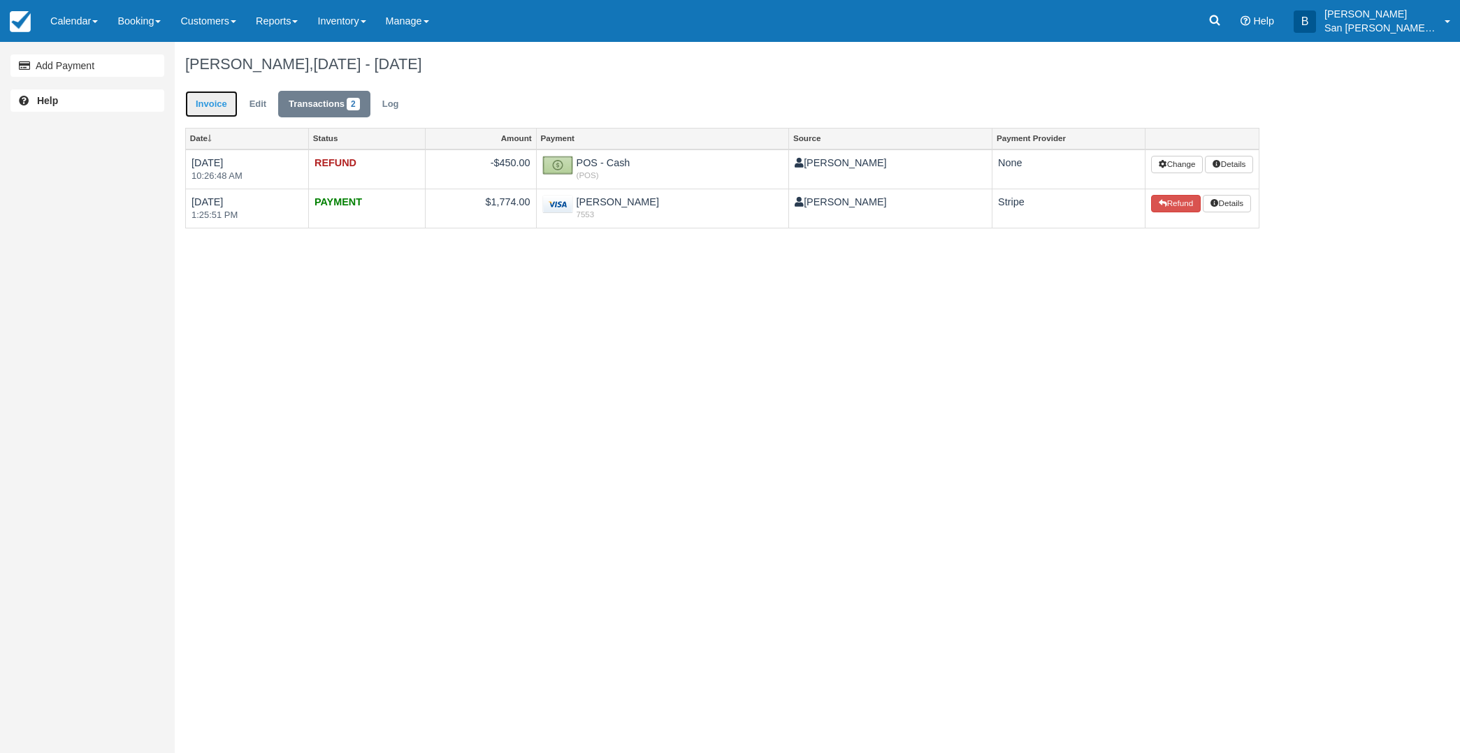
click at [199, 100] on link "Invoice" at bounding box center [211, 104] width 52 height 27
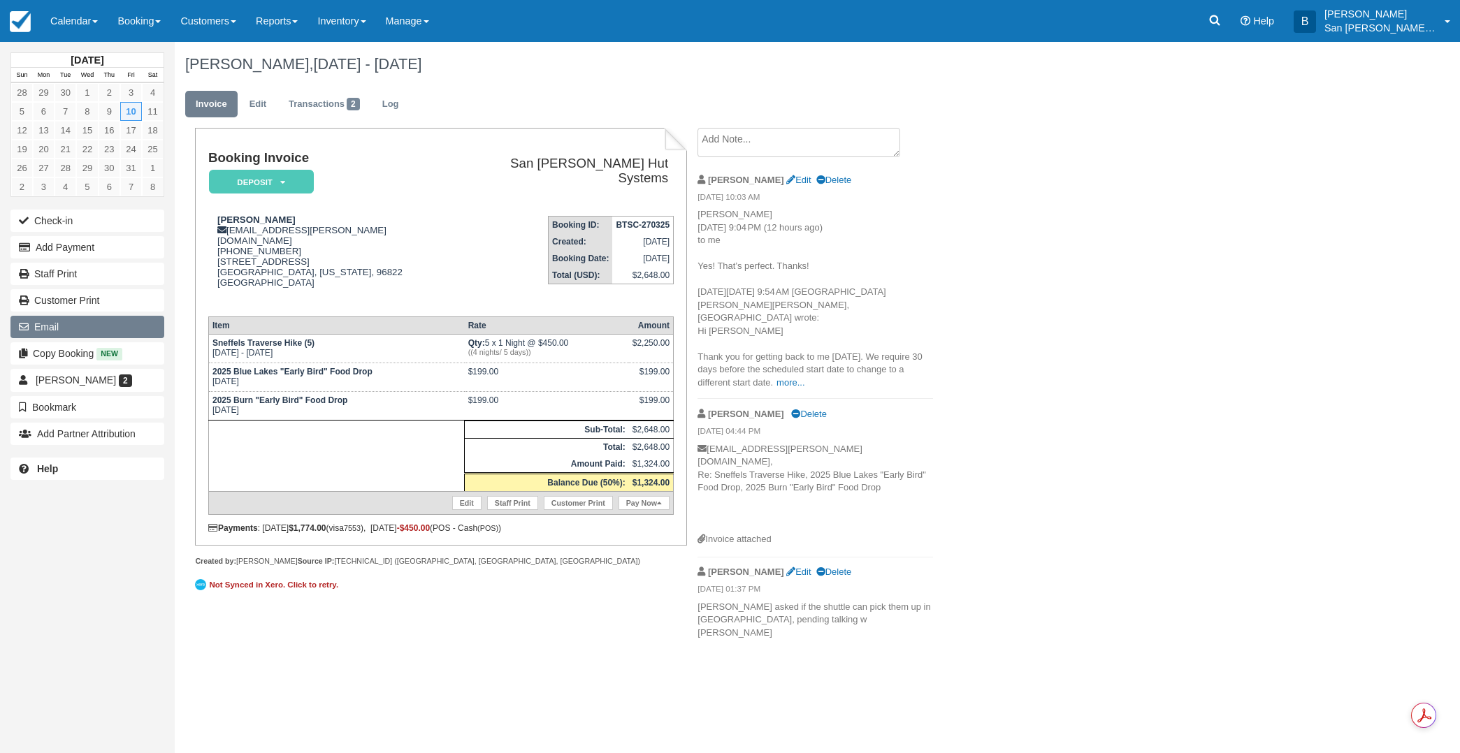
click at [48, 324] on button "Email" at bounding box center [87, 327] width 154 height 22
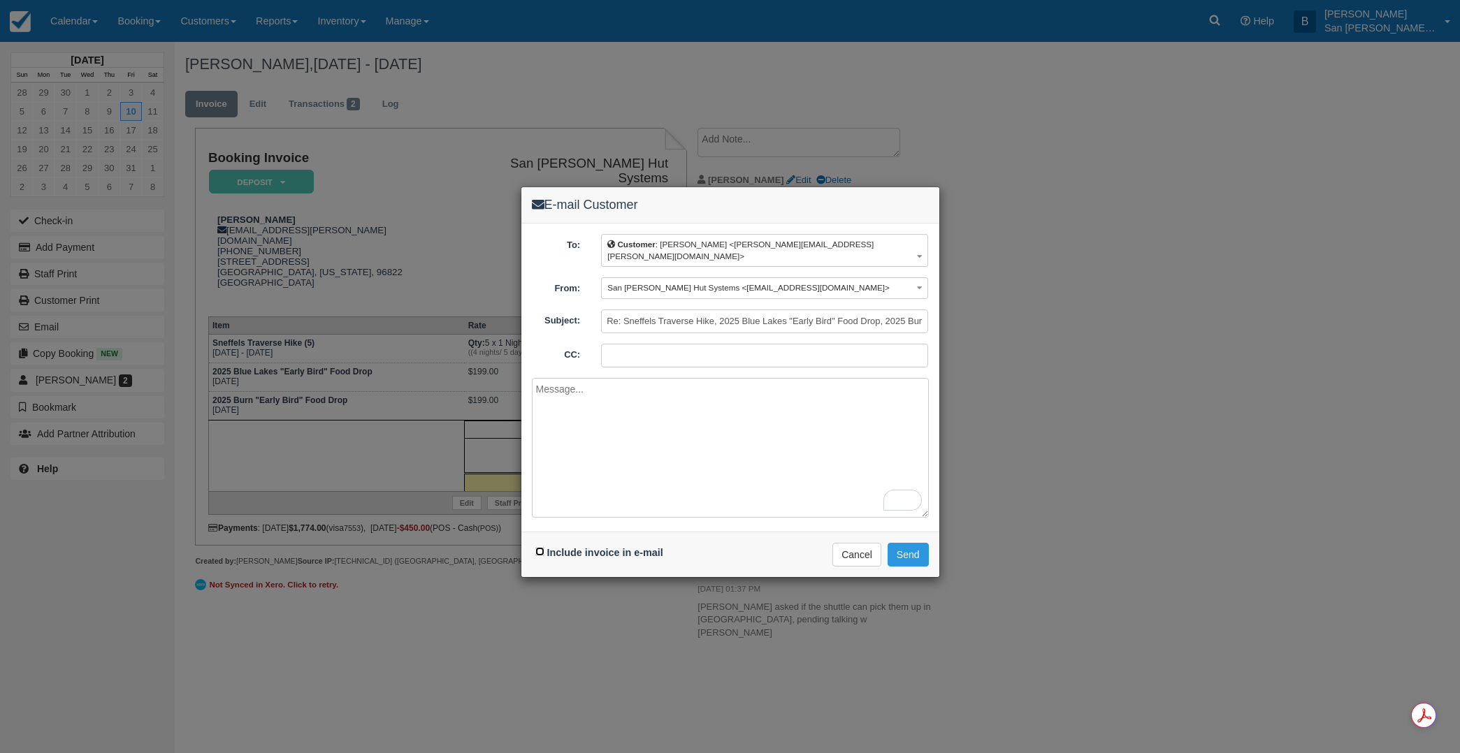
click at [540, 547] on input "Include invoice in e-mail" at bounding box center [539, 551] width 9 height 9
checkbox input "true"
click at [576, 401] on textarea "To enrich screen reader interactions, please activate Accessibility in Grammarl…" at bounding box center [730, 448] width 397 height 140
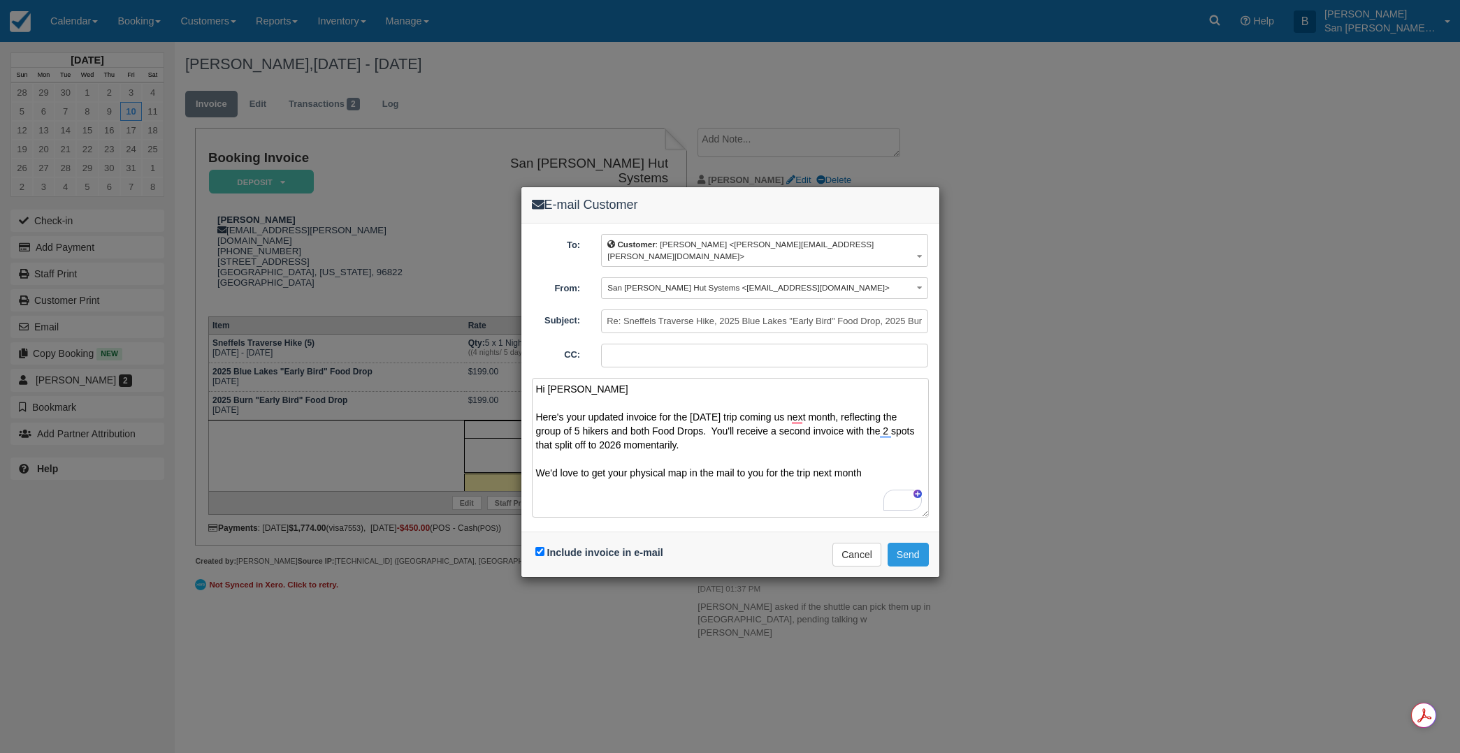
click at [767, 462] on textarea "Hi Malina Here's your updated invoice for the 10/10/2025 trip coming us next mo…" at bounding box center [730, 448] width 397 height 140
click at [789, 463] on textarea "Hi Malina Here's your updated invoice for the 10/10/2025 trip coming us next mo…" at bounding box center [730, 448] width 397 height 140
click at [898, 452] on textarea "Hi Malina Here's your updated invoice for the 10/10/2025 trip coming us next mo…" at bounding box center [730, 448] width 397 height 140
click at [894, 463] on textarea "Hi Malina Here's your updated invoice for the 10/10/2025 trip coming us next mo…" at bounding box center [730, 448] width 397 height 140
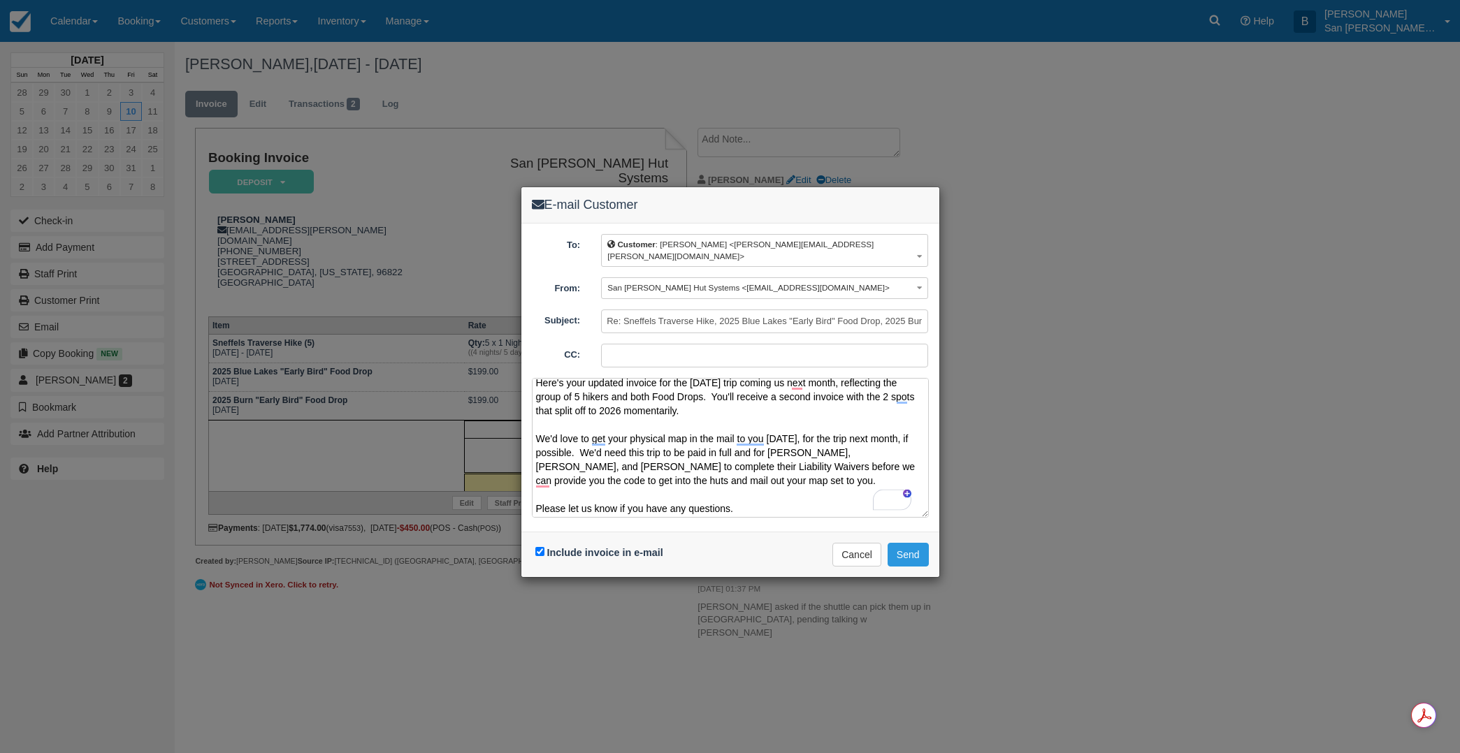
scroll to position [36, 0]
click at [835, 470] on textarea "Hi Malina Here's your updated invoice for the 10/10/2025 trip coming us next mo…" at bounding box center [730, 448] width 397 height 140
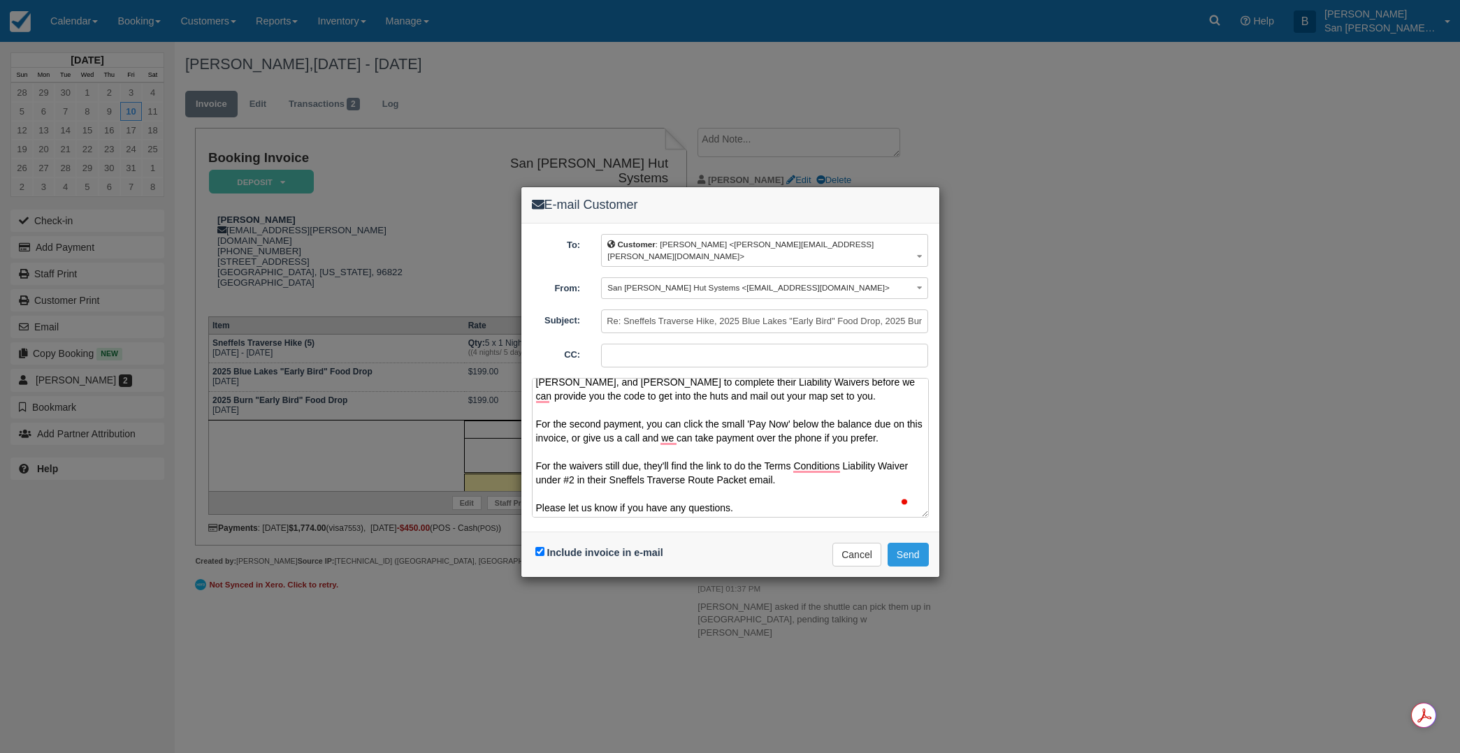
scroll to position [120, 0]
click at [753, 491] on textarea "Hi Malina Here's your updated invoice for the 10/10/2025 trip coming us next mo…" at bounding box center [730, 448] width 397 height 140
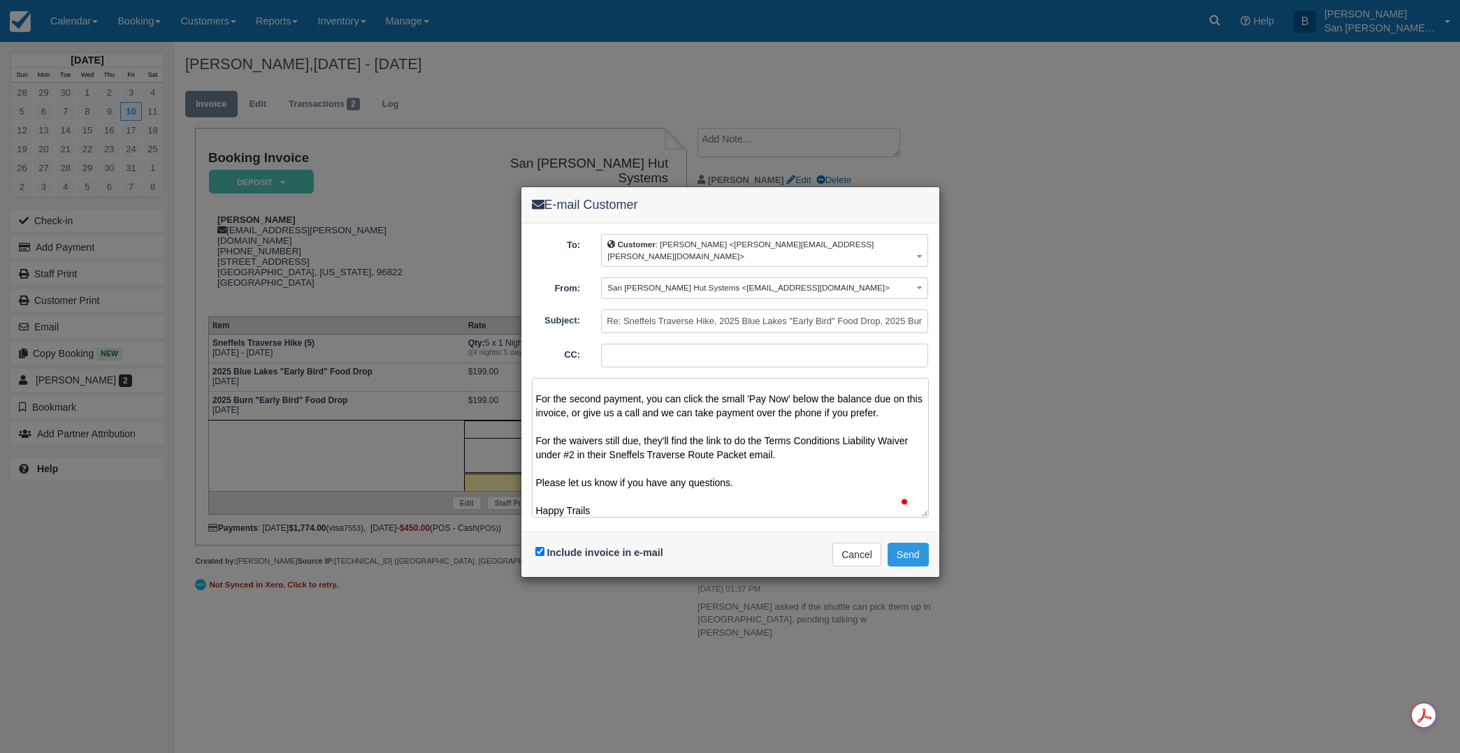
scroll to position [158, 0]
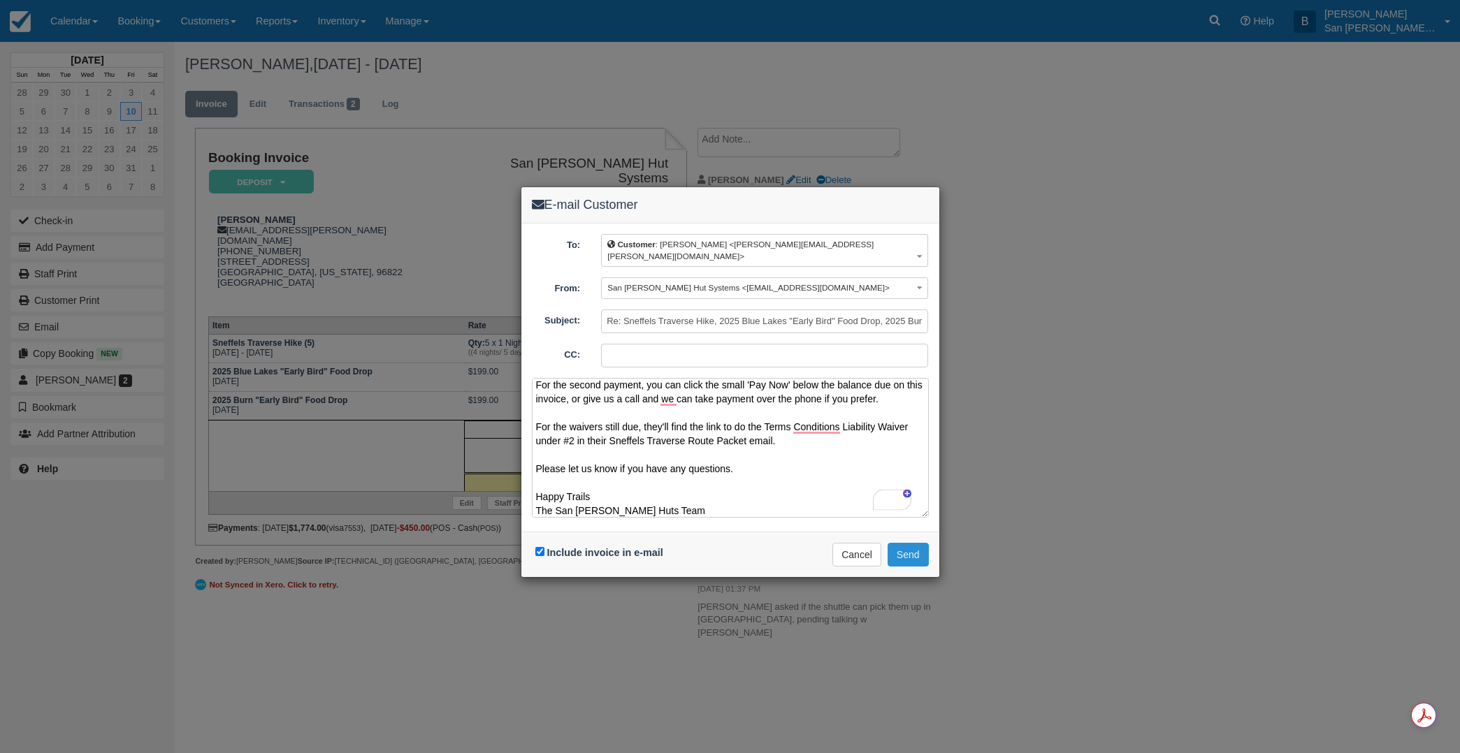
type textarea "Hi Malina Here's your updated invoice for the 10/10/2025 trip coming us next mo…"
click at [914, 545] on button "Send" at bounding box center [907, 555] width 41 height 24
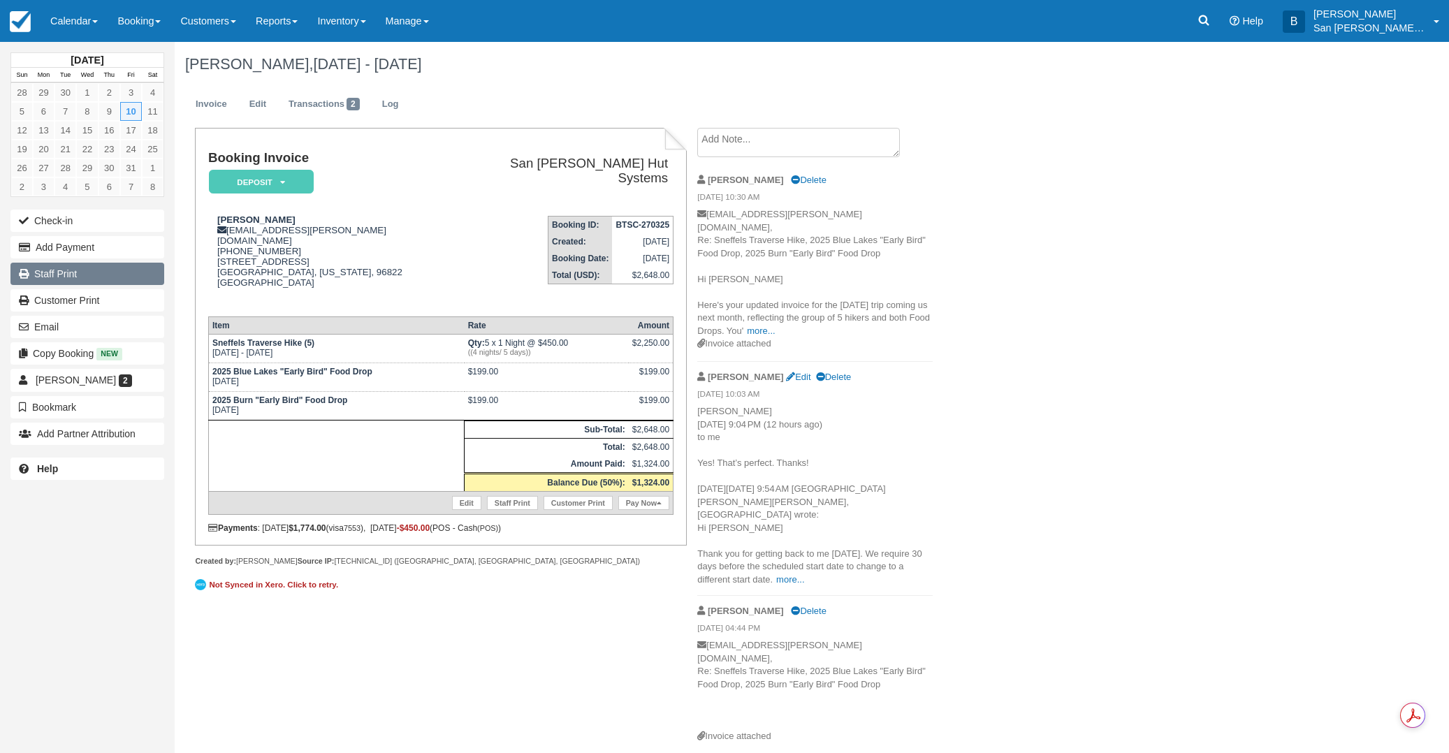
click at [52, 278] on link "Staff Print" at bounding box center [87, 274] width 154 height 22
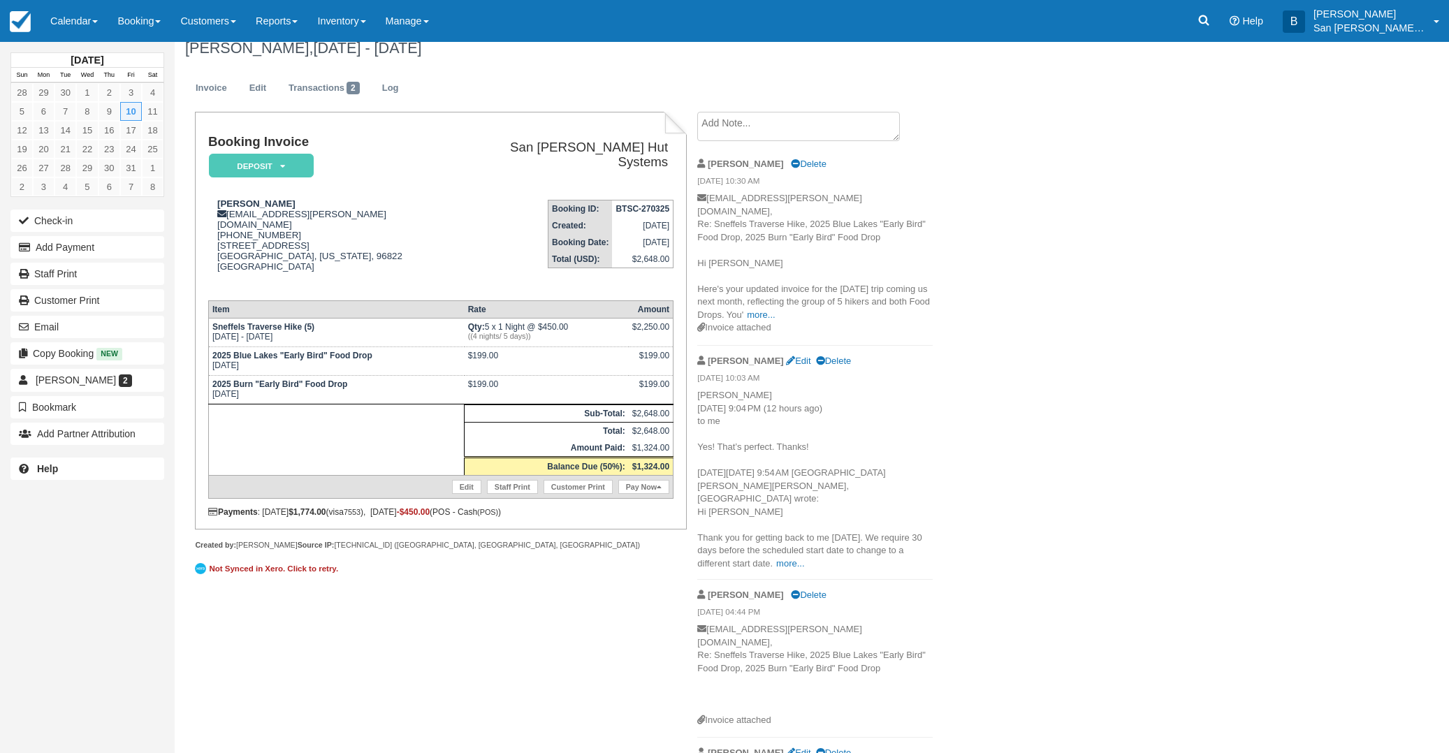
scroll to position [41, 0]
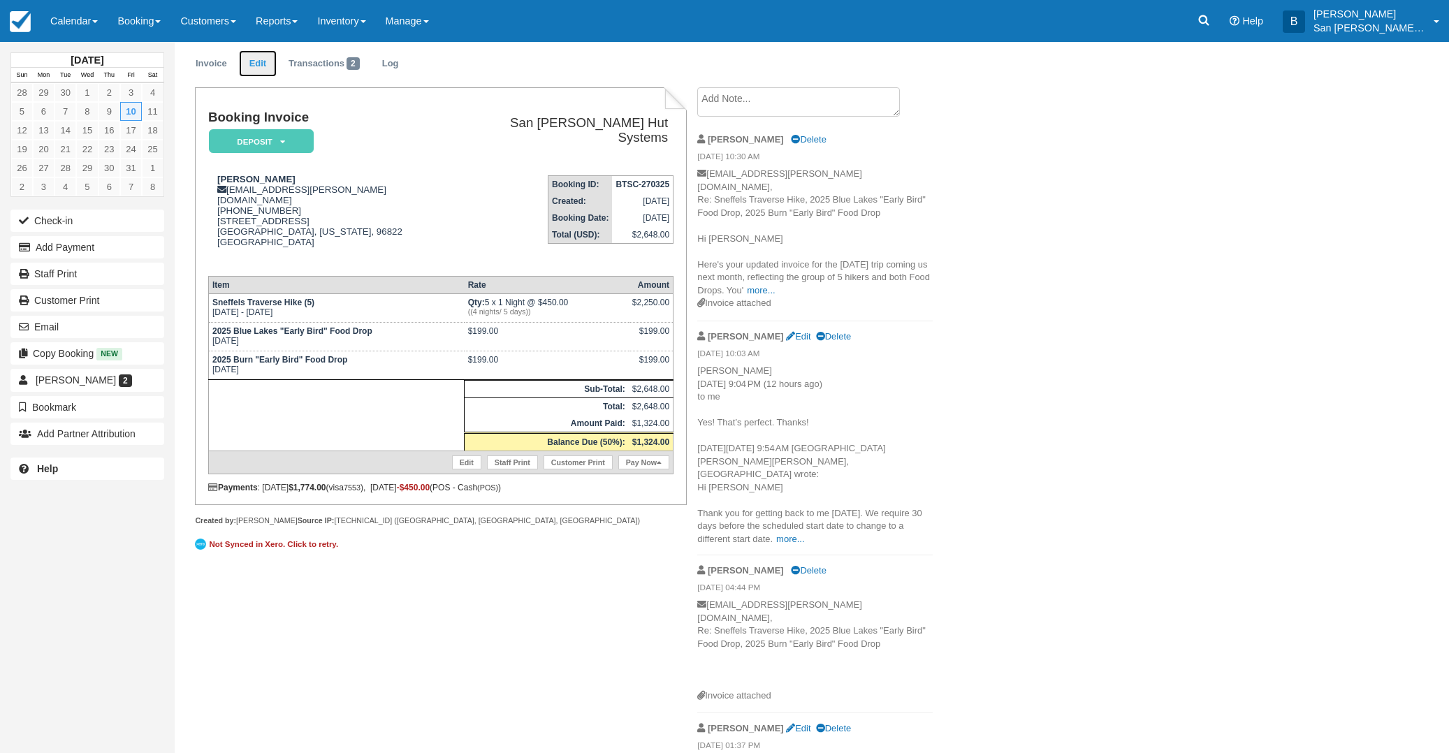
click at [256, 61] on link "Edit" at bounding box center [258, 63] width 38 height 27
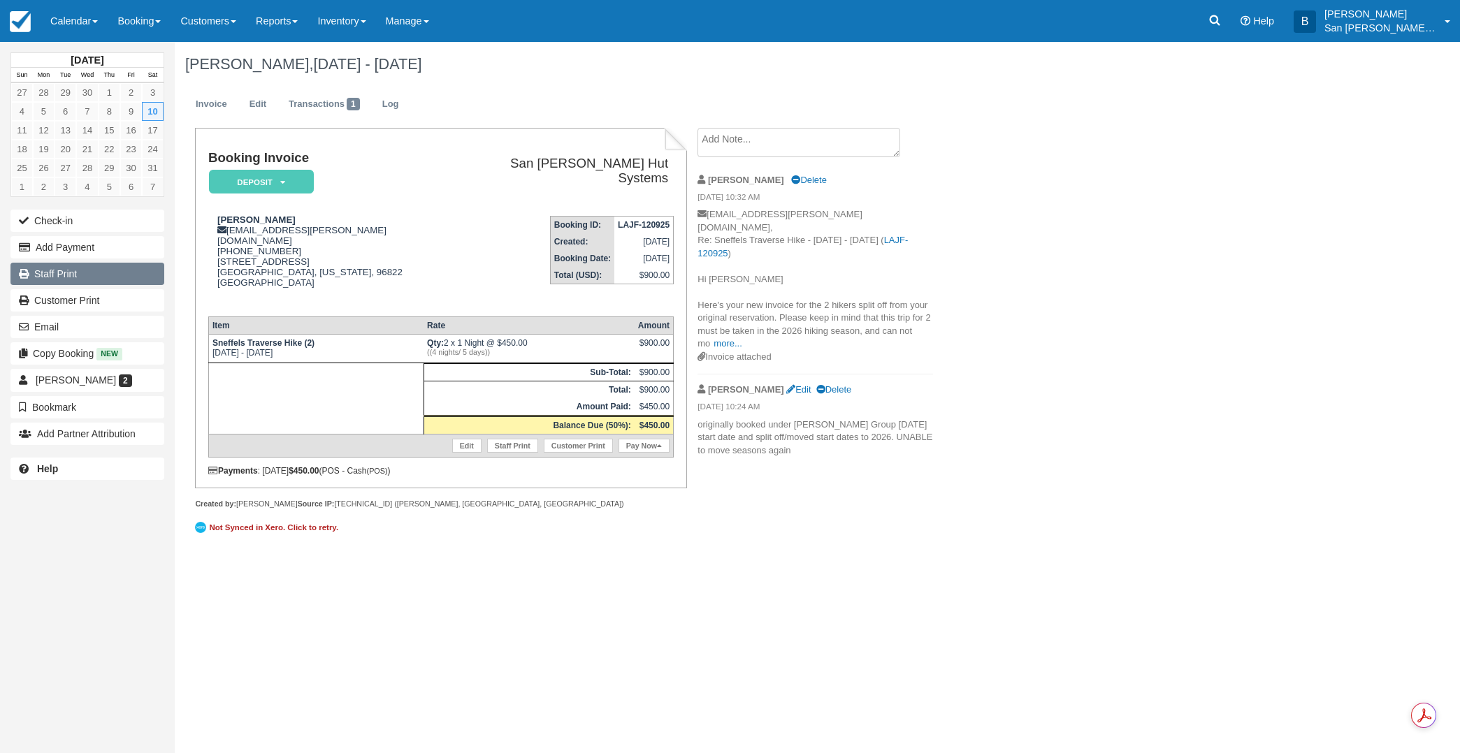
click at [62, 279] on link "Staff Print" at bounding box center [87, 274] width 154 height 22
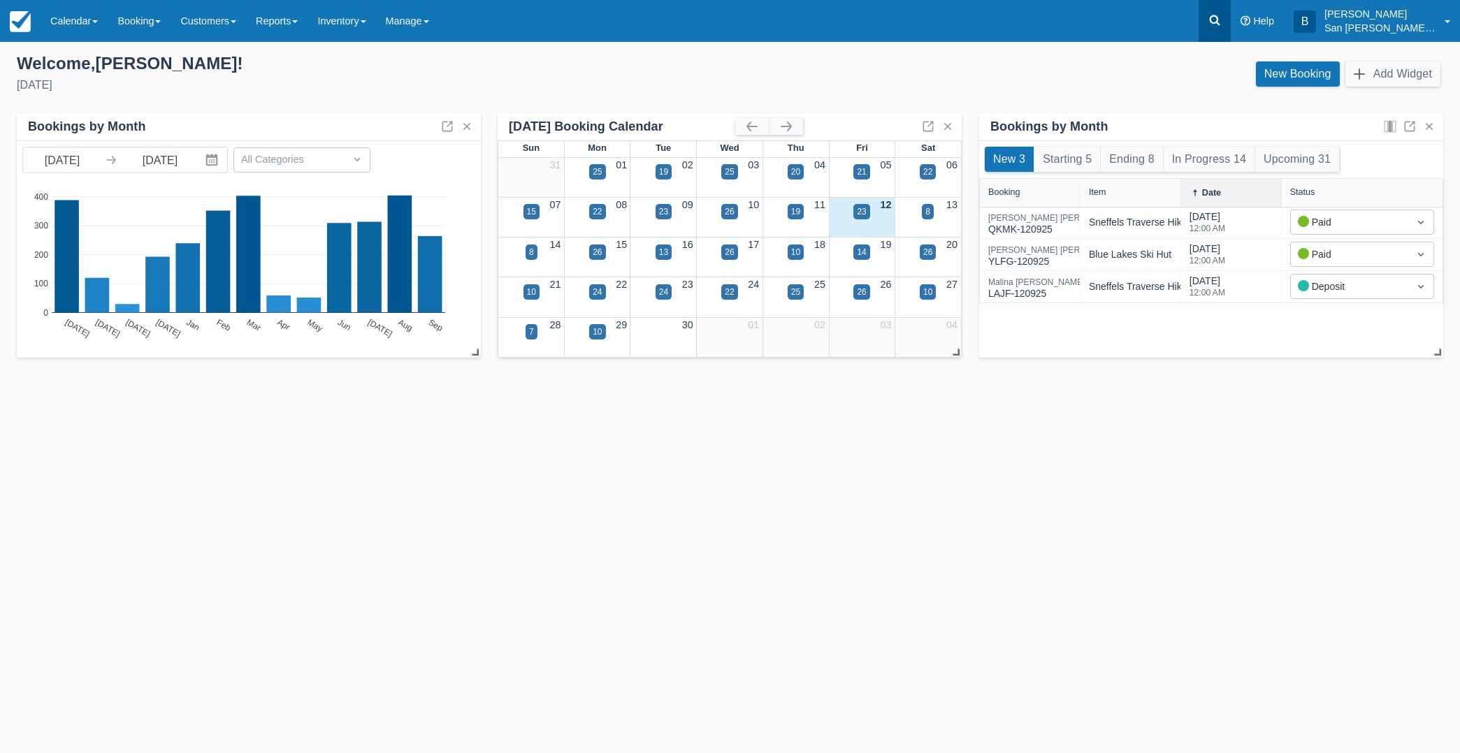
click at [1221, 27] on icon at bounding box center [1215, 20] width 14 height 14
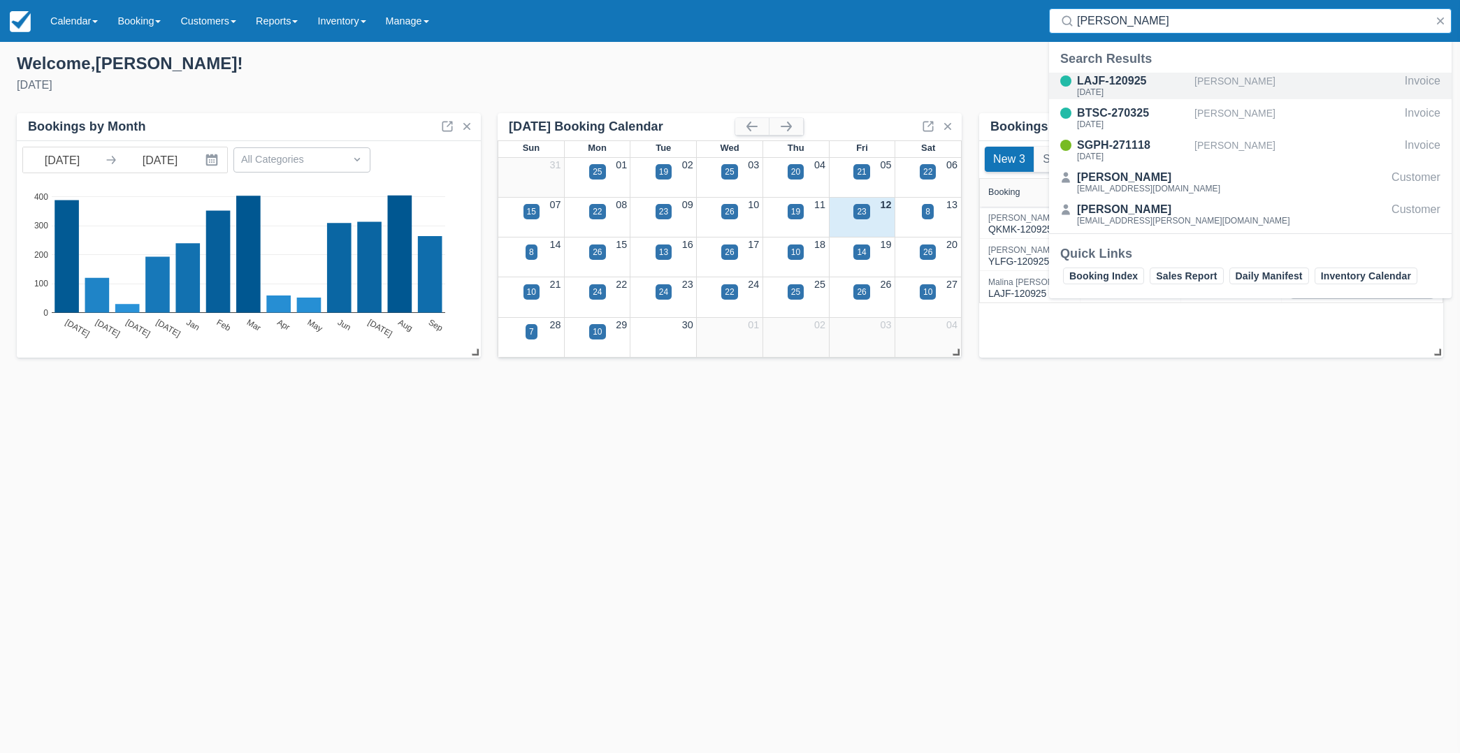
type input "[PERSON_NAME]"
click at [1129, 82] on div "LAJF-120925" at bounding box center [1133, 81] width 112 height 17
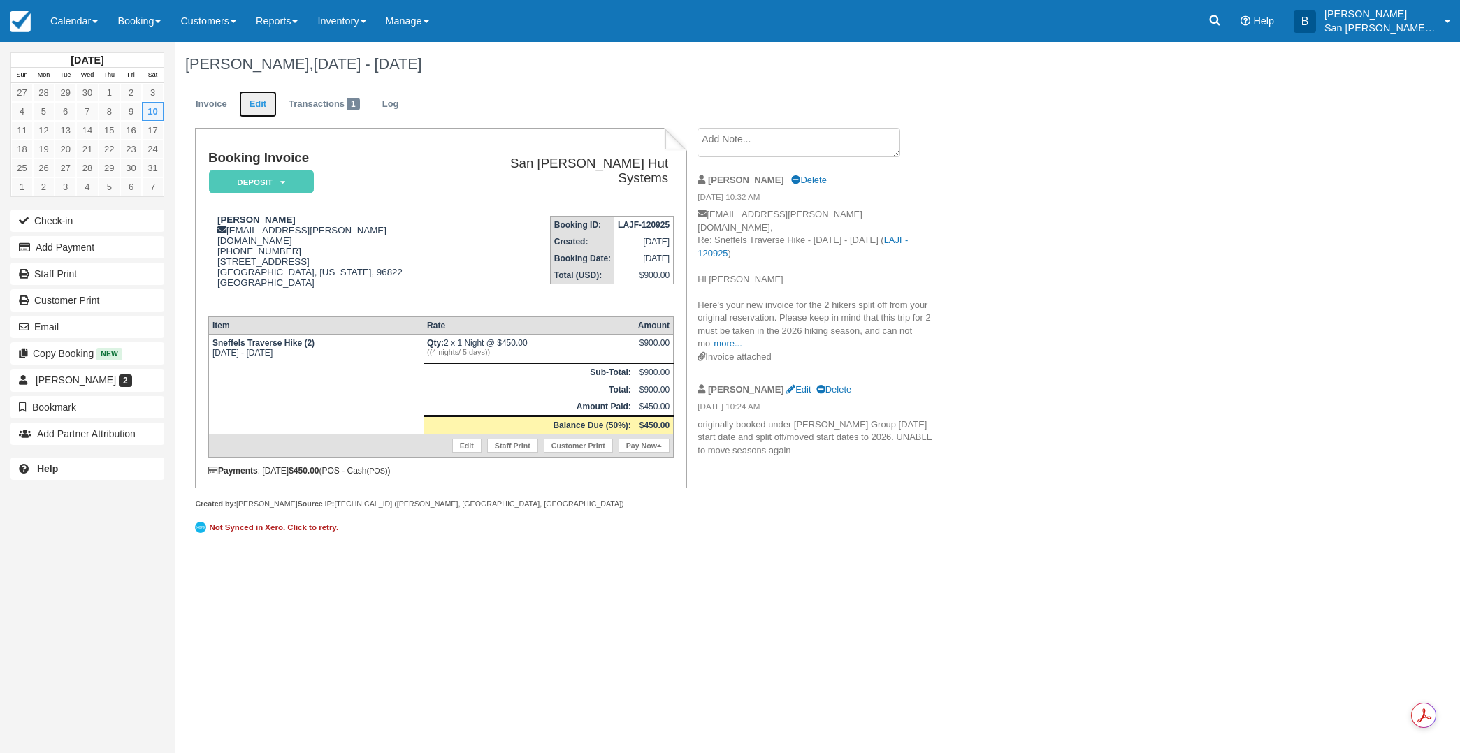
click at [261, 107] on link "Edit" at bounding box center [258, 104] width 38 height 27
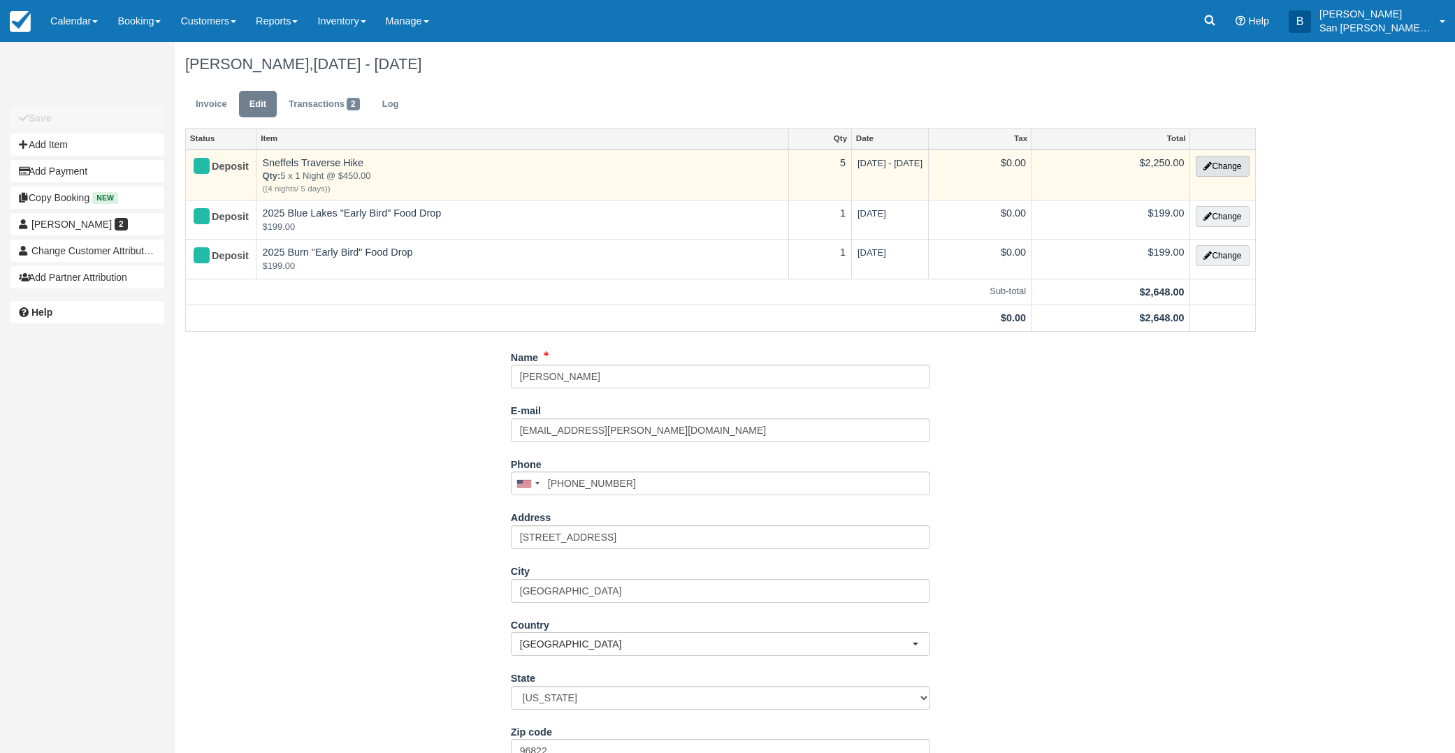
click at [1215, 166] on button "Change" at bounding box center [1222, 166] width 53 height 21
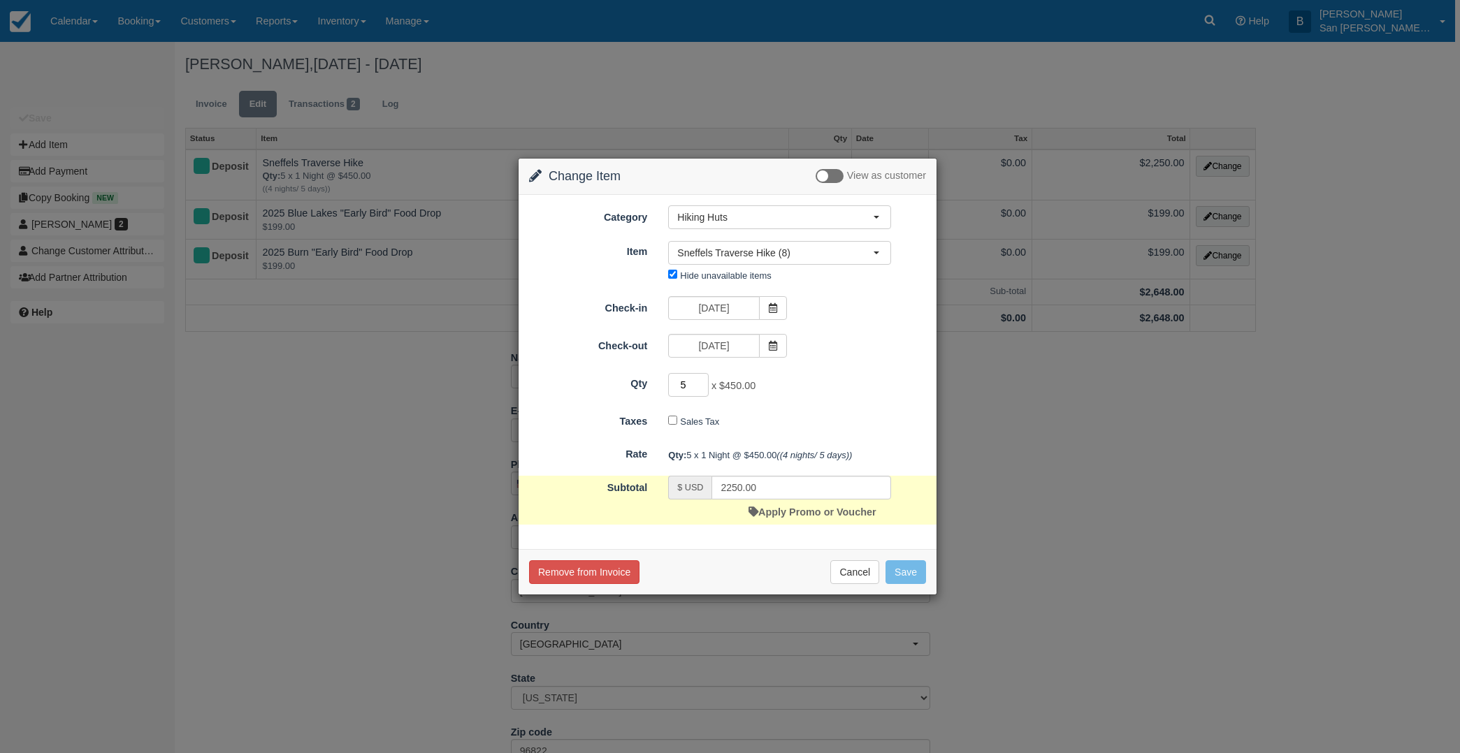
drag, startPoint x: 689, startPoint y: 391, endPoint x: 676, endPoint y: 391, distance: 12.6
click at [676, 391] on input "5" at bounding box center [688, 385] width 41 height 24
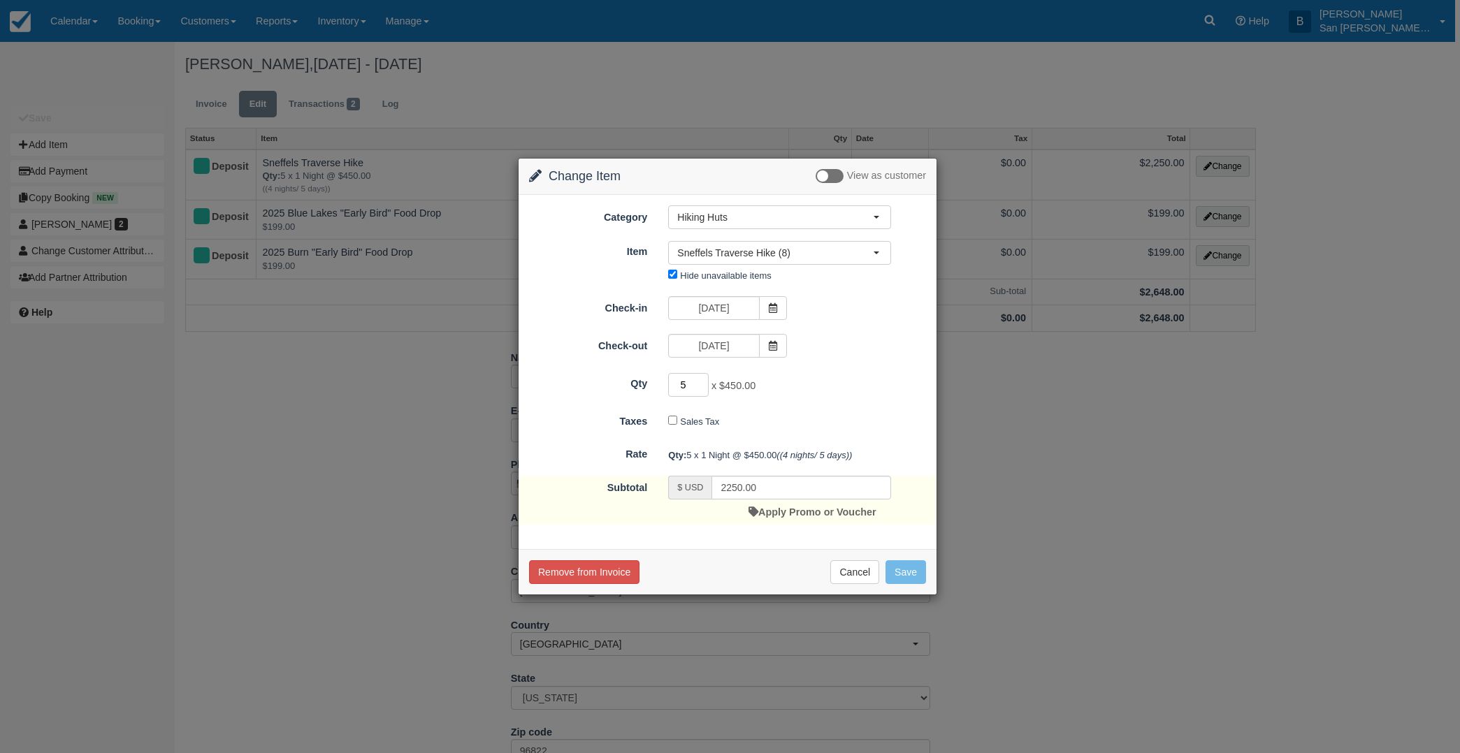
type input "6"
type input "2700.00"
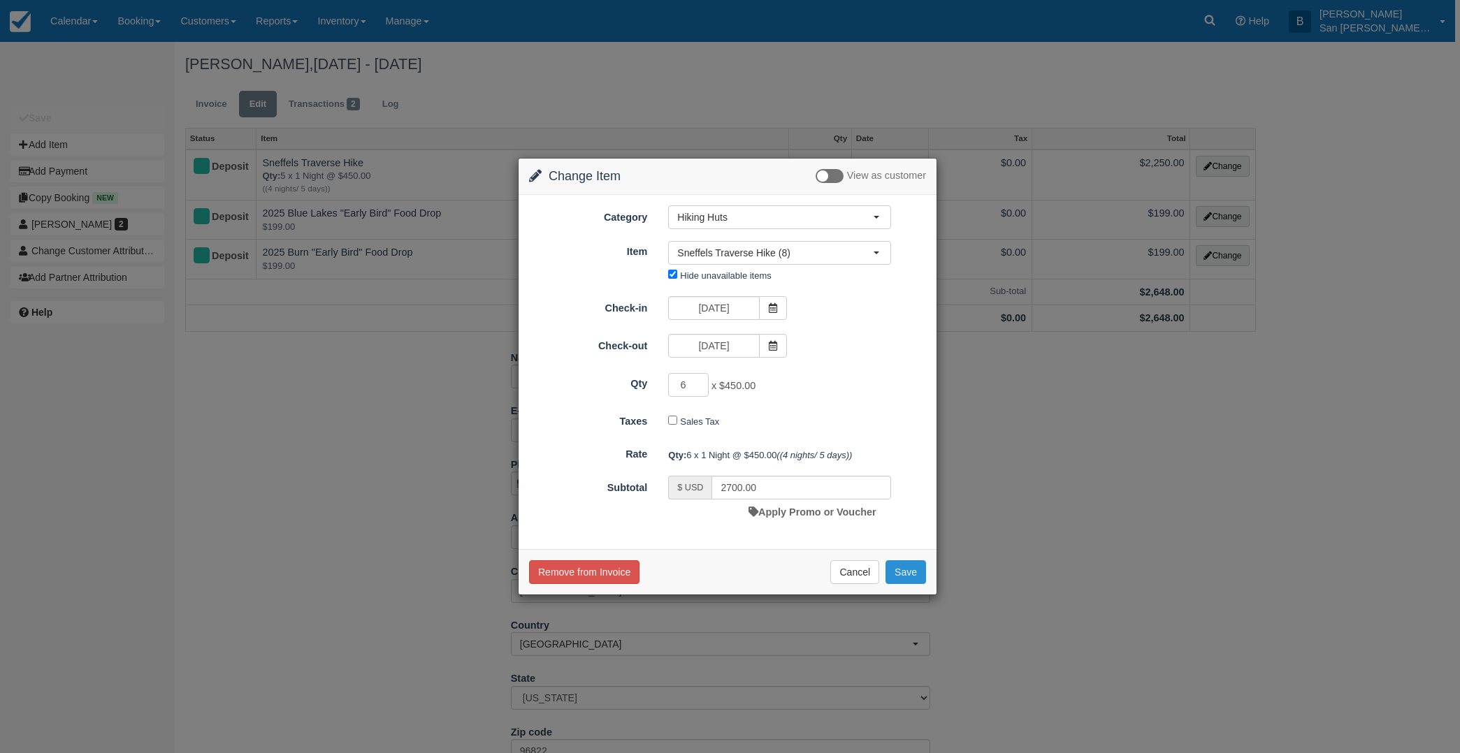
click at [914, 572] on button "Save" at bounding box center [905, 572] width 41 height 24
checkbox input "false"
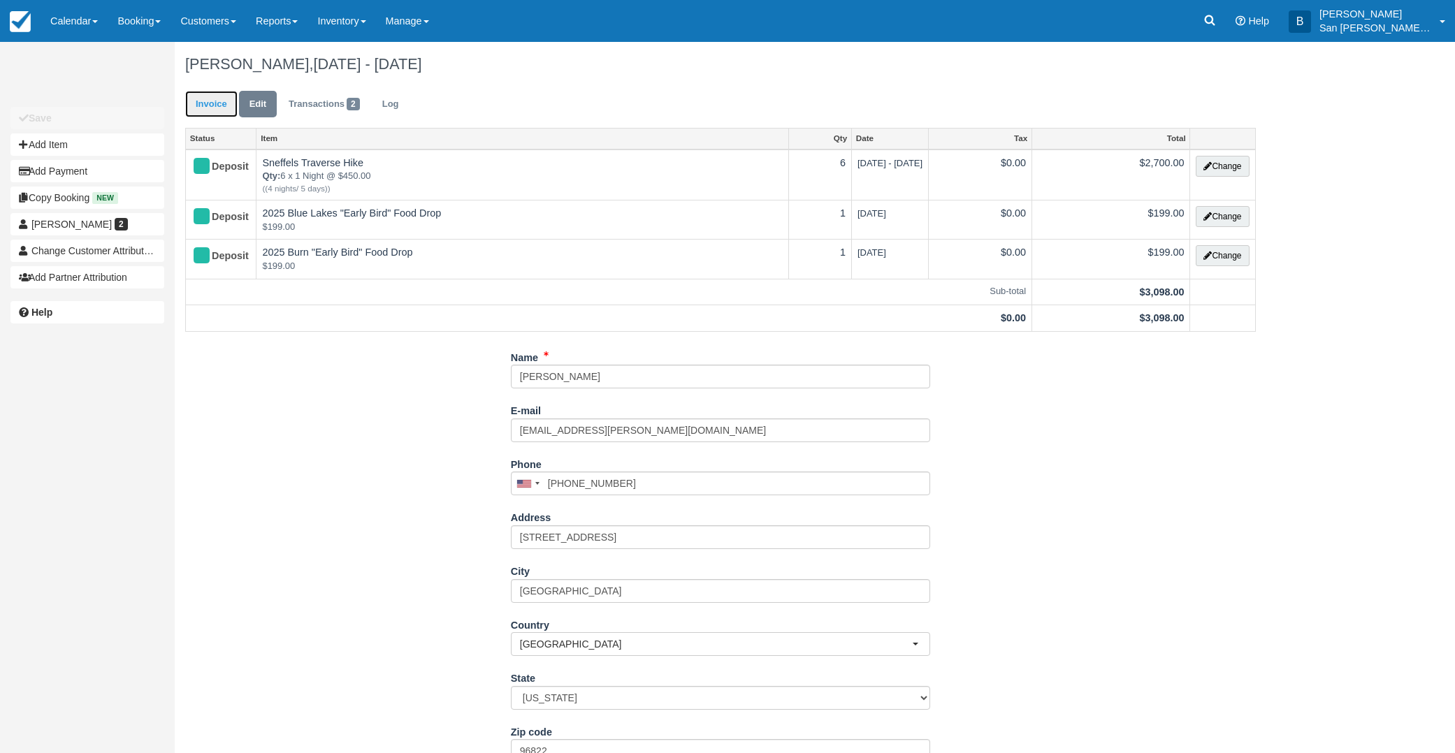
click at [224, 103] on link "Invoice" at bounding box center [211, 104] width 52 height 27
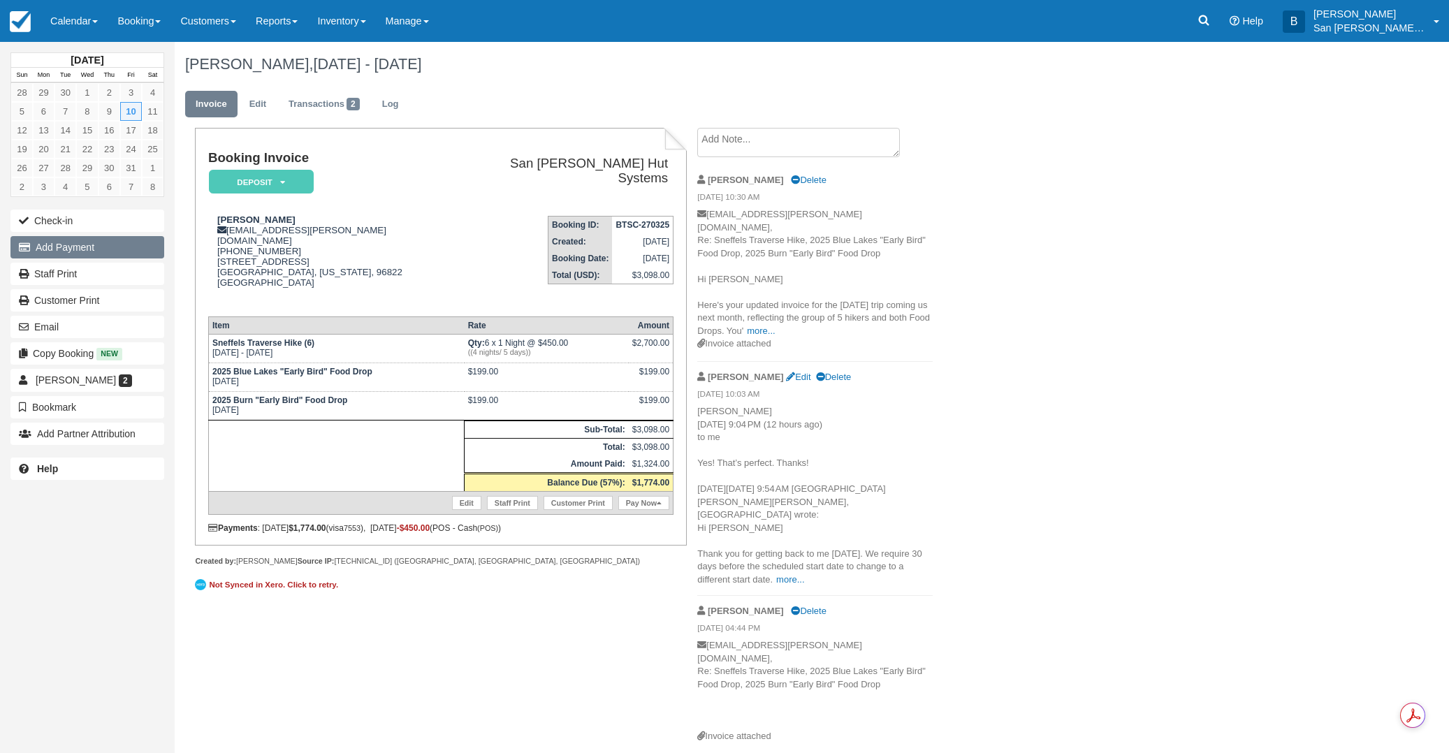
click at [54, 251] on button "Add Payment" at bounding box center [87, 247] width 154 height 22
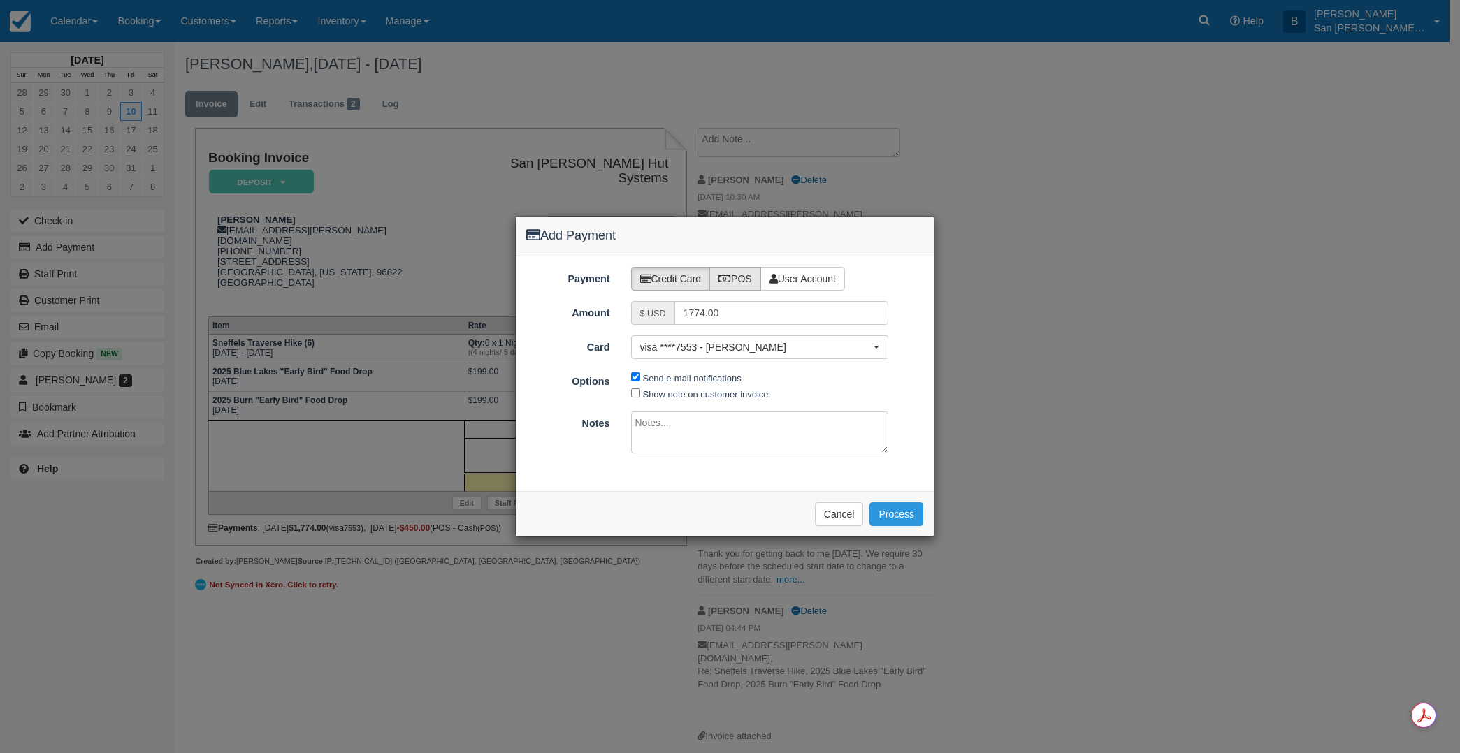
click at [741, 279] on label "POS" at bounding box center [735, 279] width 52 height 24
radio input "true"
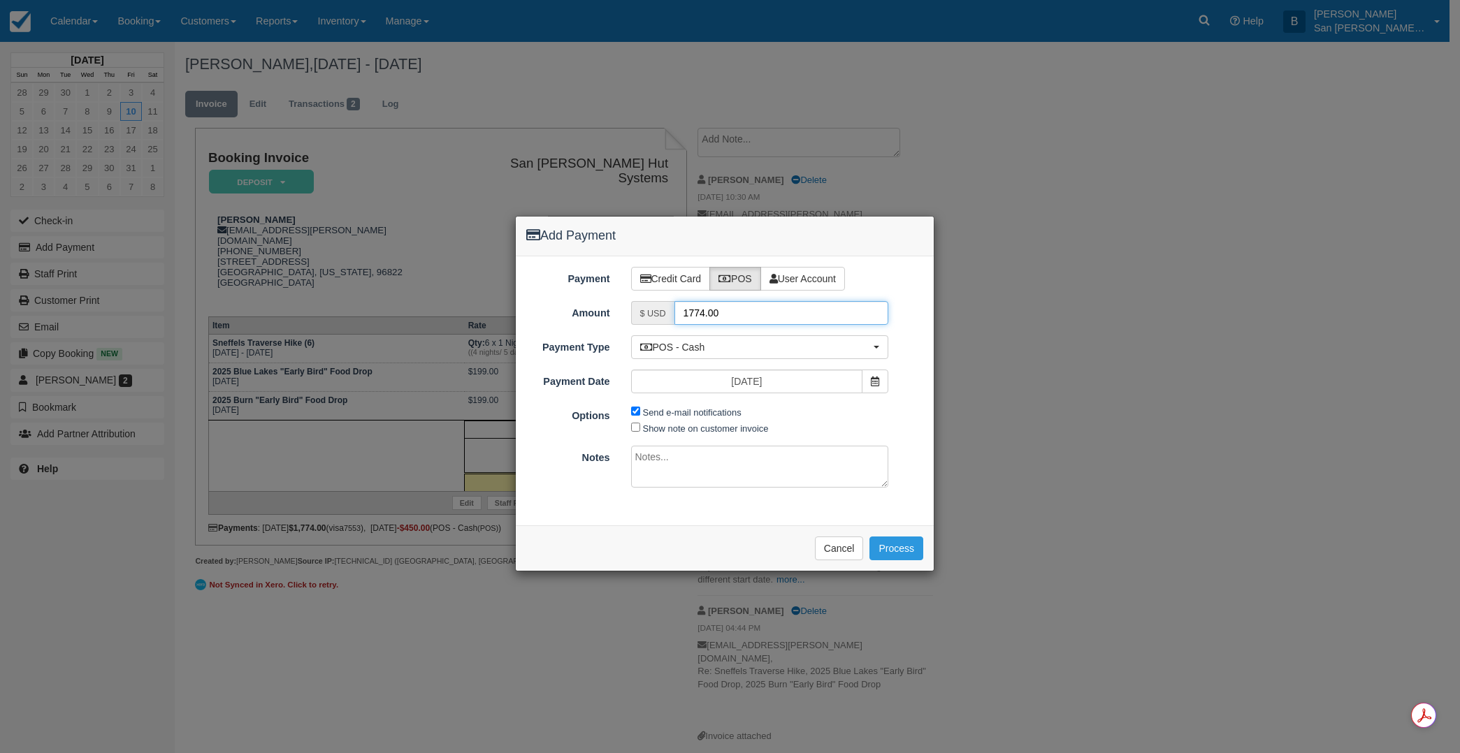
drag, startPoint x: 737, startPoint y: 314, endPoint x: 631, endPoint y: 312, distance: 105.5
click at [631, 312] on div "$ USD 1774.00" at bounding box center [760, 313] width 258 height 24
type input "225.00"
click at [634, 414] on input "Send e-mail notifications" at bounding box center [635, 411] width 9 height 9
checkbox input "false"
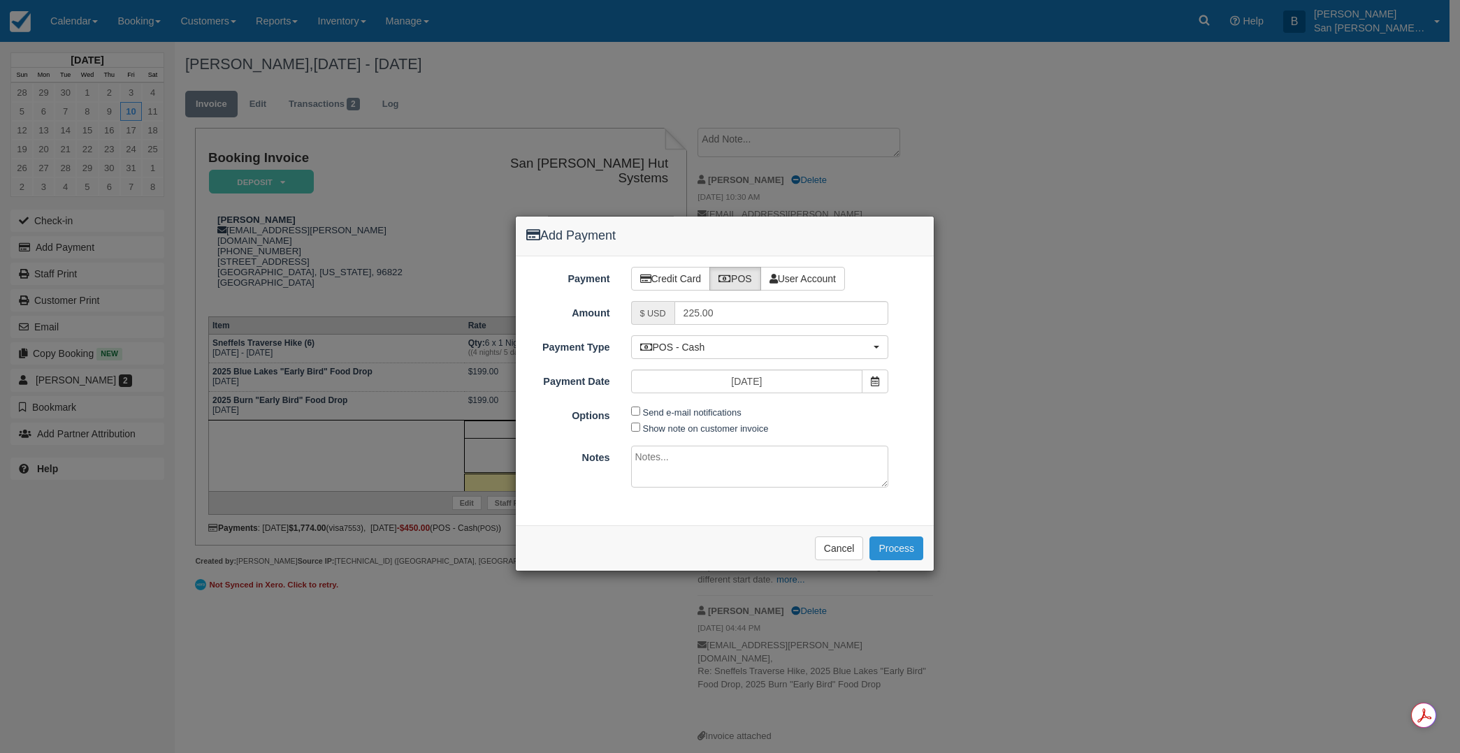
click at [903, 543] on button "Process" at bounding box center [896, 549] width 54 height 24
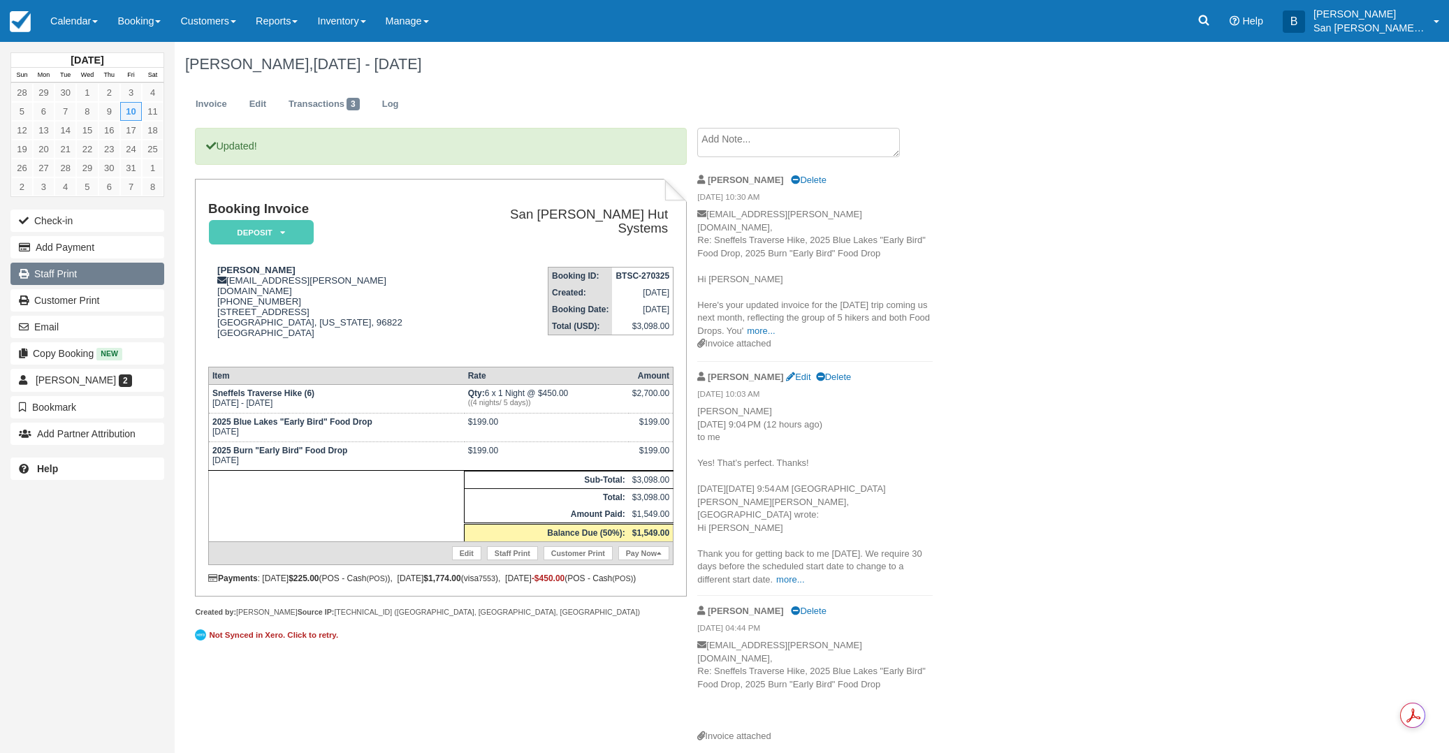
click at [51, 279] on link "Staff Print" at bounding box center [87, 274] width 154 height 22
click at [57, 328] on button "Email" at bounding box center [87, 327] width 154 height 22
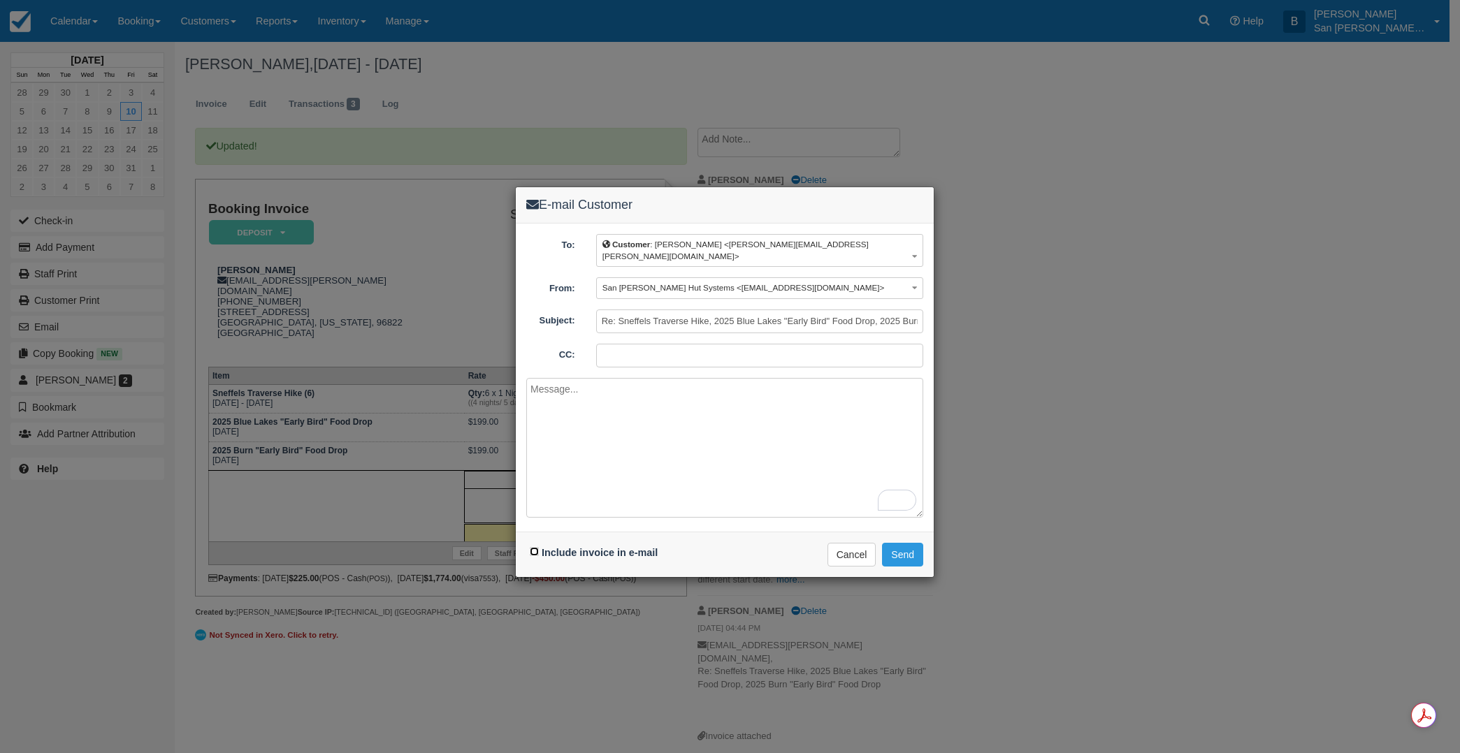
click at [535, 547] on input "Include invoice in e-mail" at bounding box center [534, 551] width 9 height 9
checkbox input "true"
click at [599, 400] on textarea "To enrich screen reader interactions, please activate Accessibility in Grammarl…" at bounding box center [724, 448] width 397 height 140
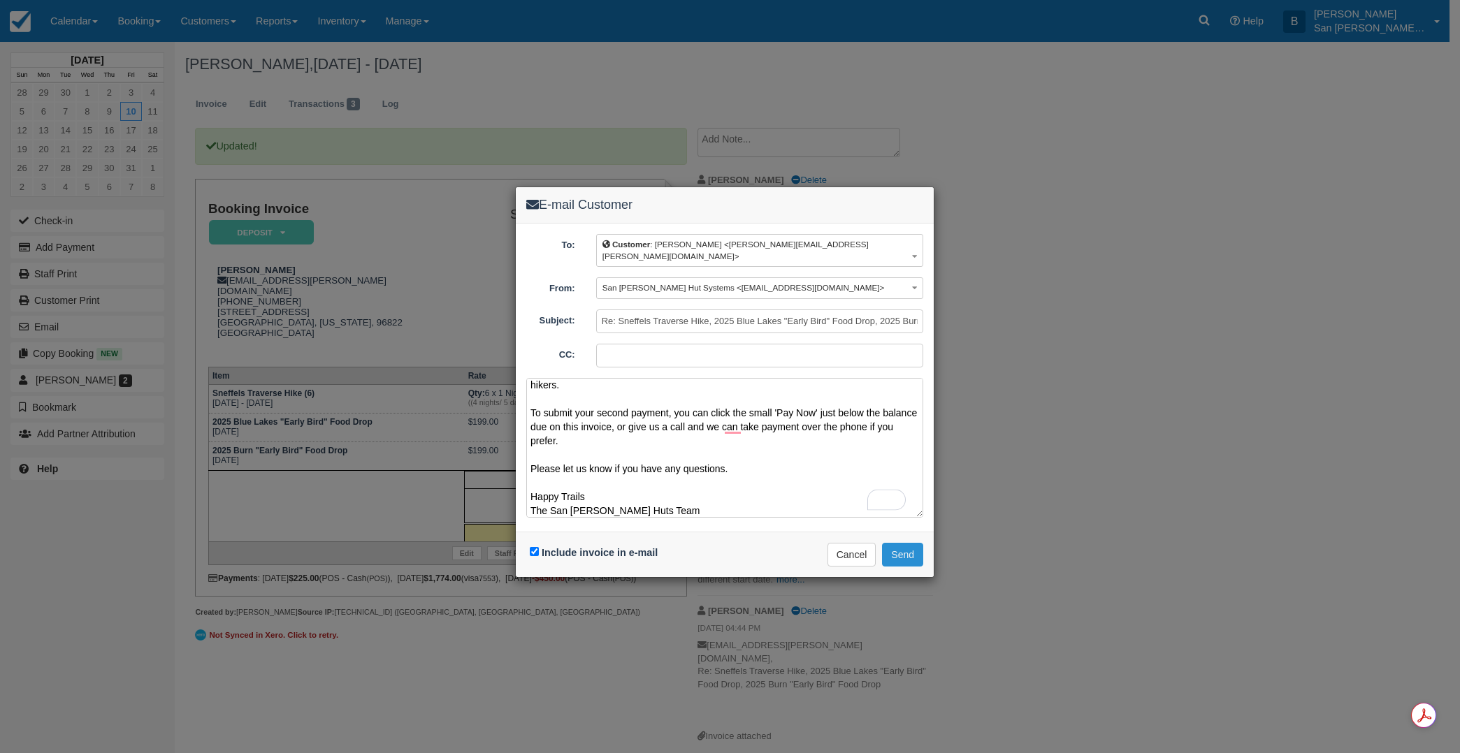
type textarea "Hi Malina Here's you official invoice for the 10/10/2025 Sneffels Traverse Hike…"
click at [913, 543] on button "Send" at bounding box center [902, 555] width 41 height 24
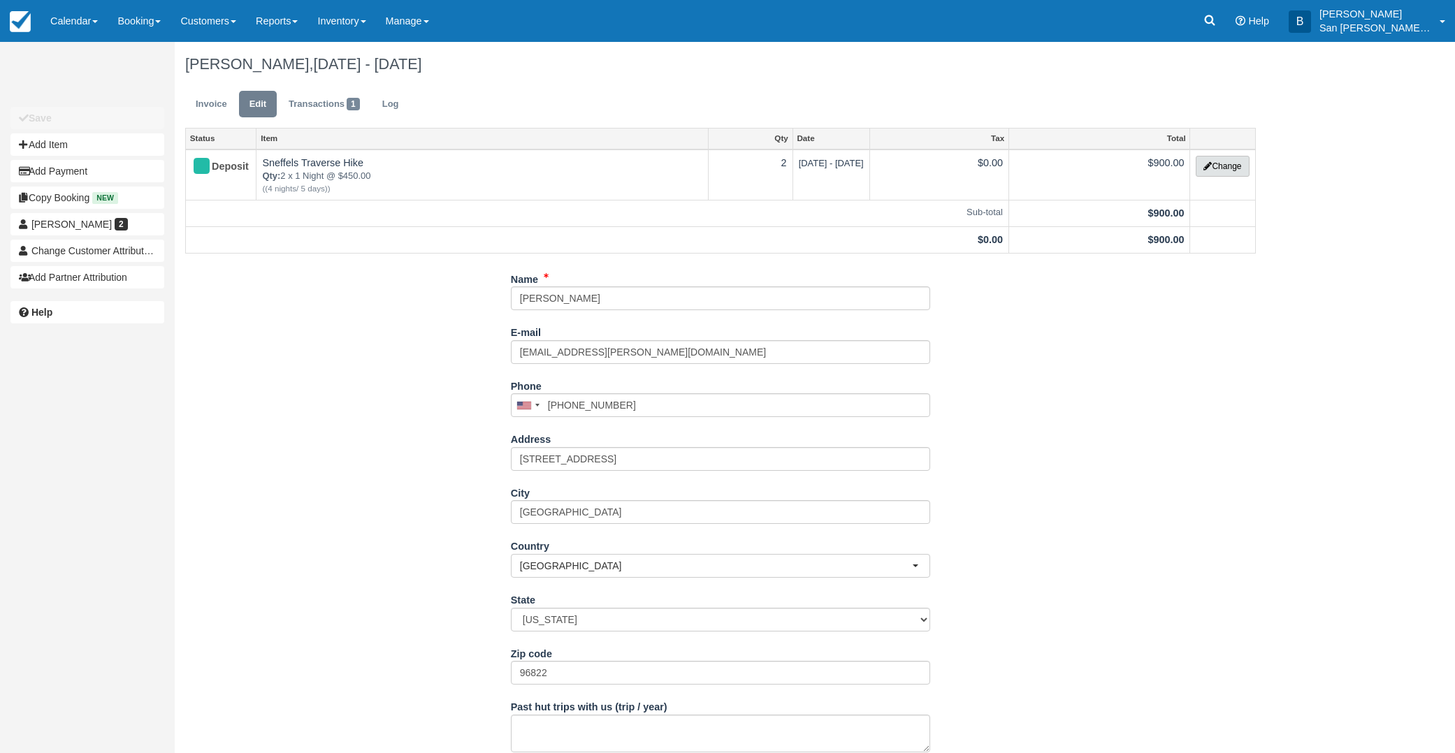
drag, startPoint x: 1230, startPoint y: 165, endPoint x: 1219, endPoint y: 174, distance: 14.4
click at [1230, 167] on button "Change" at bounding box center [1222, 166] width 53 height 21
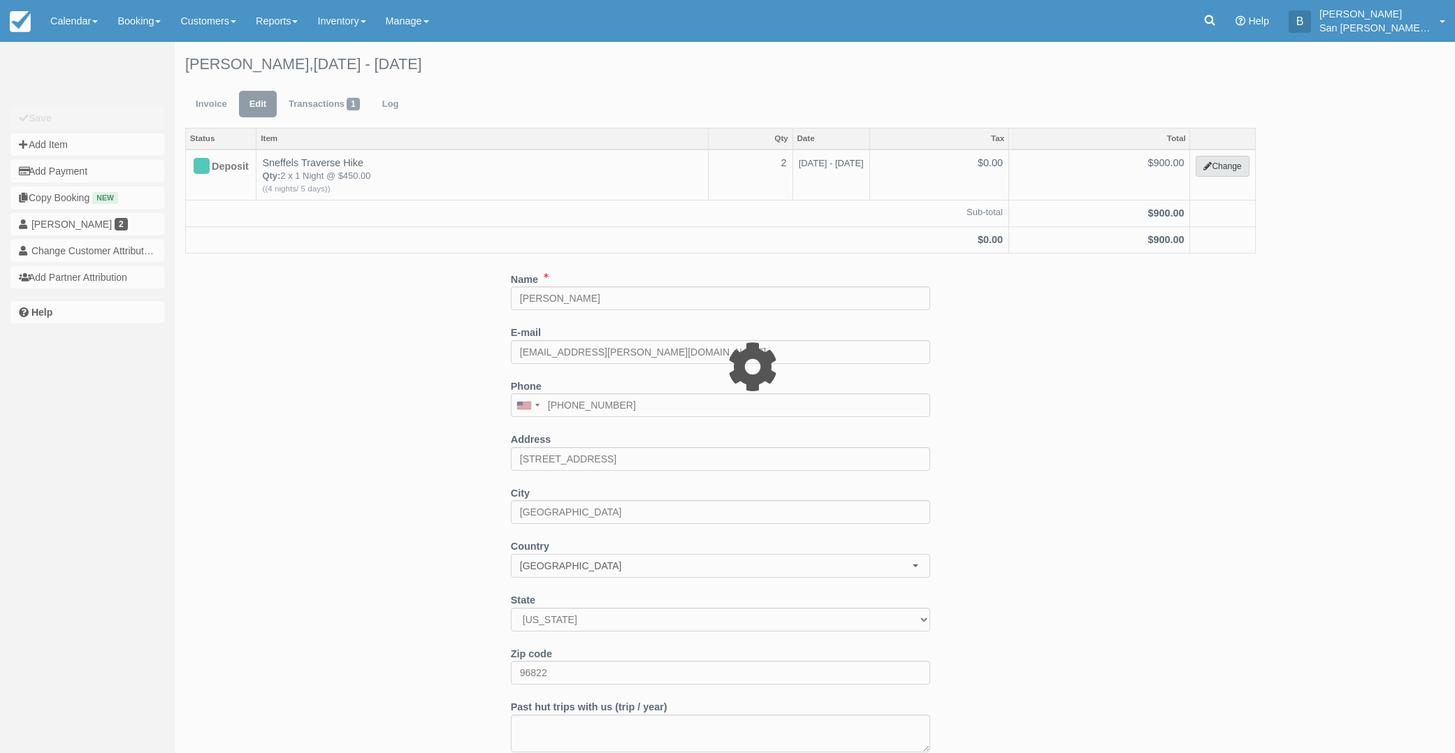
select select "12"
type input "900.00"
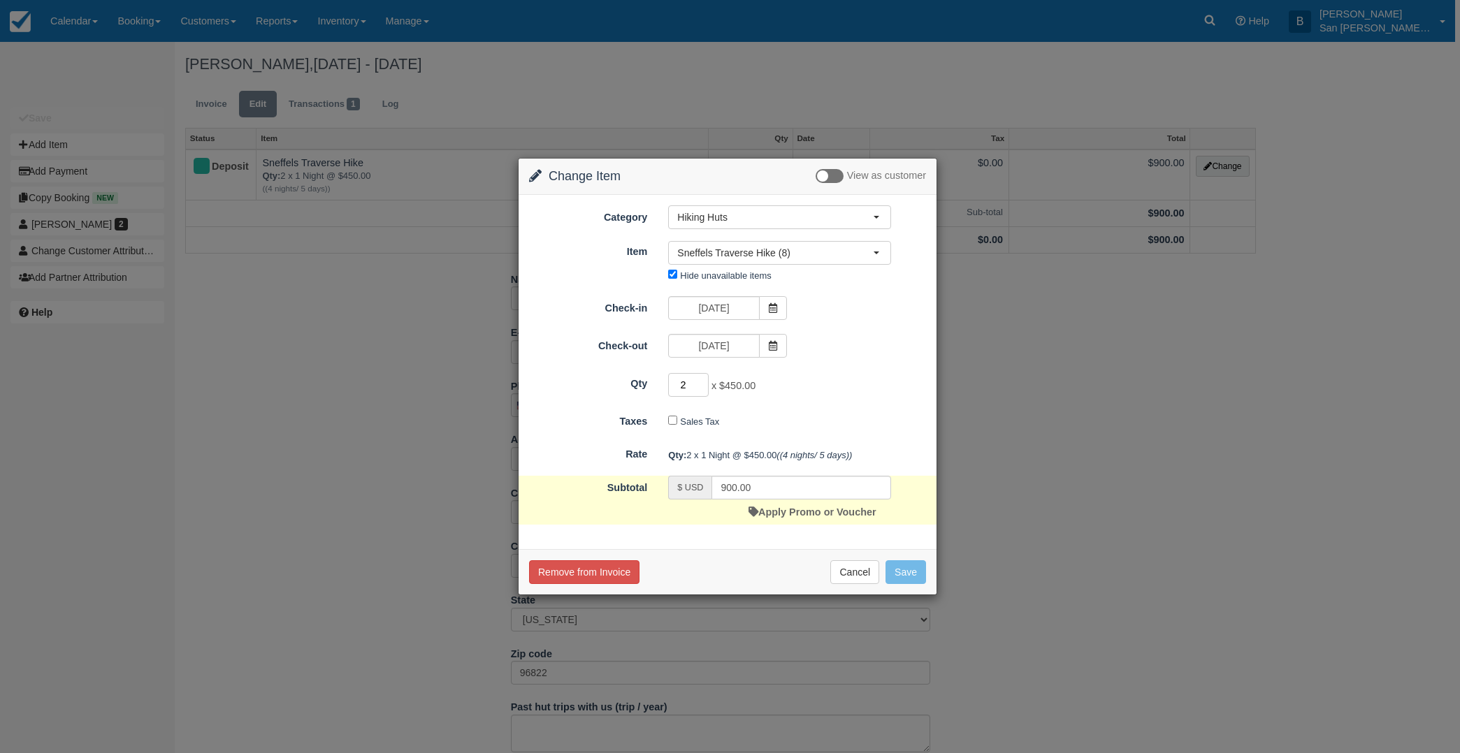
drag, startPoint x: 689, startPoint y: 384, endPoint x: 672, endPoint y: 384, distance: 16.8
click at [672, 383] on input "2" at bounding box center [688, 385] width 41 height 24
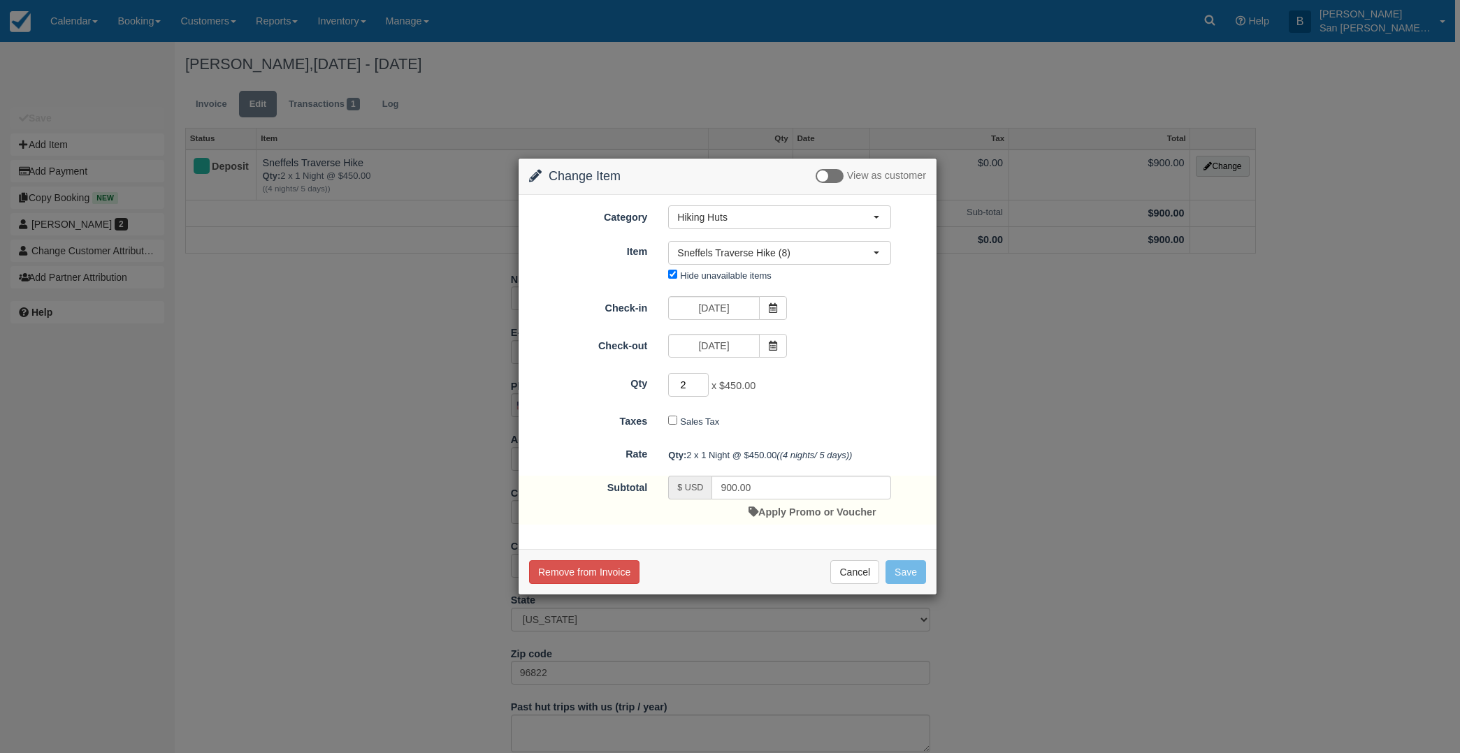
type input "1"
type input "450.00"
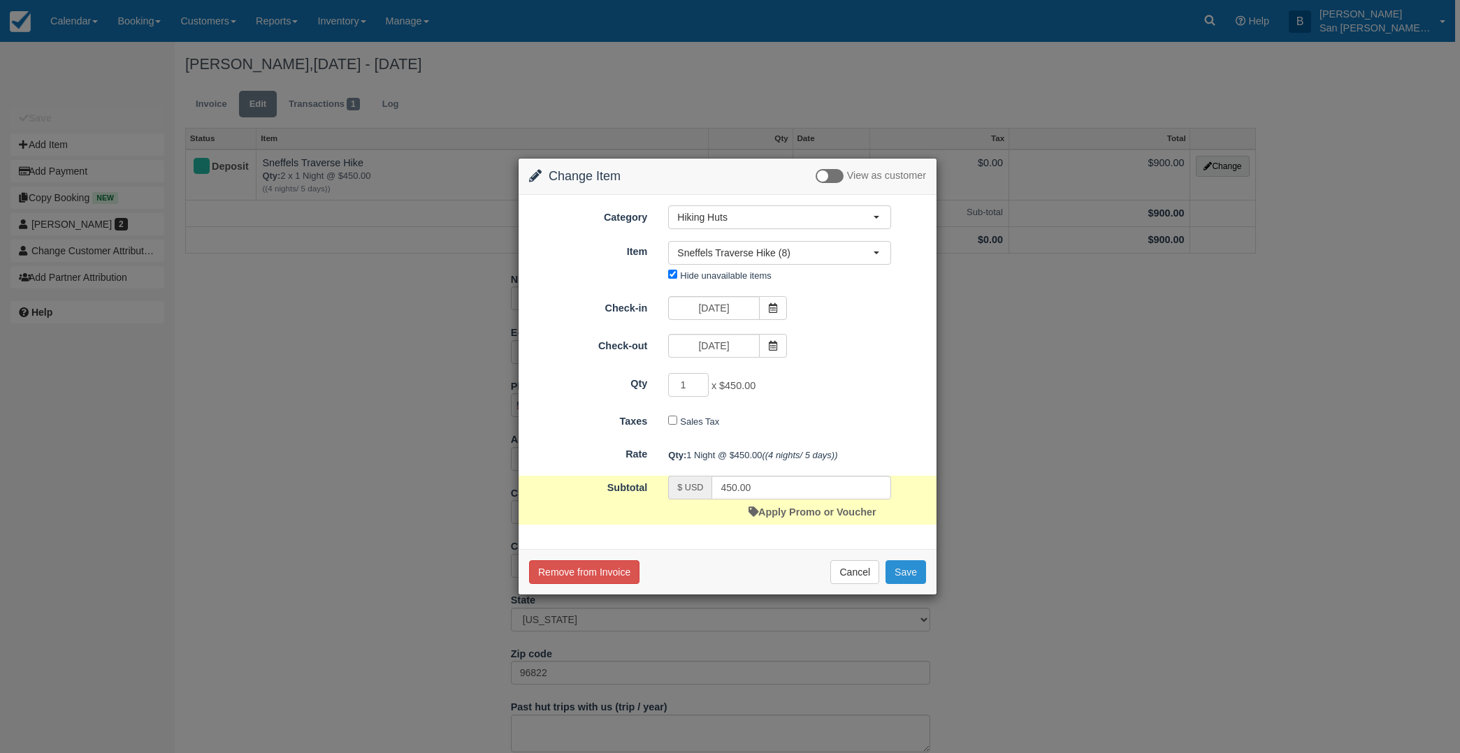
click at [905, 567] on button "Save" at bounding box center [905, 572] width 41 height 24
checkbox input "false"
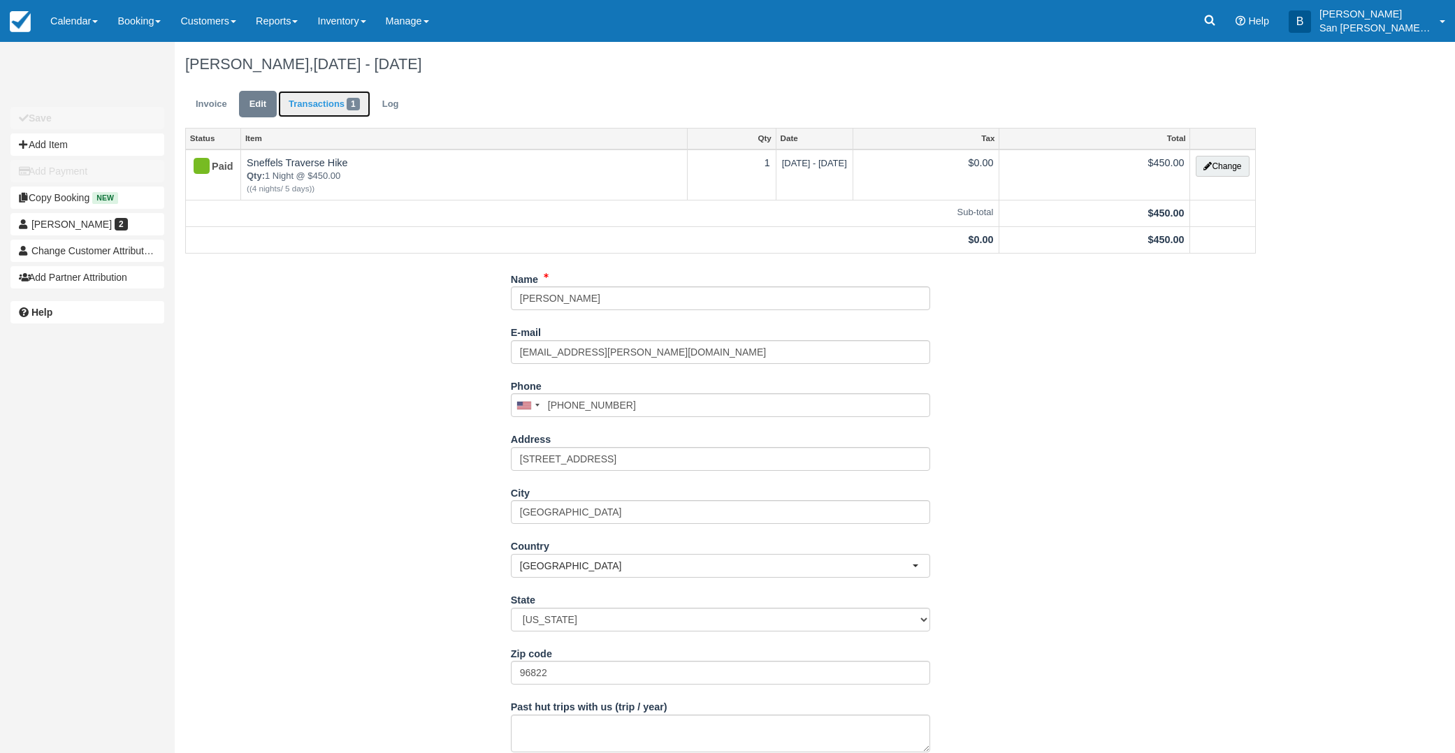
click at [307, 103] on link "Transactions 1" at bounding box center [324, 104] width 92 height 27
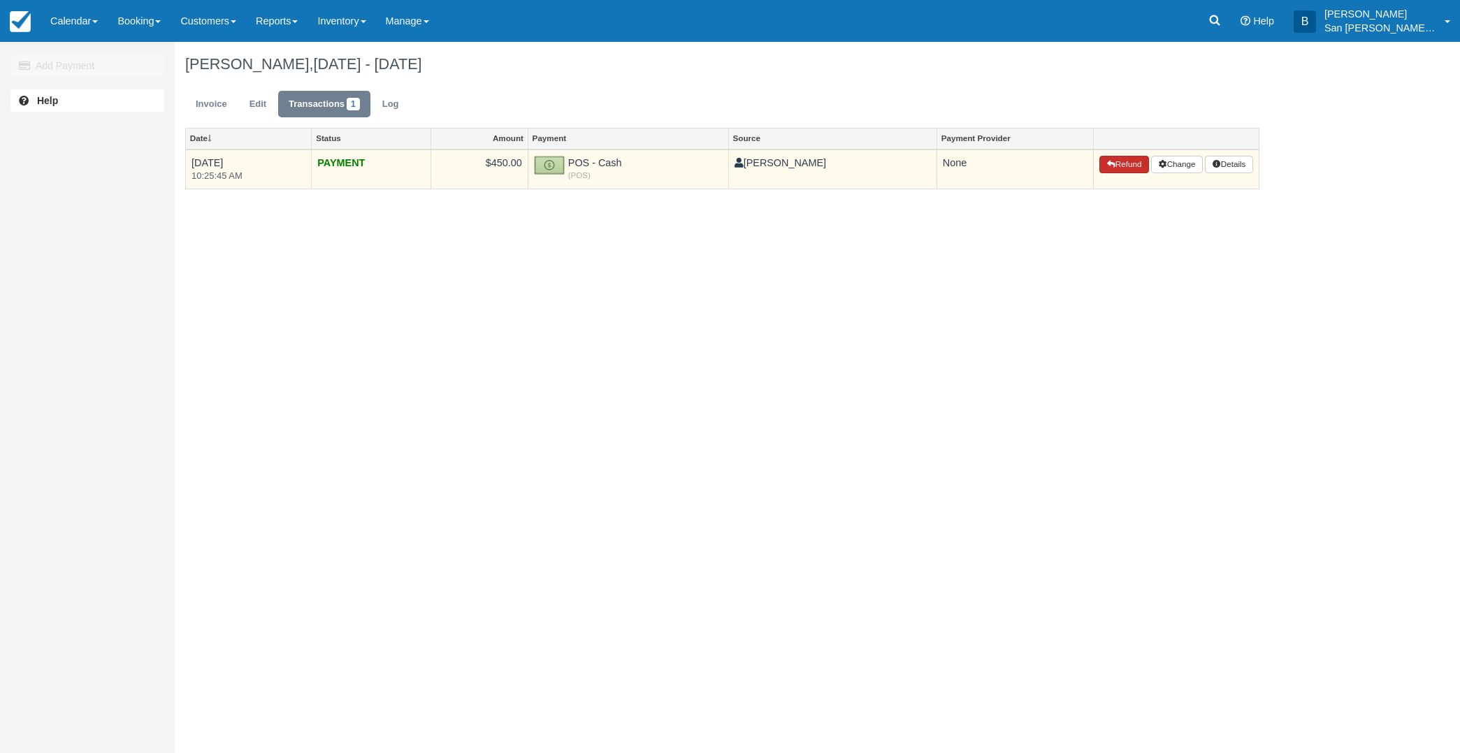
click at [1127, 173] on button "Refund" at bounding box center [1123, 165] width 49 height 18
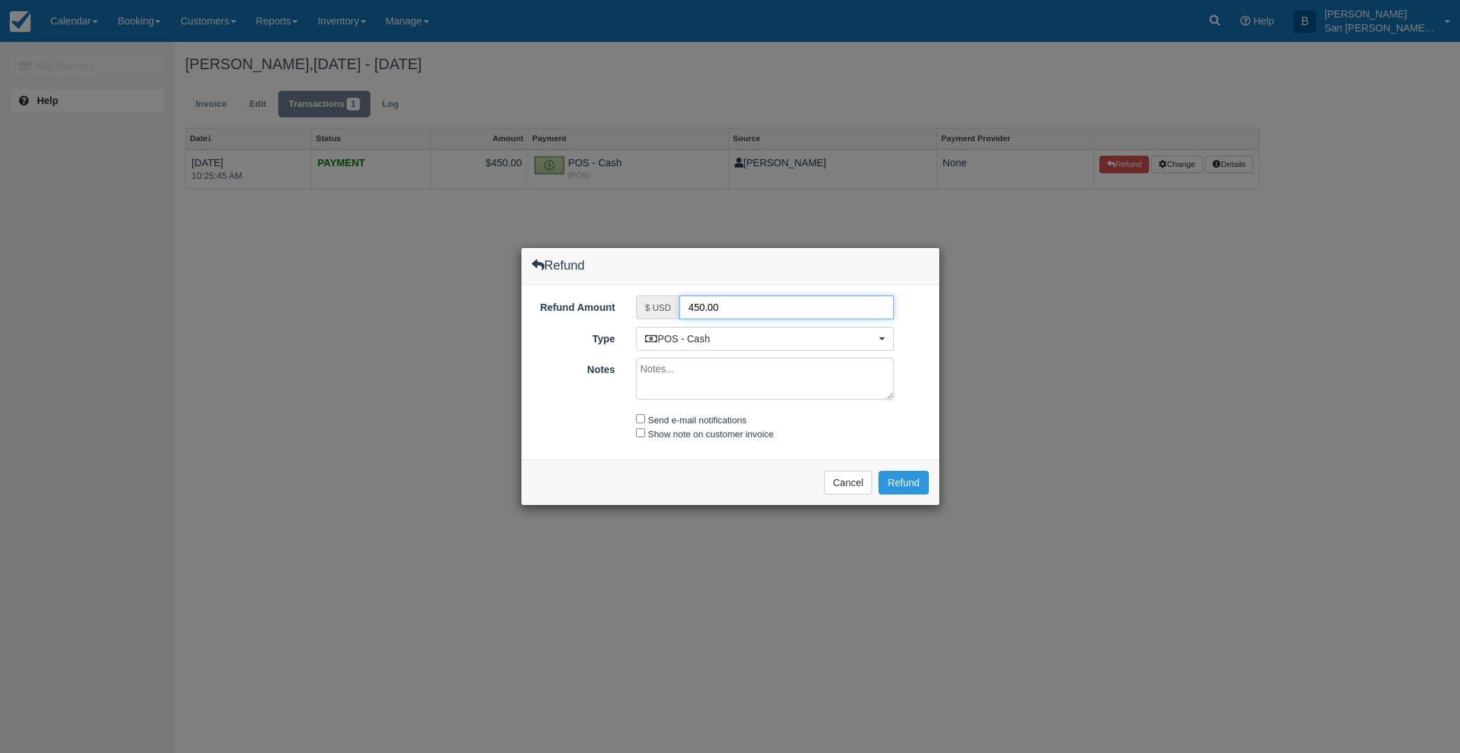
drag, startPoint x: 732, startPoint y: 304, endPoint x: 656, endPoint y: 305, distance: 75.5
click at [656, 305] on div "$ USD 450.00" at bounding box center [765, 308] width 258 height 24
type input "225.00"
click at [897, 482] on button "Refund" at bounding box center [903, 483] width 50 height 24
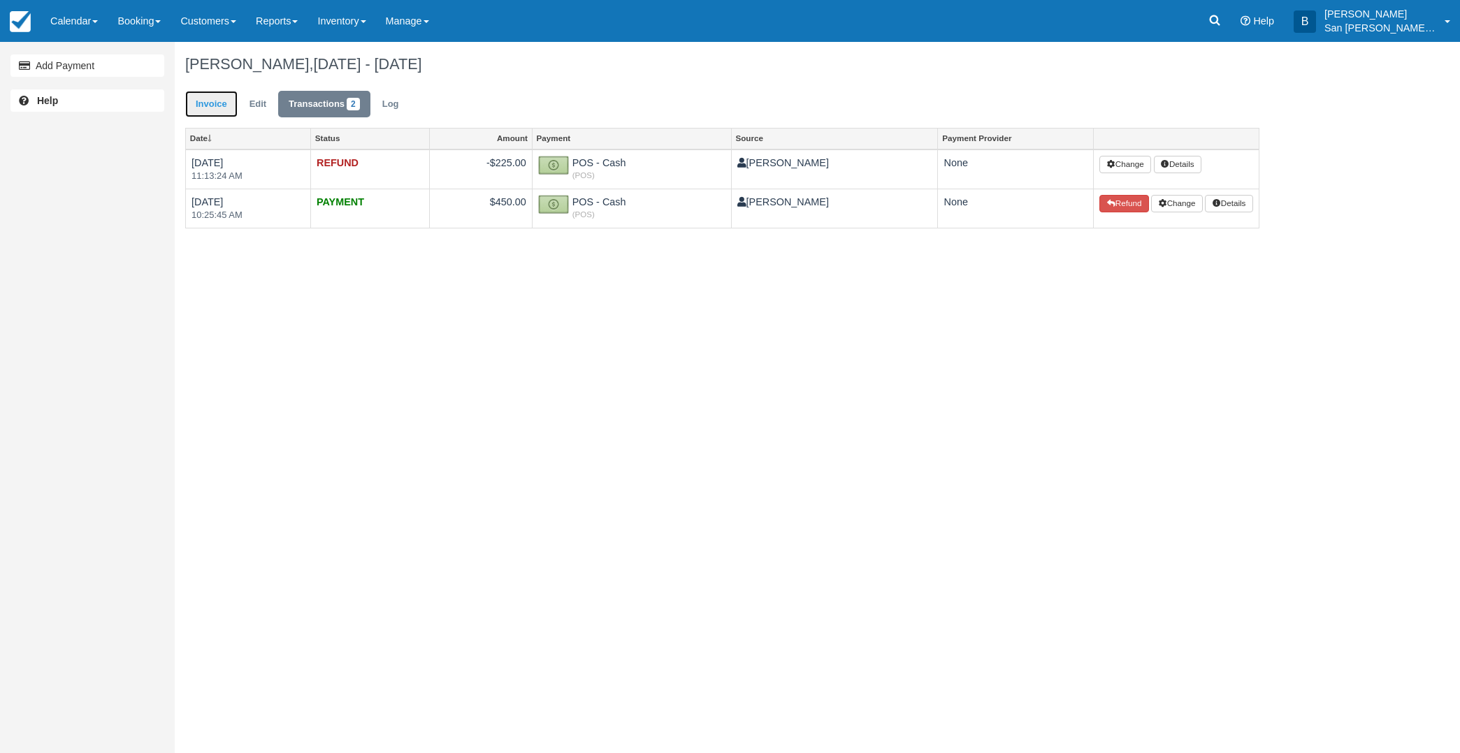
click at [220, 106] on link "Invoice" at bounding box center [211, 104] width 52 height 27
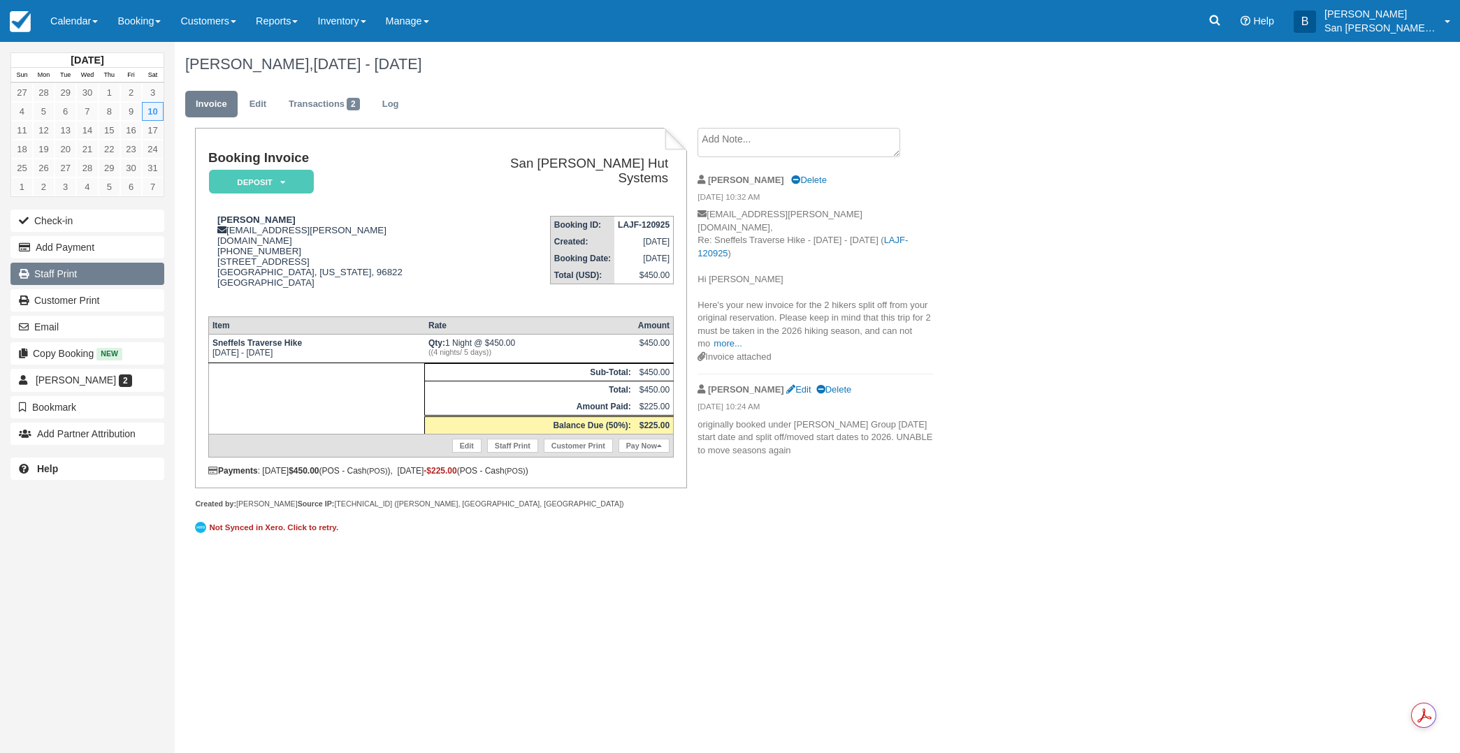
click at [73, 270] on link "Staff Print" at bounding box center [87, 274] width 154 height 22
click at [50, 328] on button "Email" at bounding box center [87, 327] width 154 height 22
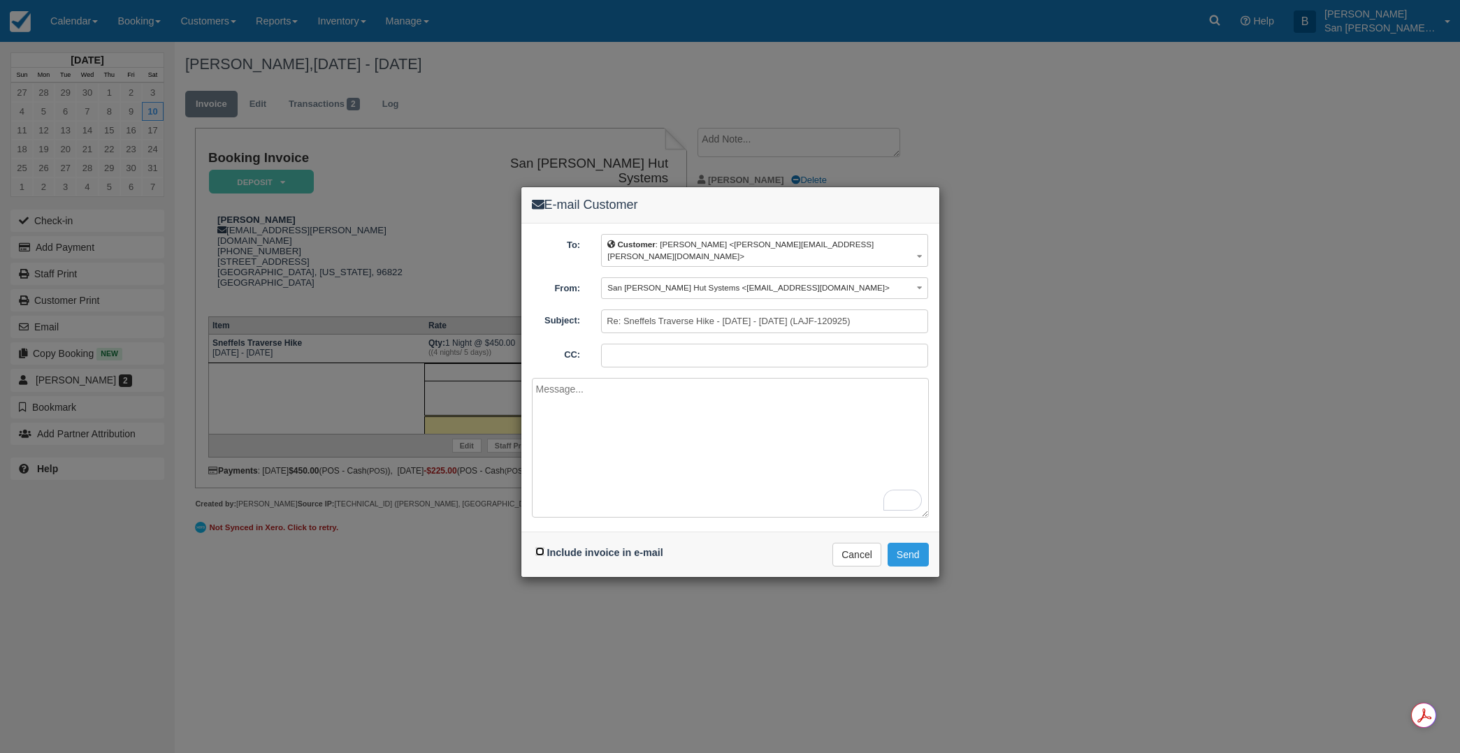
click at [538, 547] on input "Include invoice in e-mail" at bounding box center [539, 551] width 9 height 9
checkbox input "true"
click at [614, 407] on textarea "To enrich screen reader interactions, please activate Accessibility in Grammarl…" at bounding box center [730, 448] width 397 height 140
type textarea "Hi Malina Here's your updated invoice reflecting the one spot moved out to 10/1…"
click at [911, 543] on button "Send" at bounding box center [907, 555] width 41 height 24
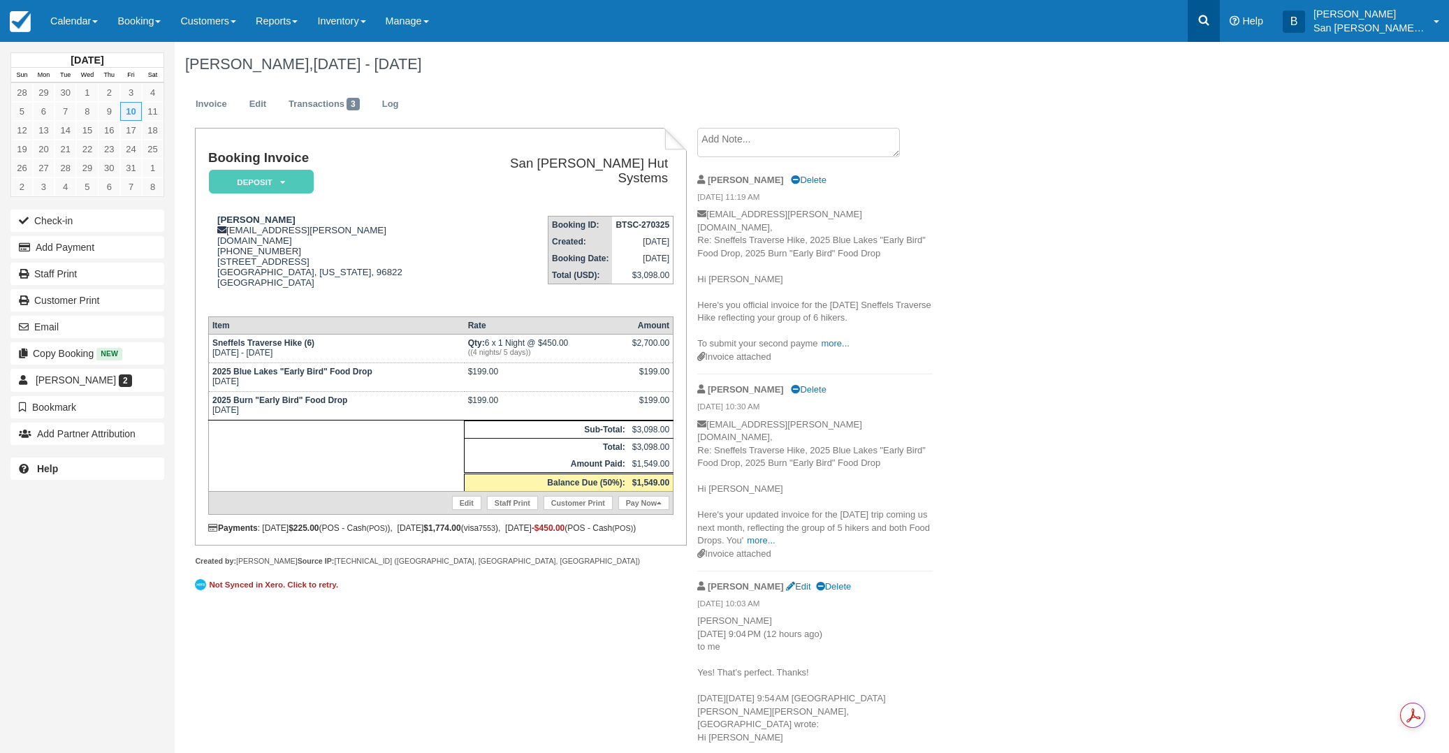
click at [1210, 24] on icon at bounding box center [1204, 20] width 14 height 14
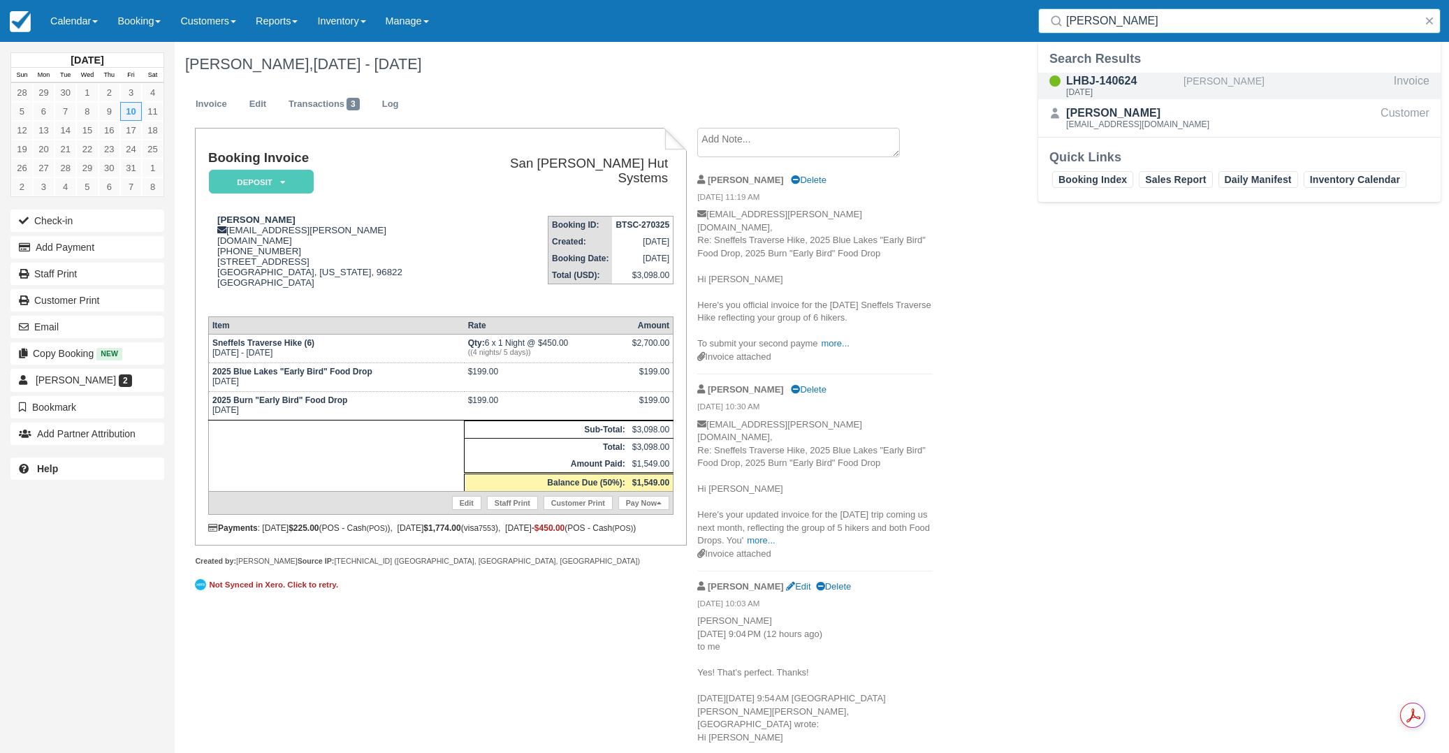
type input "[PERSON_NAME]"
click at [1117, 83] on div "LHBJ-140624" at bounding box center [1122, 81] width 112 height 17
